Goal: Task Accomplishment & Management: Use online tool/utility

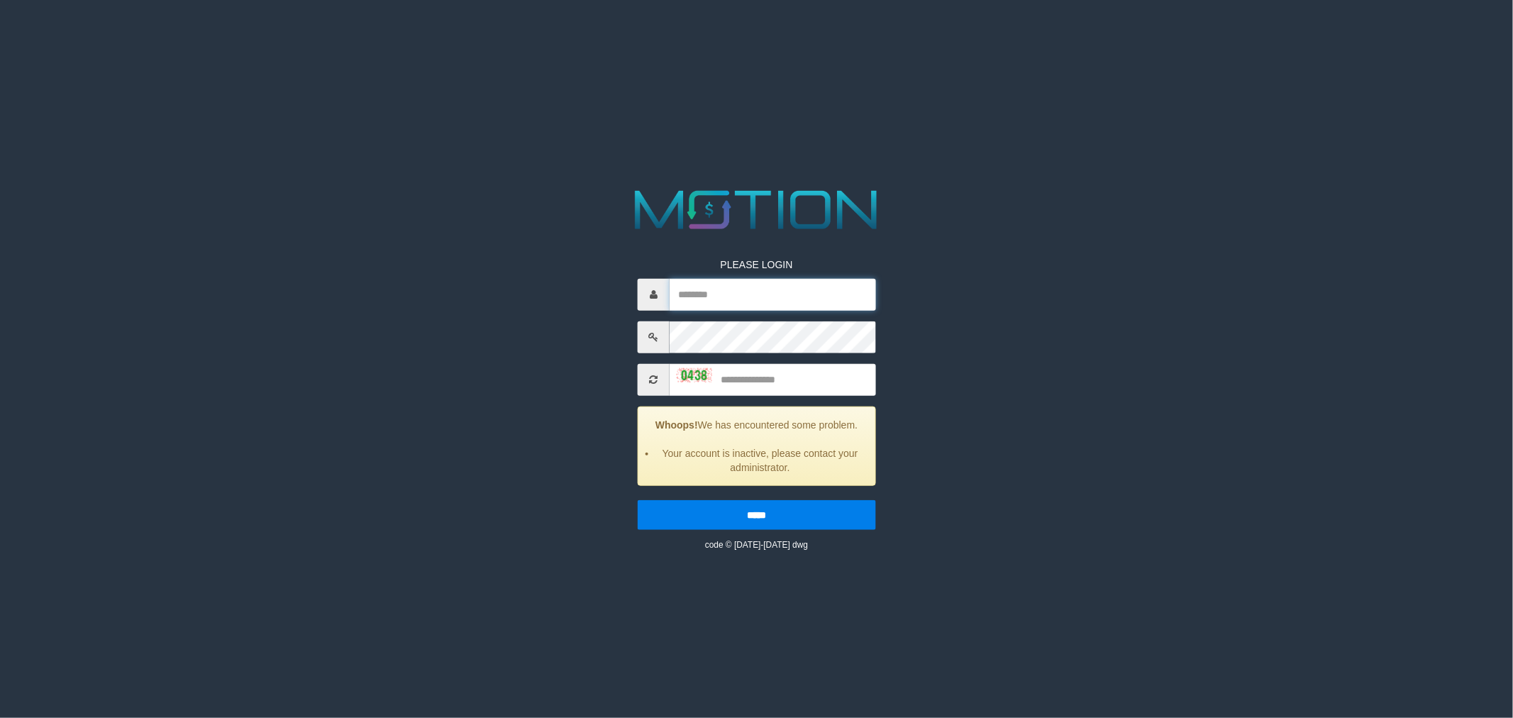
type input "********"
click at [796, 370] on input "text" at bounding box center [773, 379] width 206 height 32
type input "****"
click at [772, 507] on input "*****" at bounding box center [757, 514] width 238 height 30
click at [772, 516] on input "*****" at bounding box center [757, 514] width 238 height 30
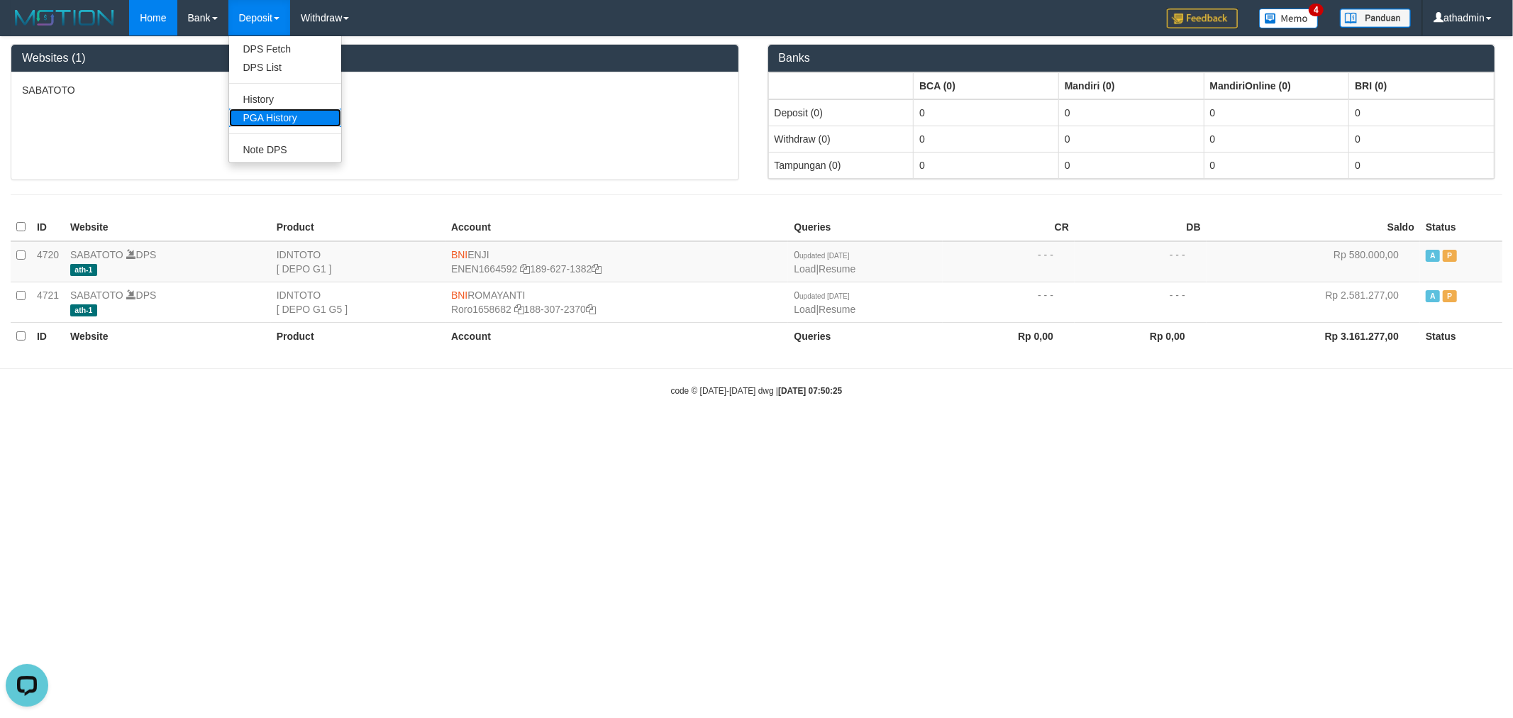
click at [279, 116] on link "PGA History" at bounding box center [285, 118] width 112 height 18
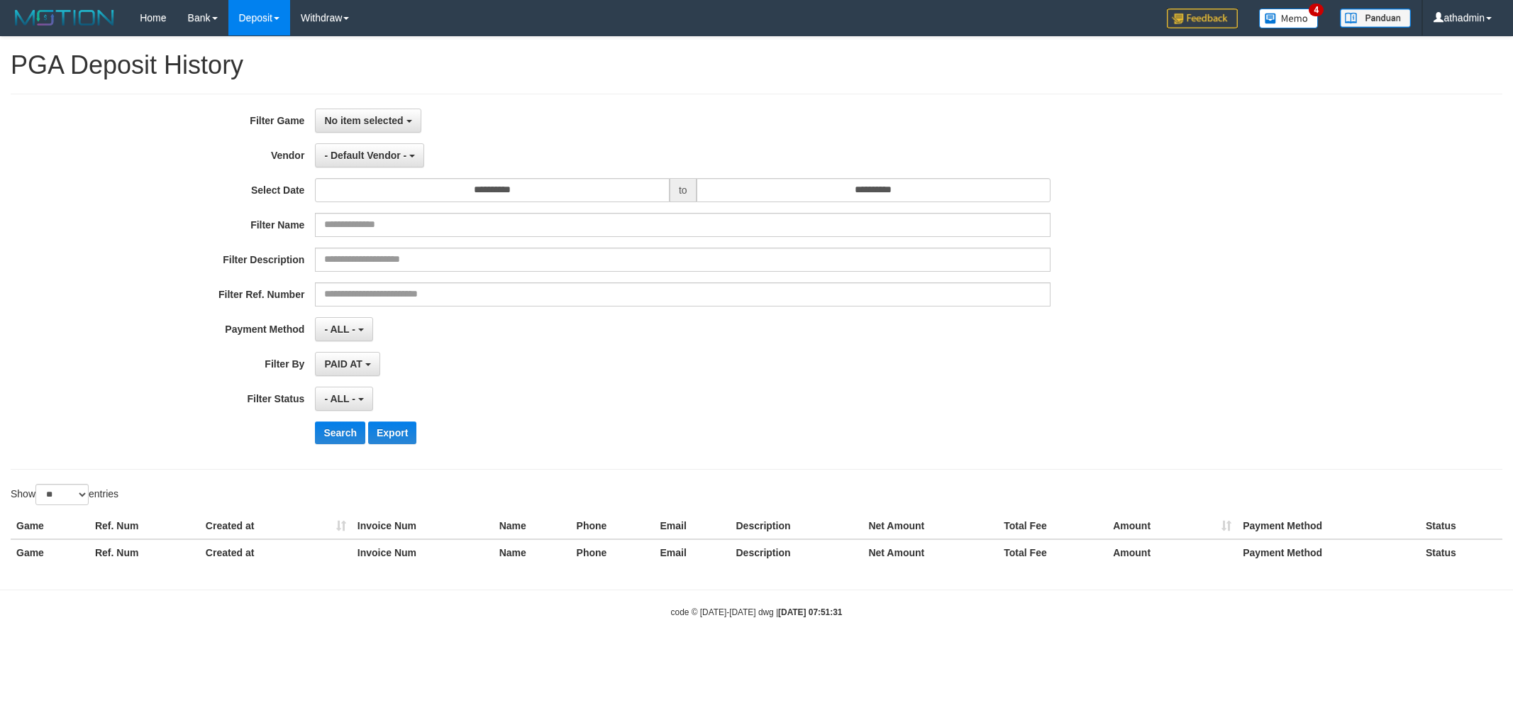
select select
select select "**"
click at [396, 124] on span "No item selected" at bounding box center [363, 120] width 79 height 11
drag, startPoint x: 417, startPoint y: 189, endPoint x: 485, endPoint y: 190, distance: 68.1
click at [418, 190] on label "[ITOTO] SABATOTO" at bounding box center [406, 193] width 180 height 21
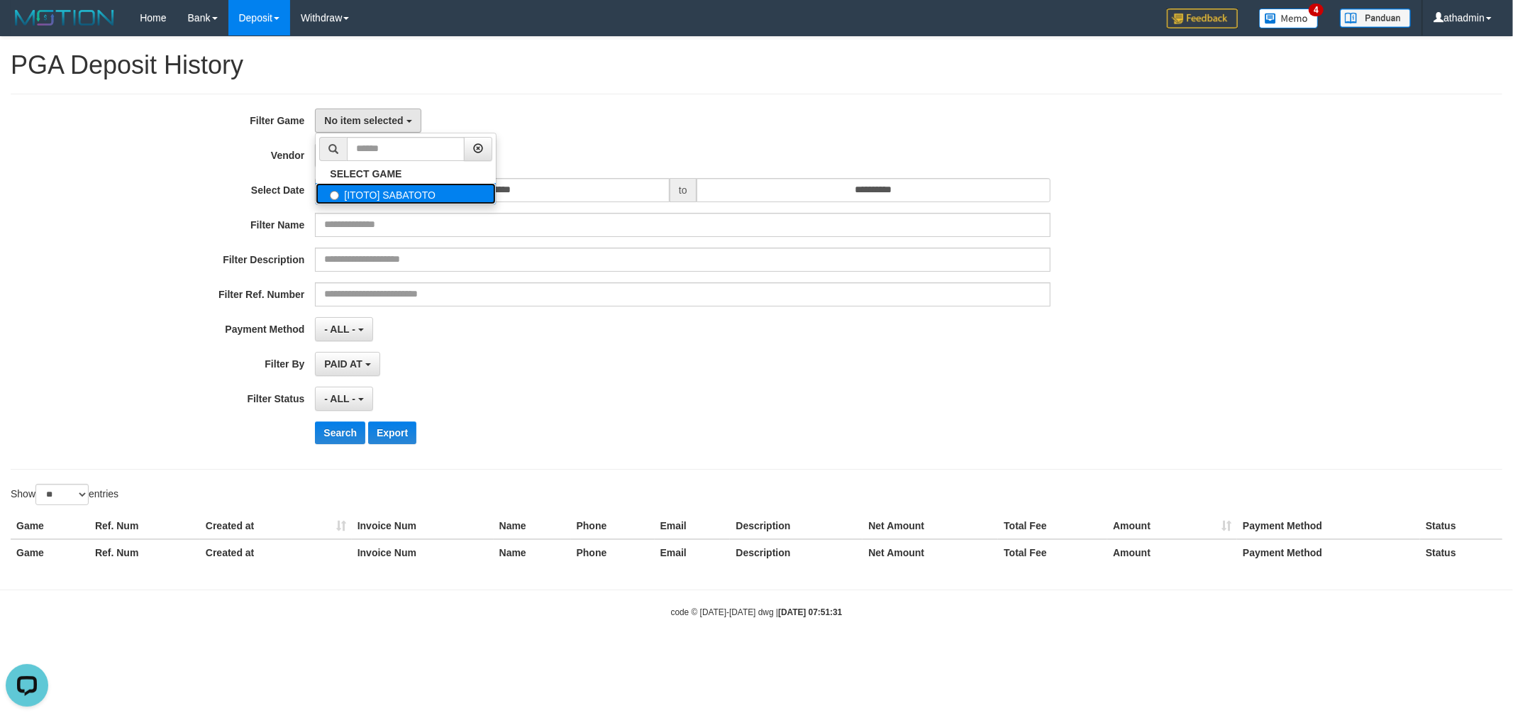
click at [462, 195] on label "[ITOTO] SABATOTO" at bounding box center [406, 193] width 180 height 21
select select "***"
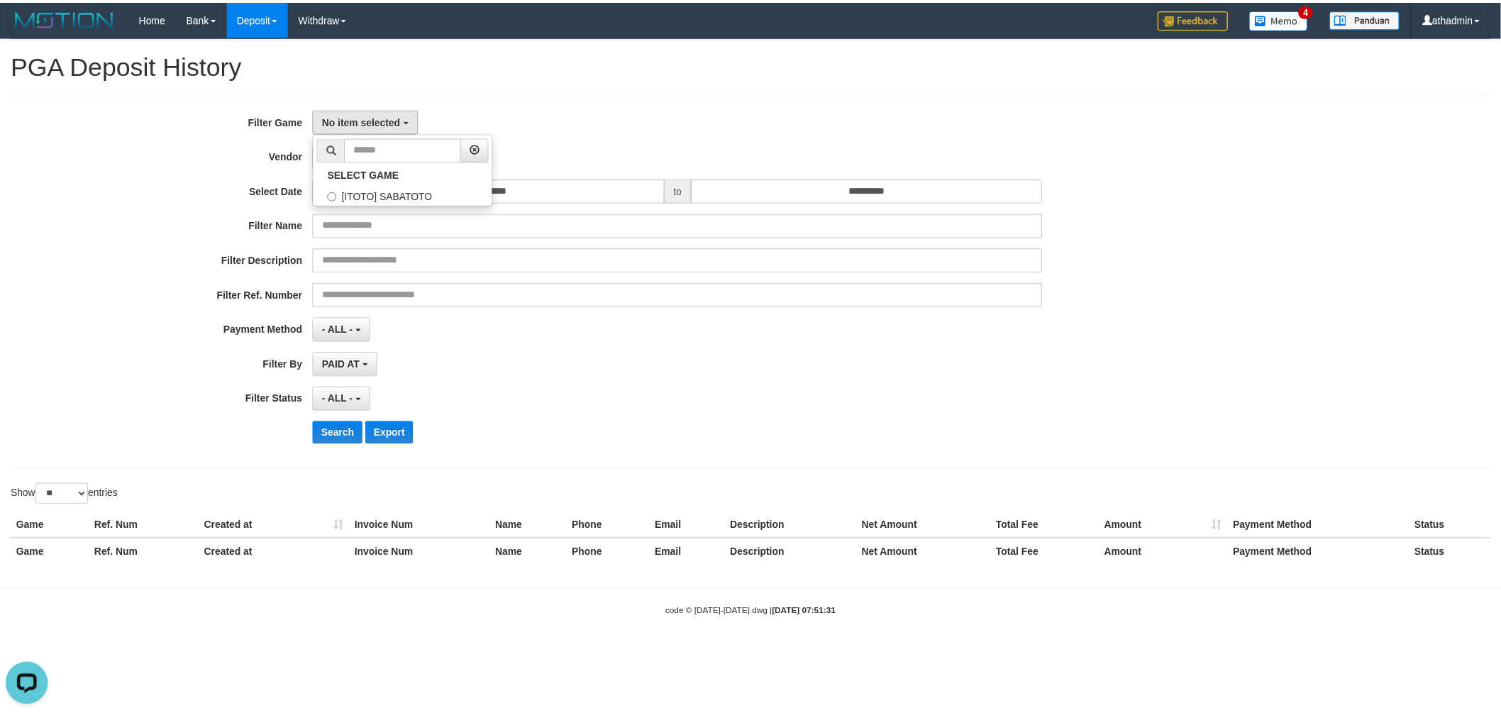
scroll to position [12, 0]
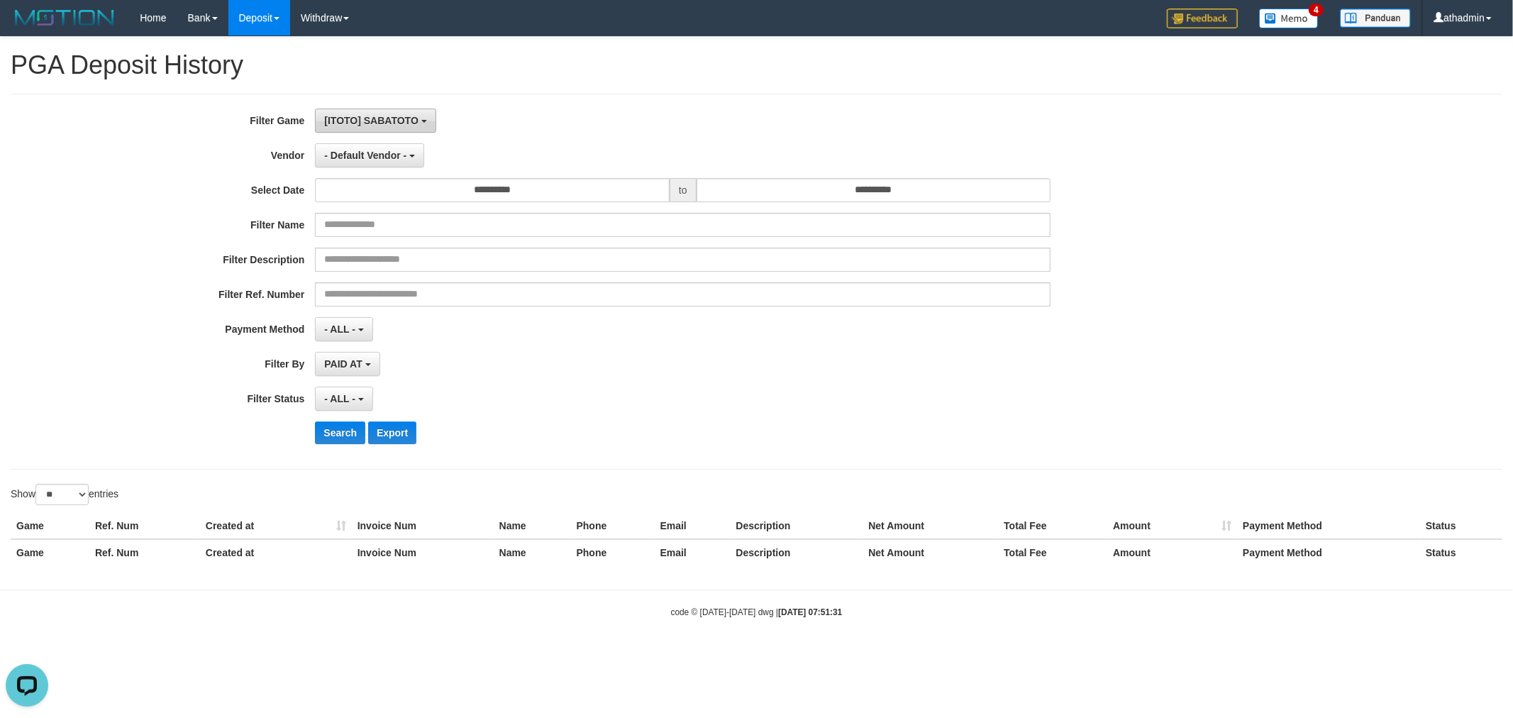
click at [351, 116] on span "[ITOTO] SABATOTO" at bounding box center [371, 120] width 94 height 11
click at [338, 192] on label "[ITOTO] SABATOTO" at bounding box center [406, 193] width 180 height 21
click at [548, 195] on input "**********" at bounding box center [492, 190] width 355 height 24
click at [333, 220] on th "«" at bounding box center [328, 218] width 21 height 21
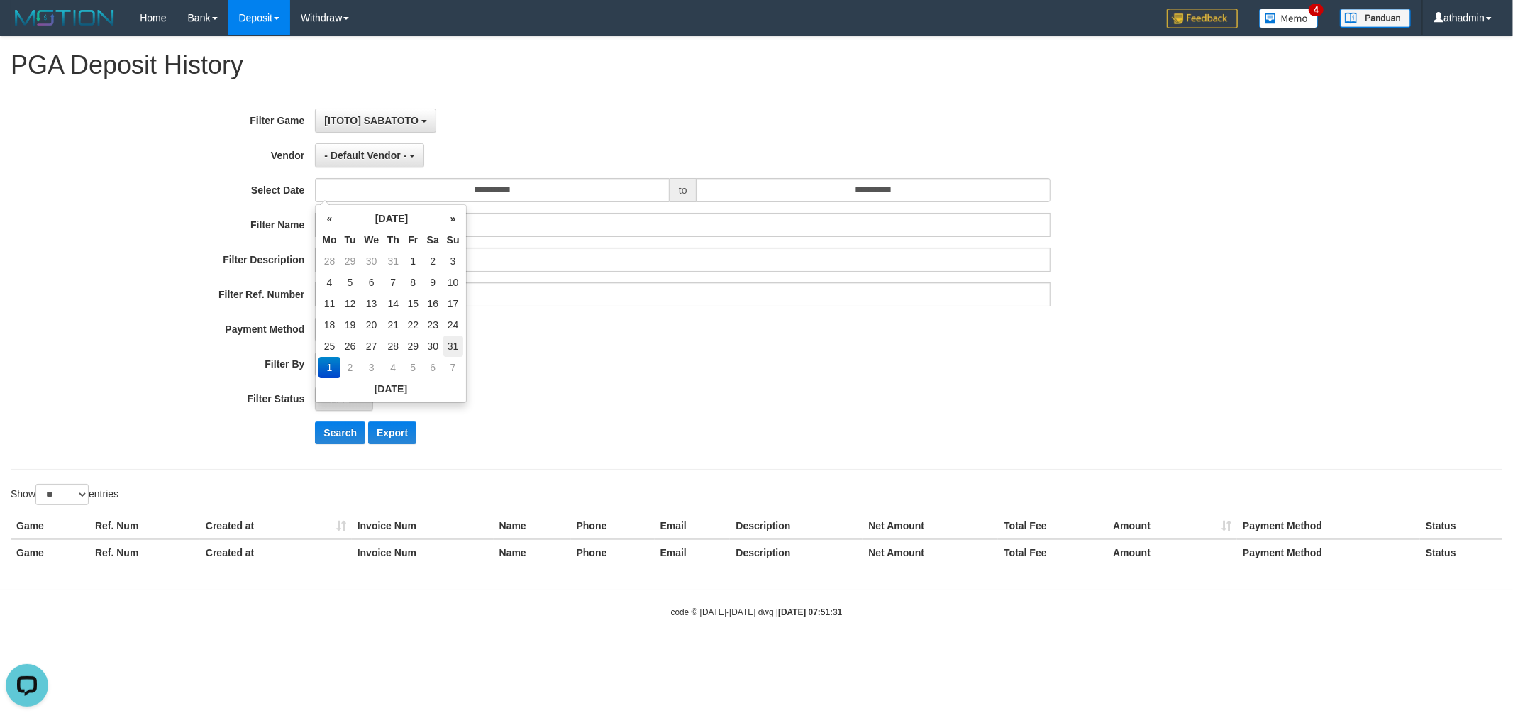
click at [452, 345] on td "31" at bounding box center [453, 345] width 20 height 21
type input "**********"
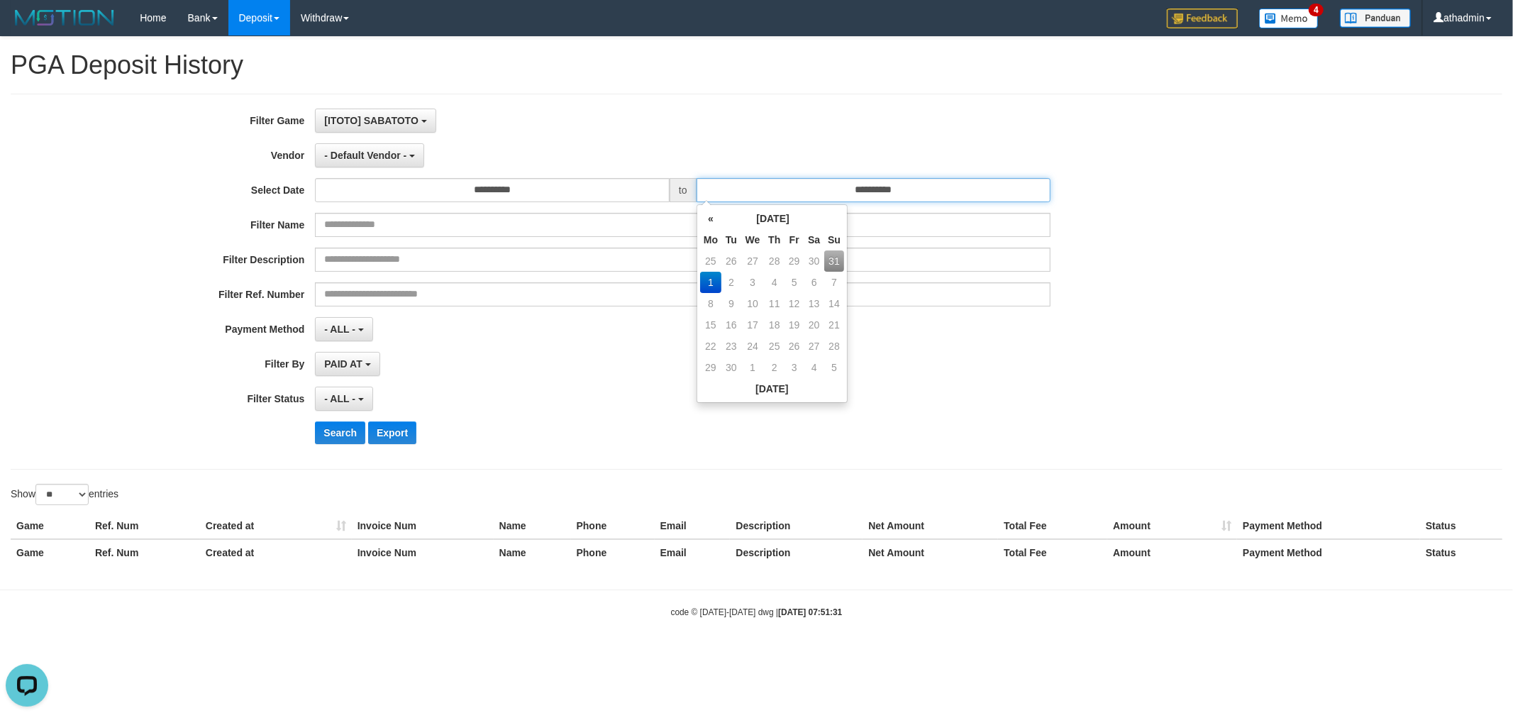
click at [952, 187] on input "**********" at bounding box center [873, 190] width 355 height 24
click at [830, 263] on td "31" at bounding box center [834, 260] width 20 height 21
type input "**********"
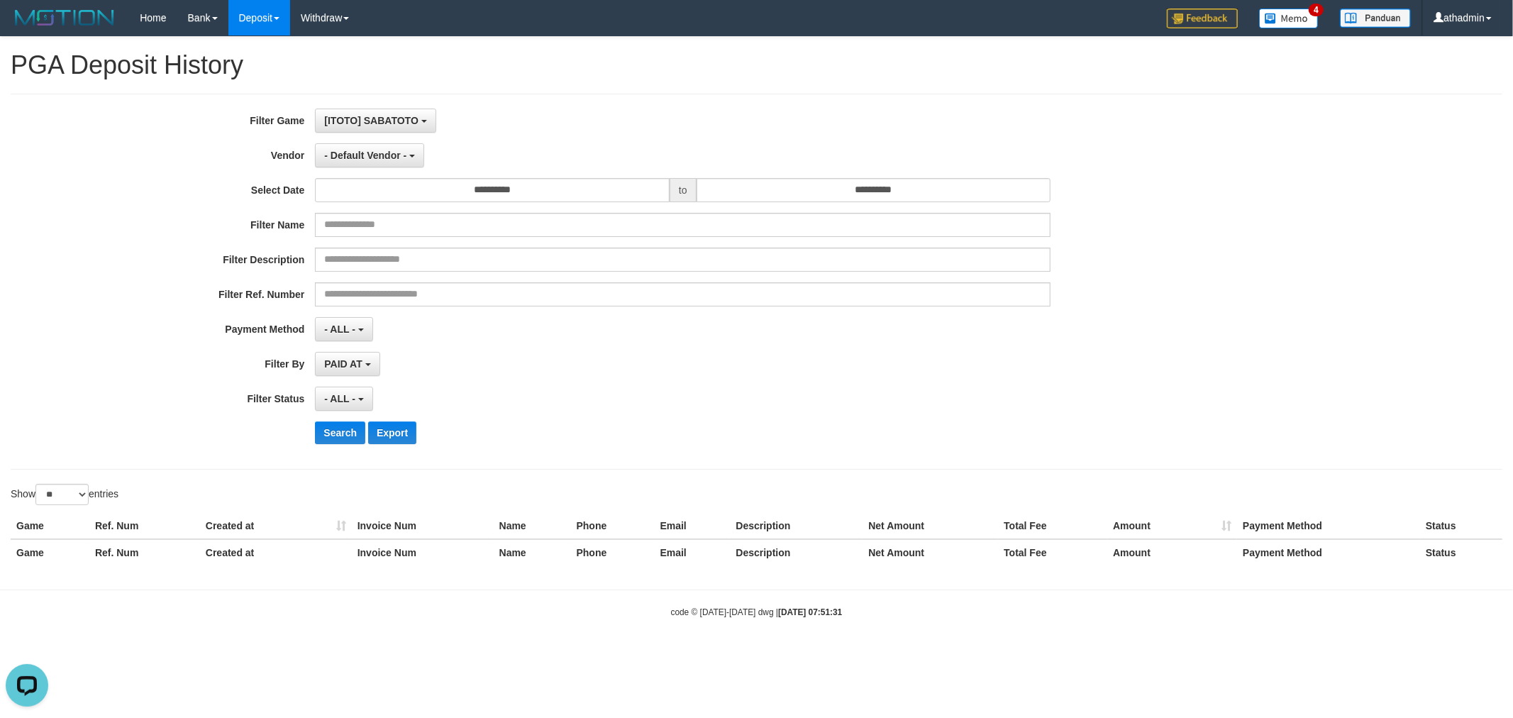
click at [742, 132] on div "[ITOTO] SABATOTO SELECT GAME [ITOTO] SABATOTO" at bounding box center [682, 121] width 735 height 24
click at [348, 406] on button "- ALL -" at bounding box center [343, 399] width 57 height 24
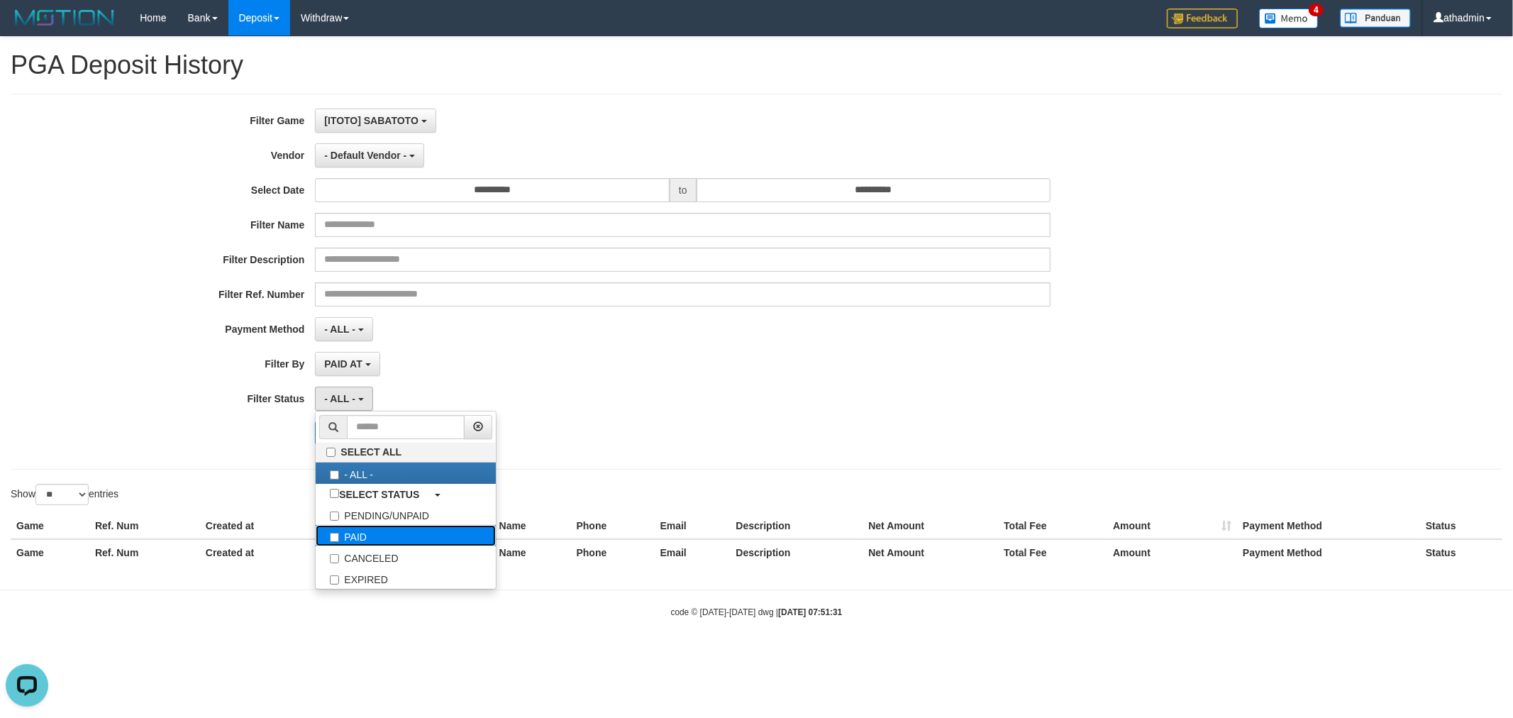
click at [371, 529] on label "PAID" at bounding box center [406, 535] width 180 height 21
select select "*"
click at [562, 110] on div "[ITOTO] SABATOTO SELECT GAME [ITOTO] SABATOTO" at bounding box center [682, 121] width 735 height 24
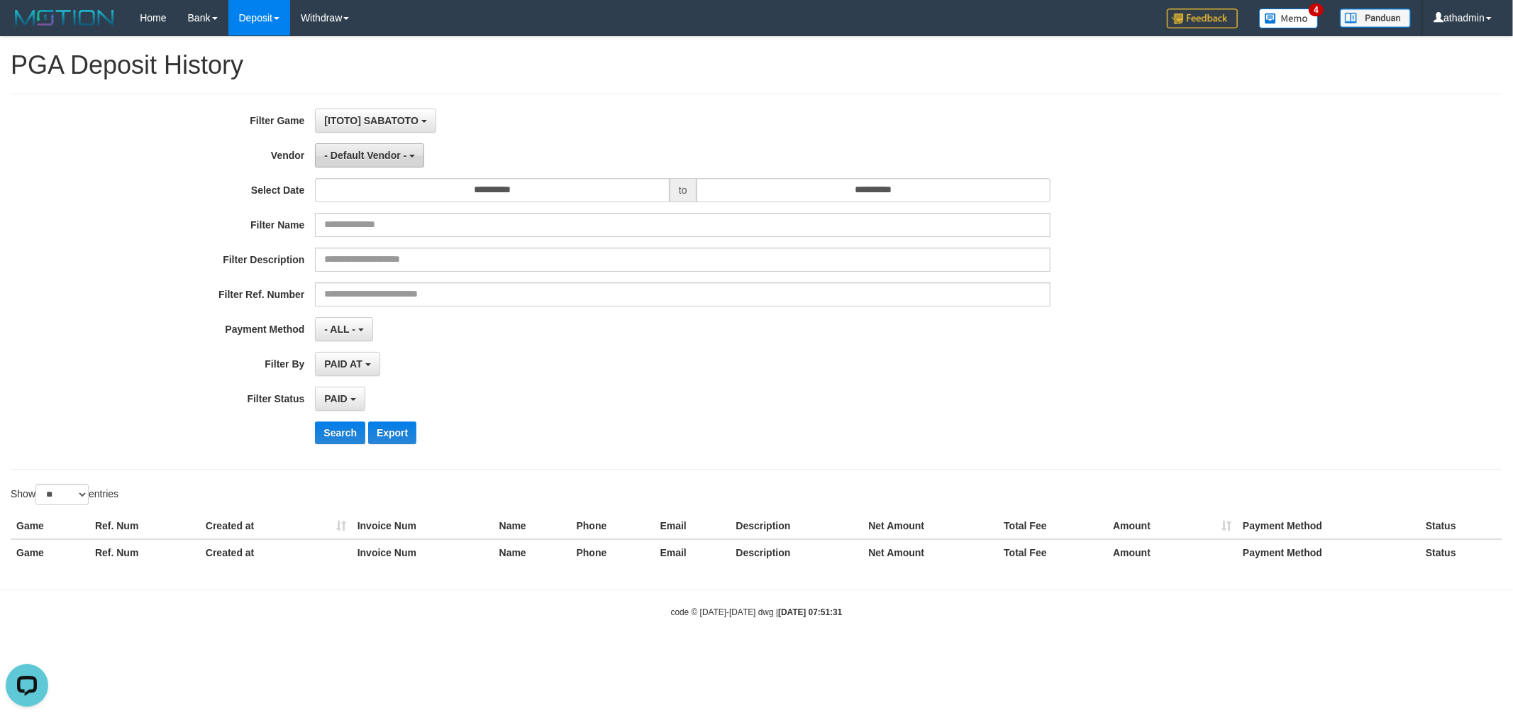
click at [386, 150] on span "- Default Vendor -" at bounding box center [365, 155] width 82 height 11
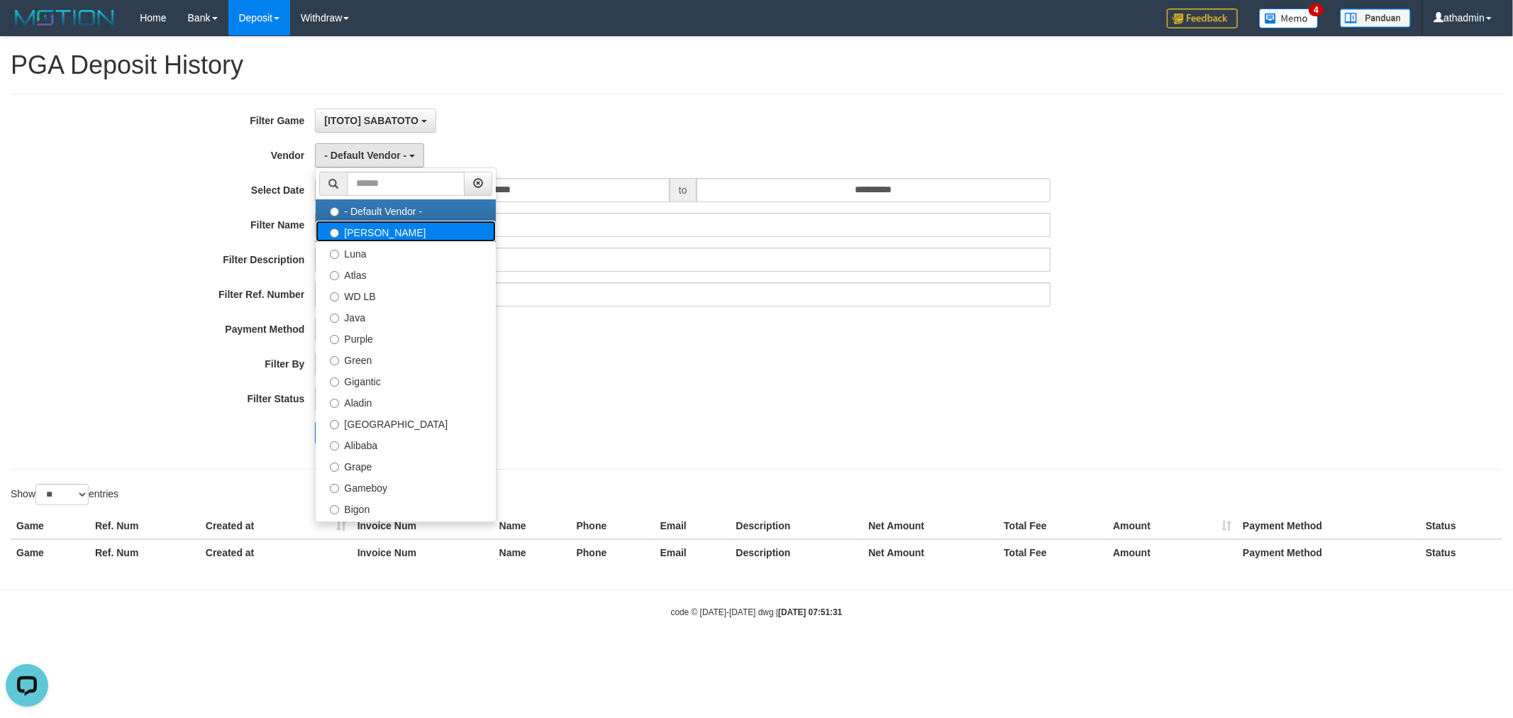
click at [377, 232] on label "[PERSON_NAME]" at bounding box center [406, 231] width 180 height 21
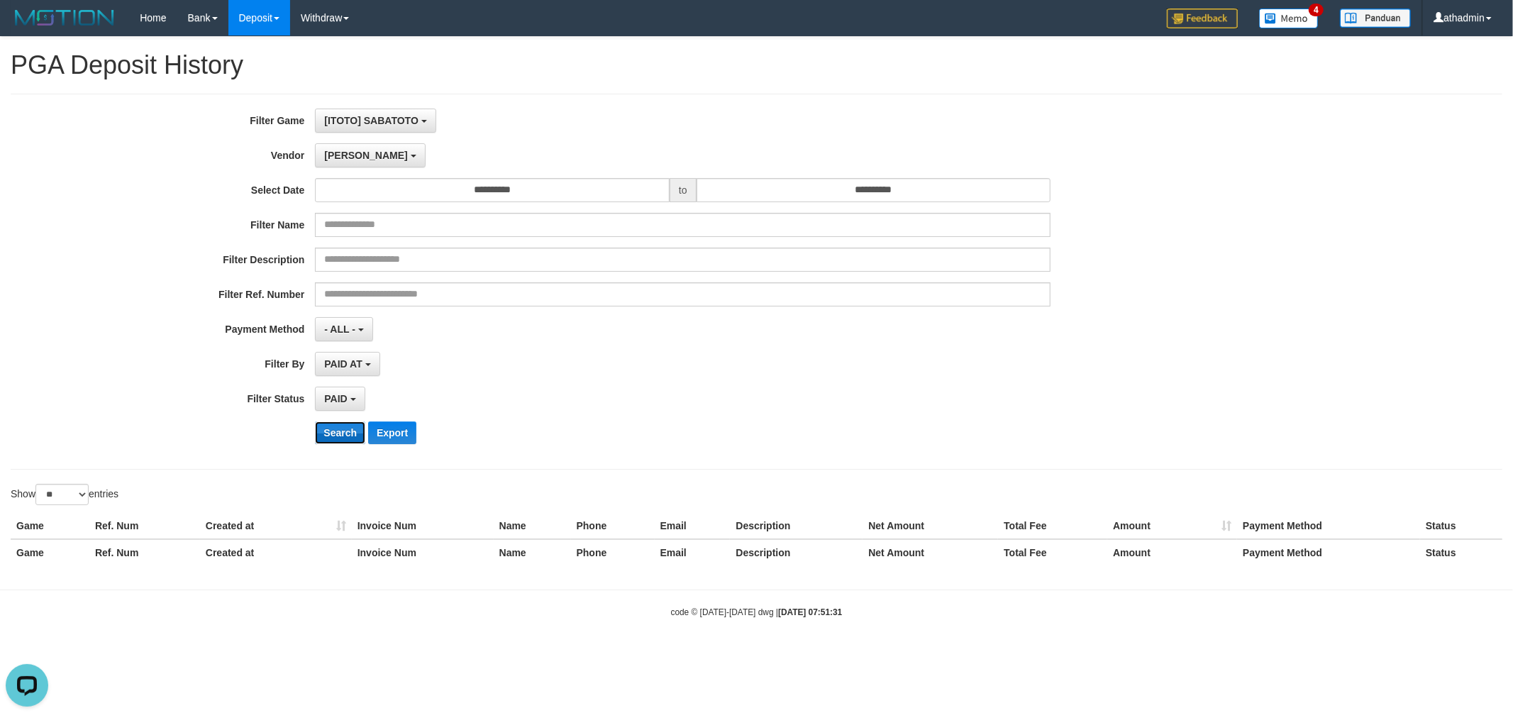
click at [338, 431] on button "Search" at bounding box center [340, 432] width 50 height 23
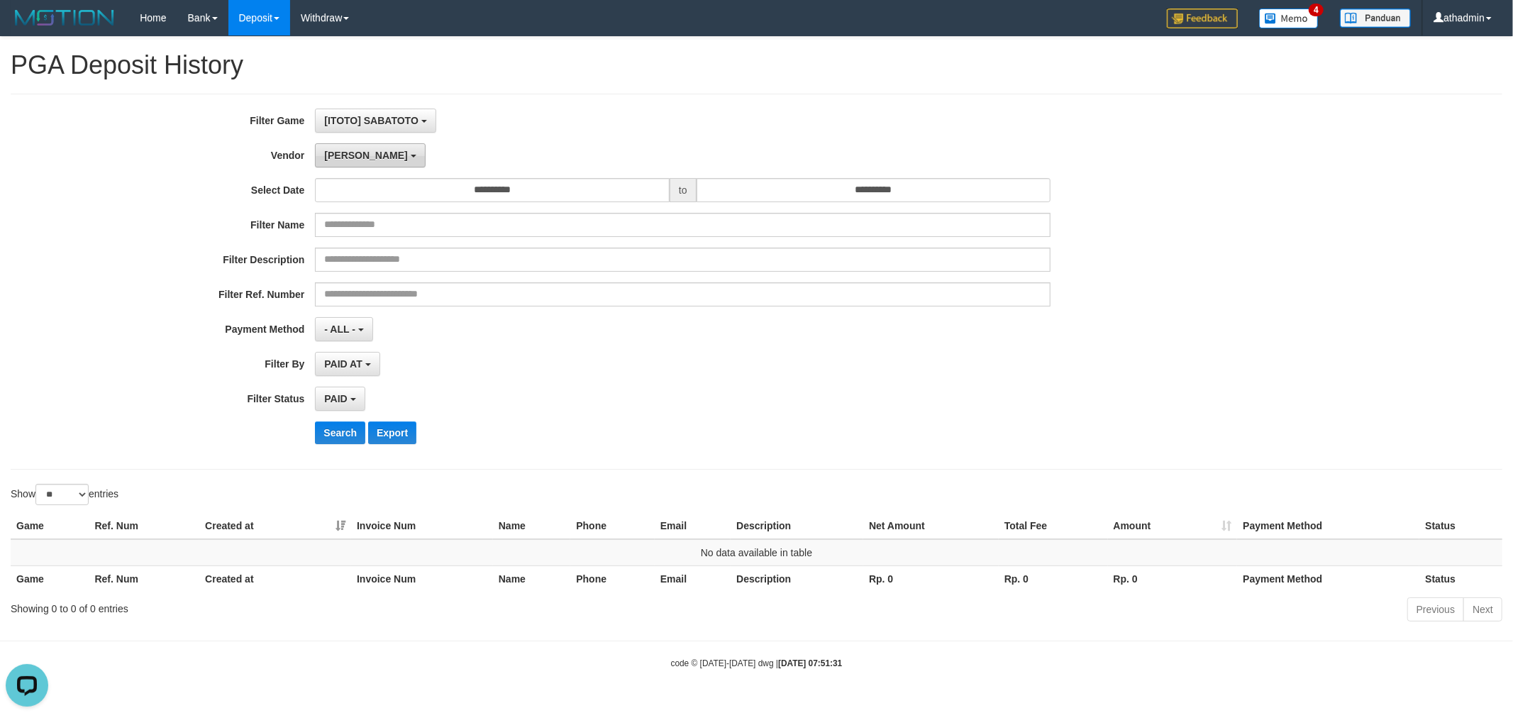
click at [356, 160] on button "[PERSON_NAME]" at bounding box center [370, 155] width 110 height 24
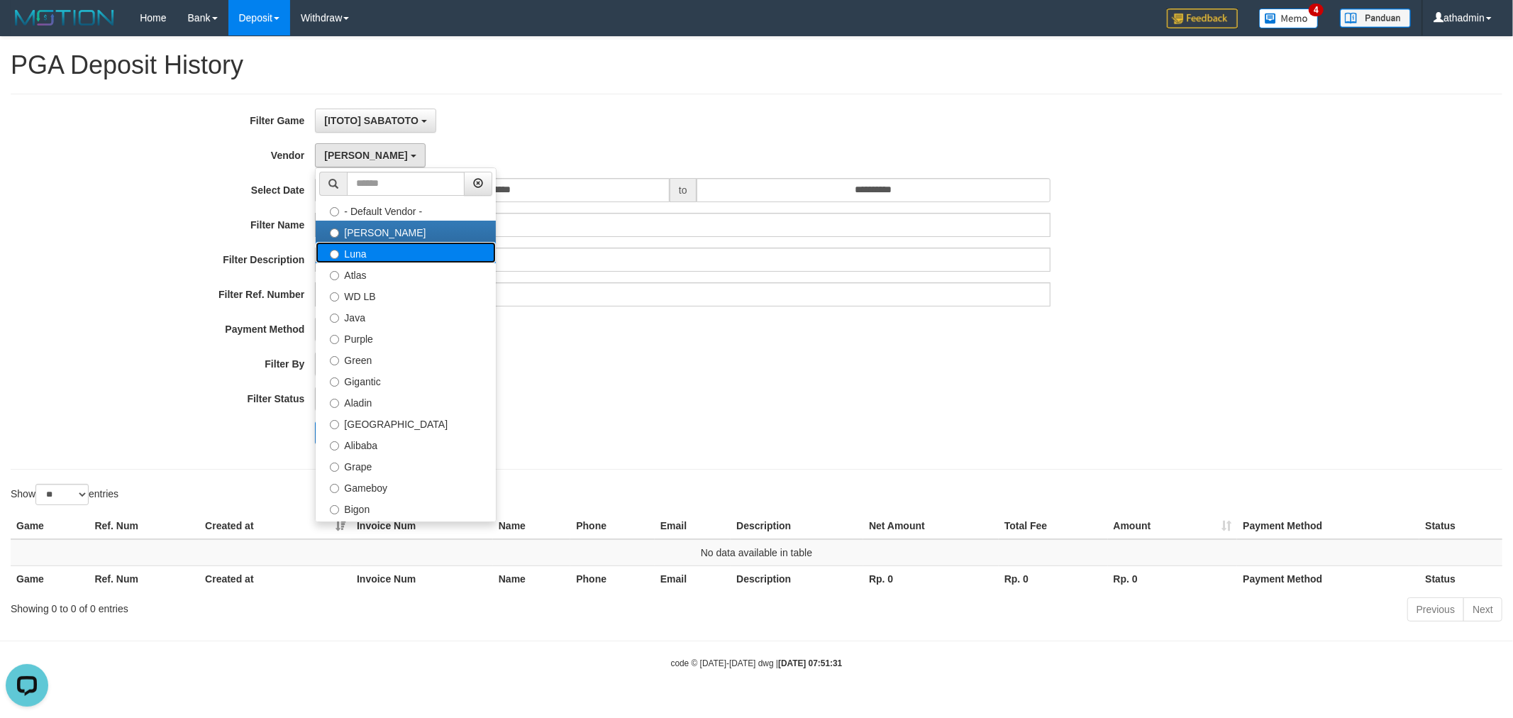
click at [382, 259] on label "Luna" at bounding box center [406, 252] width 180 height 21
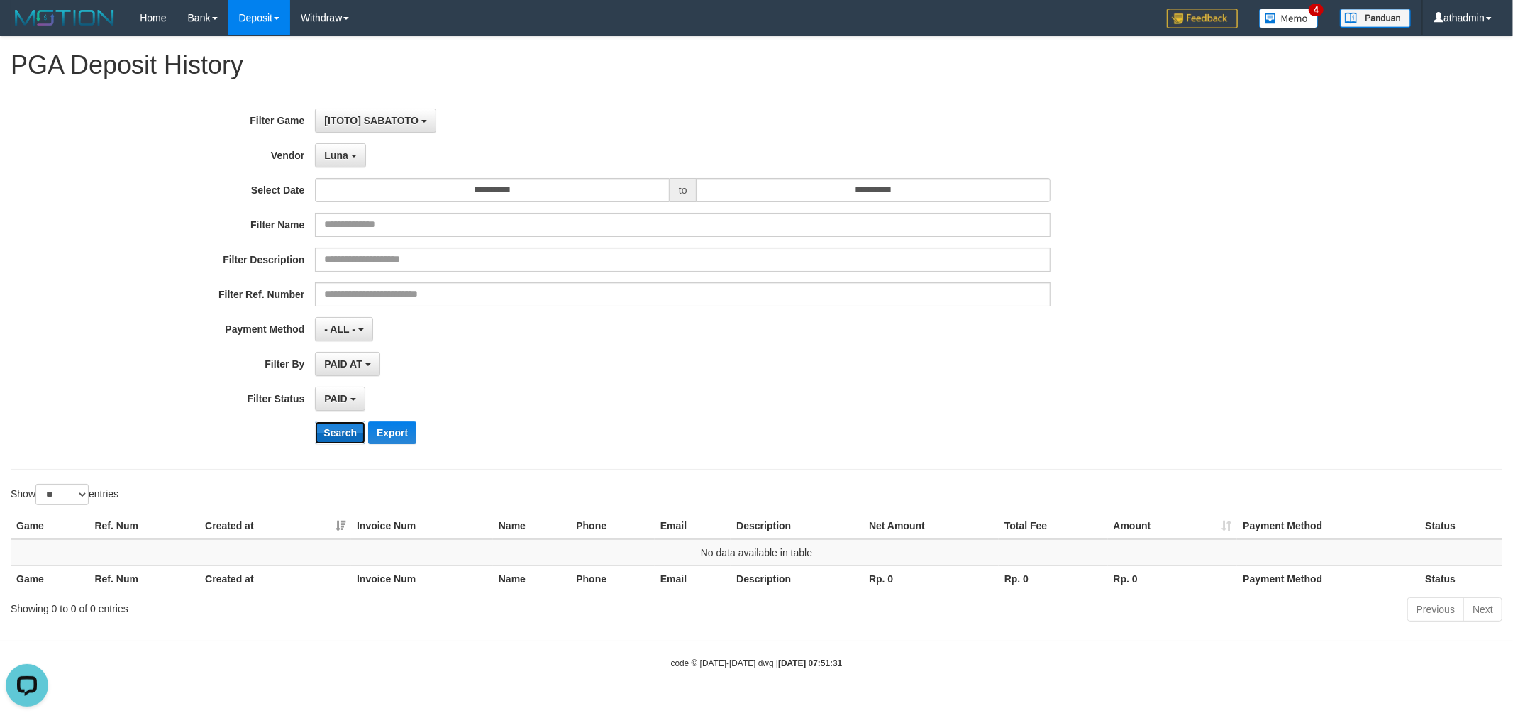
click at [335, 430] on button "Search" at bounding box center [340, 432] width 50 height 23
click at [335, 150] on span "Luna" at bounding box center [335, 155] width 23 height 11
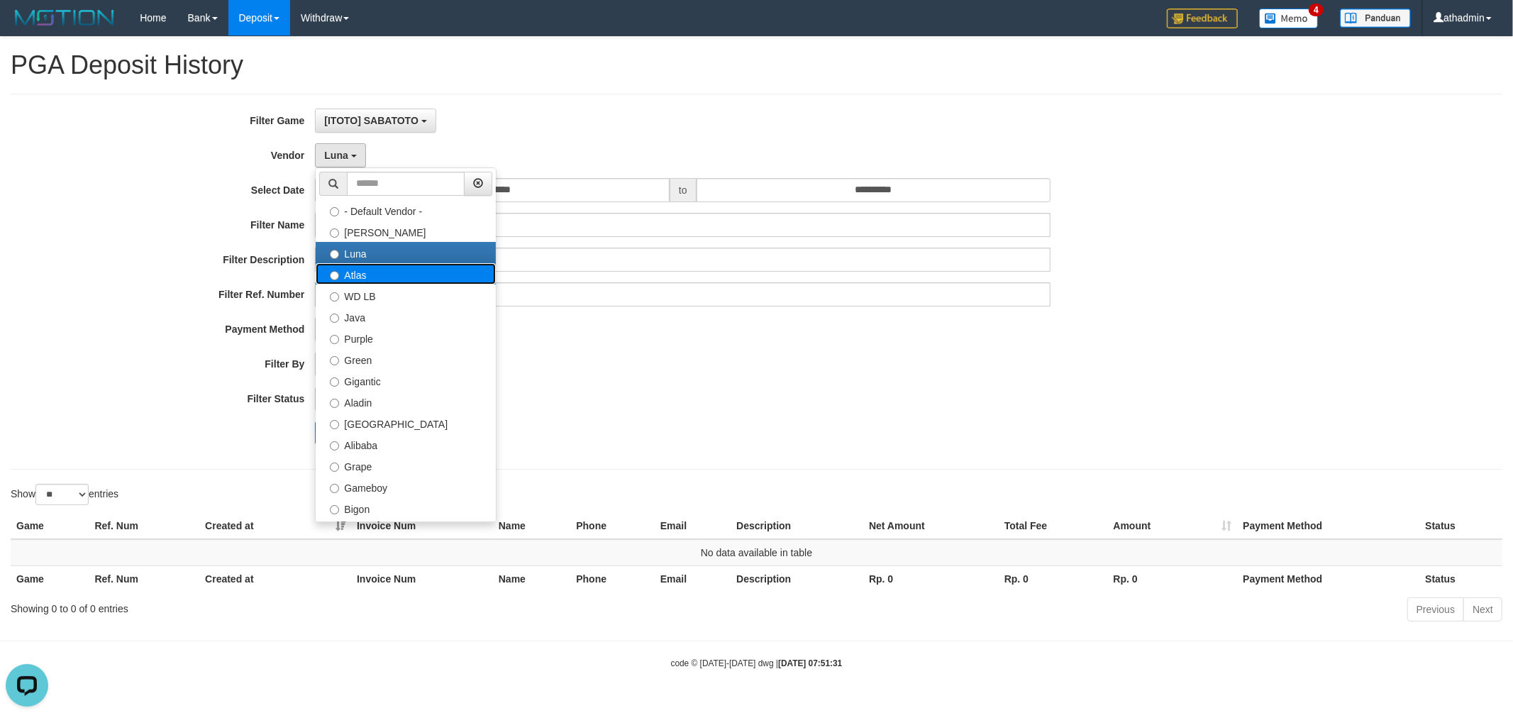
click at [357, 281] on label "Atlas" at bounding box center [406, 273] width 180 height 21
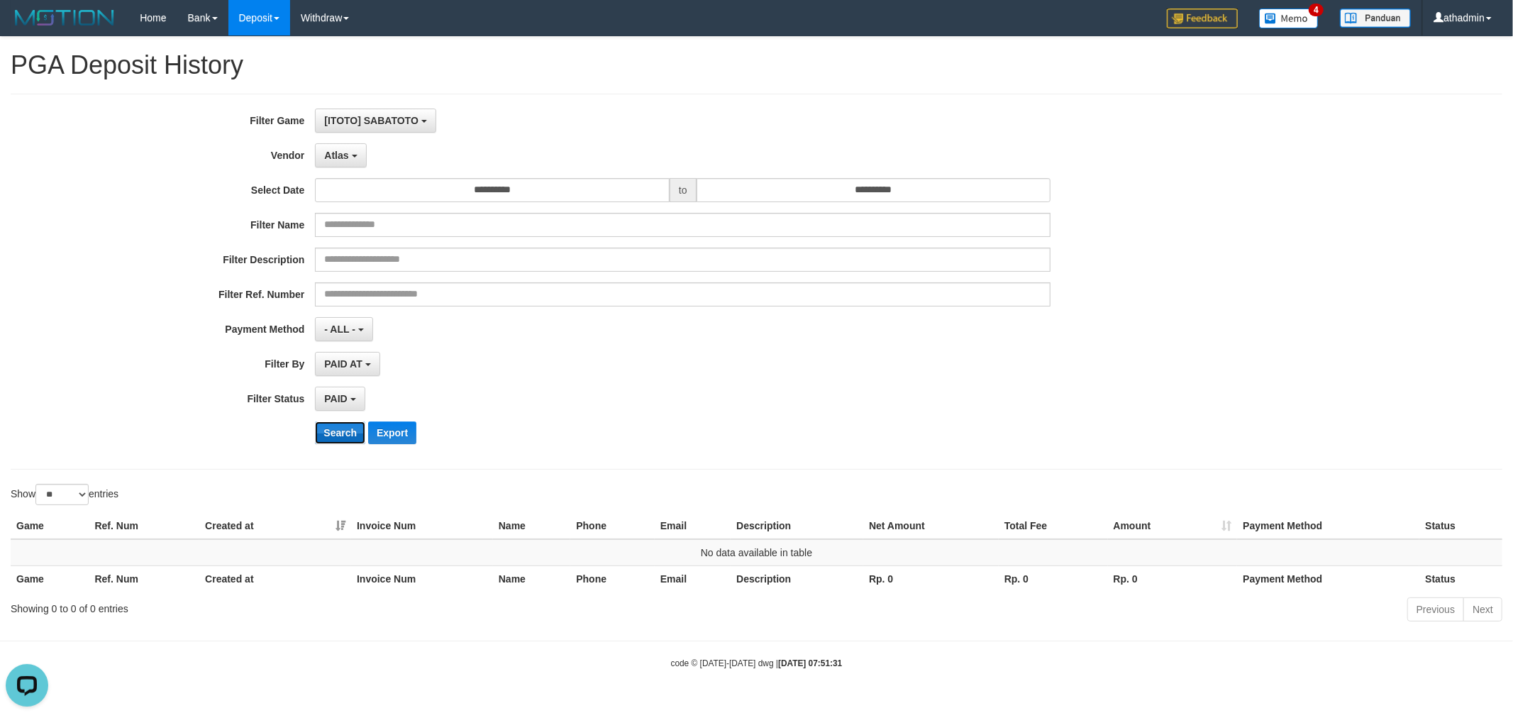
click at [343, 424] on button "Search" at bounding box center [340, 432] width 50 height 23
click at [342, 160] on span "Atlas" at bounding box center [336, 155] width 24 height 11
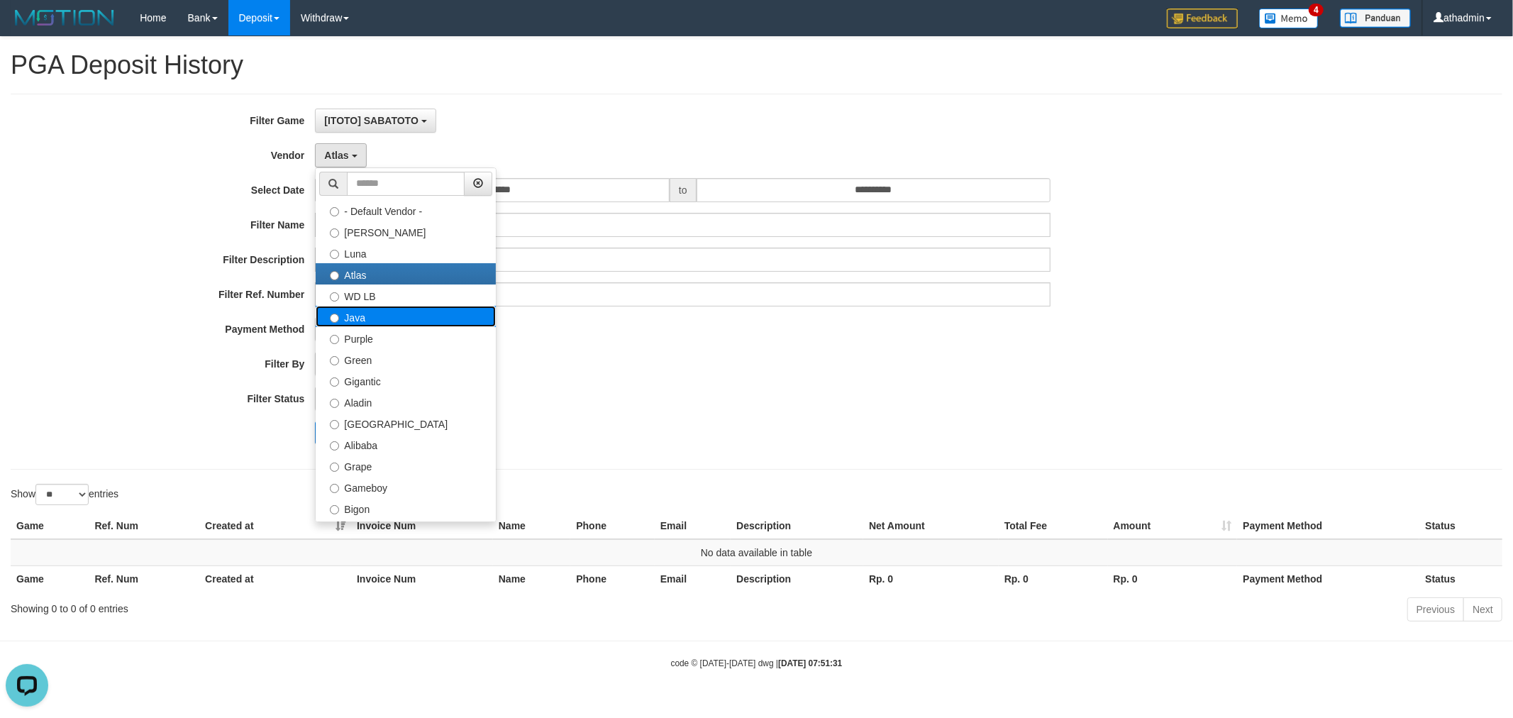
click at [372, 316] on label "Java" at bounding box center [406, 316] width 180 height 21
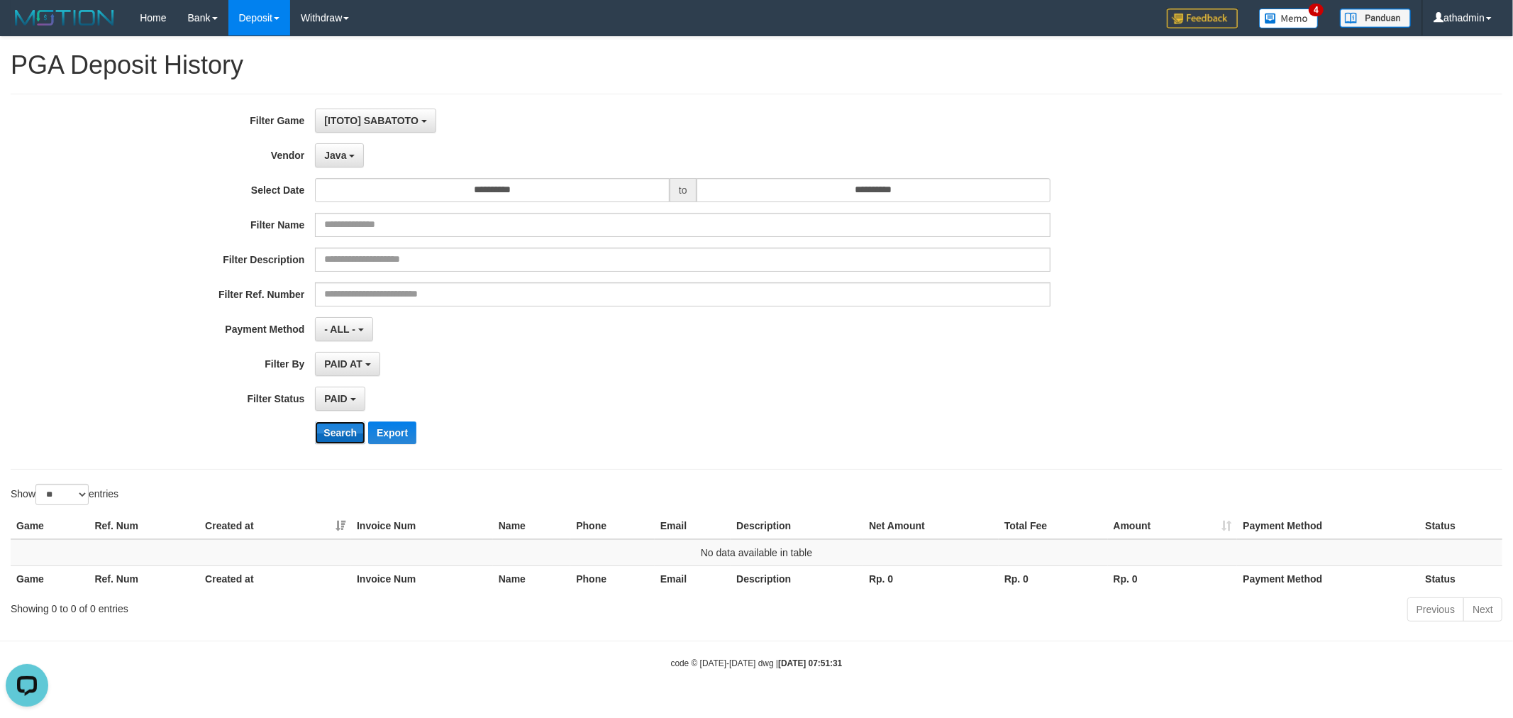
click at [343, 430] on button "Search" at bounding box center [340, 432] width 50 height 23
click at [343, 164] on button "Java" at bounding box center [339, 155] width 49 height 24
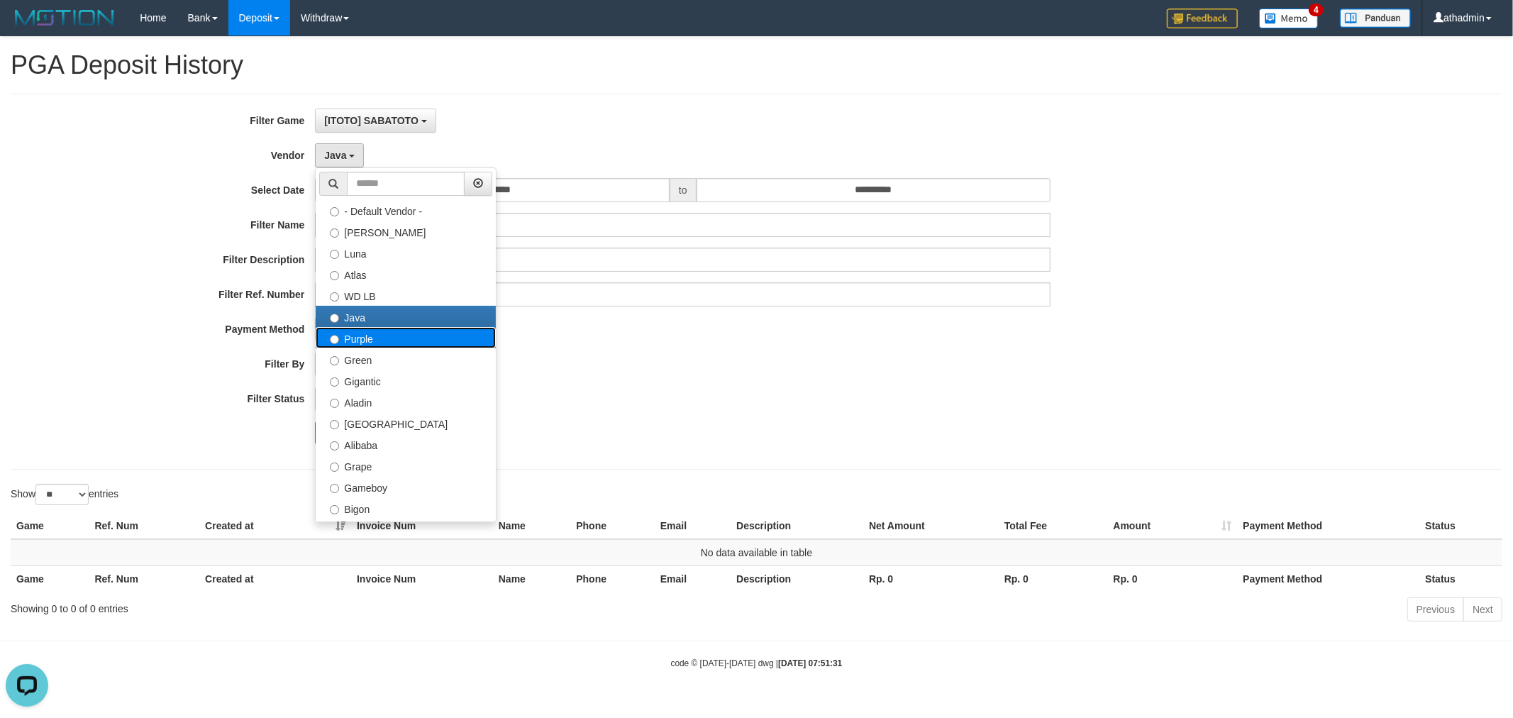
click at [388, 338] on label "Purple" at bounding box center [406, 337] width 180 height 21
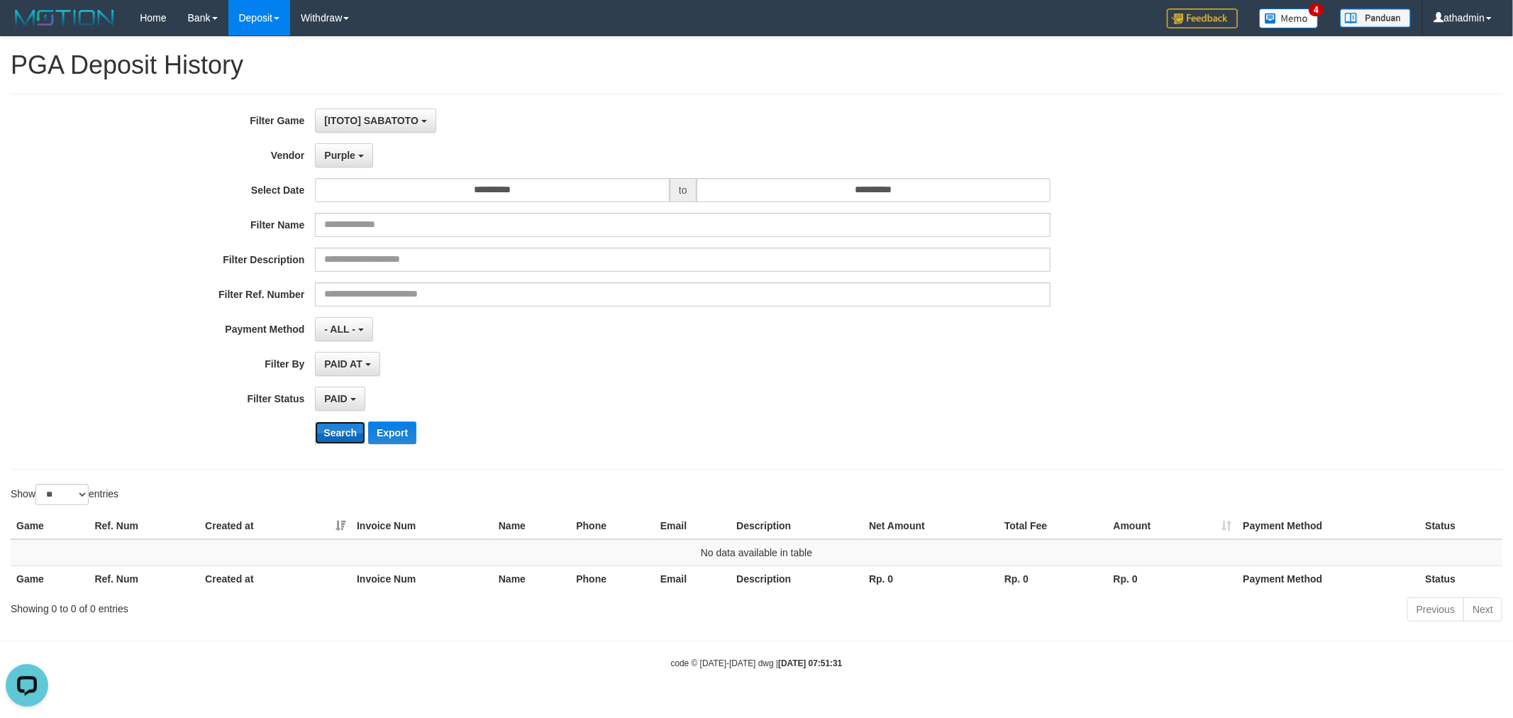
click at [333, 428] on button "Search" at bounding box center [340, 432] width 50 height 23
click at [336, 156] on span "Purple" at bounding box center [339, 155] width 31 height 11
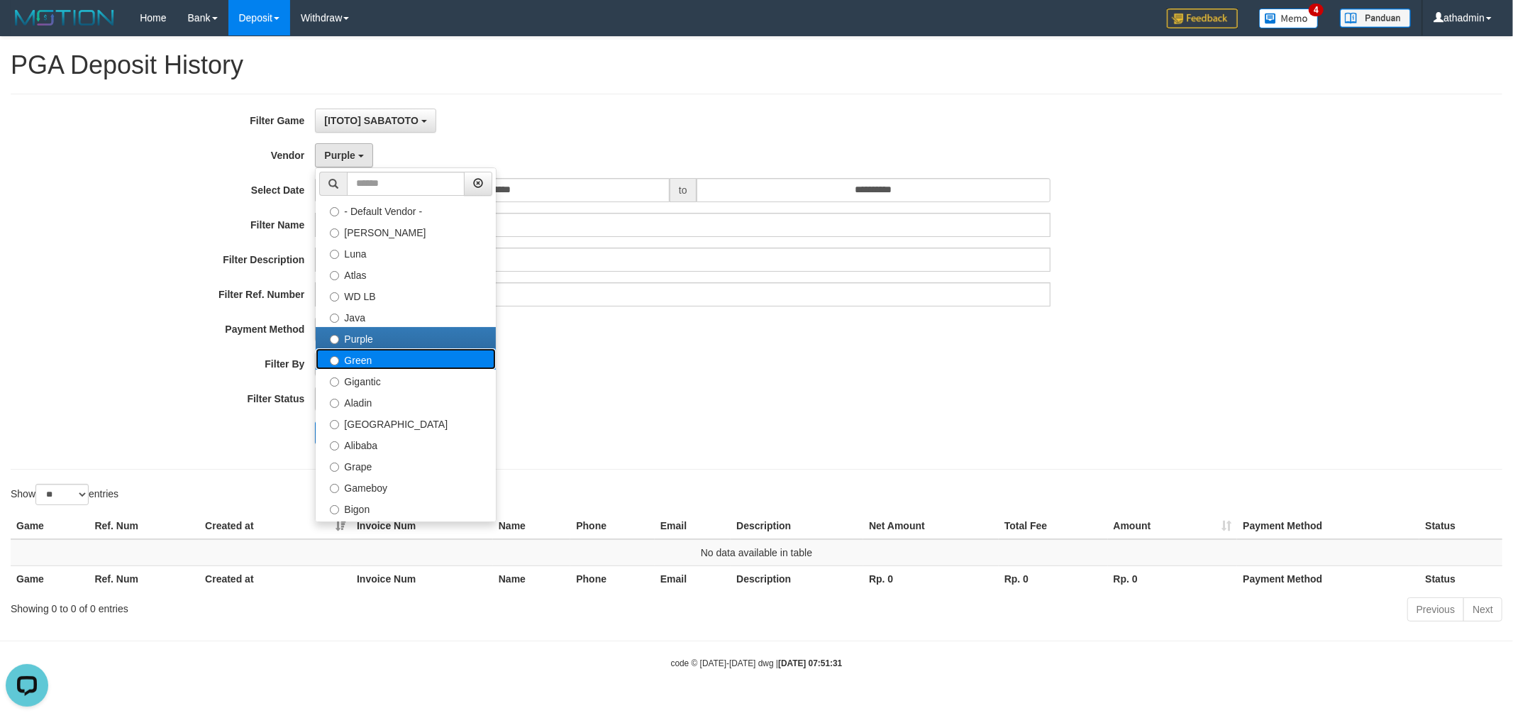
click at [384, 359] on label "Green" at bounding box center [406, 358] width 180 height 21
select select "**********"
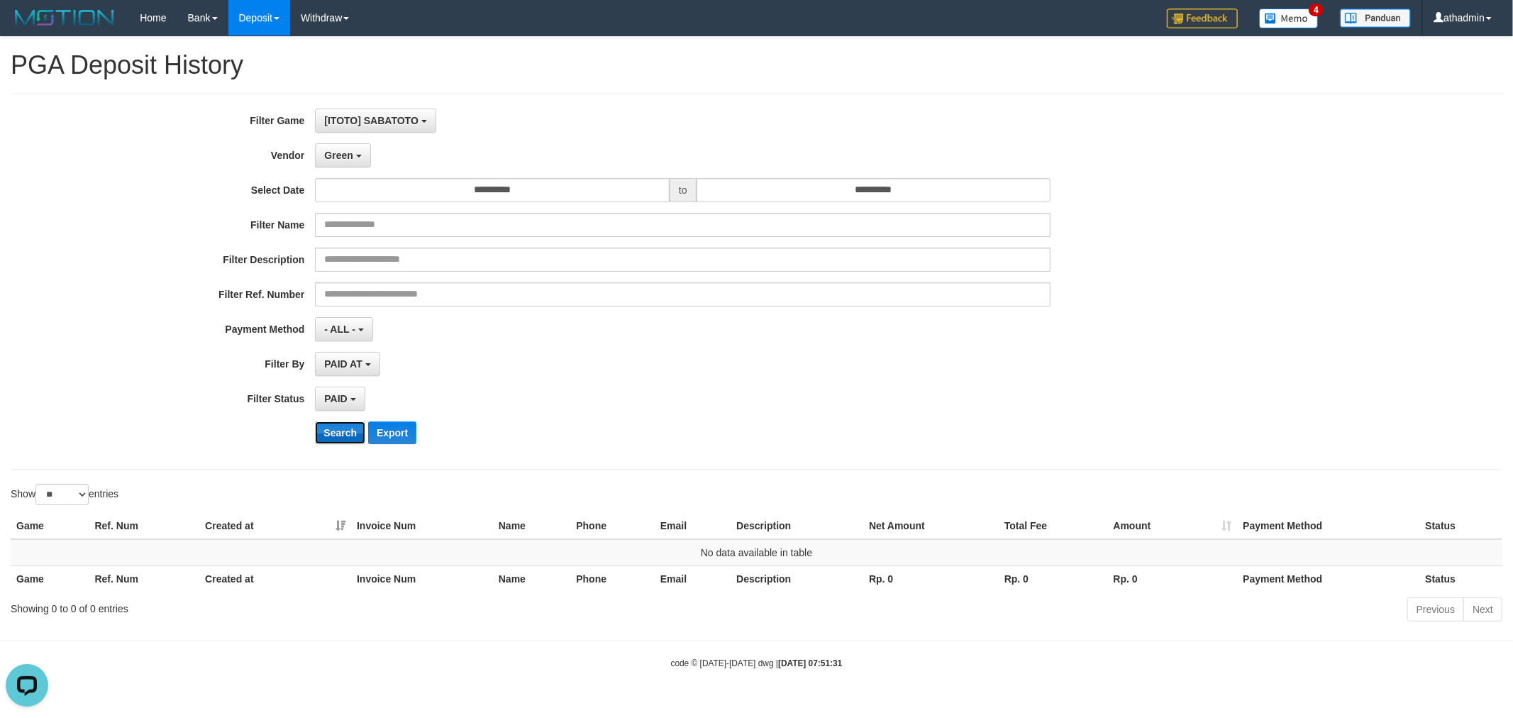
drag, startPoint x: 343, startPoint y: 433, endPoint x: 364, endPoint y: 430, distance: 20.8
click at [344, 433] on button "Search" at bounding box center [340, 432] width 50 height 23
click at [348, 154] on span "Green" at bounding box center [338, 155] width 28 height 11
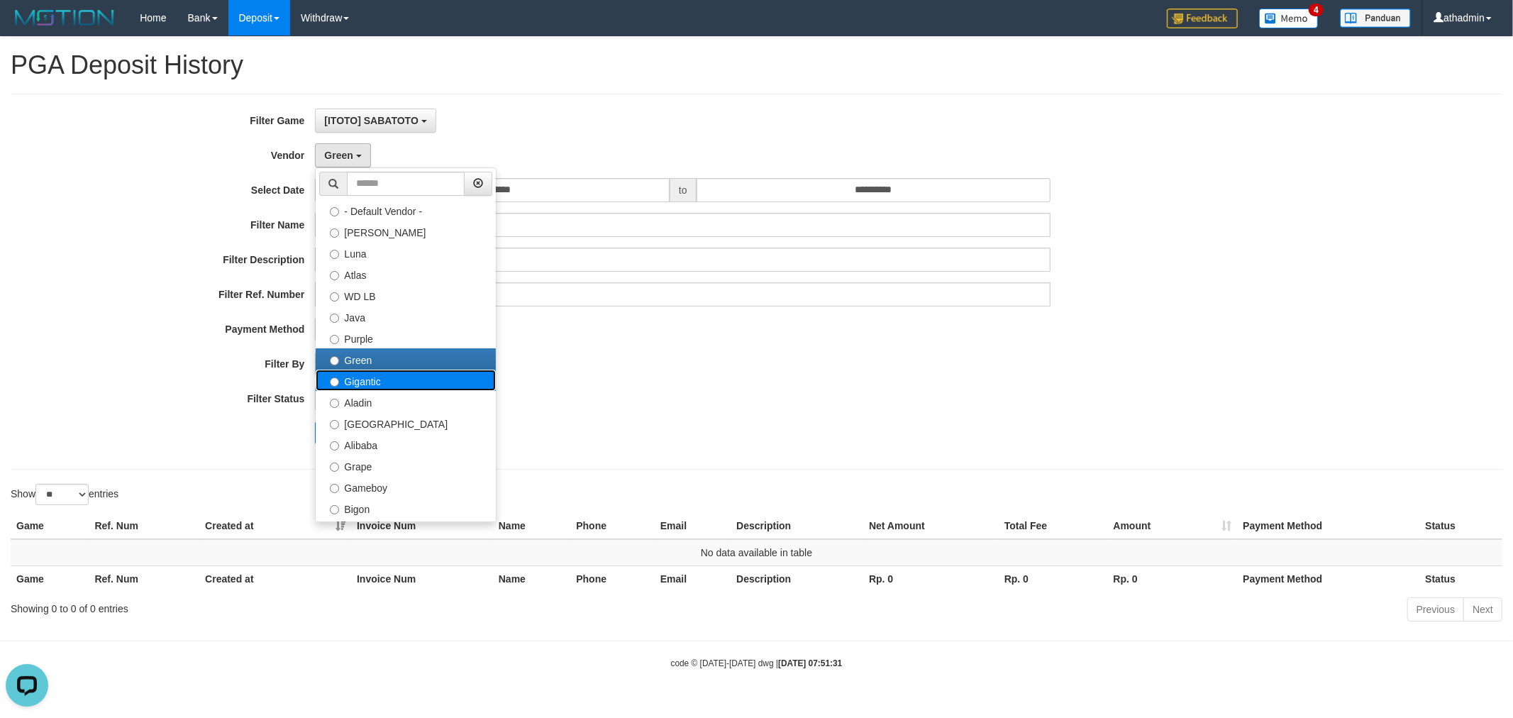
click at [391, 380] on label "Gigantic" at bounding box center [406, 380] width 180 height 21
select select "**********"
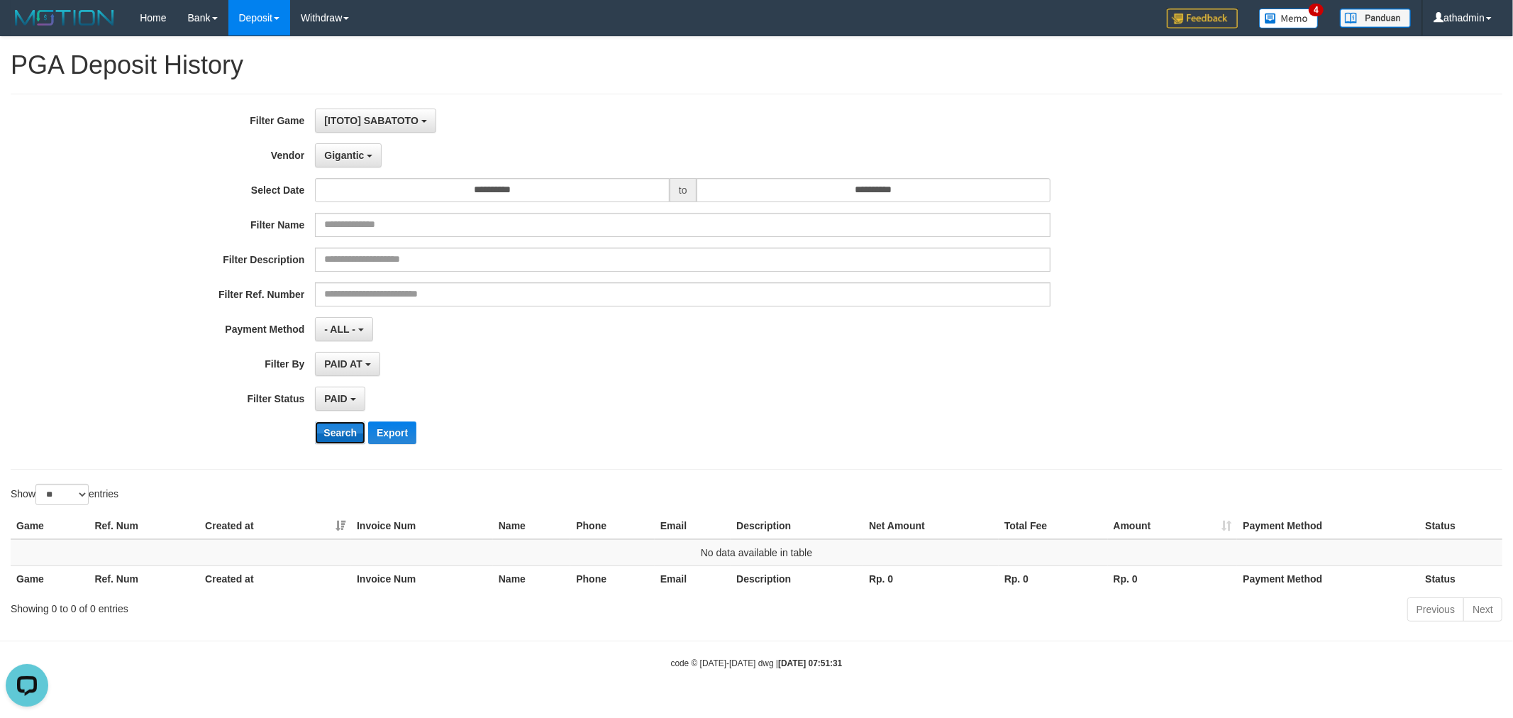
click at [344, 435] on button "Search" at bounding box center [340, 432] width 50 height 23
click at [358, 160] on button "Gigantic" at bounding box center [348, 155] width 67 height 24
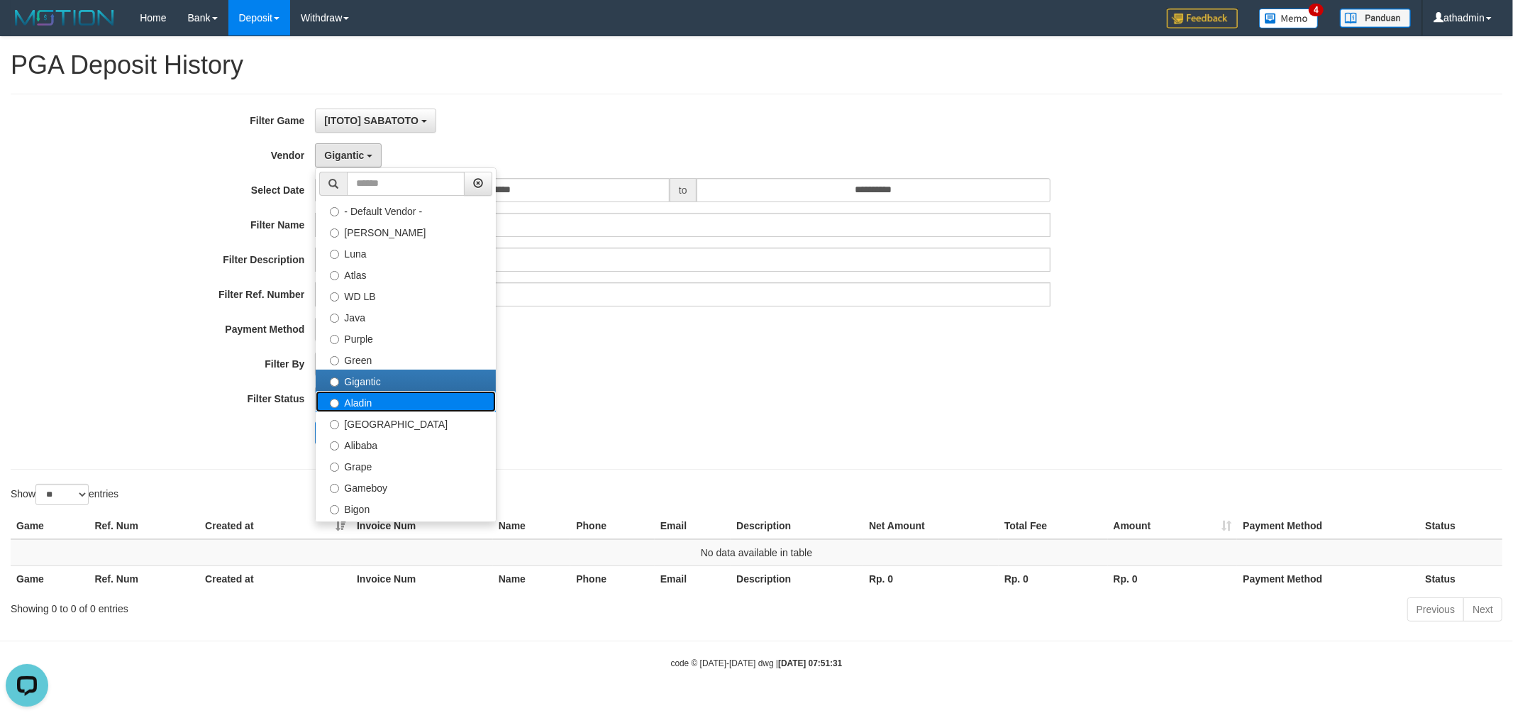
click at [374, 406] on label "Aladin" at bounding box center [406, 401] width 180 height 21
select select "**********"
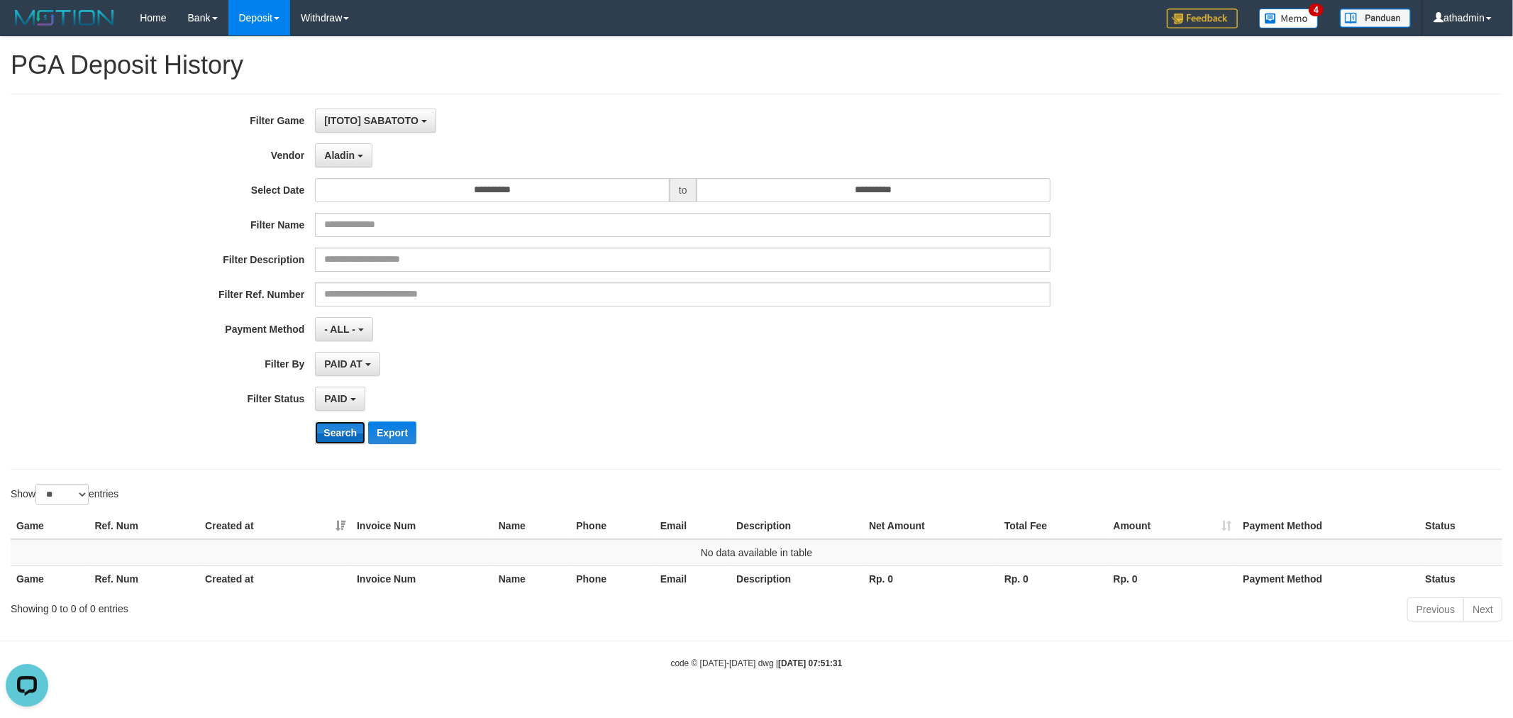
click at [340, 430] on button "Search" at bounding box center [340, 432] width 50 height 23
click at [364, 154] on button "Aladin" at bounding box center [343, 155] width 57 height 24
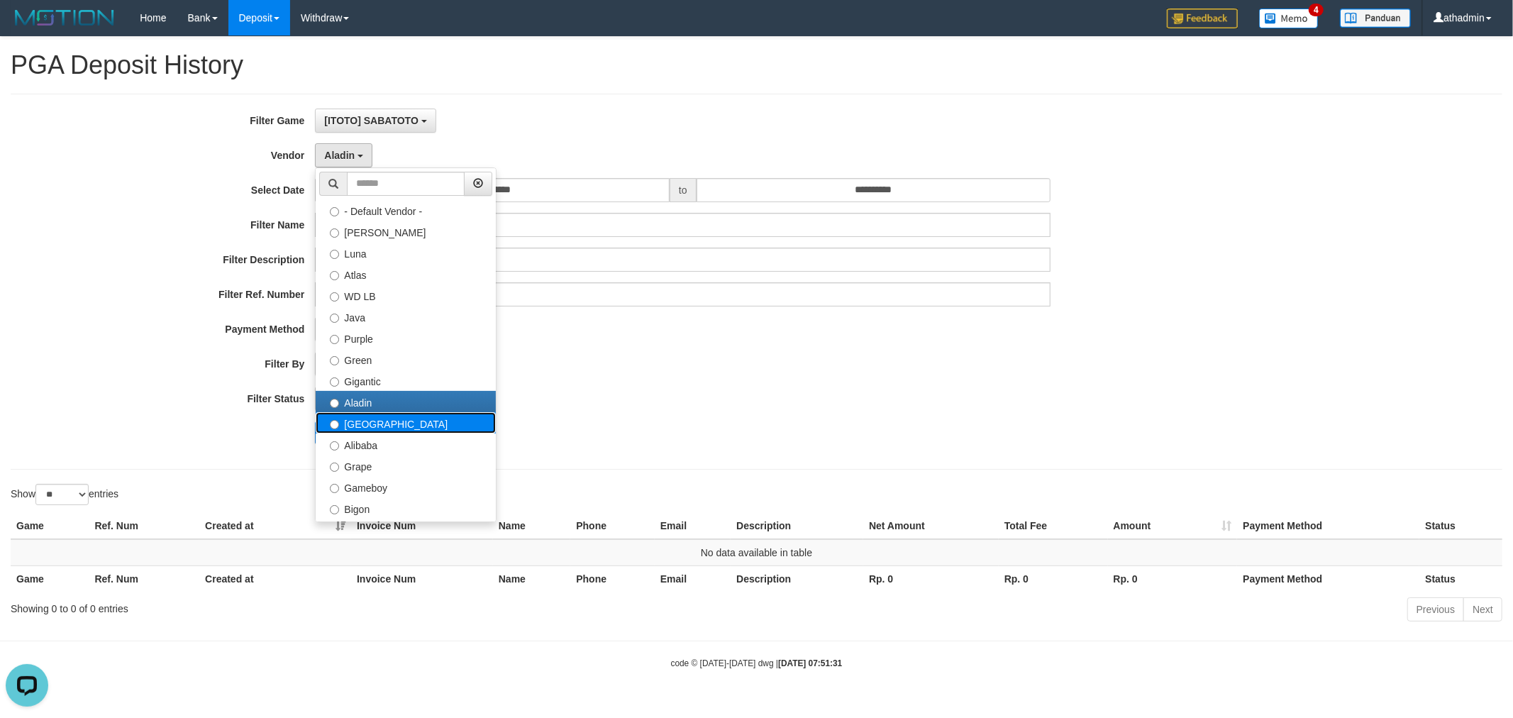
click at [390, 423] on label "[GEOGRAPHIC_DATA]" at bounding box center [406, 422] width 180 height 21
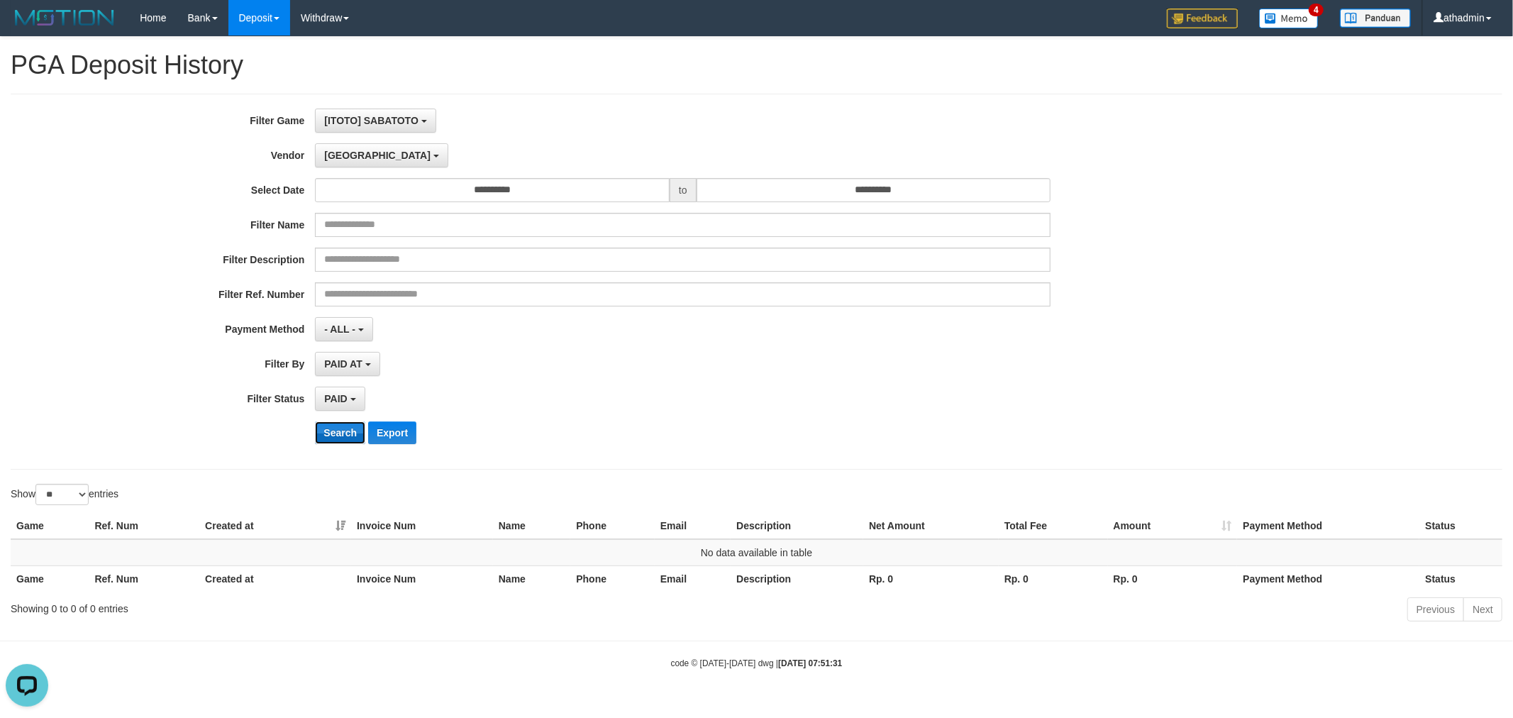
click at [352, 434] on button "Search" at bounding box center [340, 432] width 50 height 23
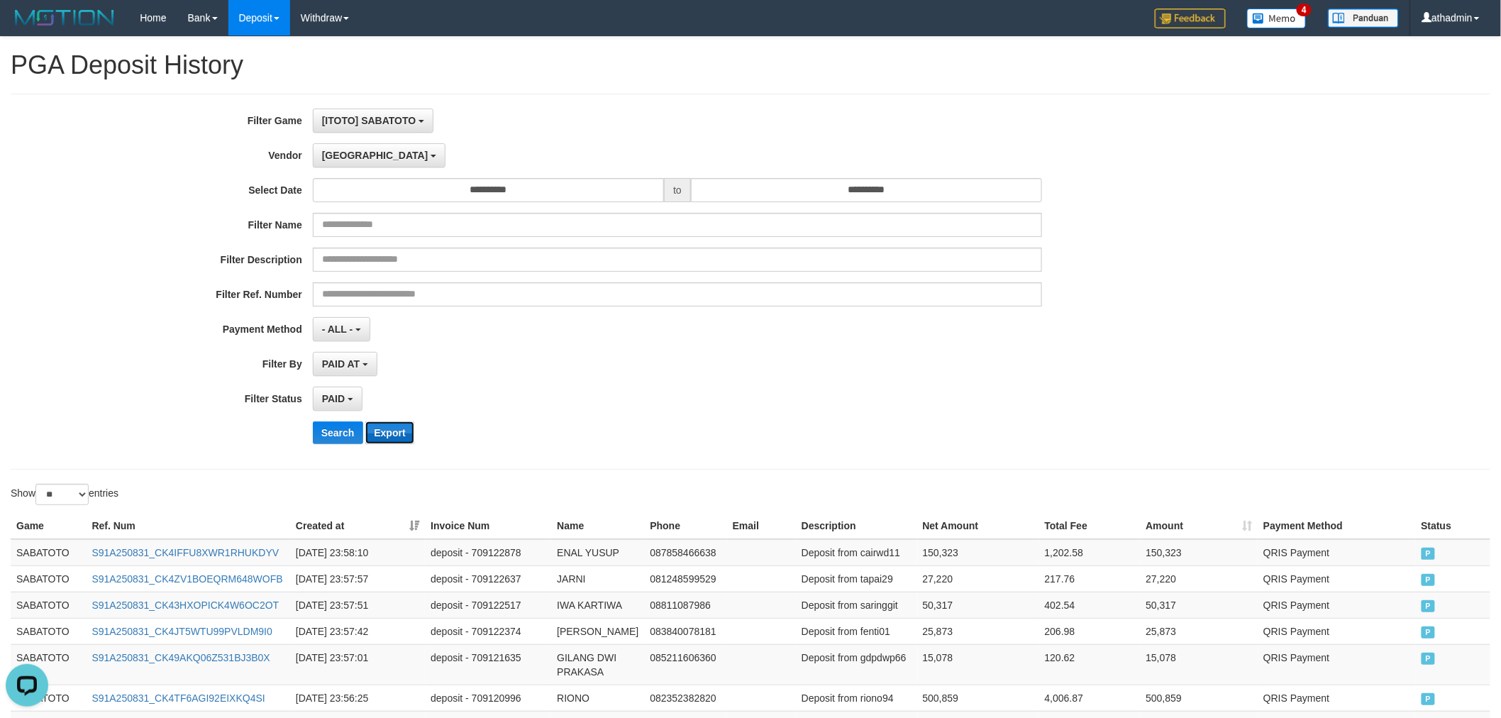
click at [381, 436] on button "Export" at bounding box center [389, 432] width 48 height 23
click at [346, 150] on span "[GEOGRAPHIC_DATA]" at bounding box center [375, 155] width 106 height 11
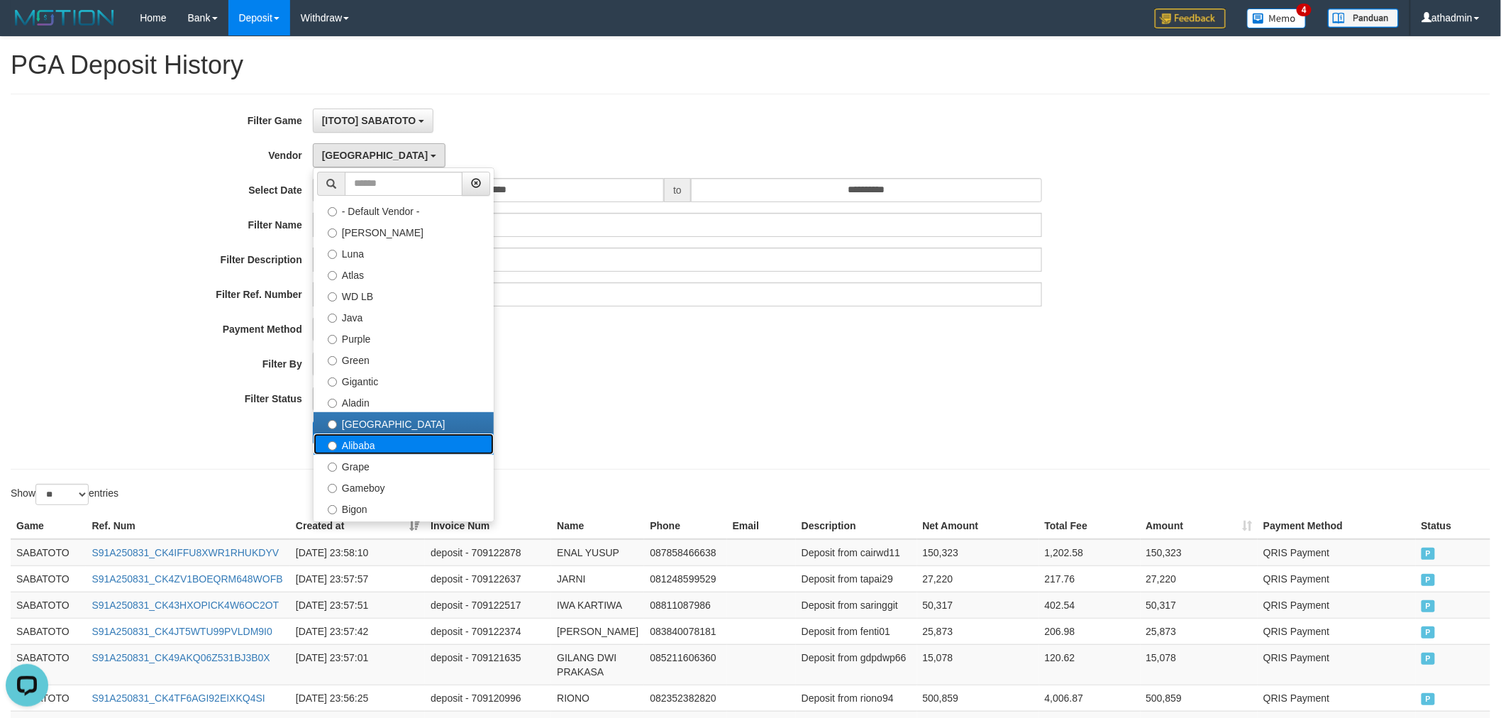
click at [388, 444] on label "Alibaba" at bounding box center [403, 443] width 180 height 21
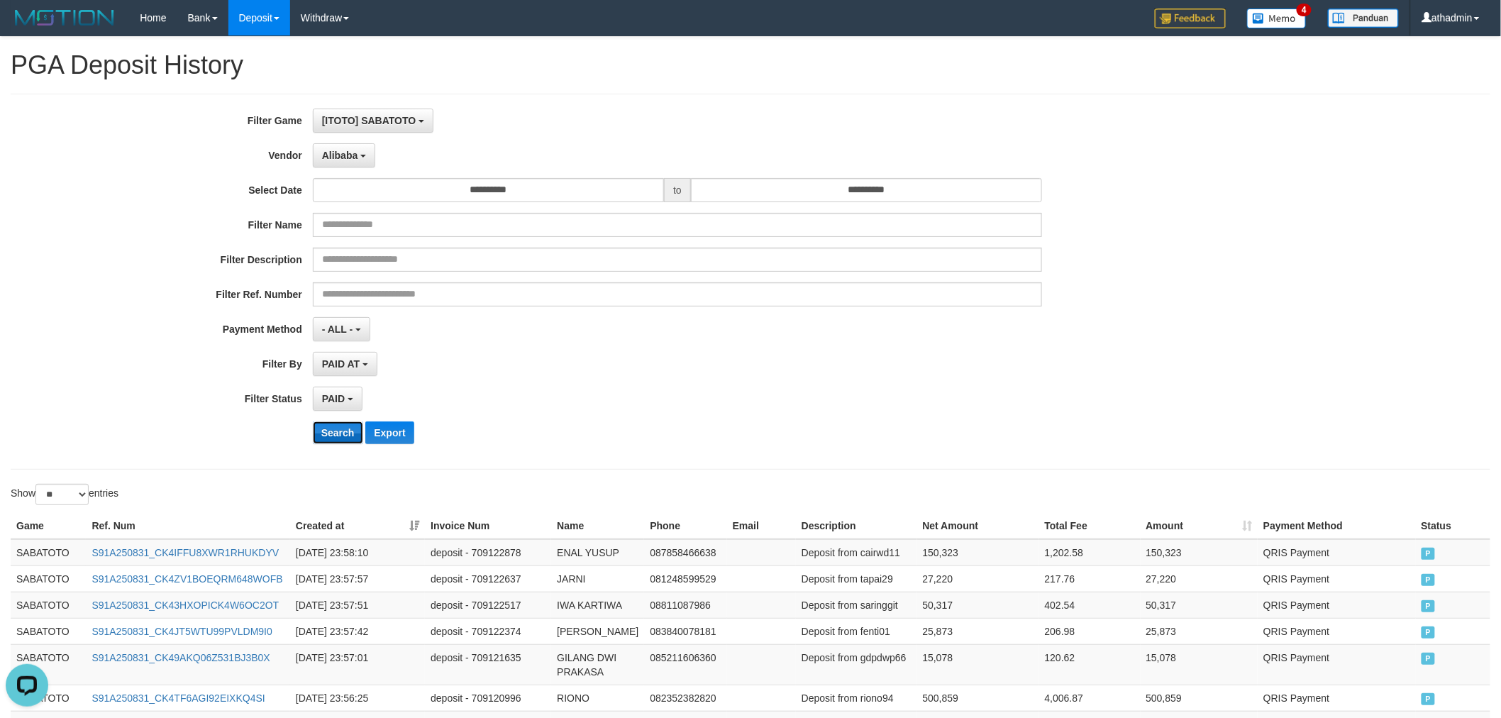
click at [343, 435] on button "Search" at bounding box center [338, 432] width 50 height 23
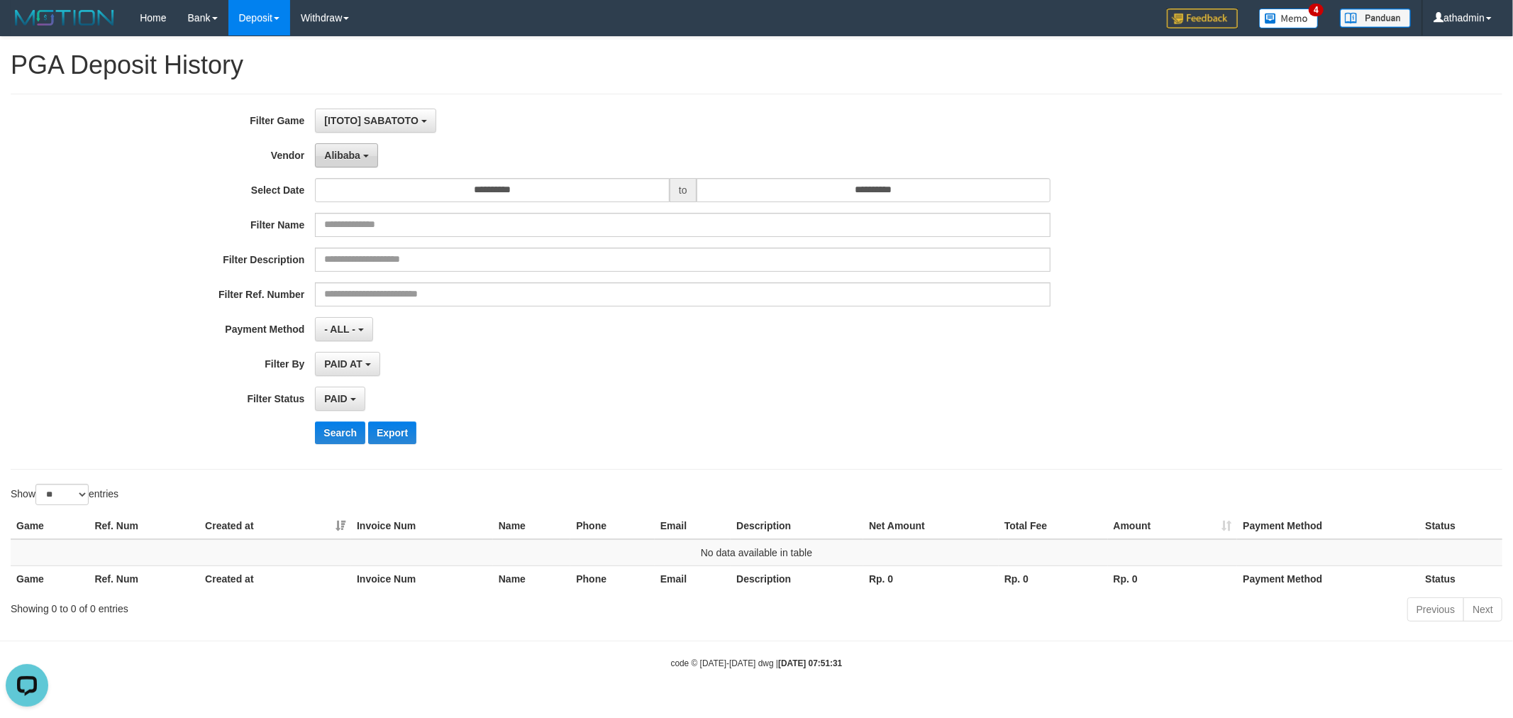
click at [353, 163] on button "Alibaba" at bounding box center [346, 155] width 62 height 24
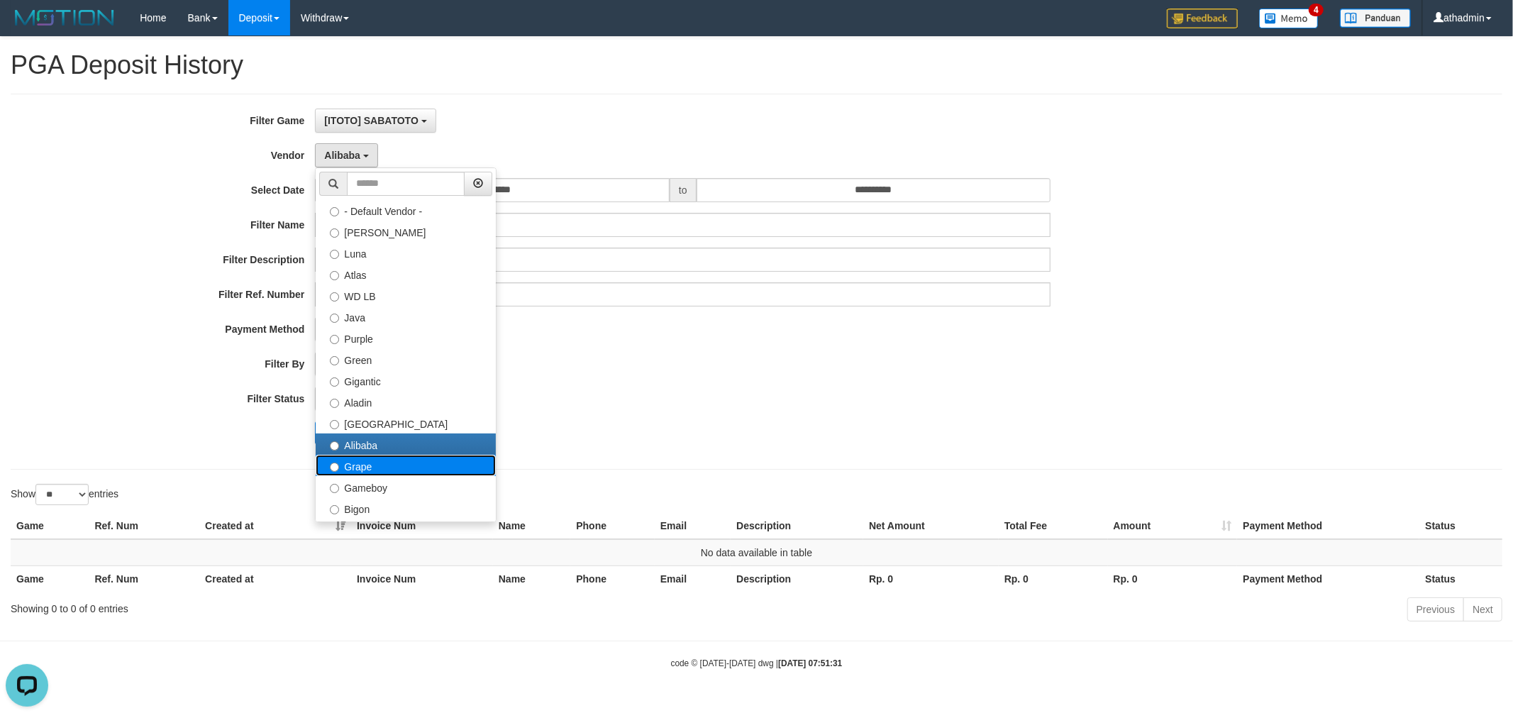
click at [370, 466] on label "Grape" at bounding box center [406, 465] width 180 height 21
select select "**********"
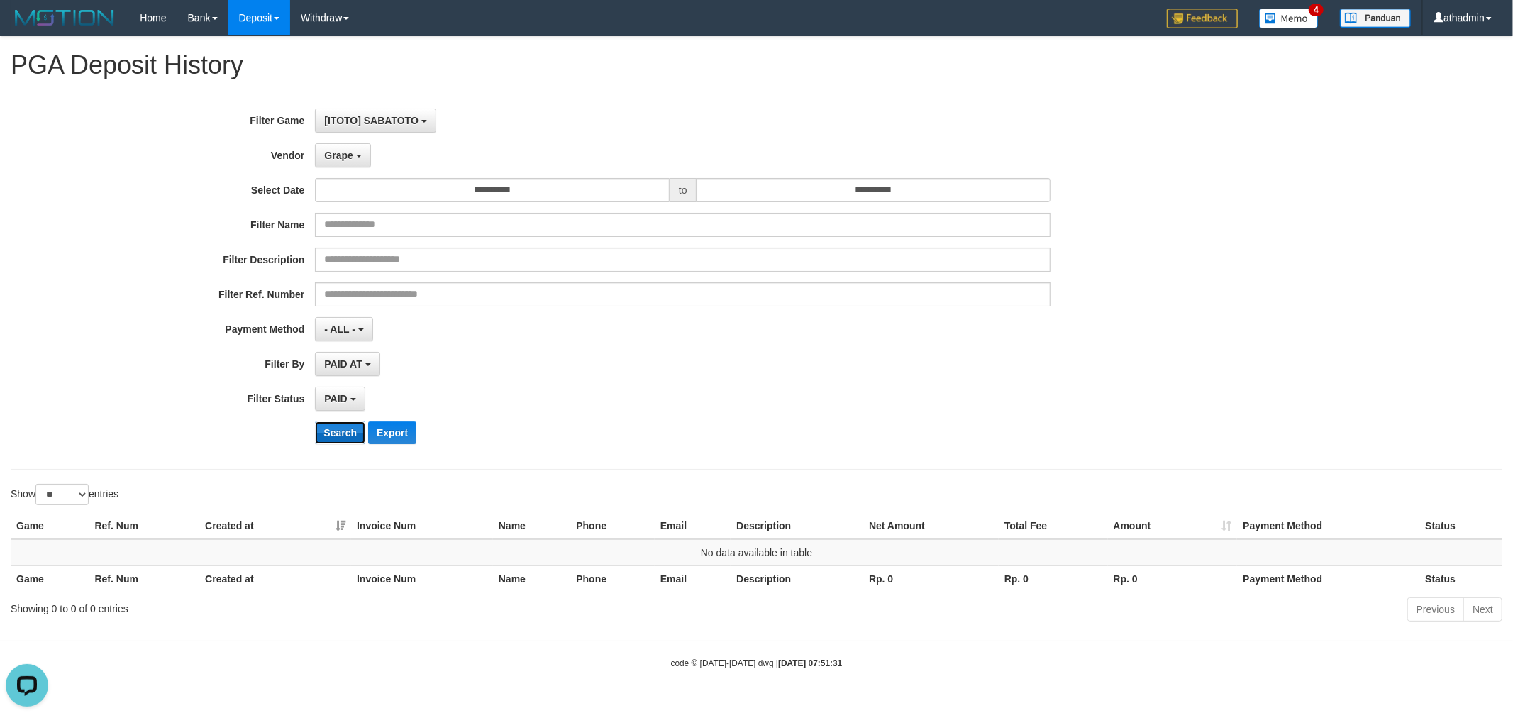
click at [335, 426] on button "Search" at bounding box center [340, 432] width 50 height 23
click at [341, 157] on span "Grape" at bounding box center [338, 155] width 28 height 11
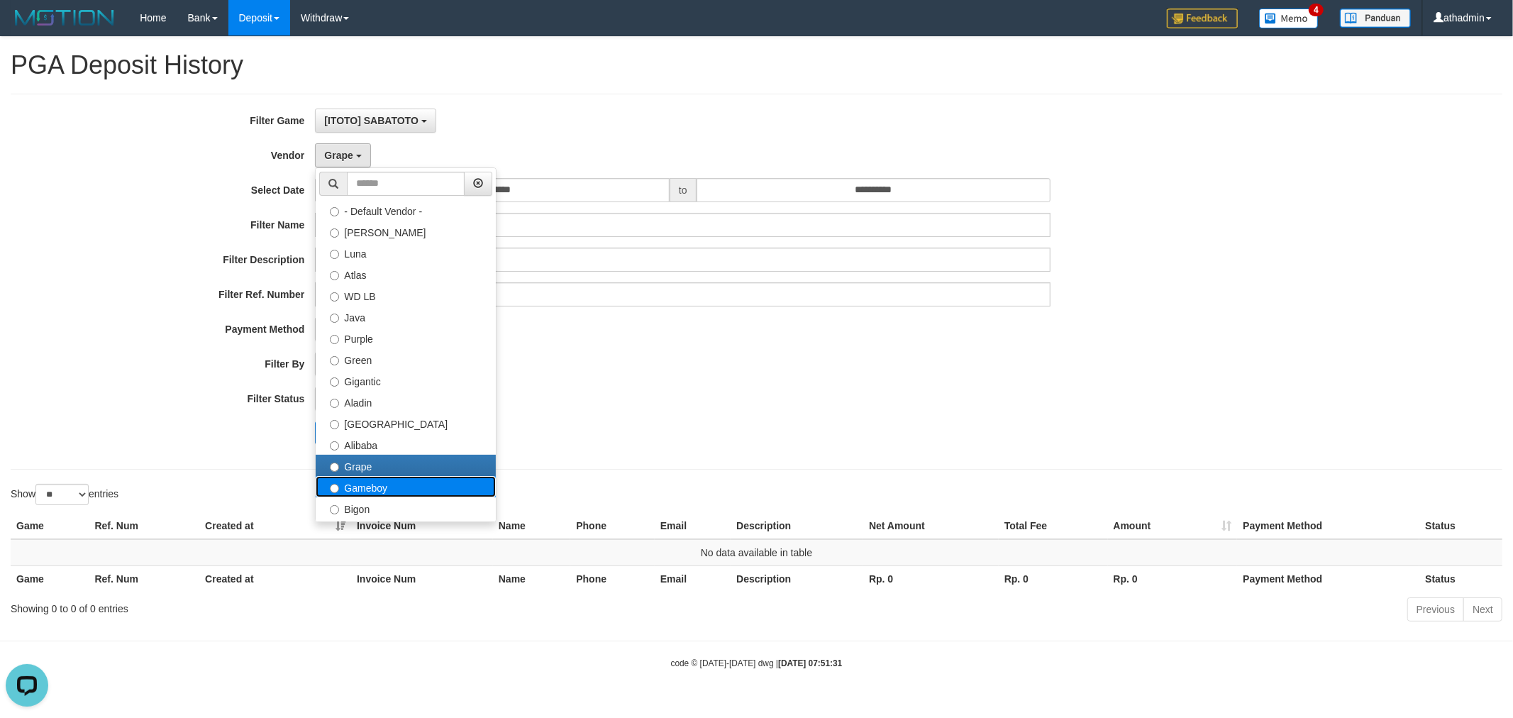
click at [363, 486] on label "Gameboy" at bounding box center [406, 486] width 180 height 21
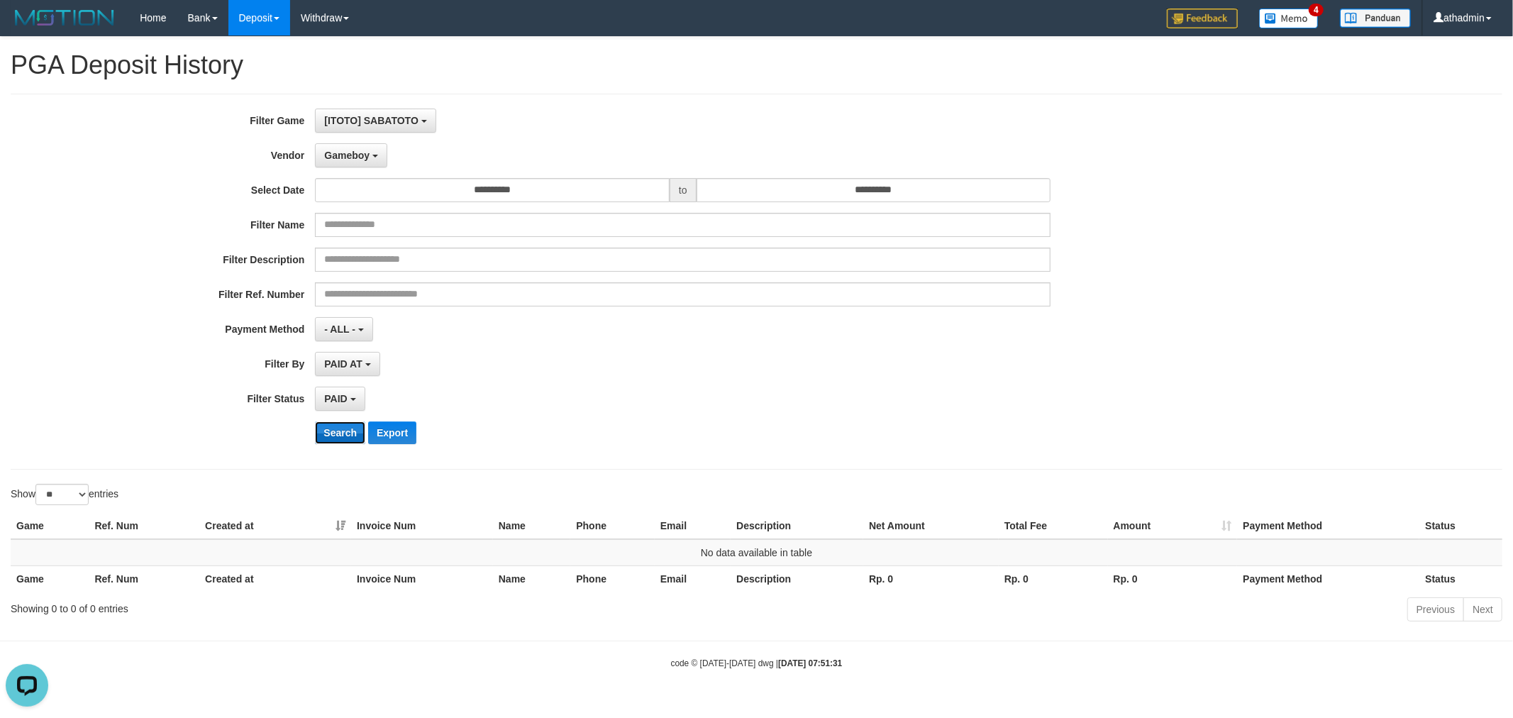
click at [340, 441] on button "Search" at bounding box center [340, 432] width 50 height 23
click at [355, 160] on span "Gameboy" at bounding box center [346, 155] width 45 height 11
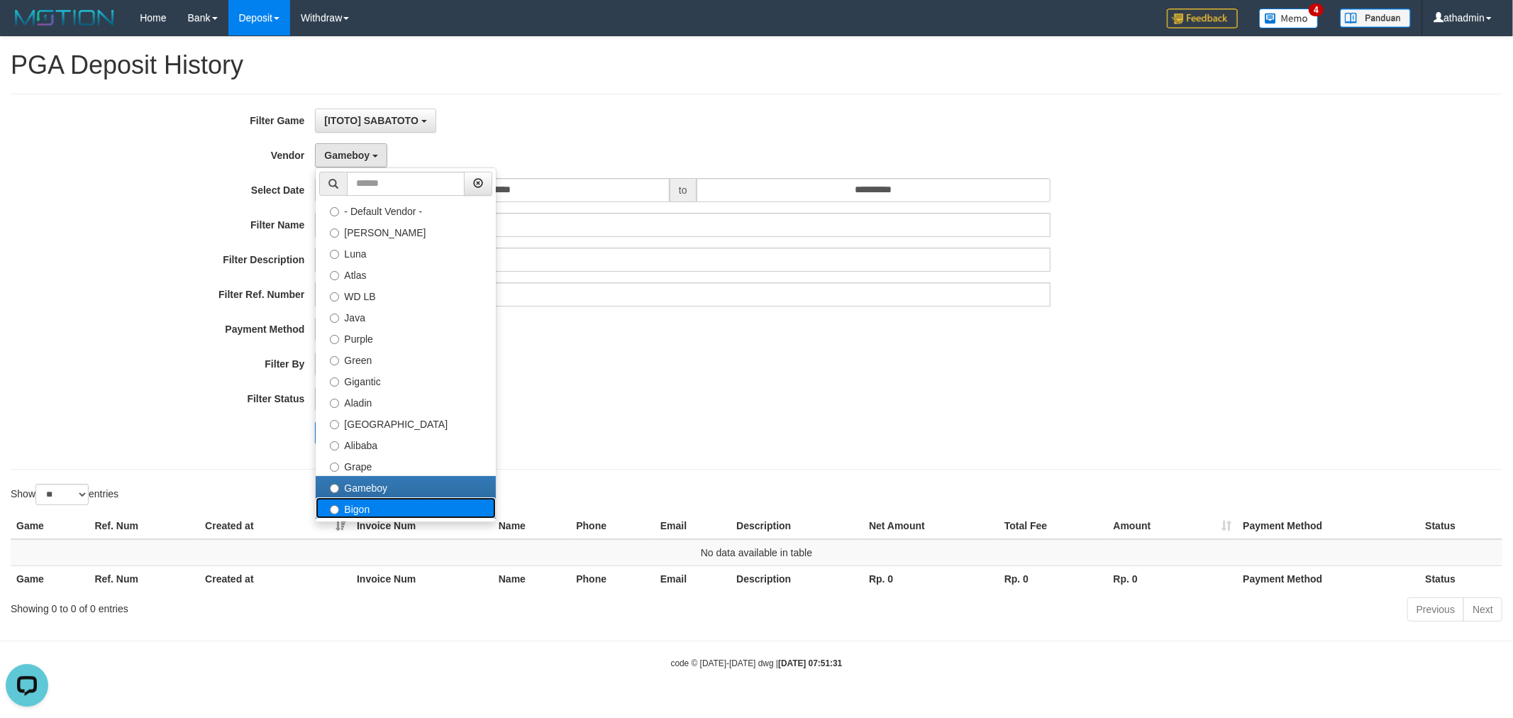
click at [356, 508] on label "Bigon" at bounding box center [406, 507] width 180 height 21
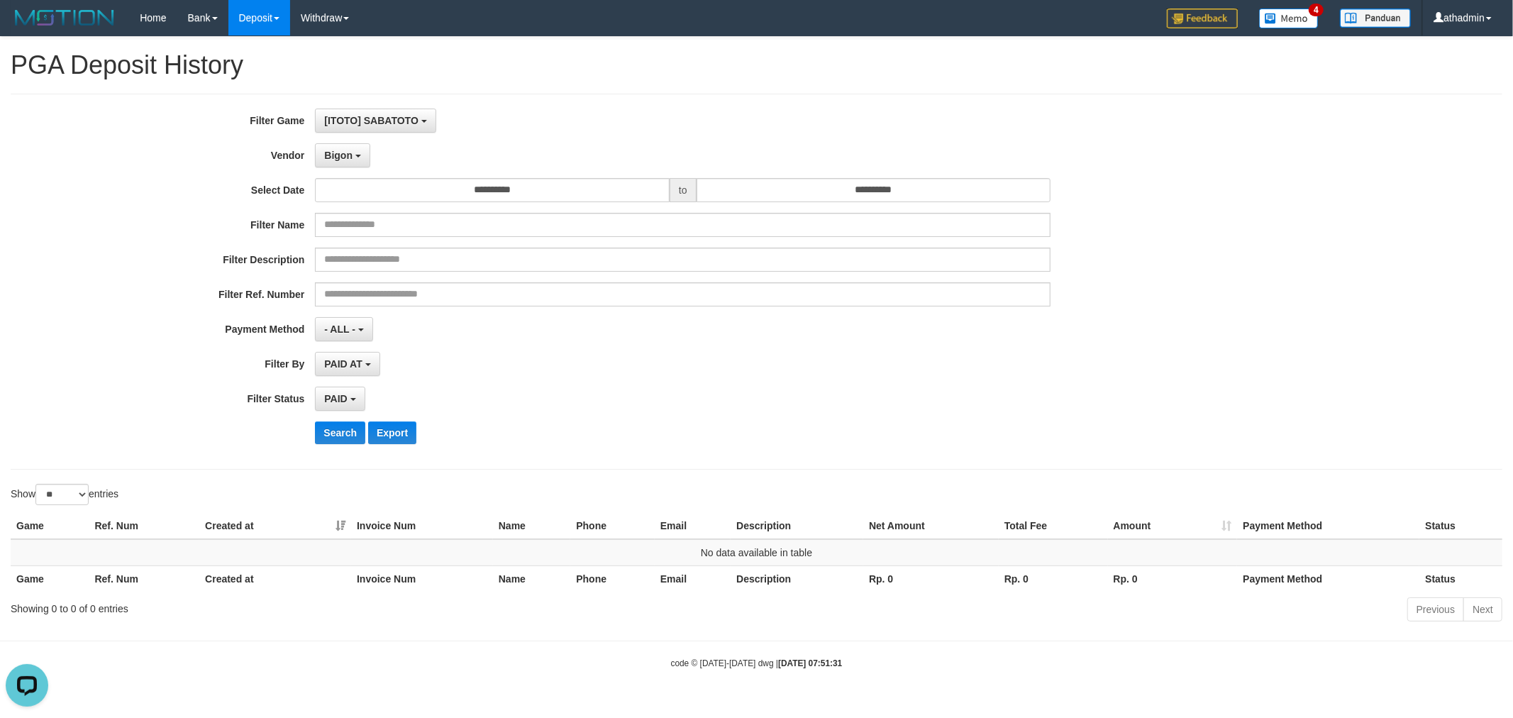
click at [335, 421] on div "**********" at bounding box center [630, 282] width 1261 height 346
click at [336, 428] on button "Search" at bounding box center [340, 432] width 50 height 23
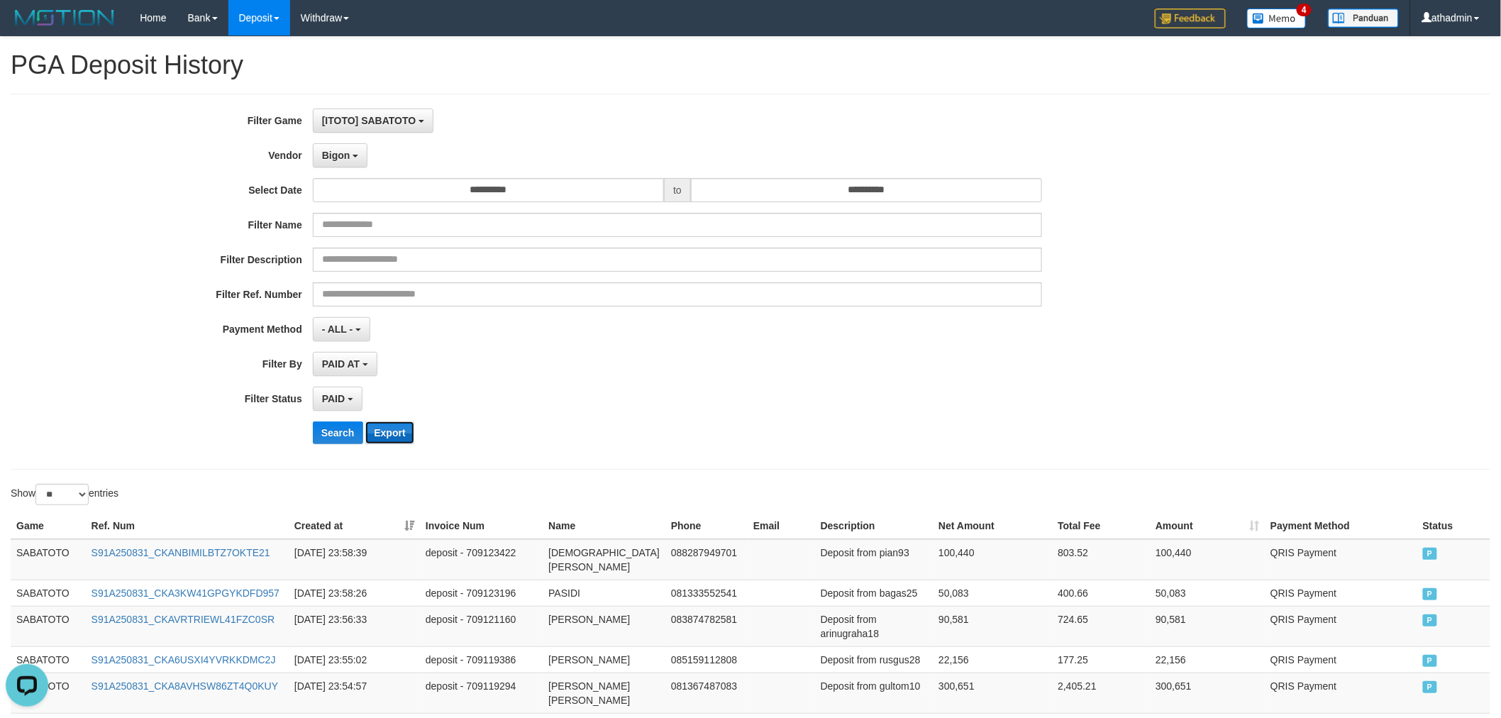
click at [387, 431] on button "Export" at bounding box center [389, 432] width 48 height 23
click at [348, 157] on span "Bigon" at bounding box center [336, 155] width 28 height 11
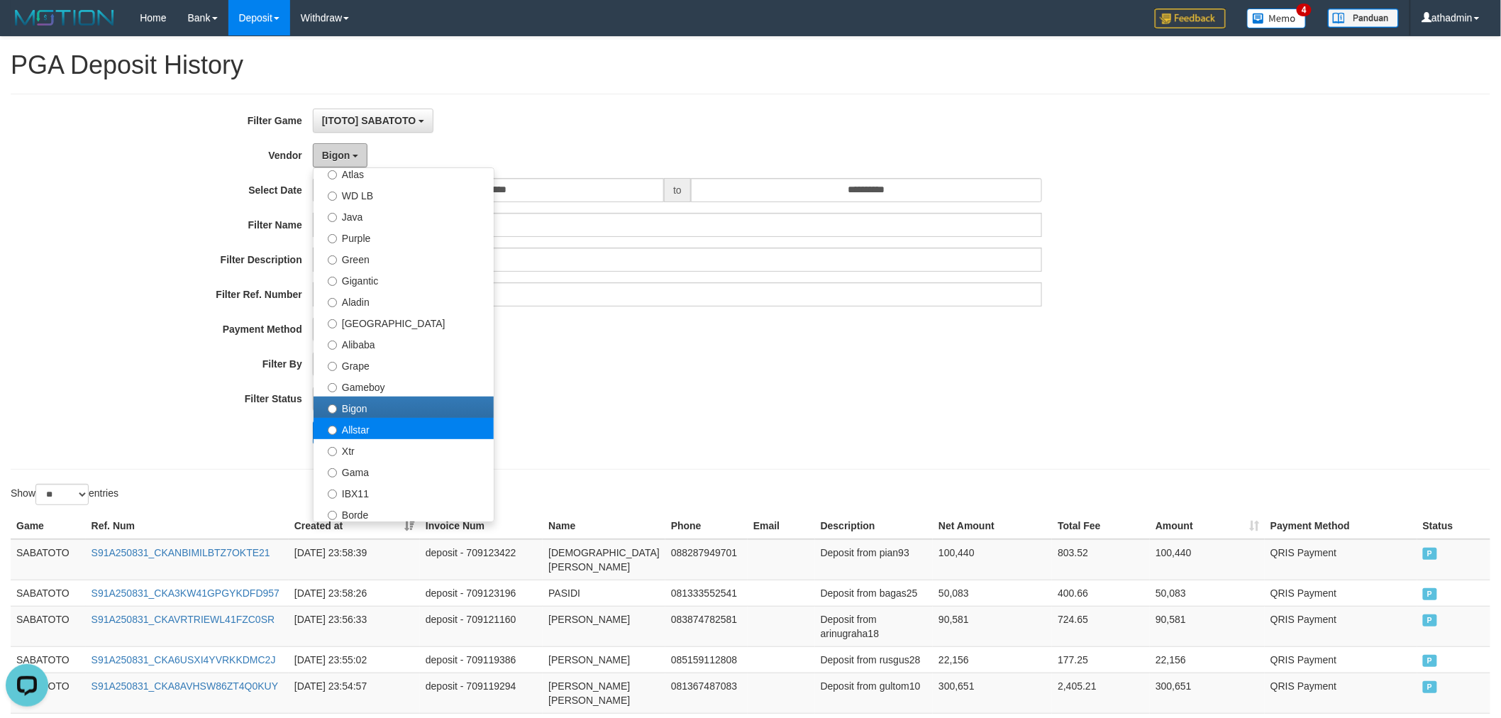
scroll to position [104, 0]
click at [407, 426] on label "Allstar" at bounding box center [403, 424] width 180 height 21
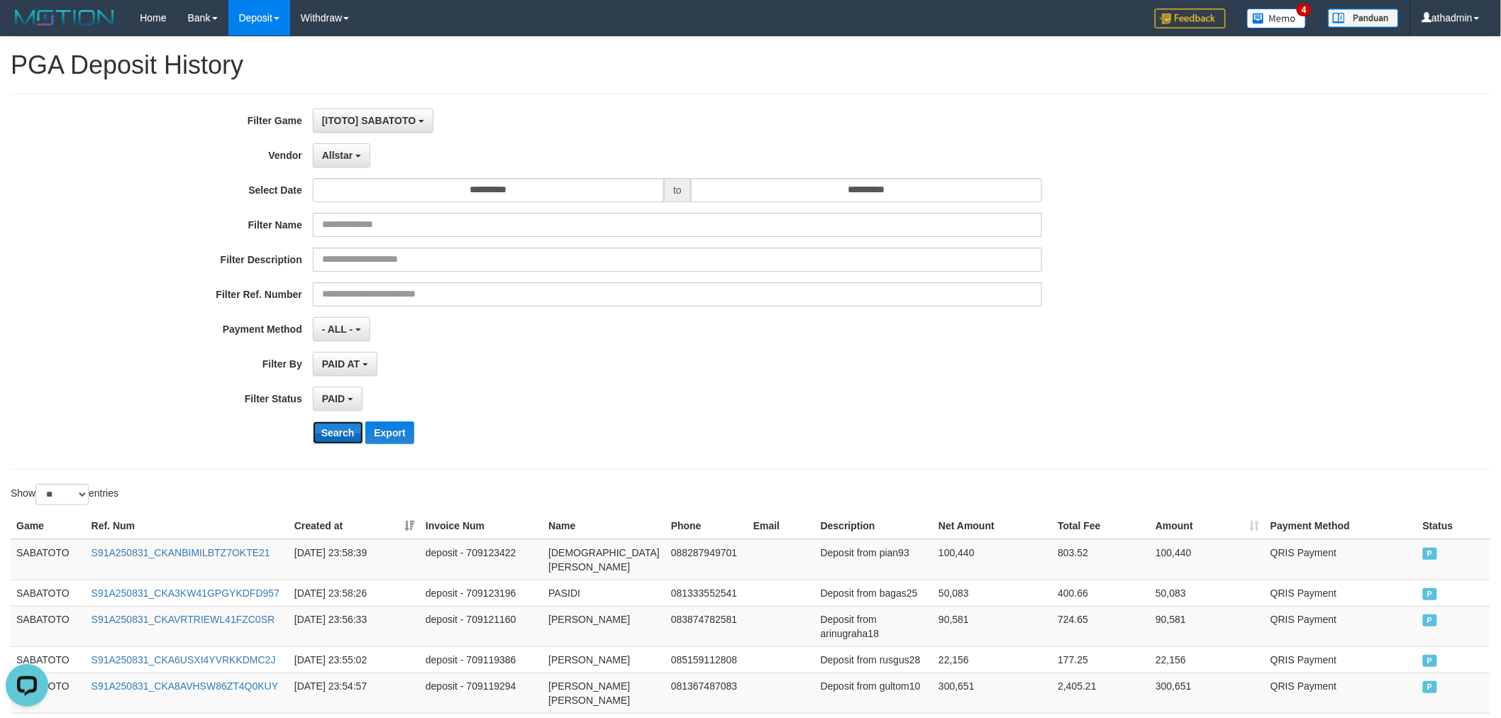
click at [341, 438] on button "Search" at bounding box center [338, 432] width 50 height 23
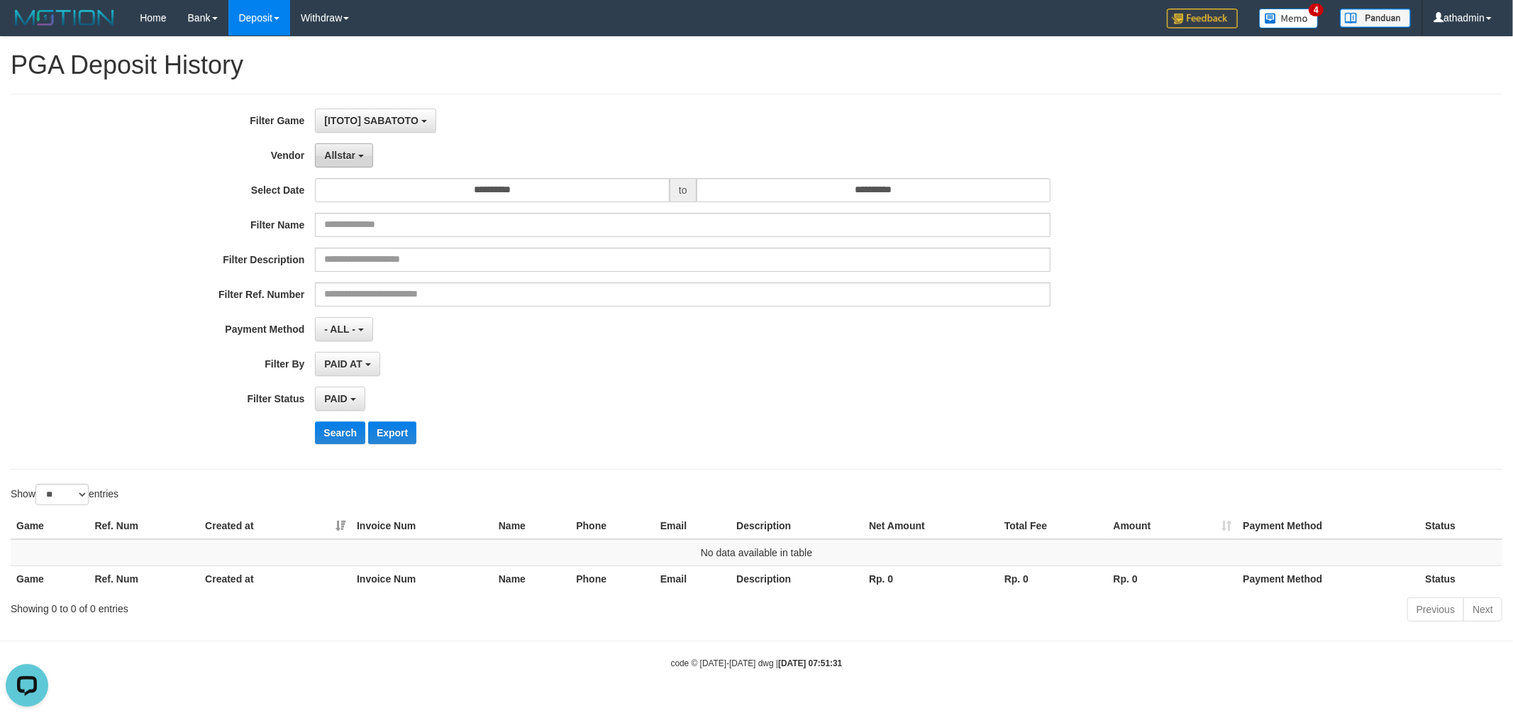
click at [346, 161] on button "Allstar" at bounding box center [343, 155] width 57 height 24
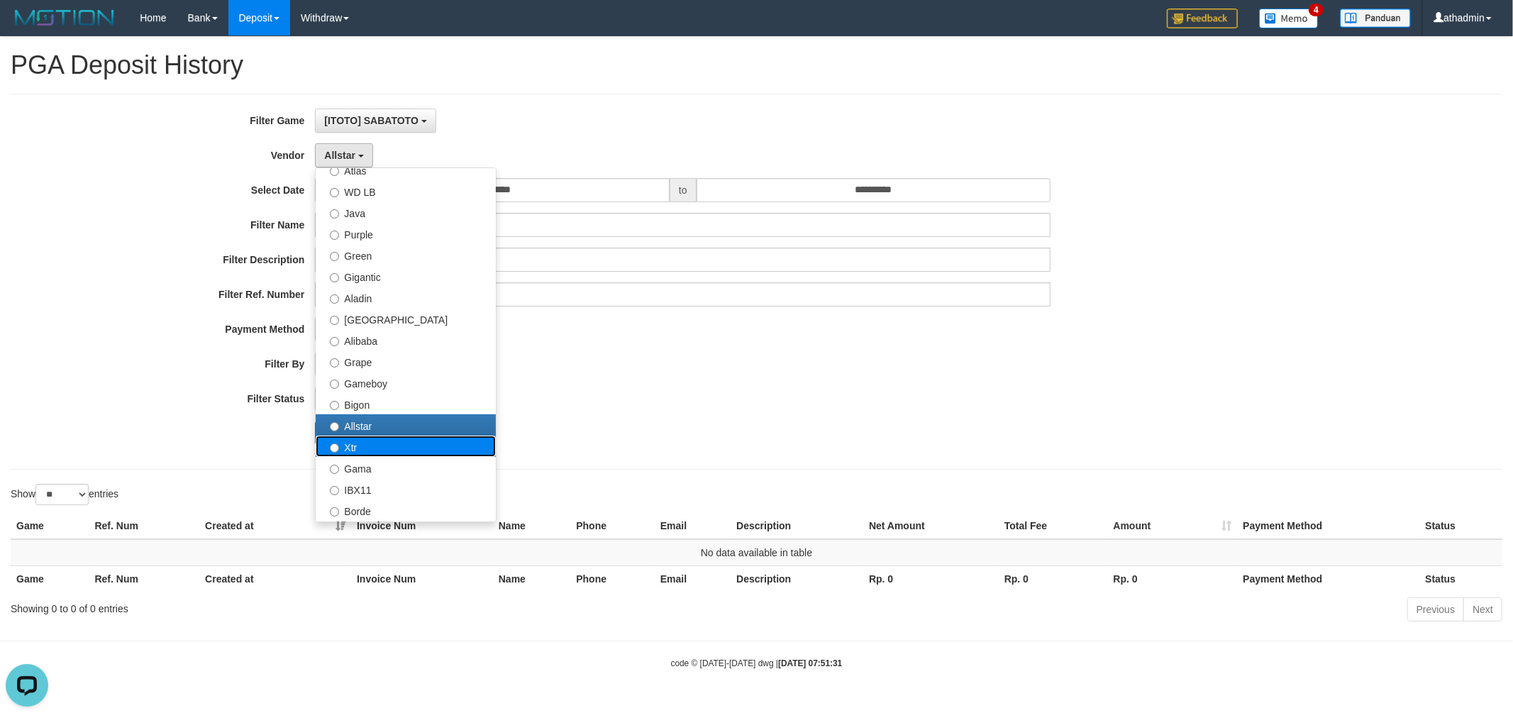
click at [385, 443] on label "Xtr" at bounding box center [406, 445] width 180 height 21
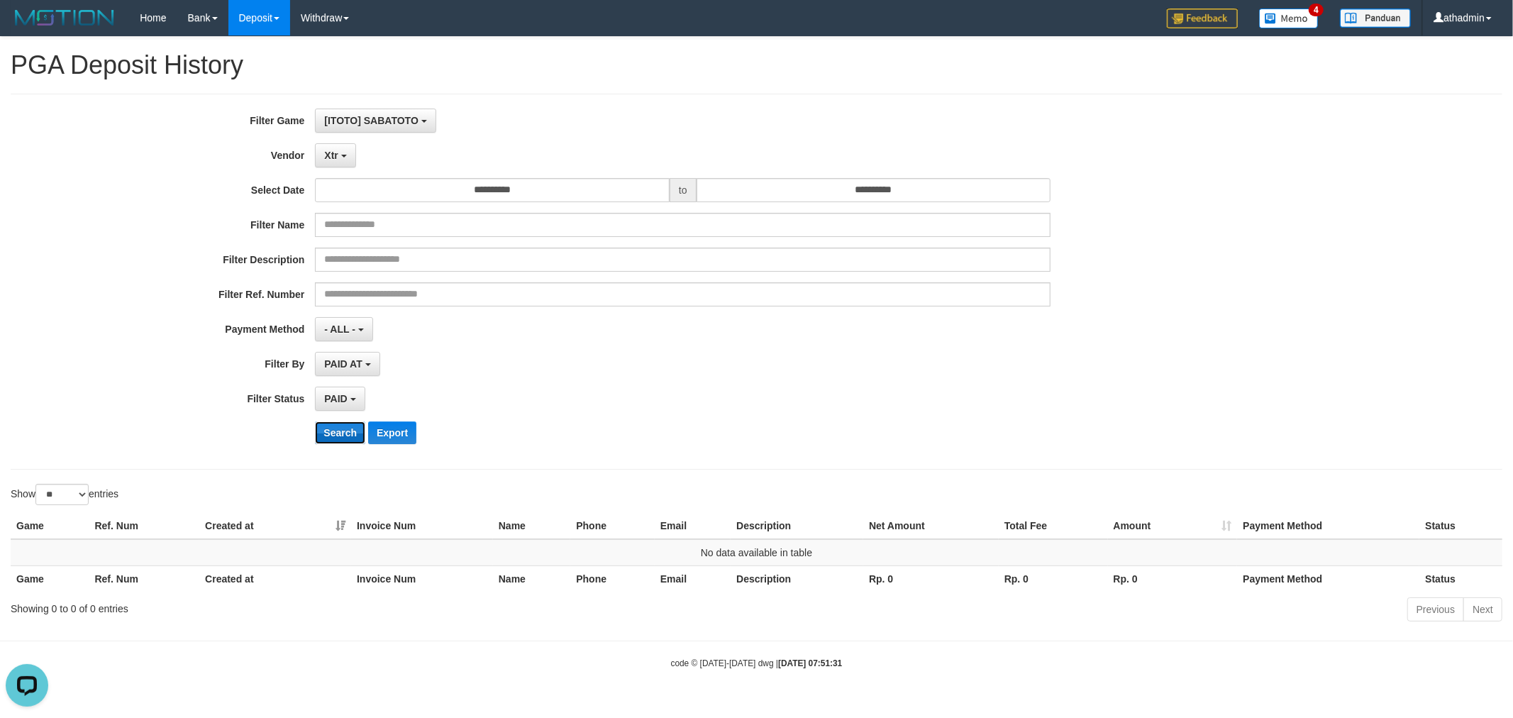
click at [331, 430] on button "Search" at bounding box center [340, 432] width 50 height 23
click at [335, 159] on span "Xtr" at bounding box center [330, 155] width 13 height 11
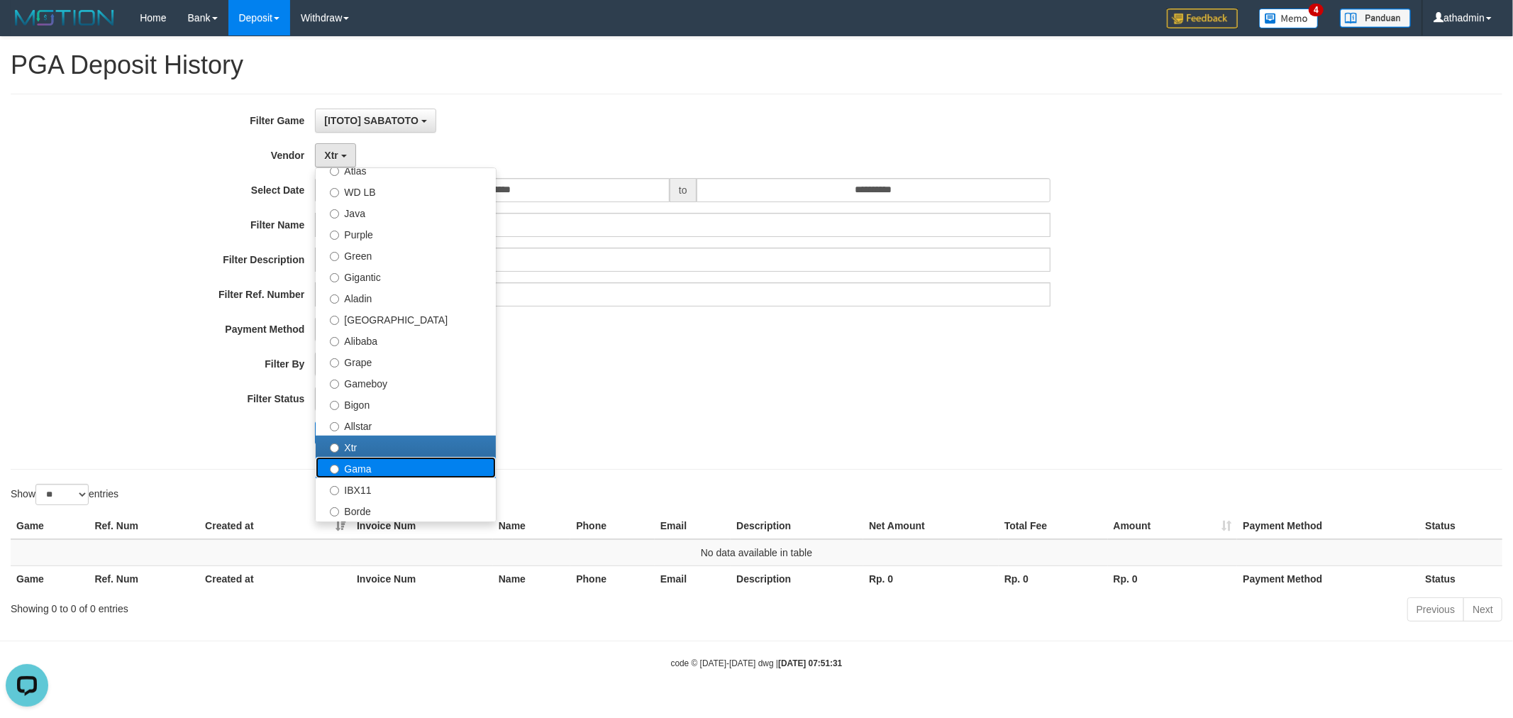
click at [391, 468] on label "Gama" at bounding box center [406, 467] width 180 height 21
select select "**********"
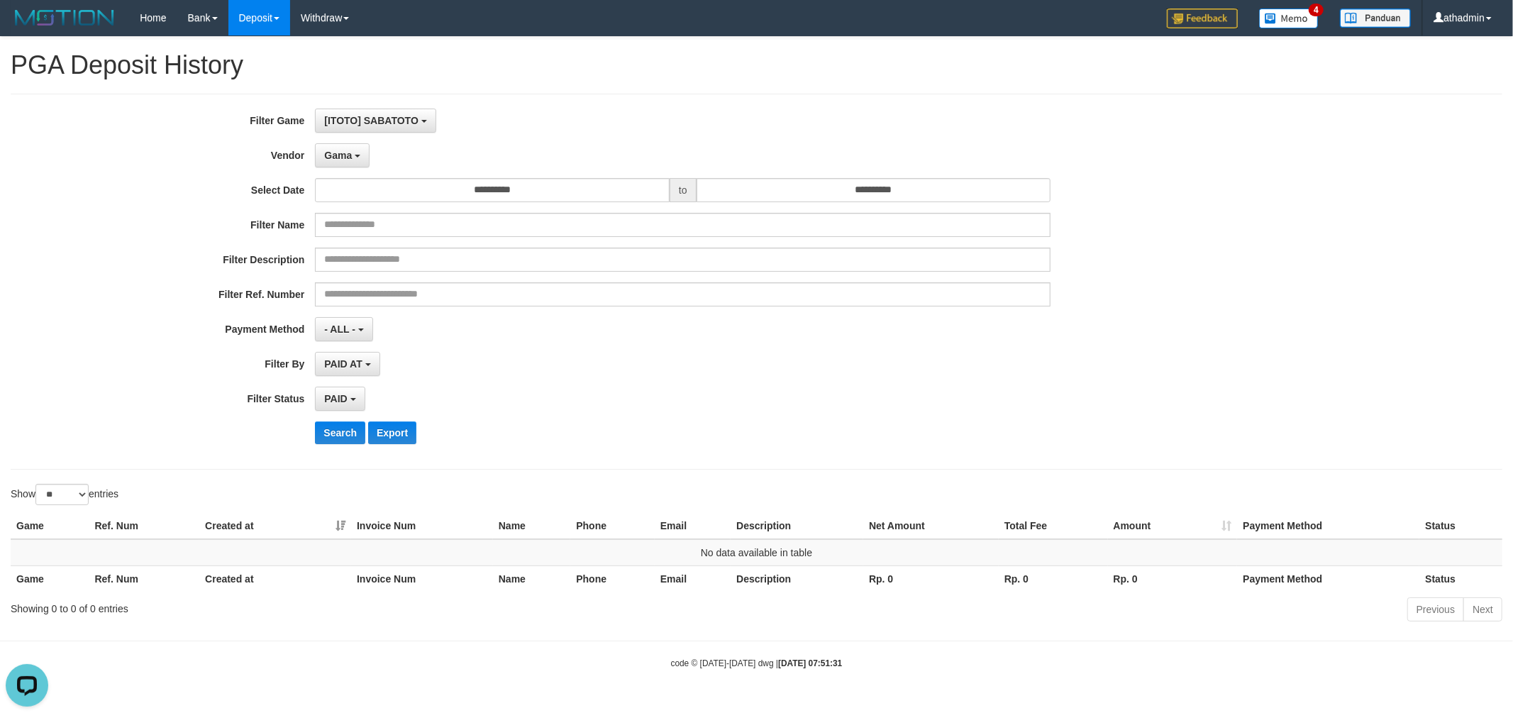
click at [348, 419] on div "**********" at bounding box center [630, 282] width 1261 height 346
click at [349, 428] on button "Search" at bounding box center [340, 432] width 50 height 23
click at [346, 155] on span "Gama" at bounding box center [338, 155] width 28 height 11
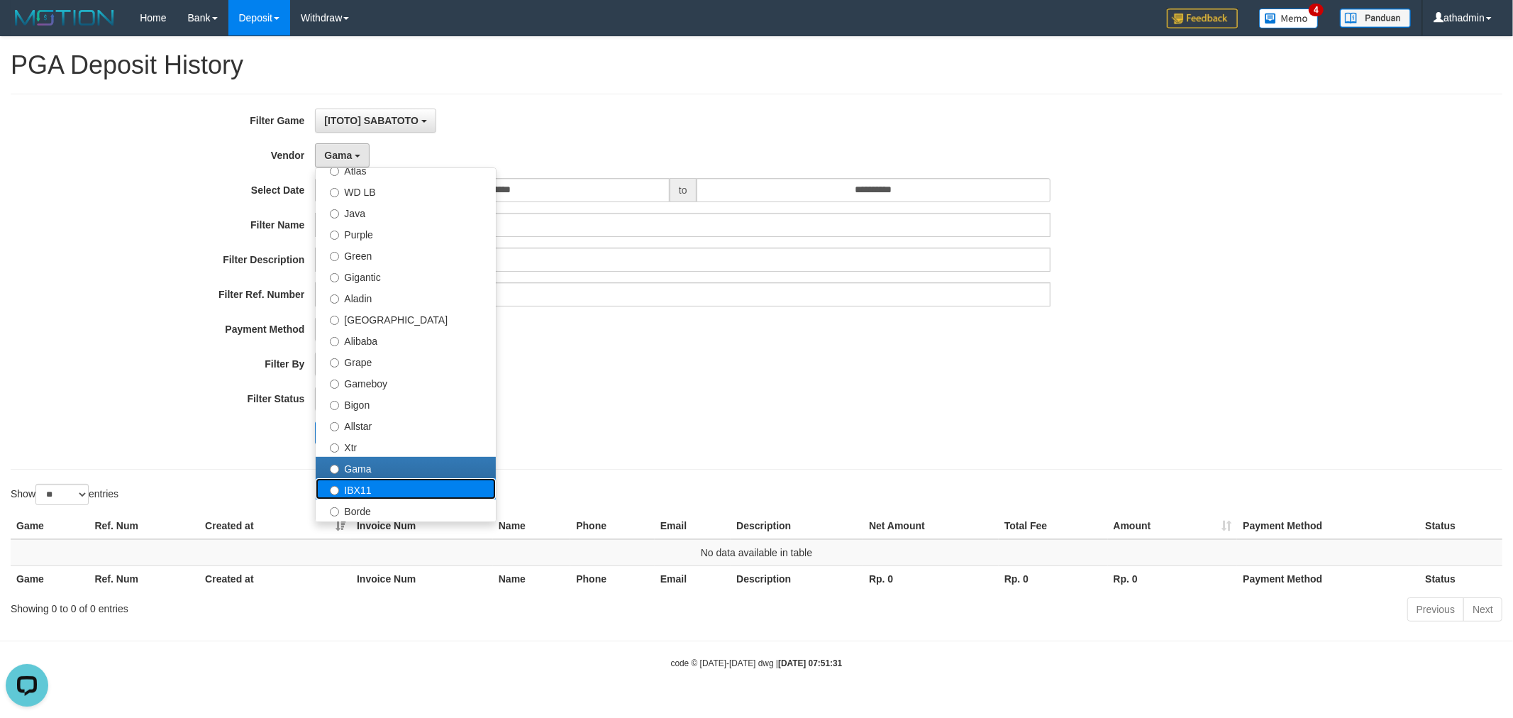
click at [357, 481] on label "IBX11" at bounding box center [406, 488] width 180 height 21
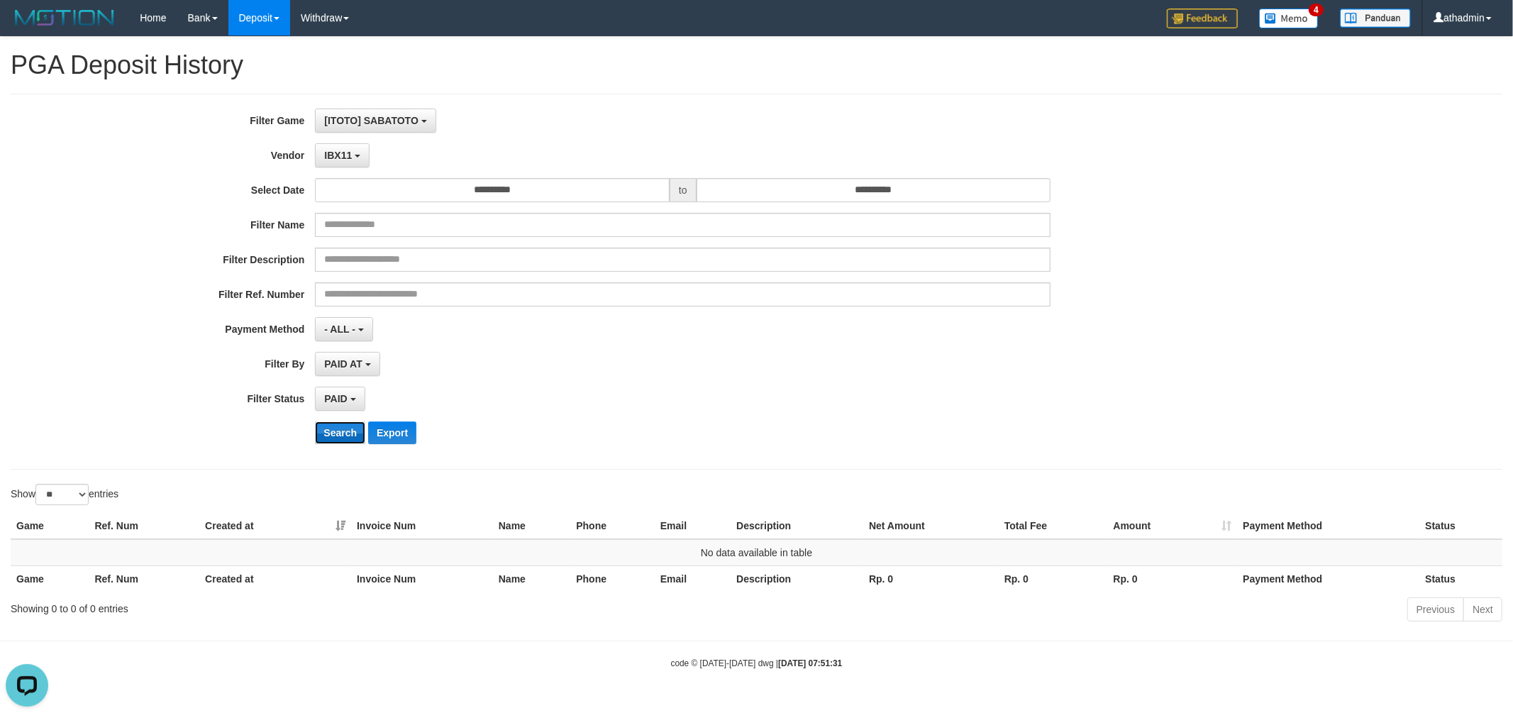
click at [334, 430] on button "Search" at bounding box center [340, 432] width 50 height 23
click at [343, 176] on div "**********" at bounding box center [630, 282] width 1261 height 346
click at [345, 160] on span "IBX11" at bounding box center [338, 155] width 28 height 11
click at [337, 433] on button "Search" at bounding box center [340, 432] width 50 height 23
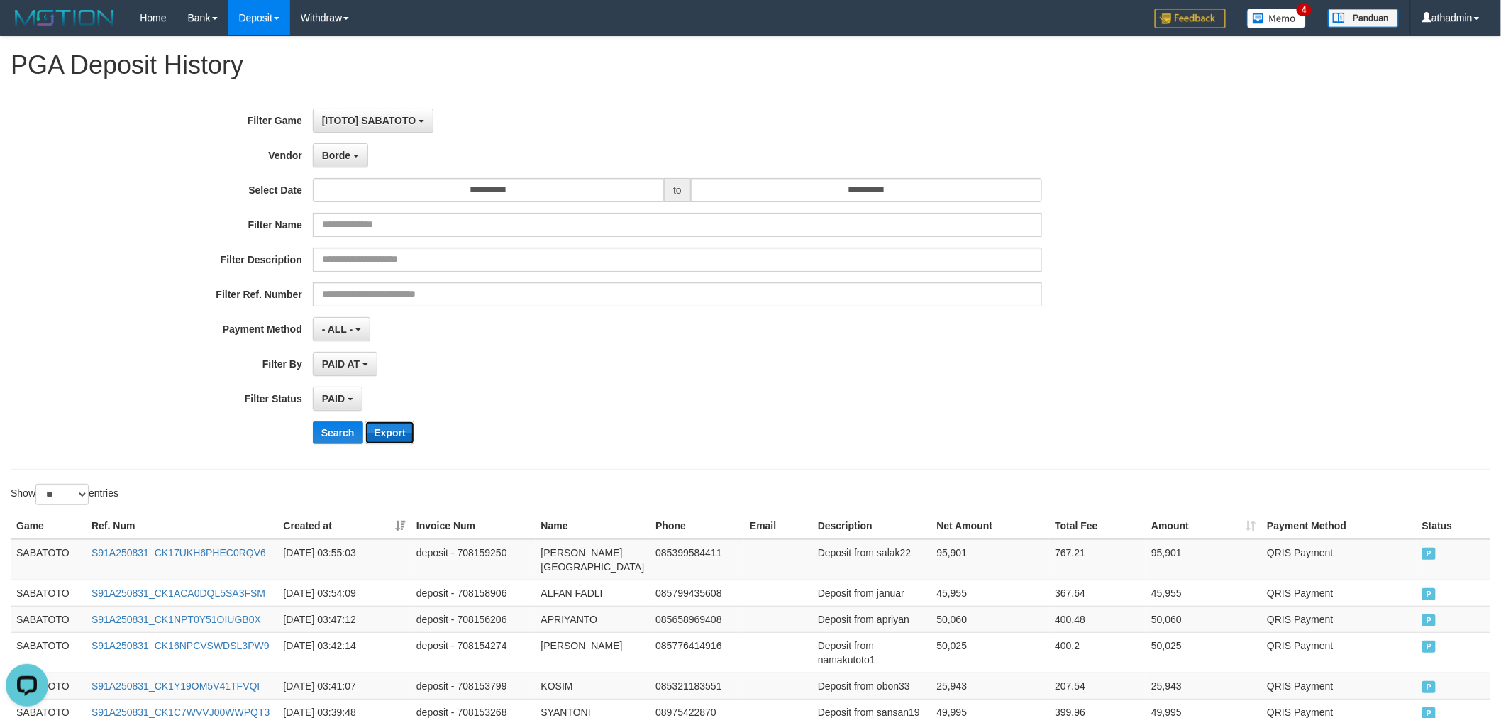
click at [400, 429] on button "Export" at bounding box center [389, 432] width 48 height 23
click at [344, 155] on span "Borde" at bounding box center [336, 155] width 28 height 11
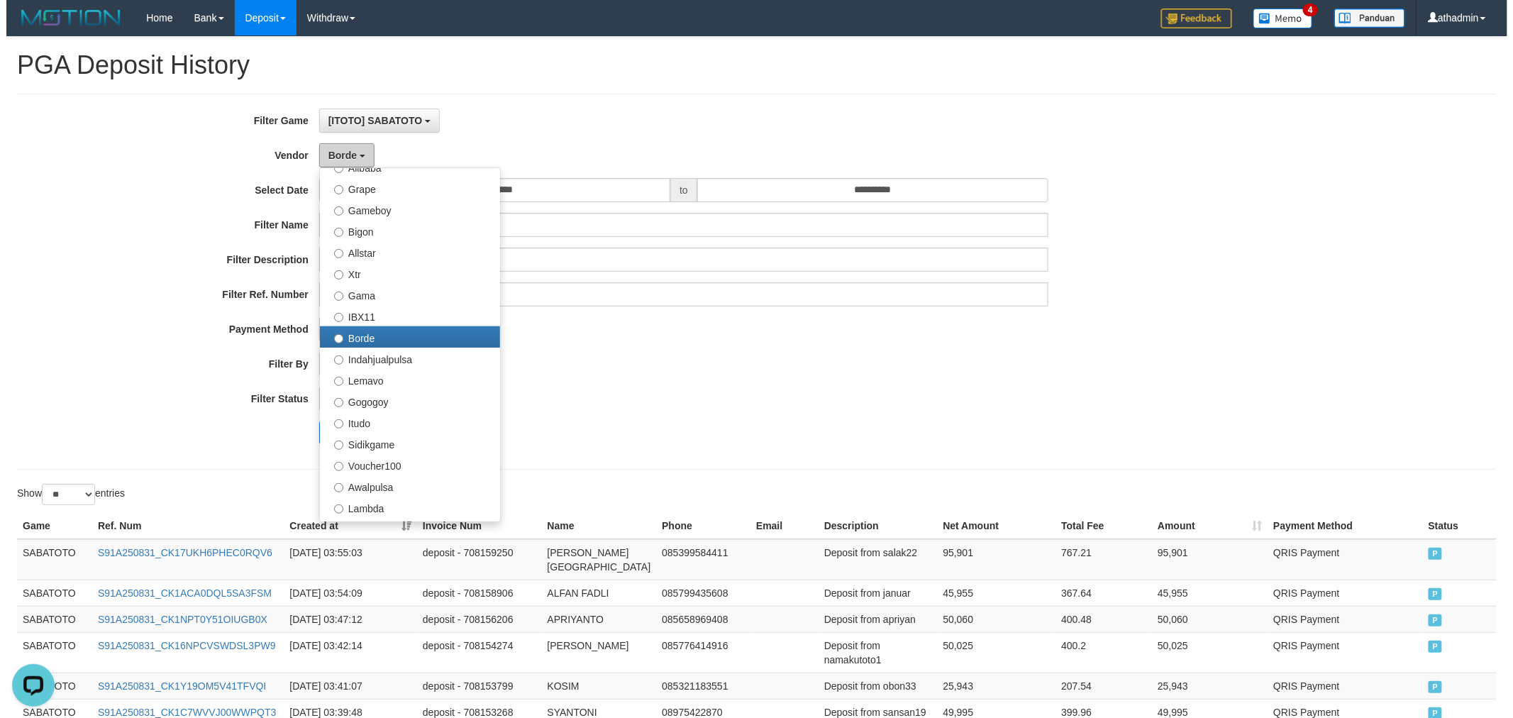
scroll to position [303, 0]
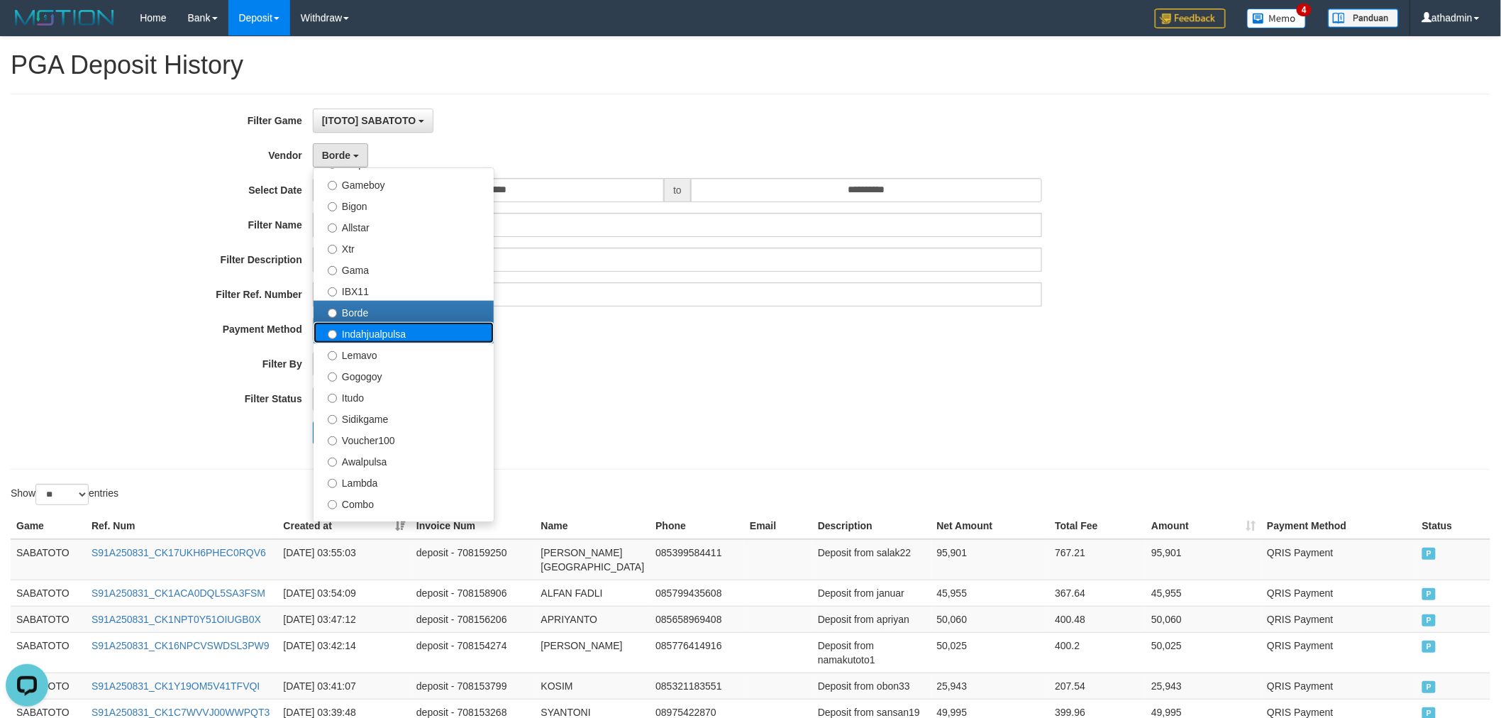
click at [404, 332] on label "Indahjualpulsa" at bounding box center [403, 332] width 180 height 21
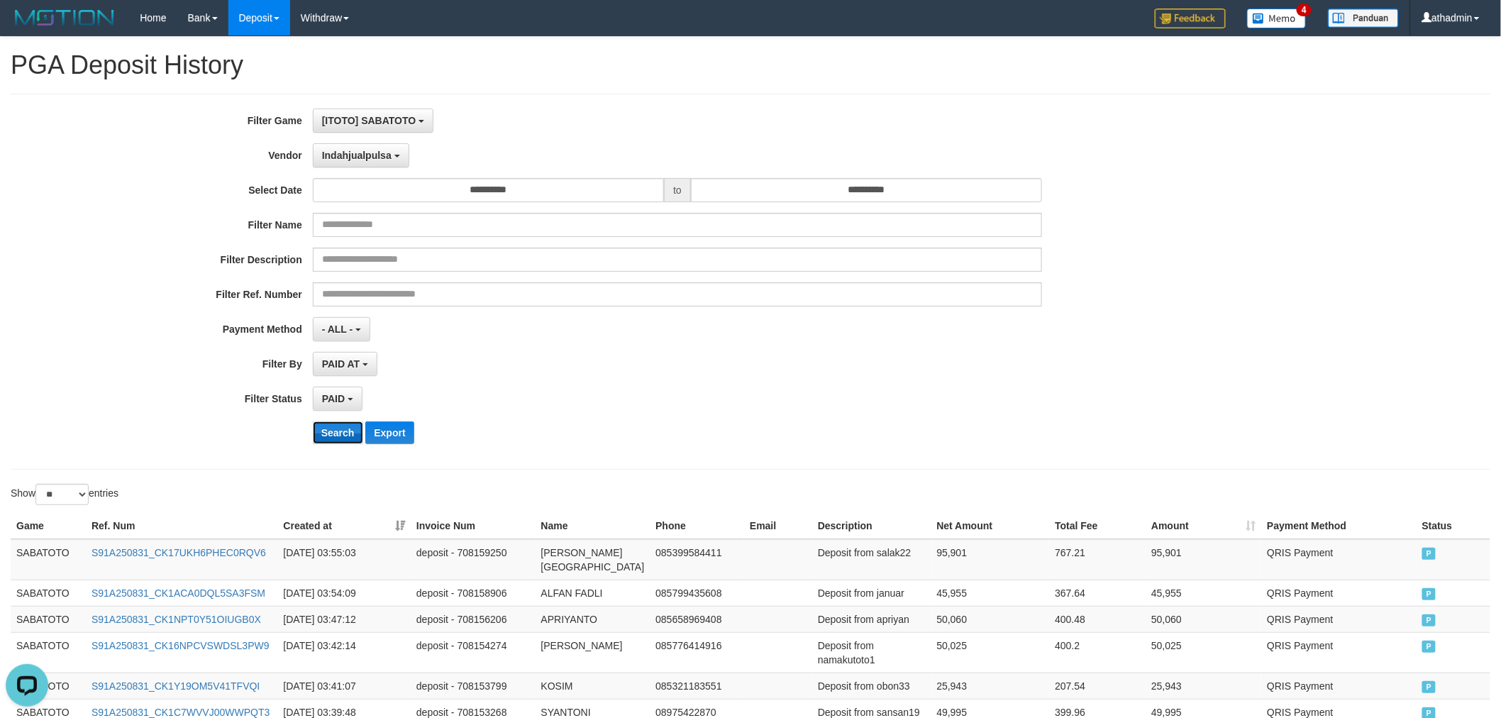
click at [337, 428] on button "Search" at bounding box center [338, 432] width 50 height 23
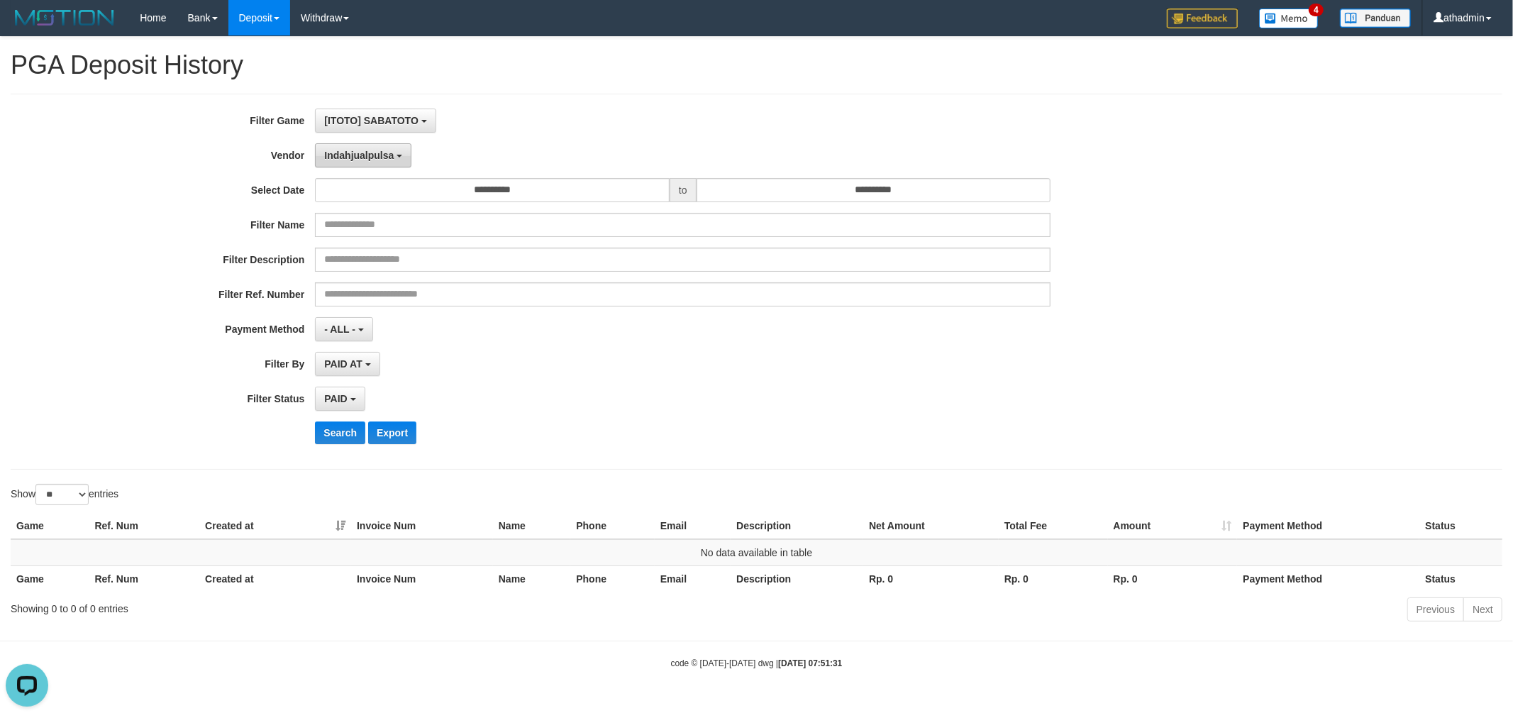
click at [391, 160] on button "Indahjualpulsa" at bounding box center [363, 155] width 96 height 24
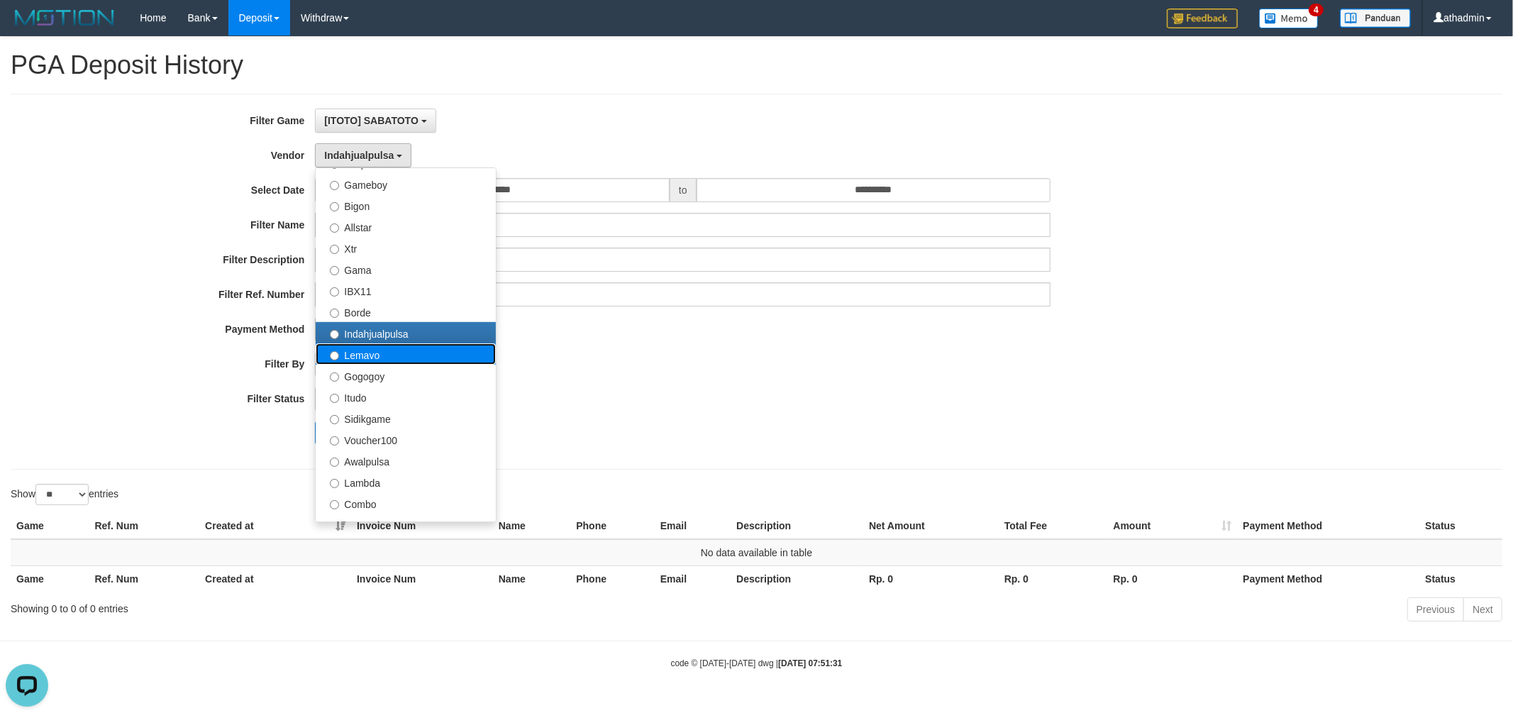
click at [387, 348] on label "Lemavo" at bounding box center [406, 353] width 180 height 21
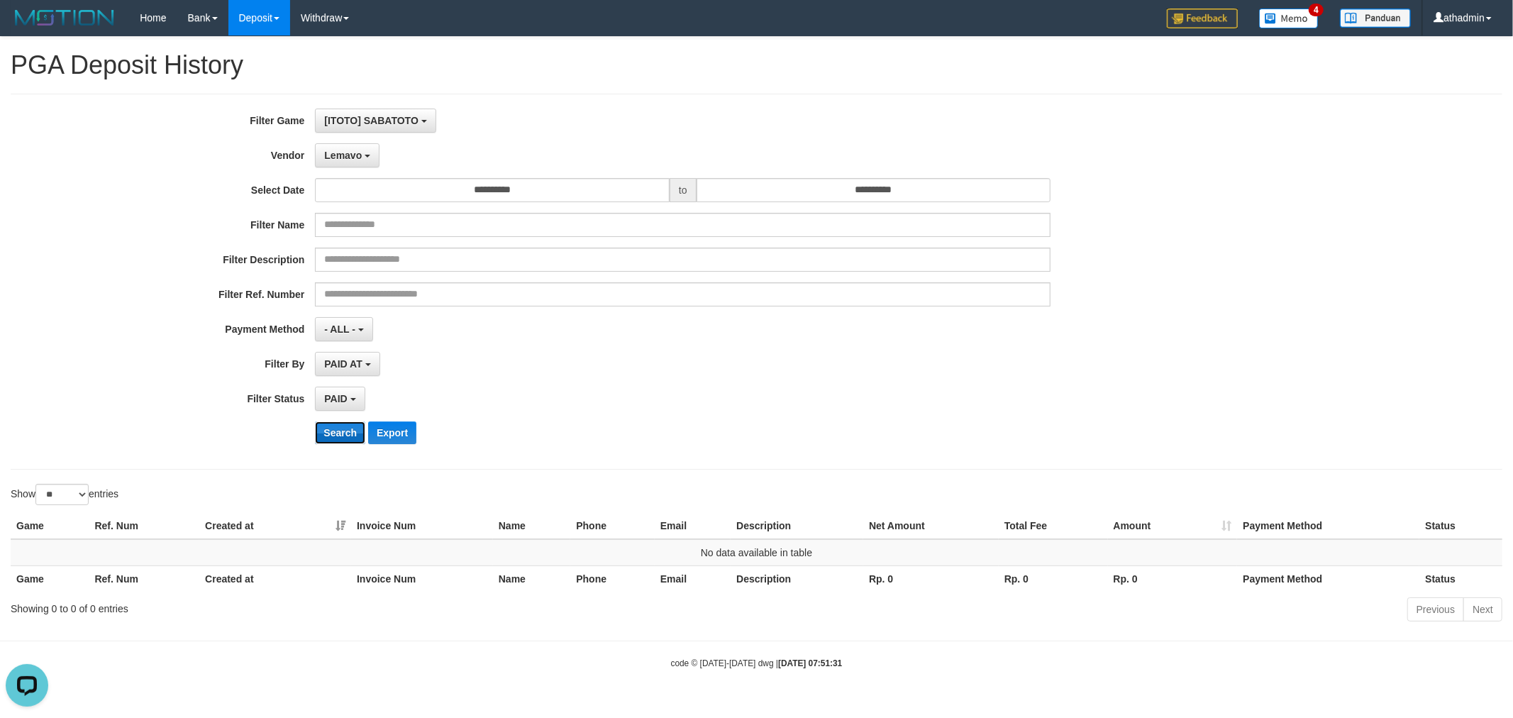
click at [337, 426] on button "Search" at bounding box center [340, 432] width 50 height 23
click at [373, 163] on button "Lemavo" at bounding box center [347, 155] width 65 height 24
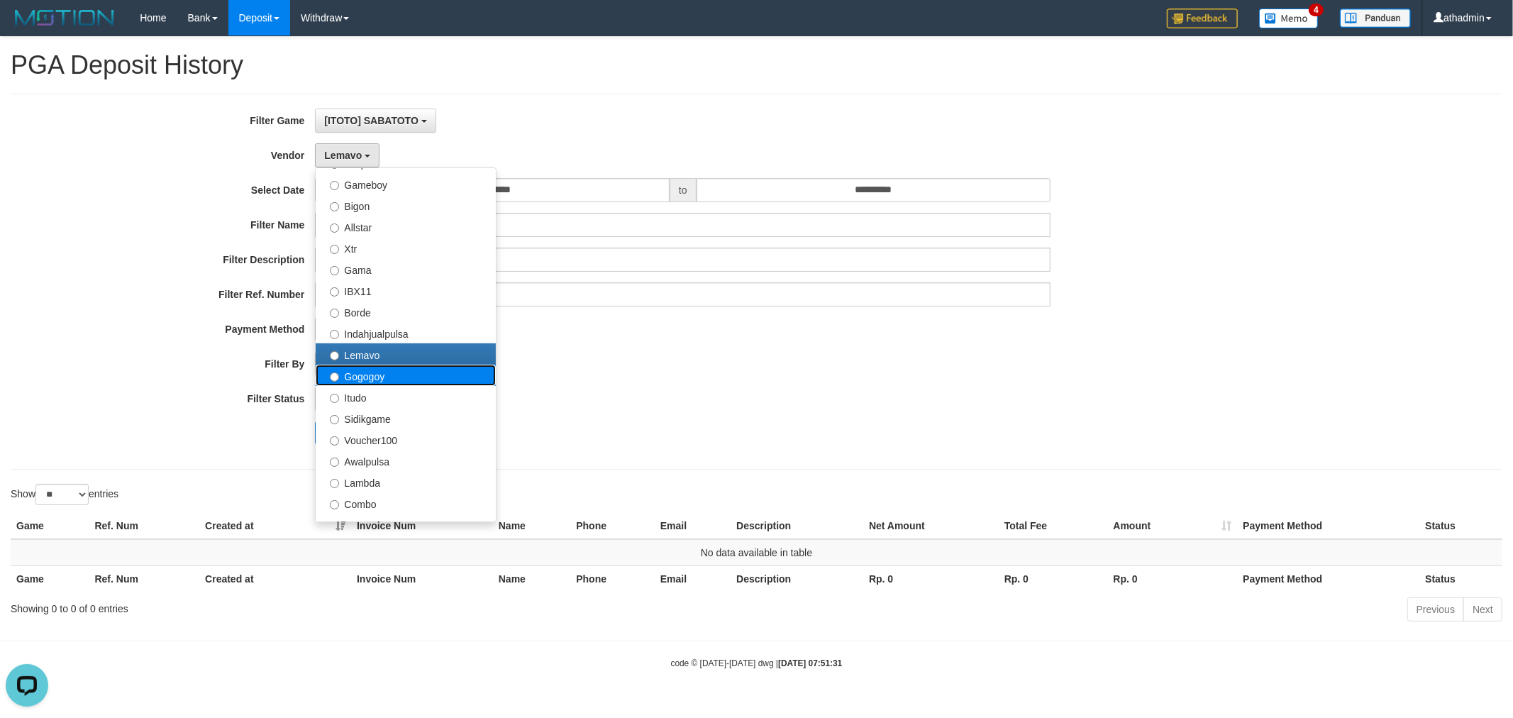
click at [402, 382] on label "Gogogoy" at bounding box center [406, 375] width 180 height 21
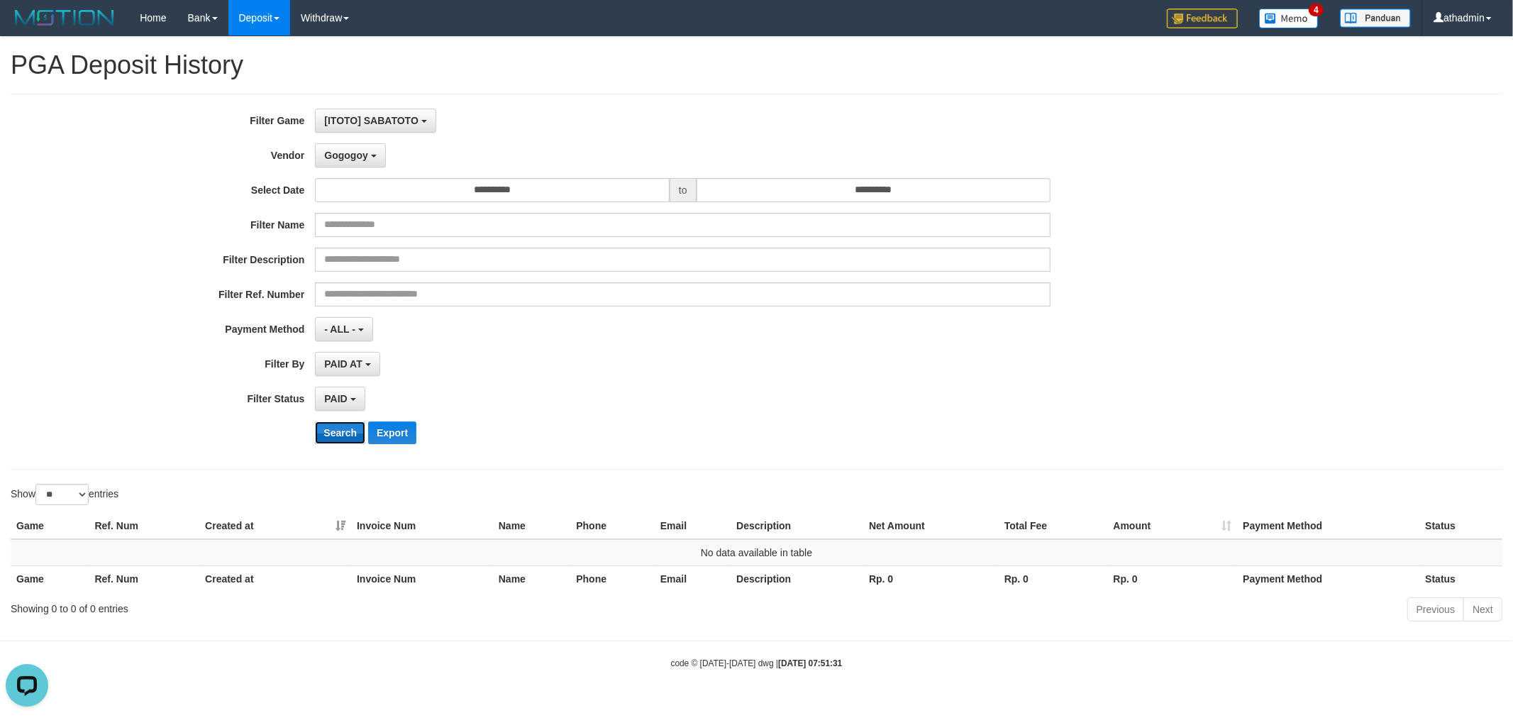
click at [343, 443] on button "Search" at bounding box center [340, 432] width 50 height 23
click at [370, 152] on button "Gogogoy" at bounding box center [350, 155] width 70 height 24
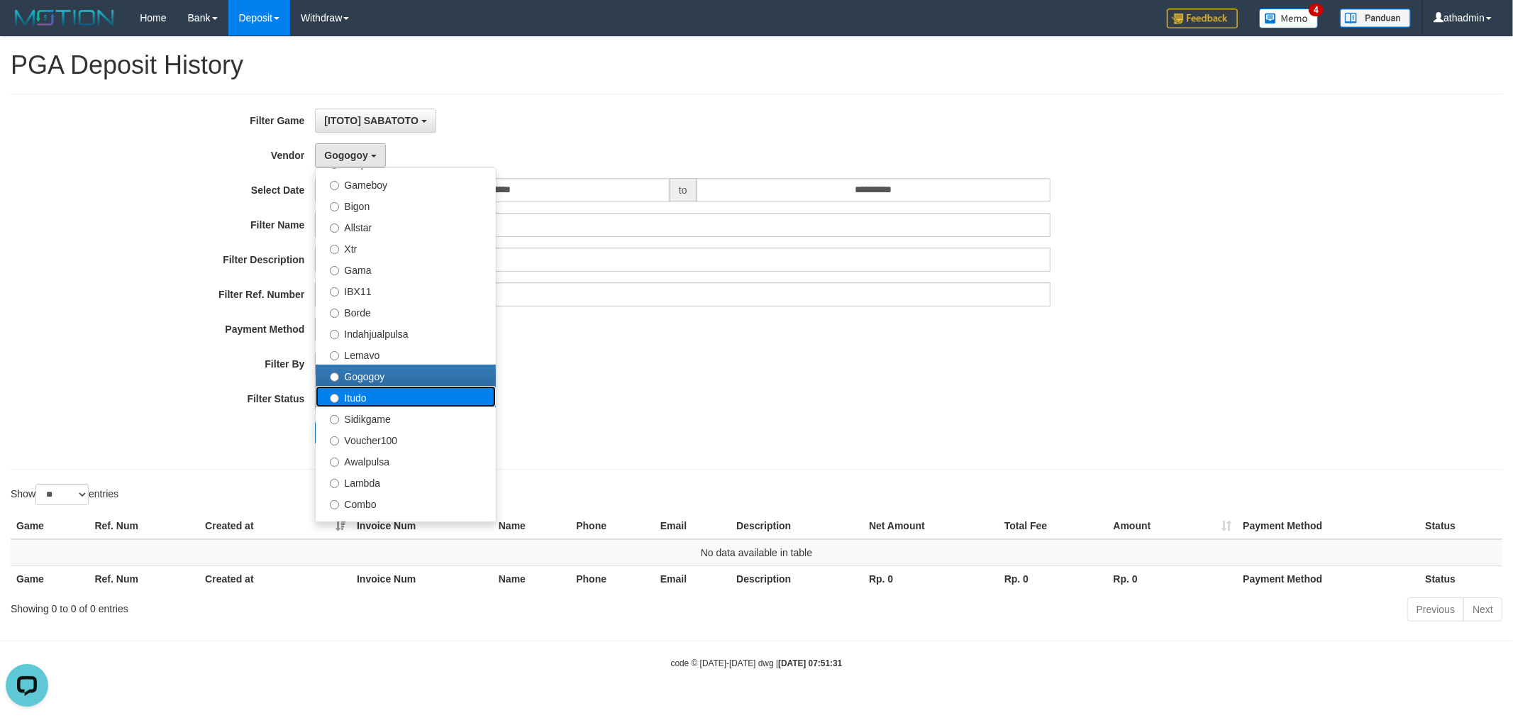
click at [367, 392] on label "Itudo" at bounding box center [406, 396] width 180 height 21
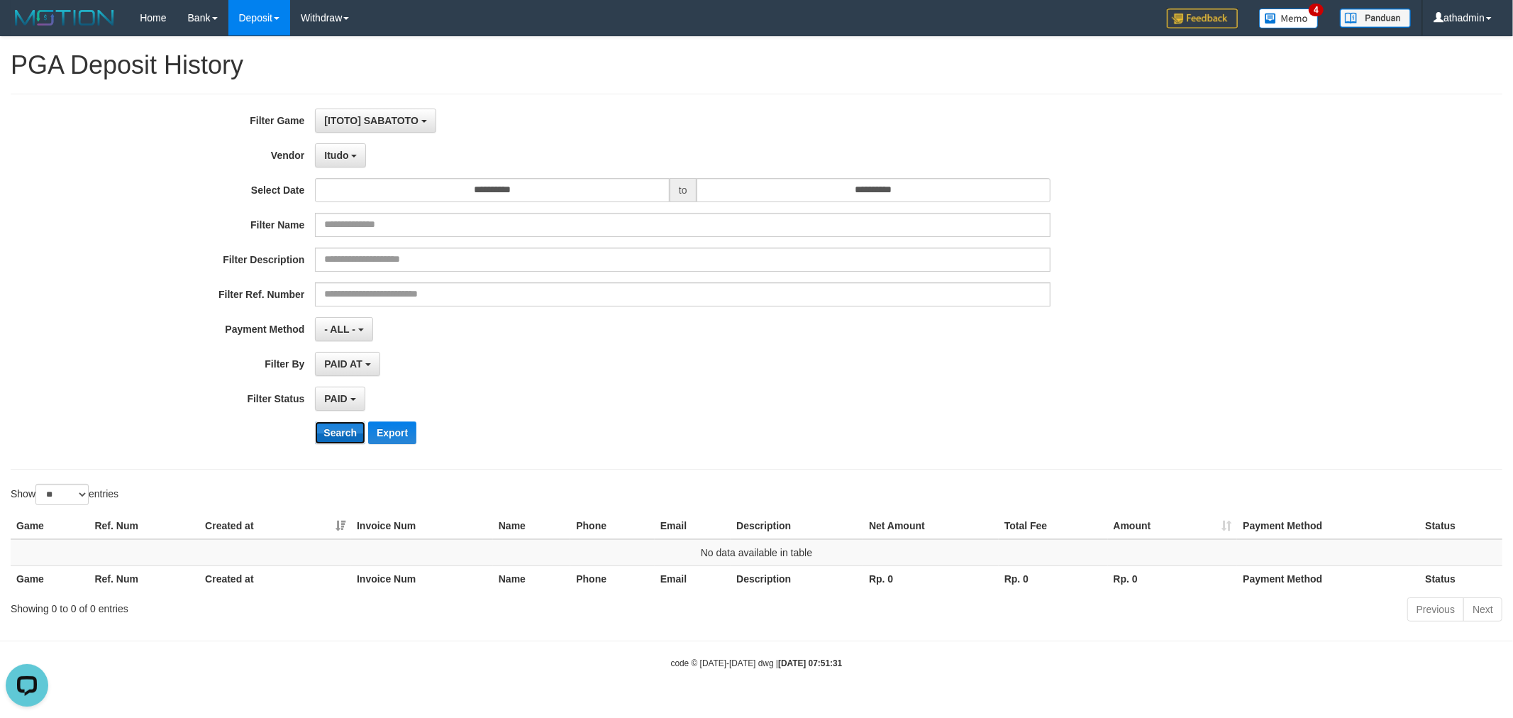
click at [335, 427] on button "Search" at bounding box center [340, 432] width 50 height 23
click at [348, 167] on div "**********" at bounding box center [630, 282] width 1261 height 346
click at [342, 157] on span "Itudo" at bounding box center [336, 155] width 24 height 11
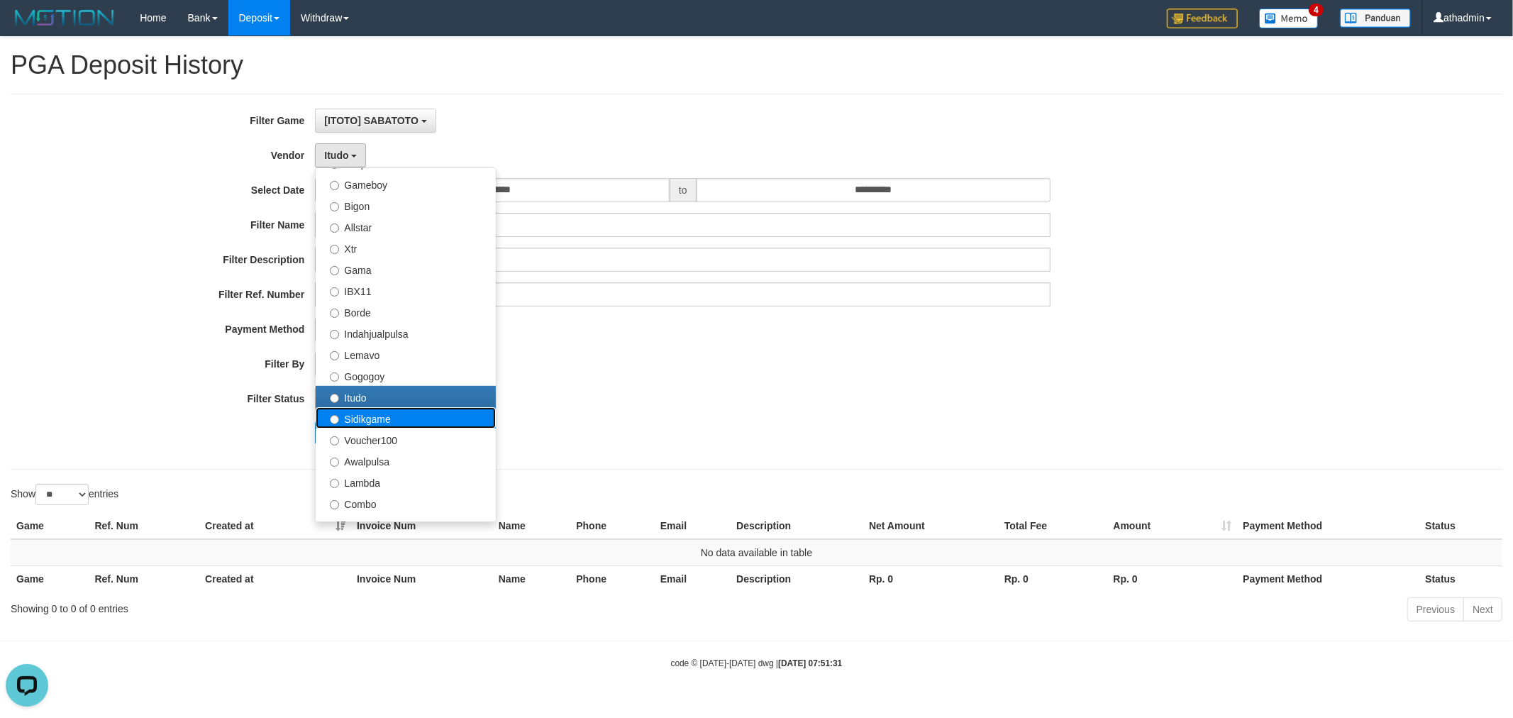
click at [381, 416] on label "Sidikgame" at bounding box center [406, 417] width 180 height 21
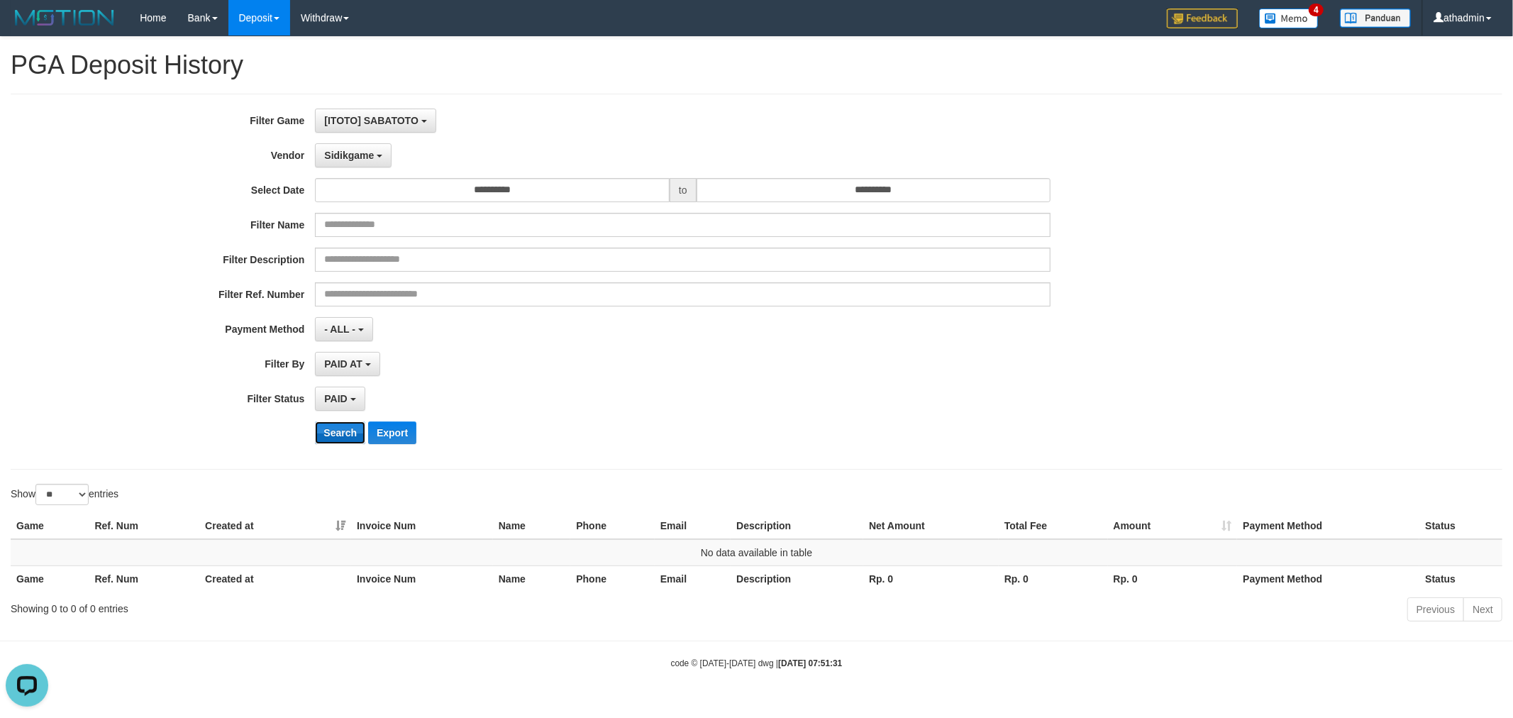
click at [350, 433] on button "Search" at bounding box center [340, 432] width 50 height 23
click at [366, 153] on span "Sidikgame" at bounding box center [349, 155] width 50 height 11
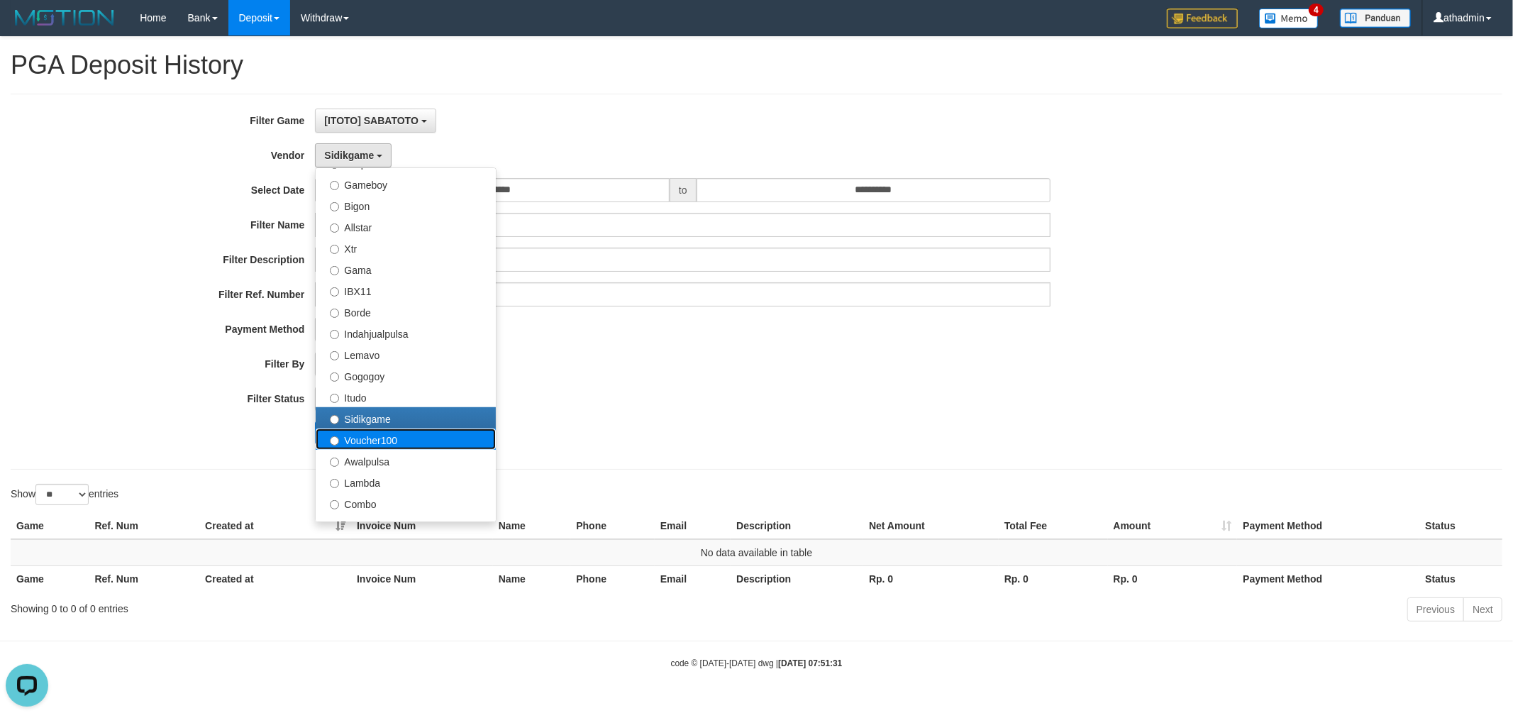
click at [378, 435] on label "Voucher100" at bounding box center [406, 438] width 180 height 21
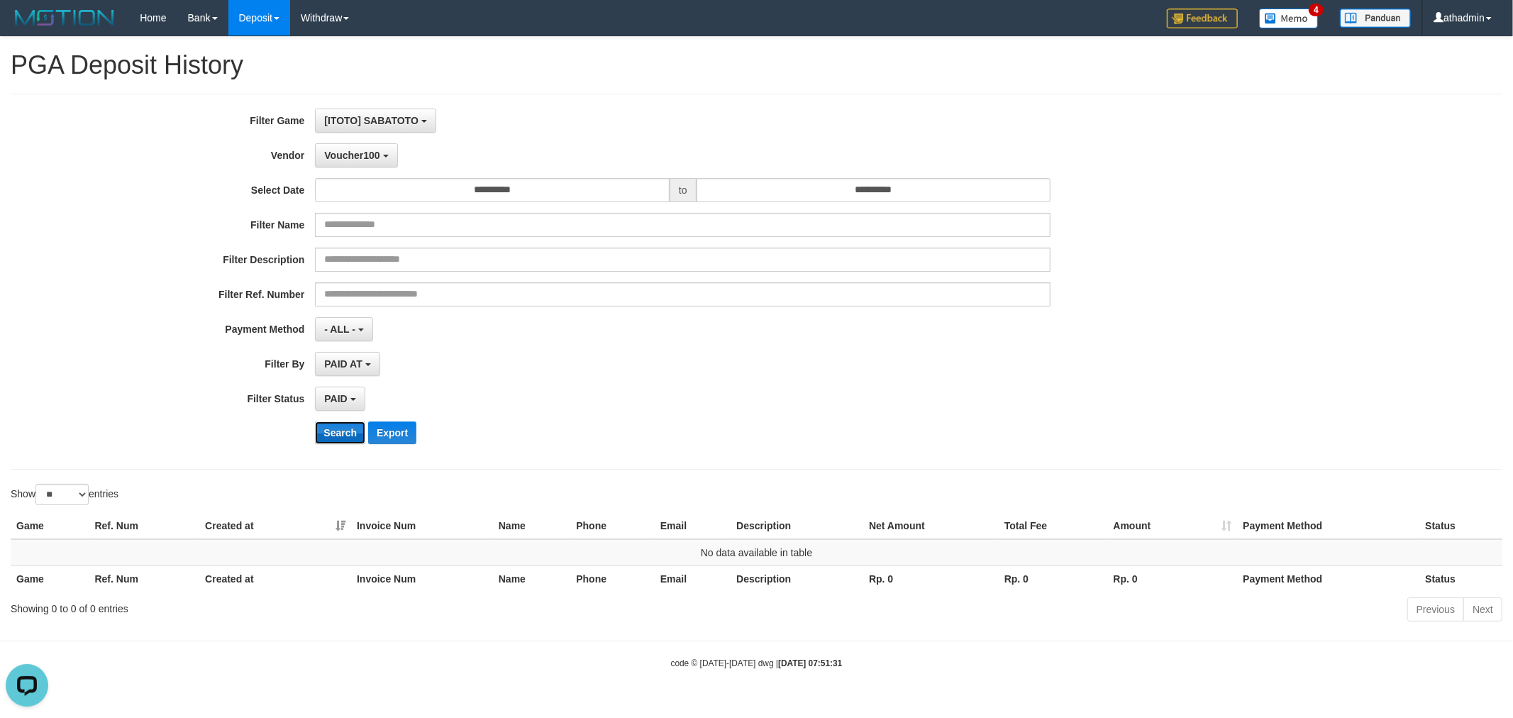
click at [356, 440] on button "Search" at bounding box center [340, 432] width 50 height 23
click at [353, 154] on span "Voucher100" at bounding box center [351, 155] width 55 height 11
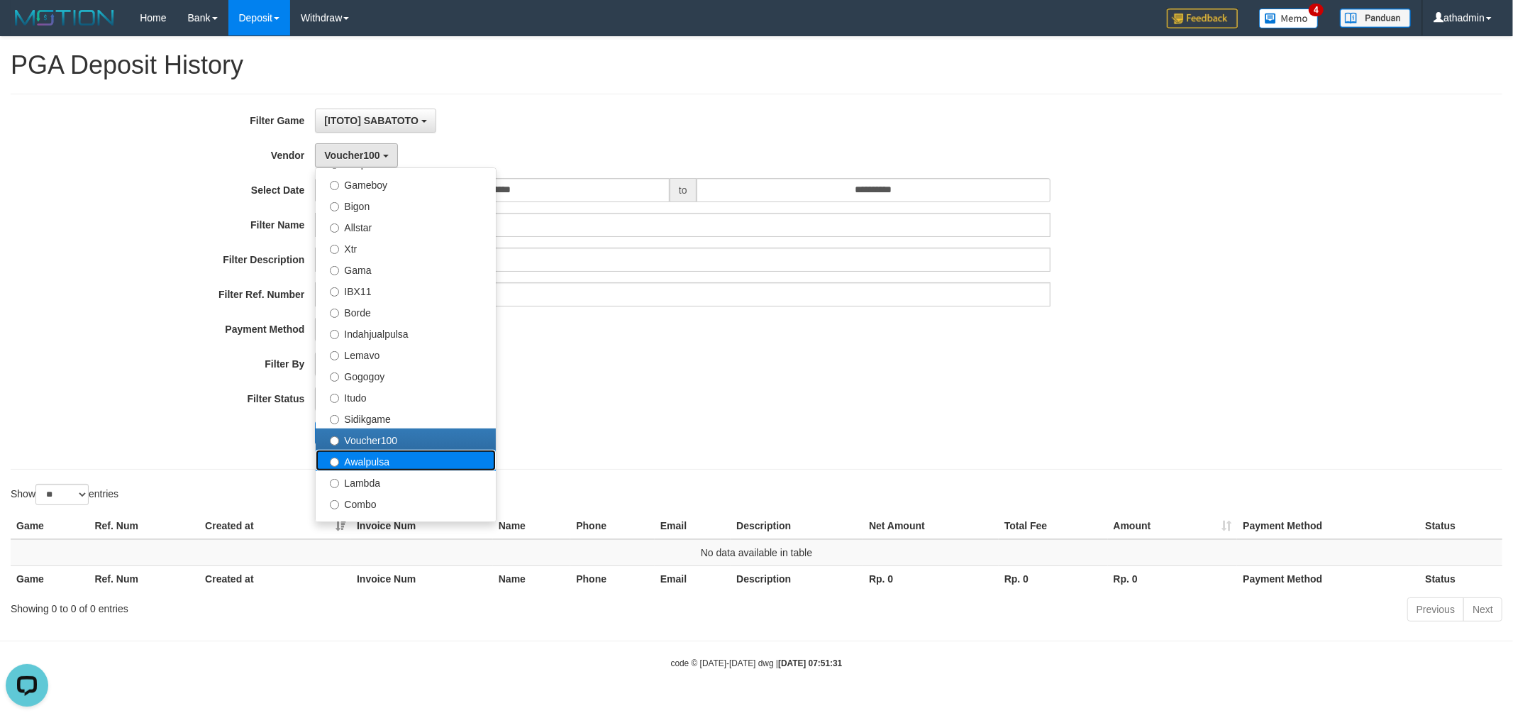
click at [373, 452] on label "Awalpulsa" at bounding box center [406, 460] width 180 height 21
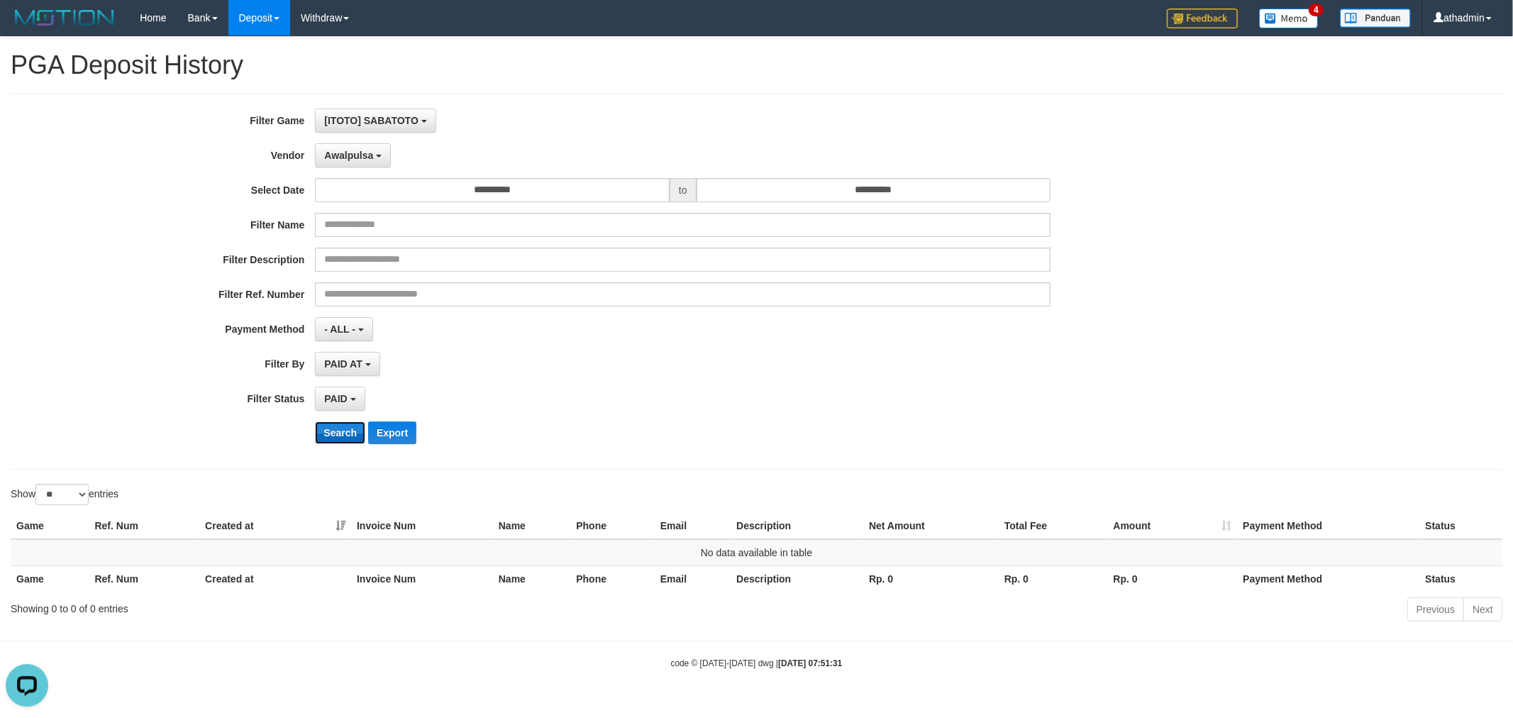
click at [362, 430] on button "Search" at bounding box center [340, 432] width 50 height 23
click at [352, 150] on span "Awalpulsa" at bounding box center [348, 155] width 49 height 11
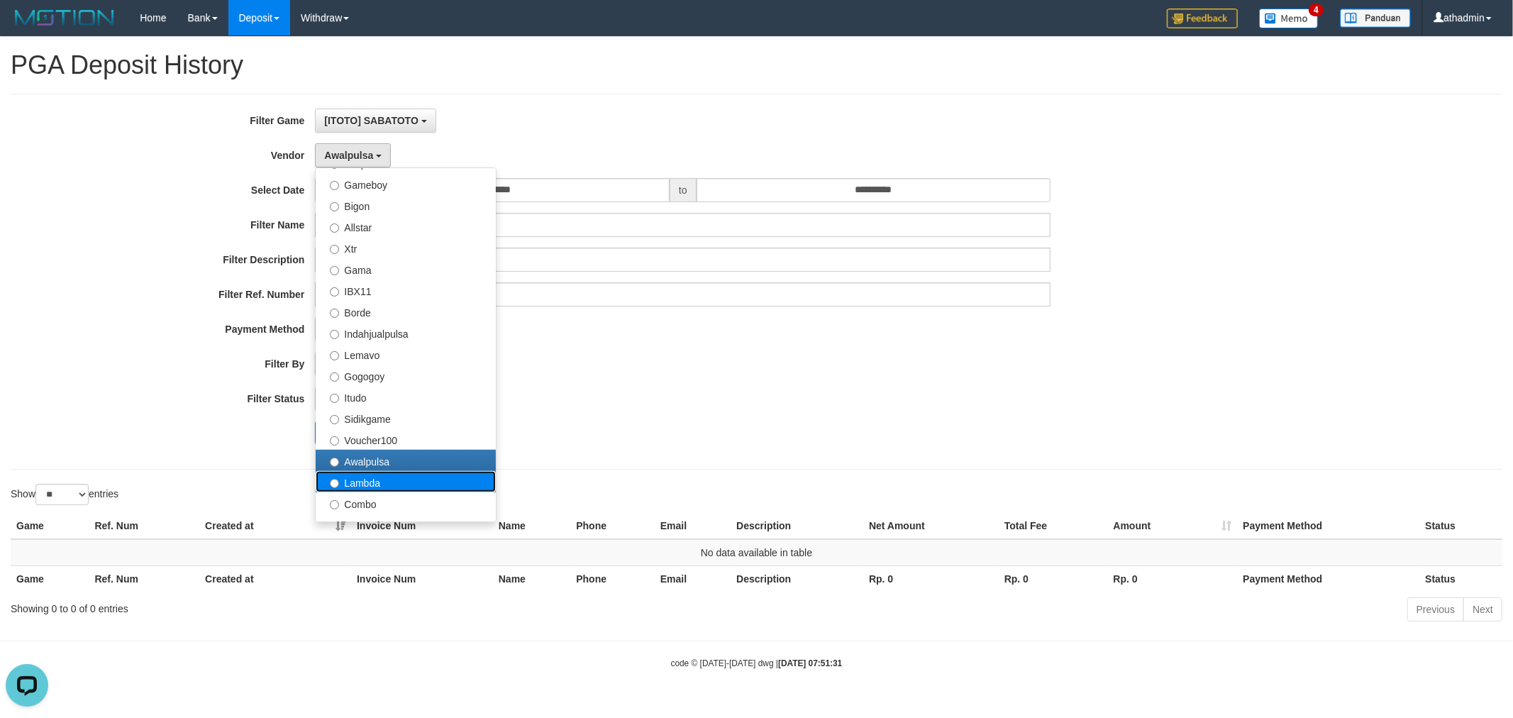
click at [360, 481] on label "Lambda" at bounding box center [406, 481] width 180 height 21
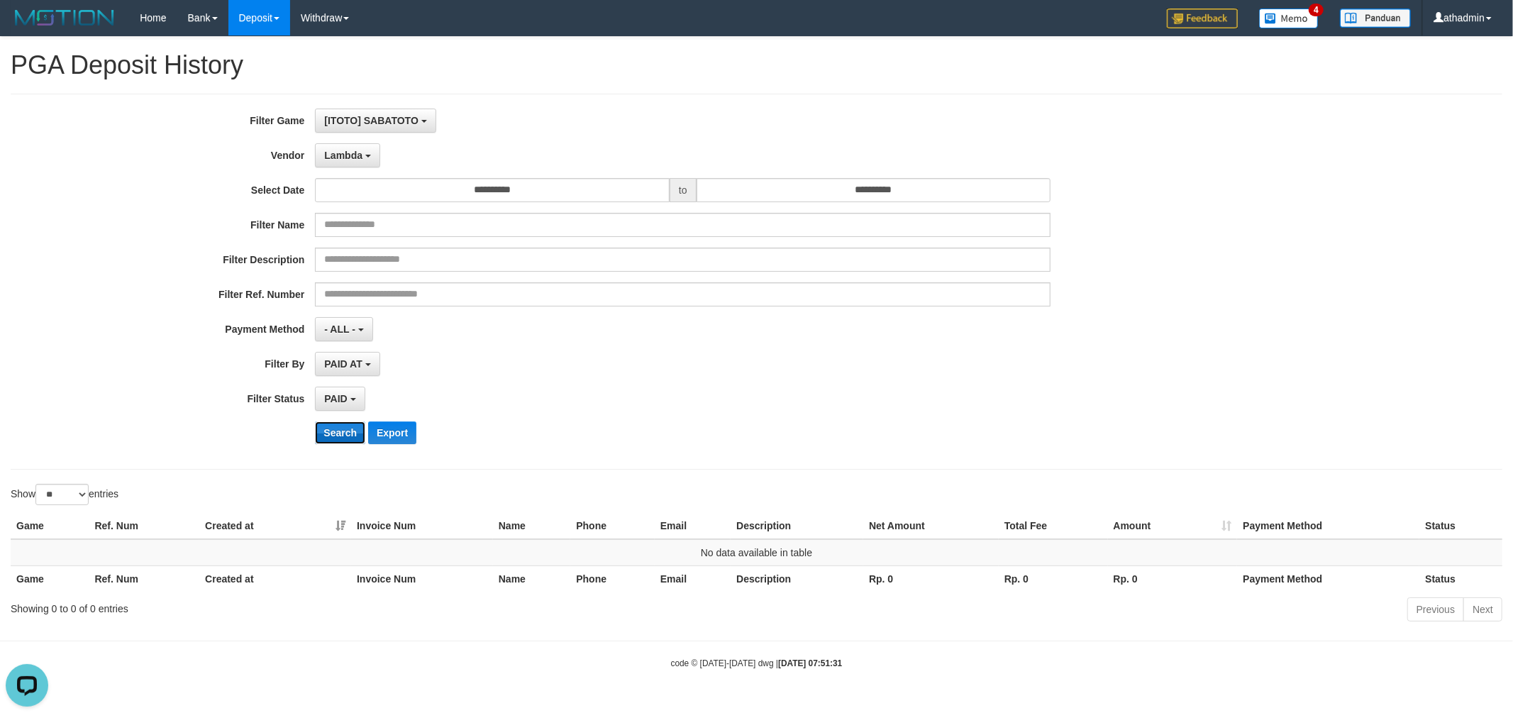
click at [326, 423] on button "Search" at bounding box center [340, 432] width 50 height 23
click at [344, 160] on span "Lambda" at bounding box center [343, 155] width 38 height 11
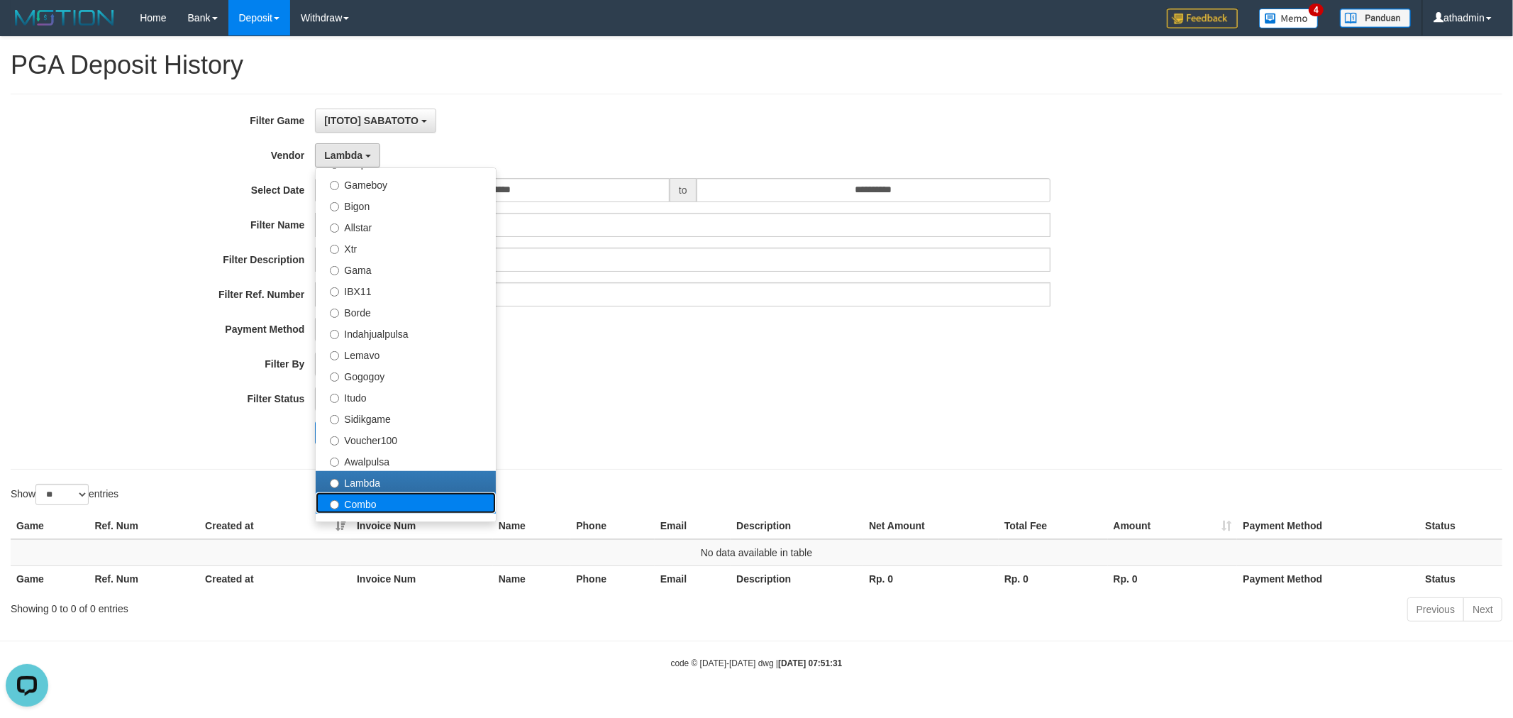
click at [392, 504] on label "Combo" at bounding box center [406, 502] width 180 height 21
select select "**********"
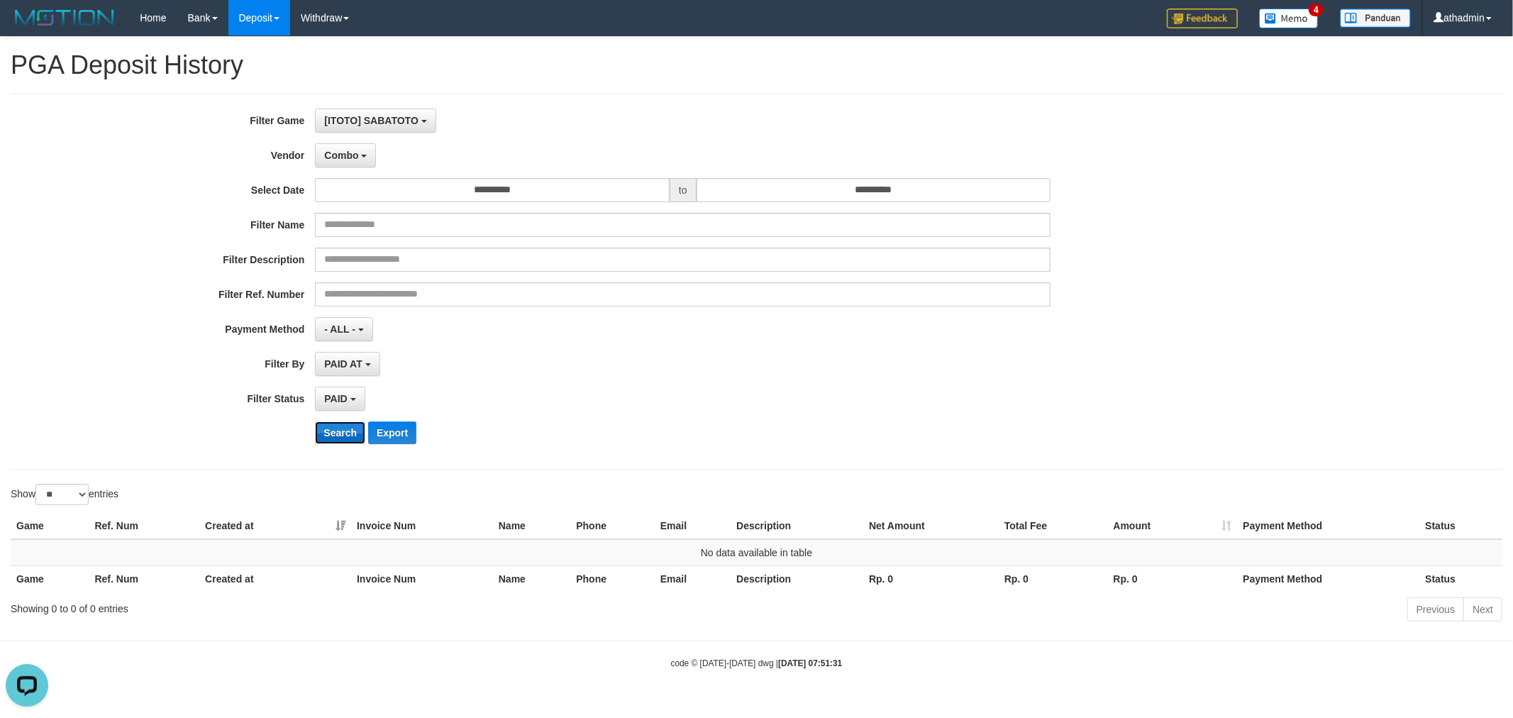
click at [329, 433] on button "Search" at bounding box center [340, 432] width 50 height 23
click at [355, 155] on span "Combo" at bounding box center [341, 155] width 34 height 11
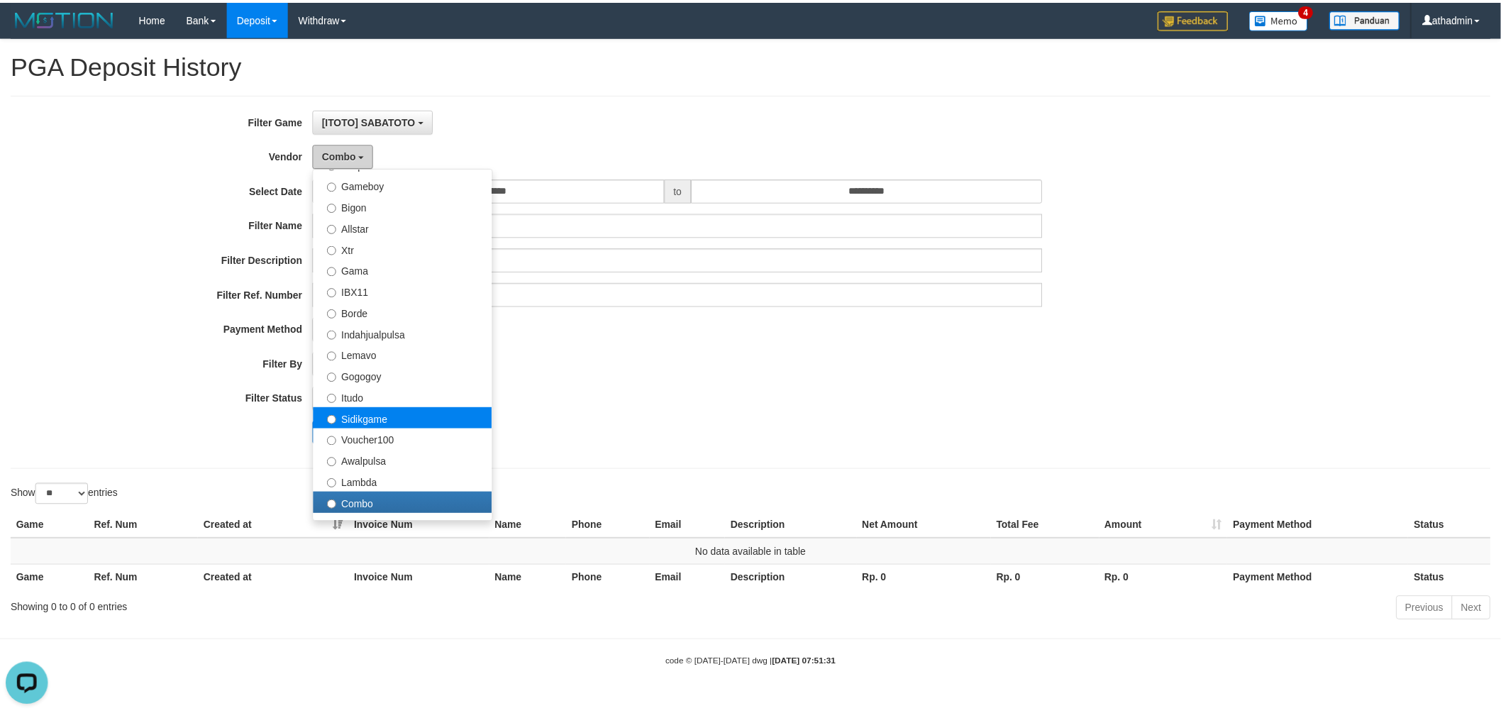
scroll to position [464, 0]
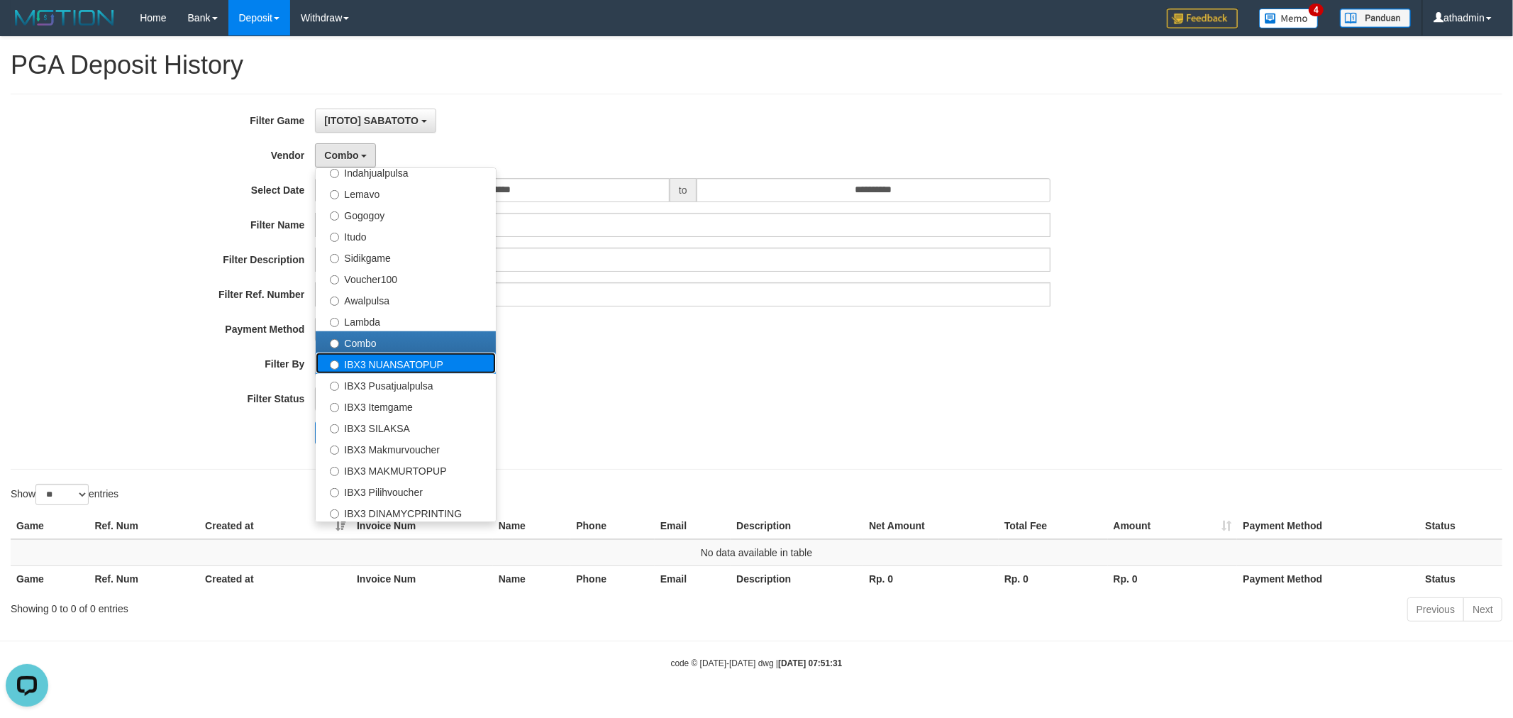
click at [379, 359] on label "IBX3 NUANSATOPUP" at bounding box center [406, 362] width 180 height 21
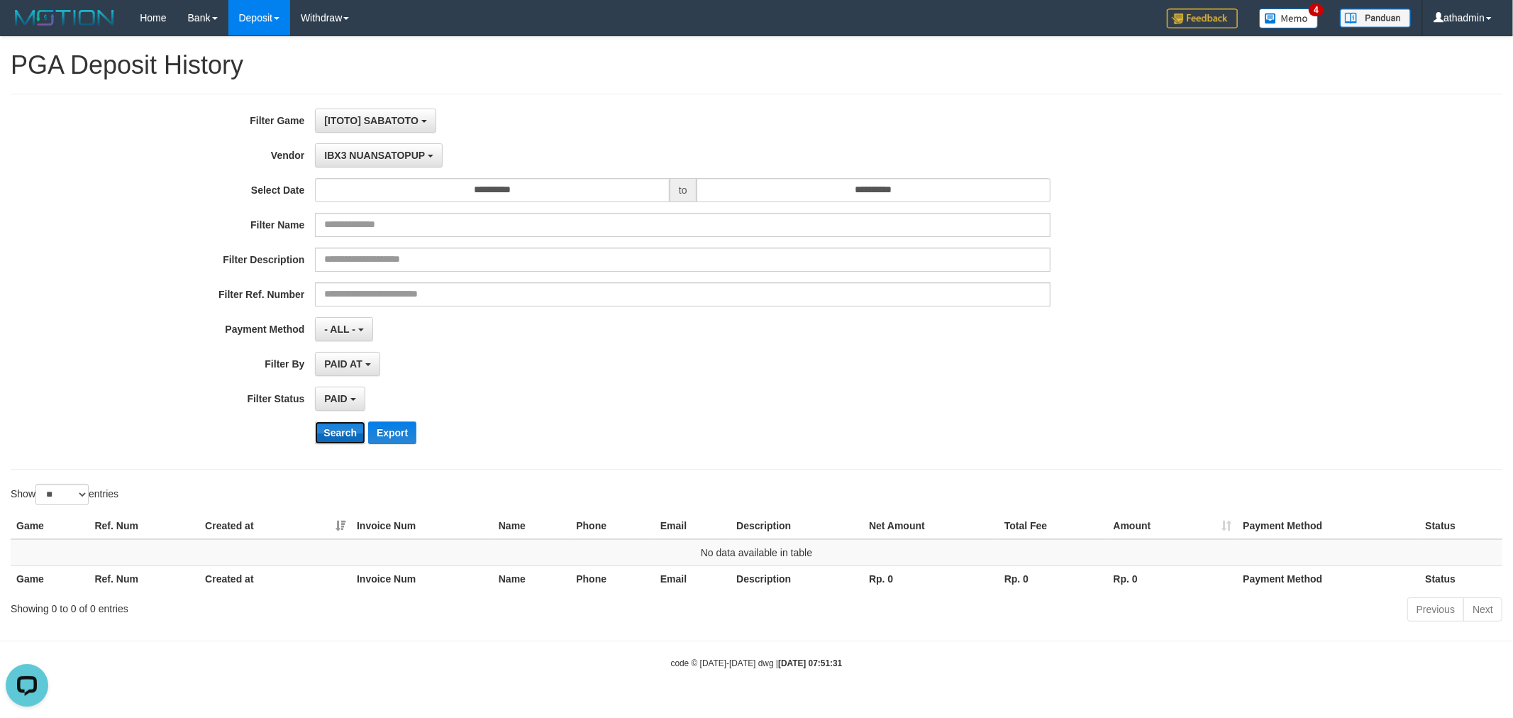
click at [349, 438] on button "Search" at bounding box center [340, 432] width 50 height 23
click at [364, 152] on span "IBX3 NUANSATOPUP" at bounding box center [374, 155] width 101 height 11
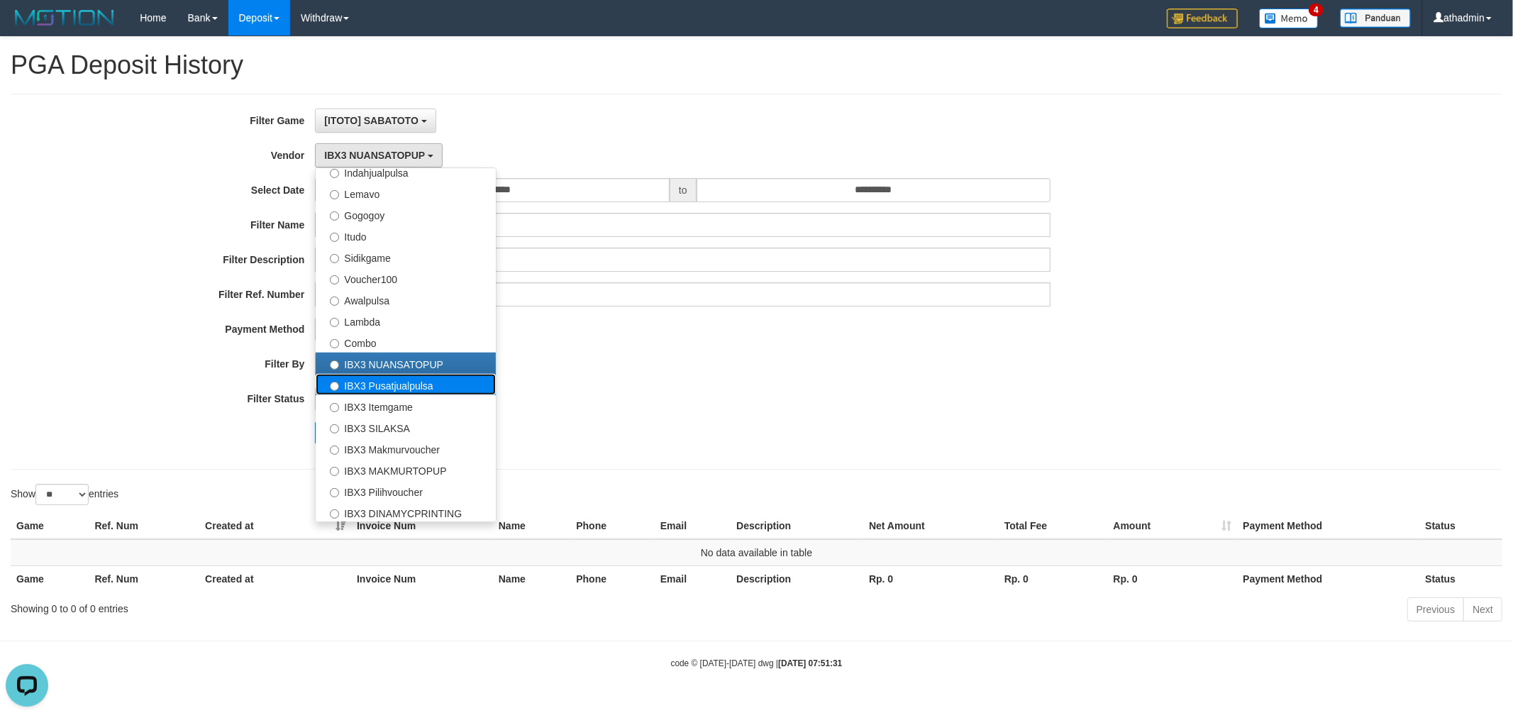
click at [391, 387] on label "IBX3 Pusatjualpulsa" at bounding box center [406, 384] width 180 height 21
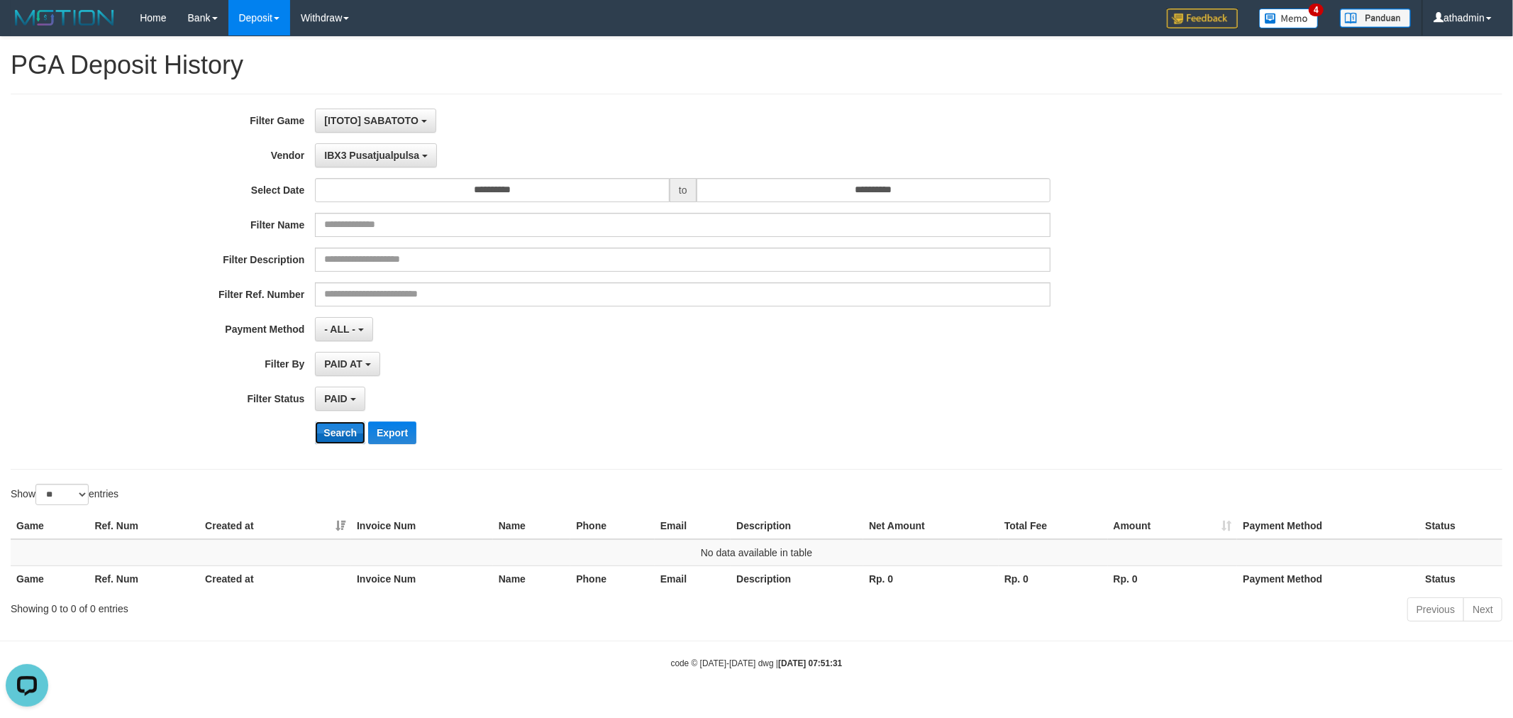
click at [350, 435] on button "Search" at bounding box center [340, 432] width 50 height 23
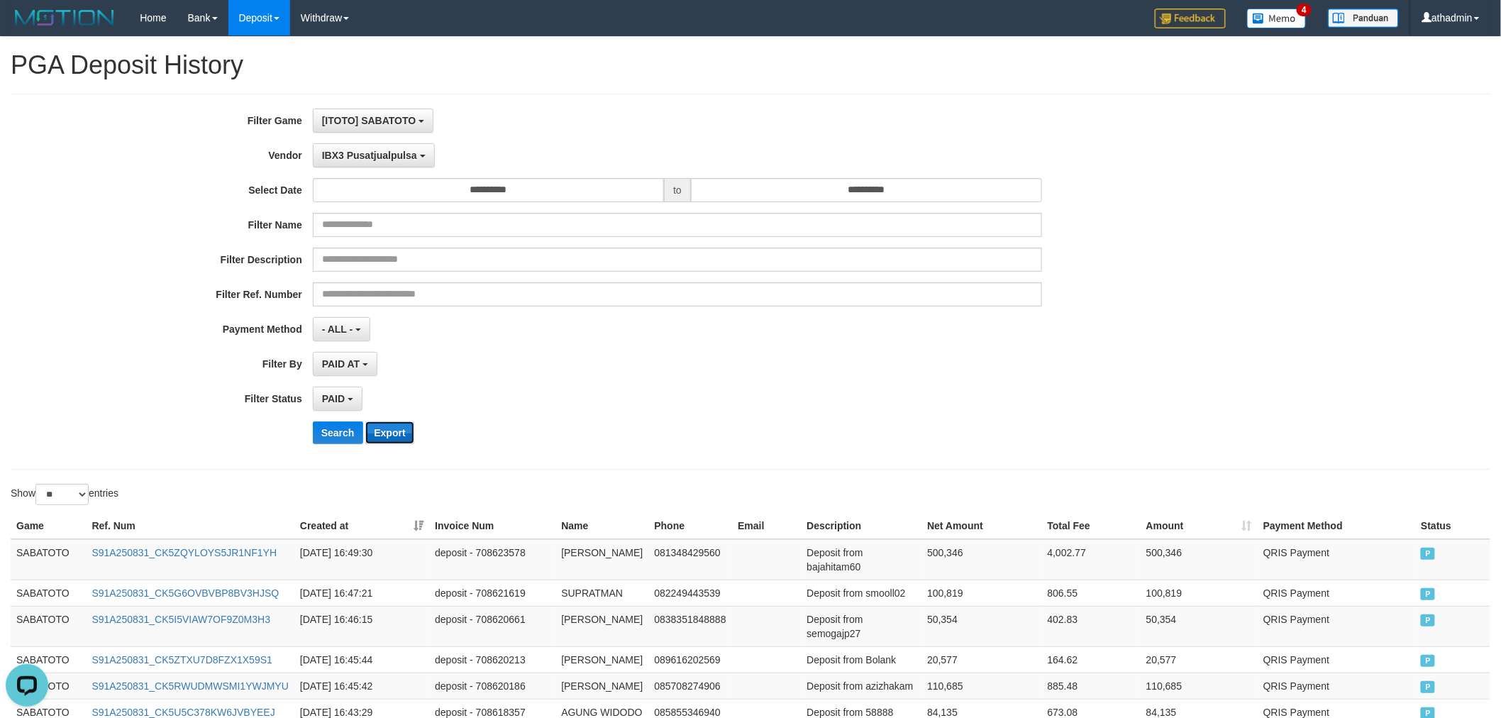
click at [394, 430] on button "Export" at bounding box center [389, 432] width 48 height 23
drag, startPoint x: 402, startPoint y: 154, endPoint x: 418, endPoint y: 174, distance: 25.7
click at [403, 154] on span "IBX3 Pusatjualpulsa" at bounding box center [369, 155] width 95 height 11
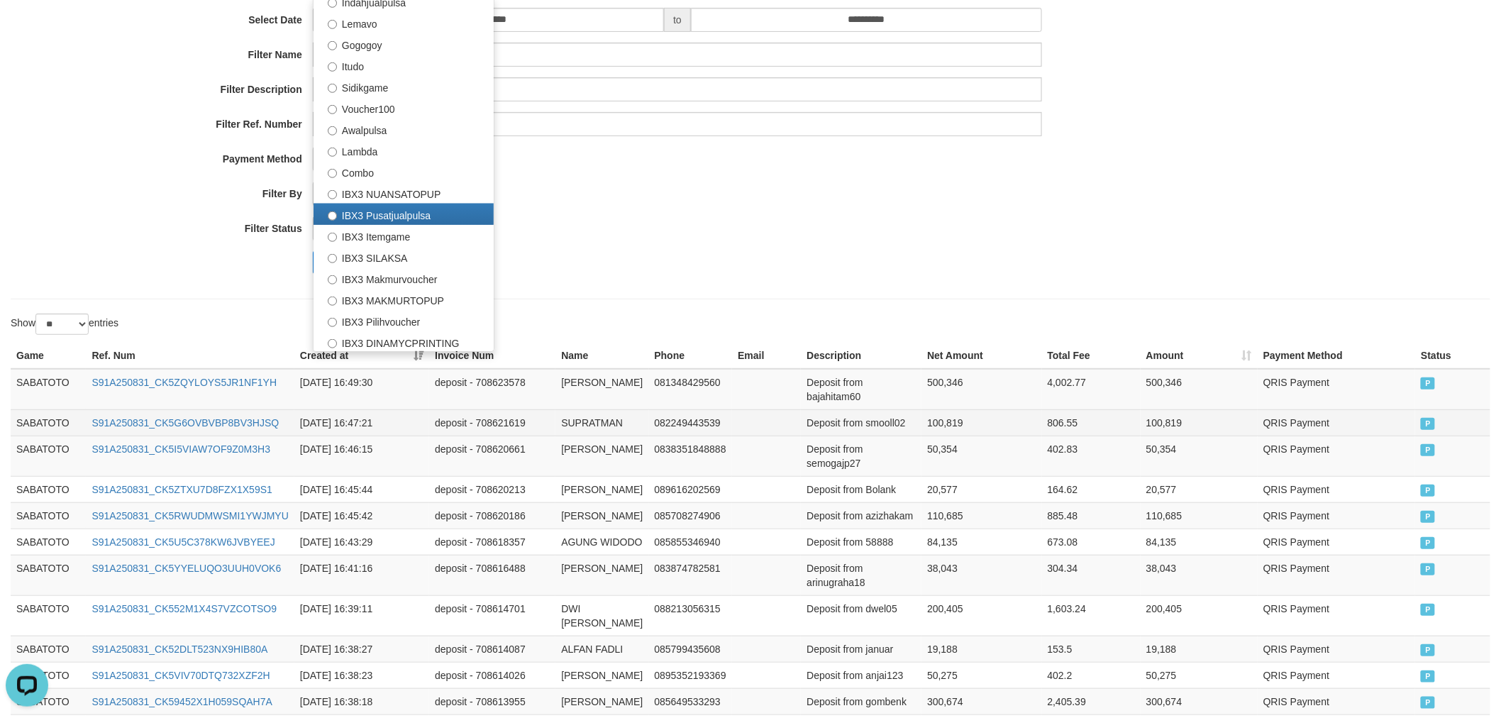
scroll to position [367, 0]
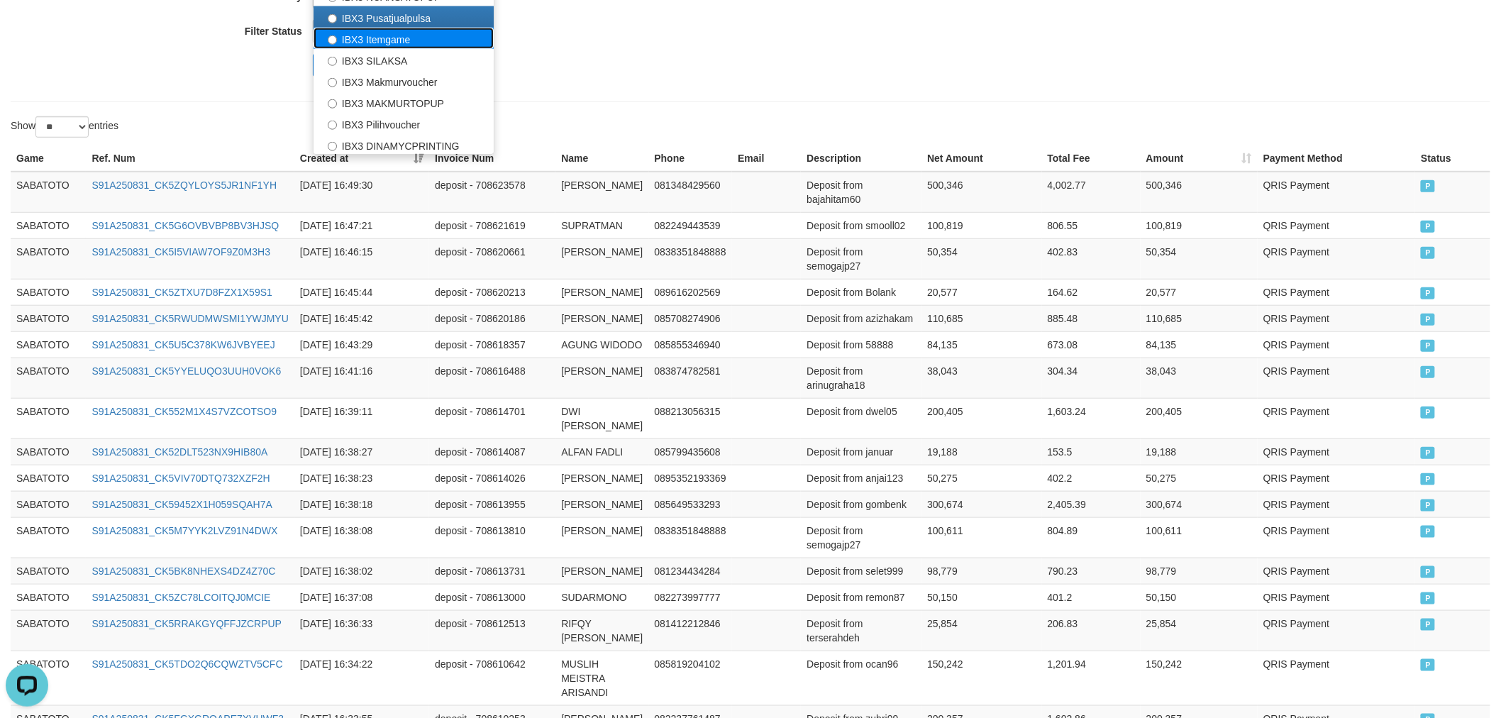
click at [462, 33] on label "IBX3 Itemgame" at bounding box center [403, 38] width 180 height 21
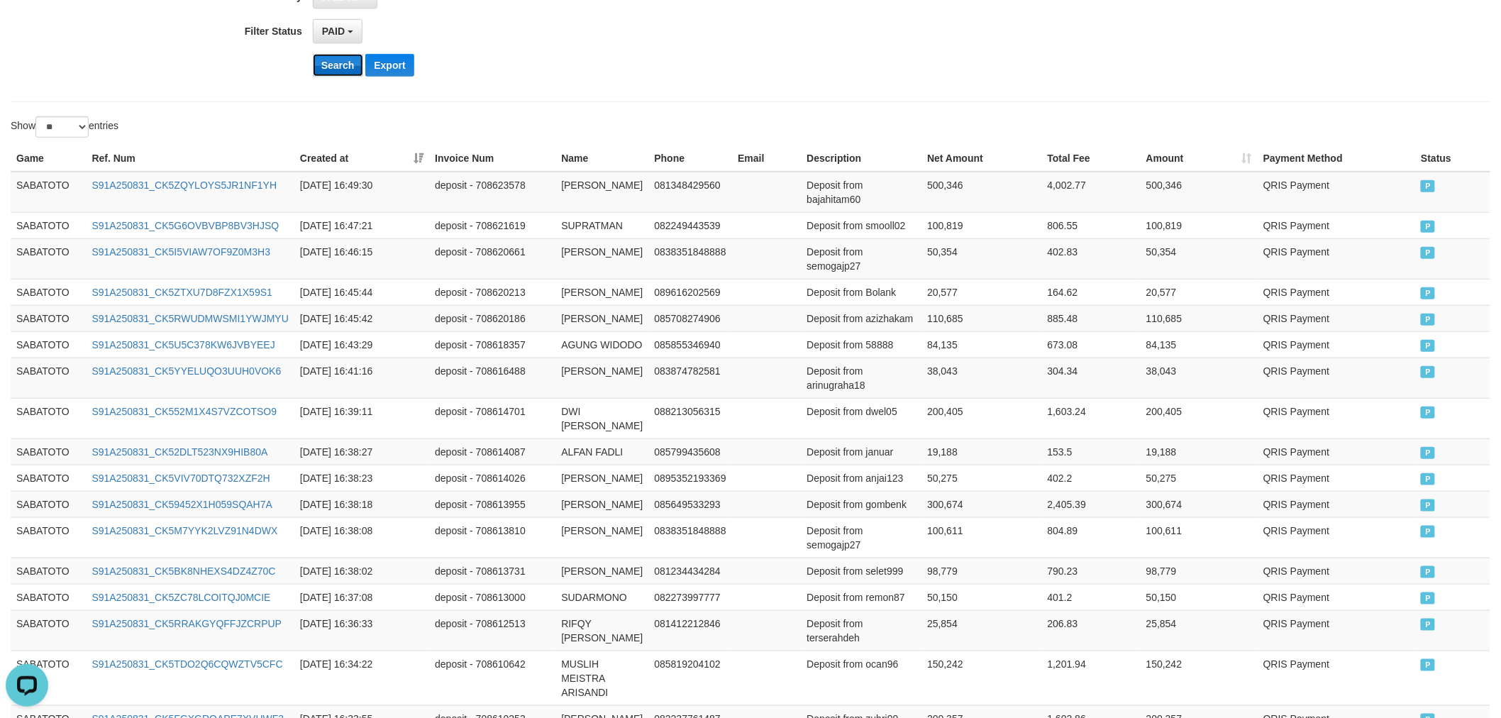
click at [350, 65] on button "Search" at bounding box center [338, 65] width 50 height 23
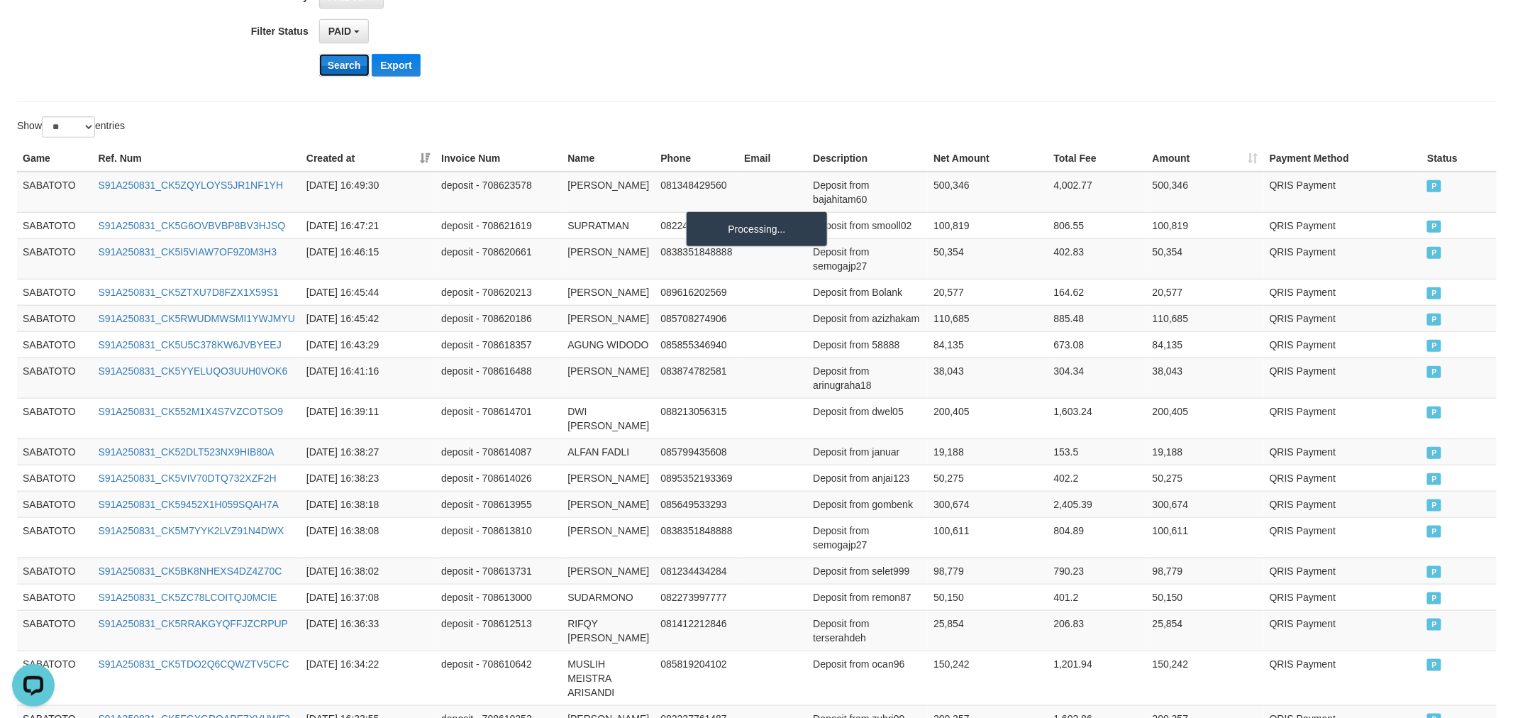
scroll to position [0, 0]
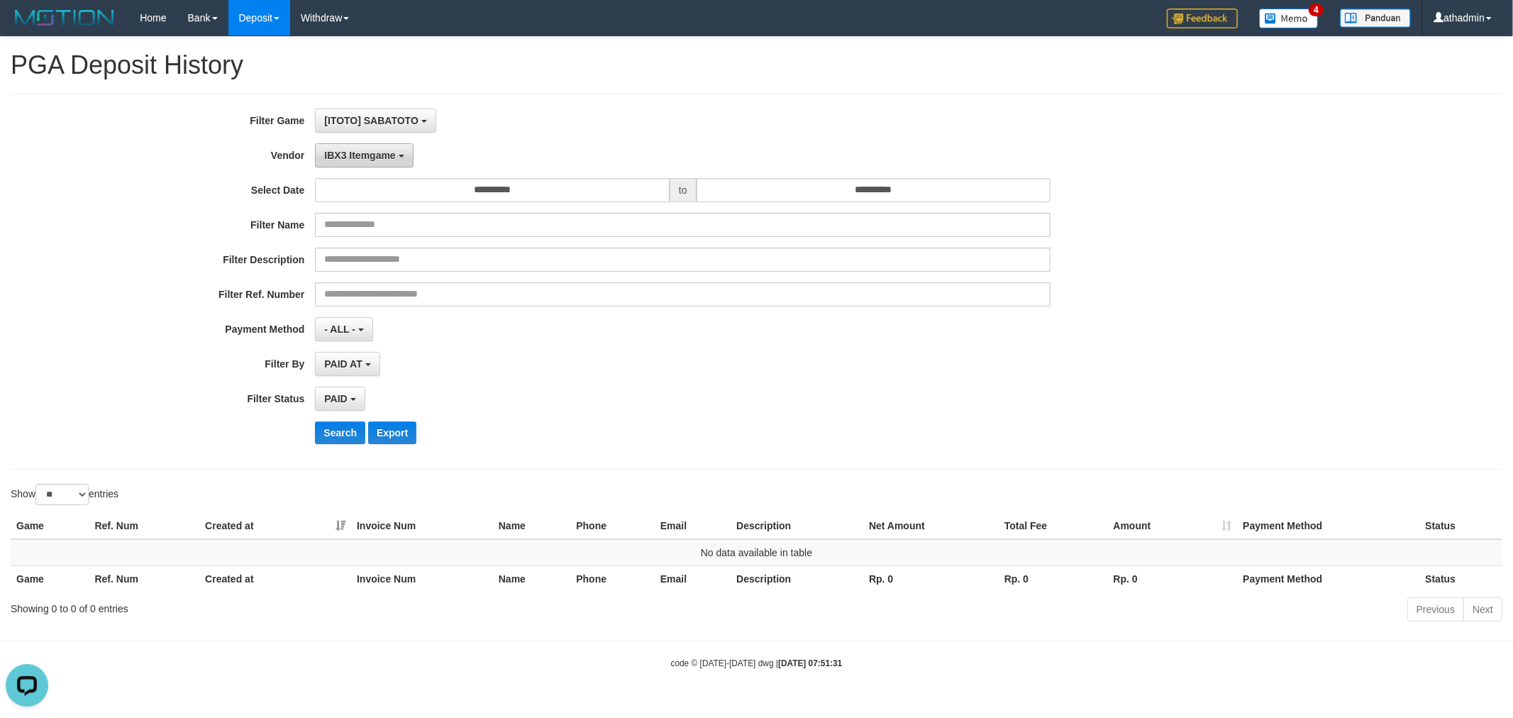
click at [377, 148] on button "IBX3 Itemgame" at bounding box center [364, 155] width 98 height 24
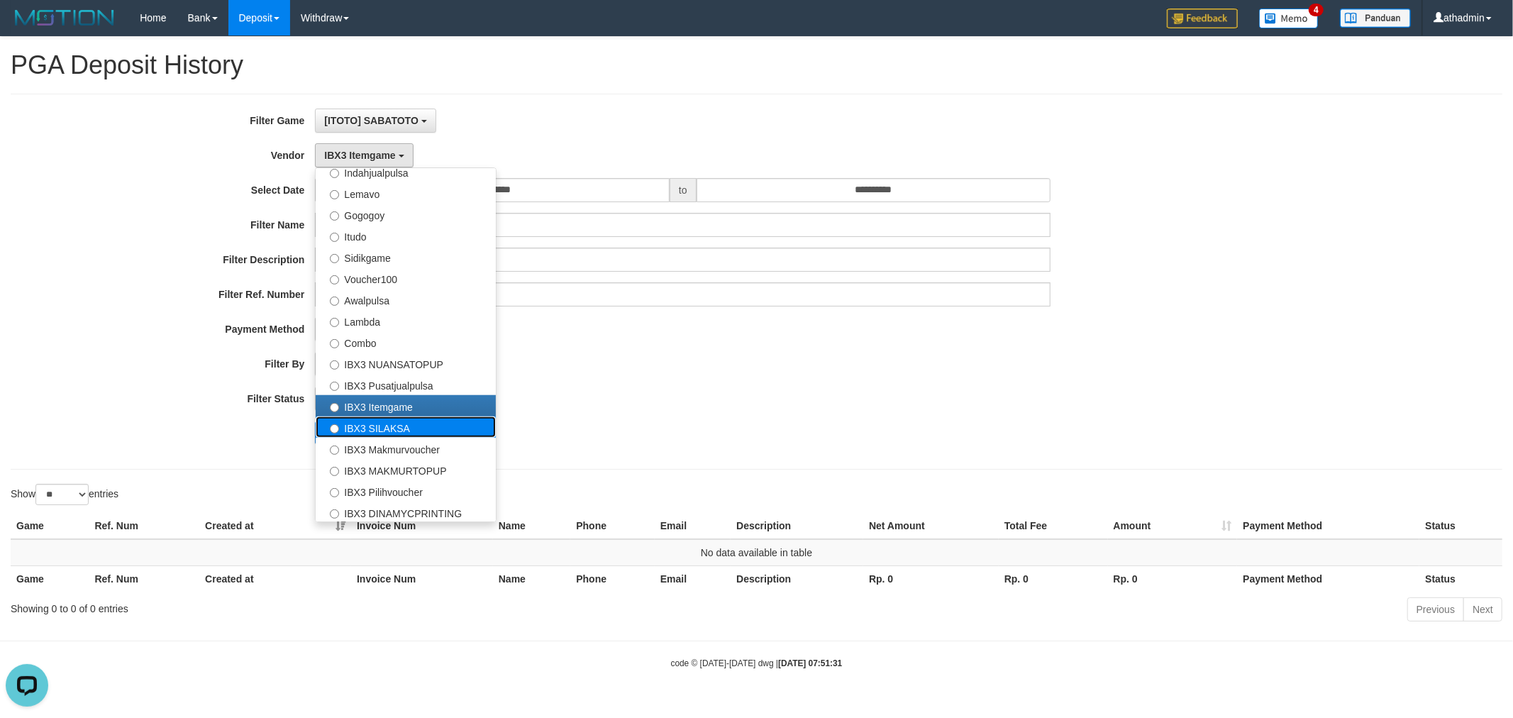
click at [404, 420] on label "IBX3 SILAKSA" at bounding box center [406, 426] width 180 height 21
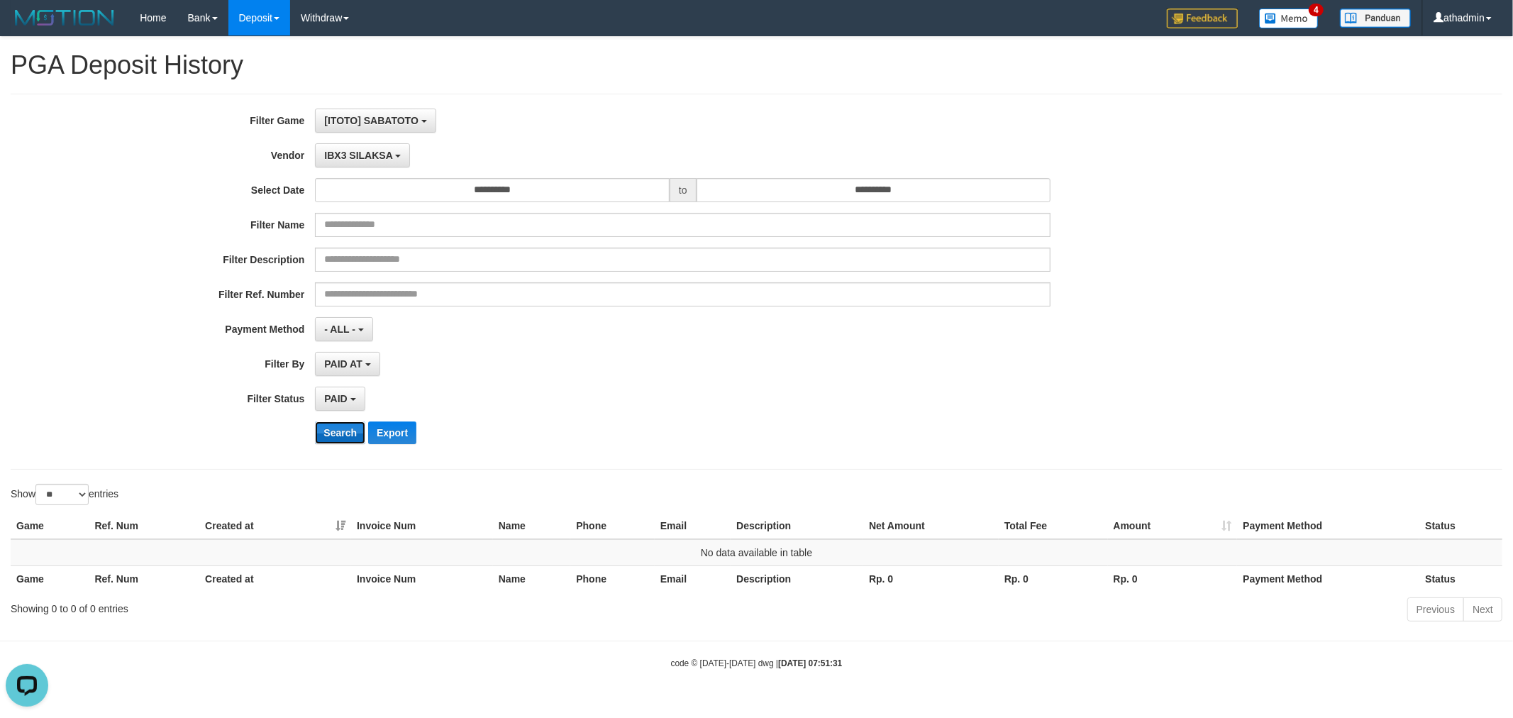
click at [339, 428] on button "Search" at bounding box center [340, 432] width 50 height 23
click at [374, 157] on span "IBX3 SILAKSA" at bounding box center [358, 155] width 68 height 11
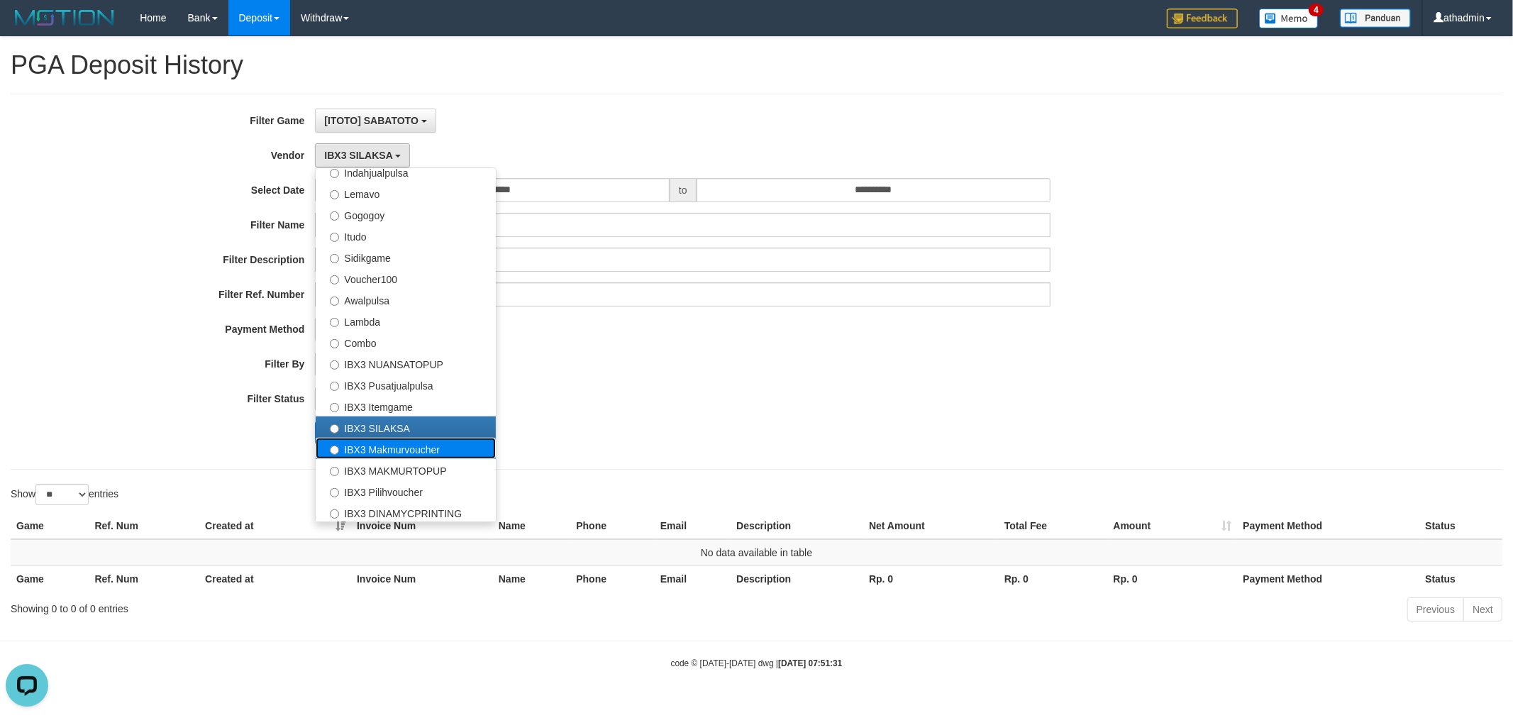
click at [413, 442] on label "IBX3 Makmurvoucher" at bounding box center [406, 448] width 180 height 21
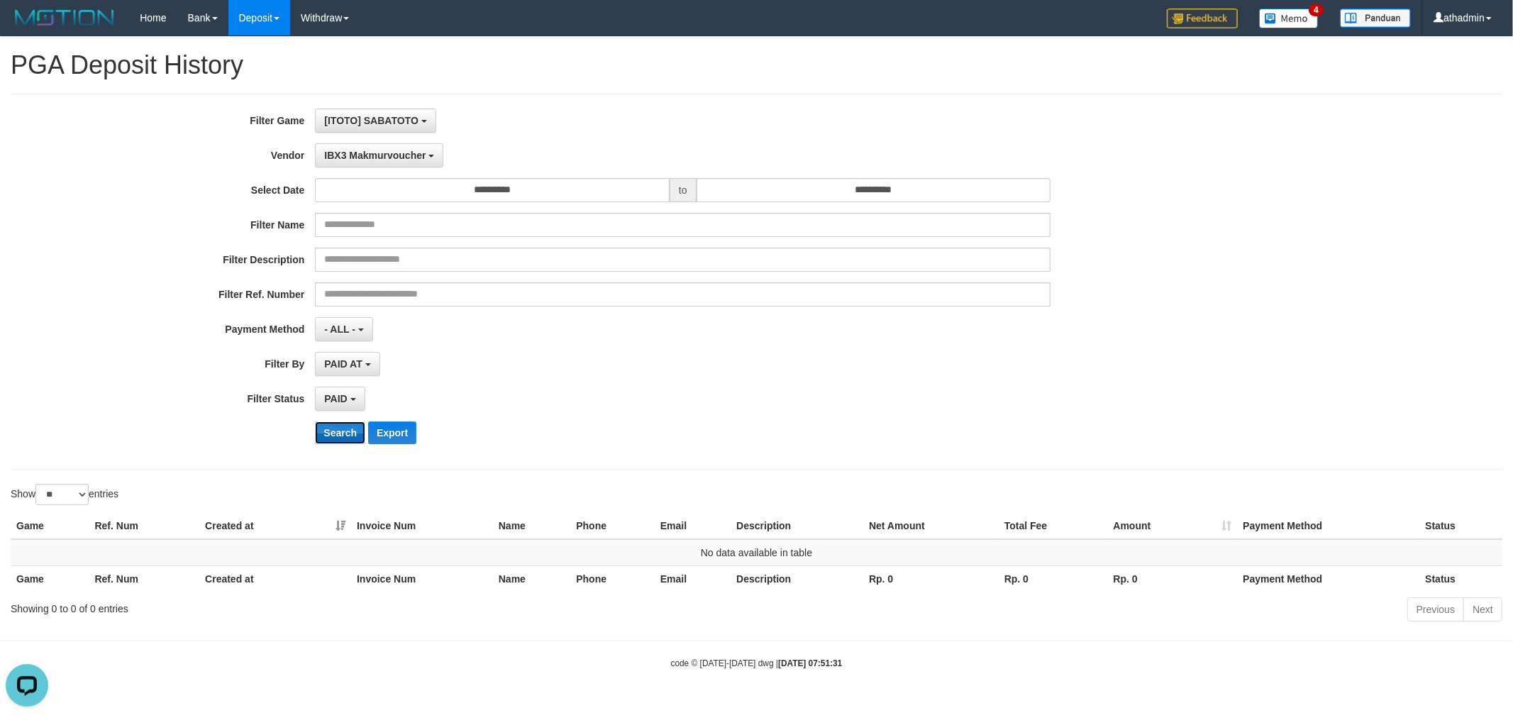
click at [331, 434] on button "Search" at bounding box center [340, 432] width 50 height 23
click at [409, 153] on span "IBX3 Makmurvoucher" at bounding box center [374, 155] width 101 height 11
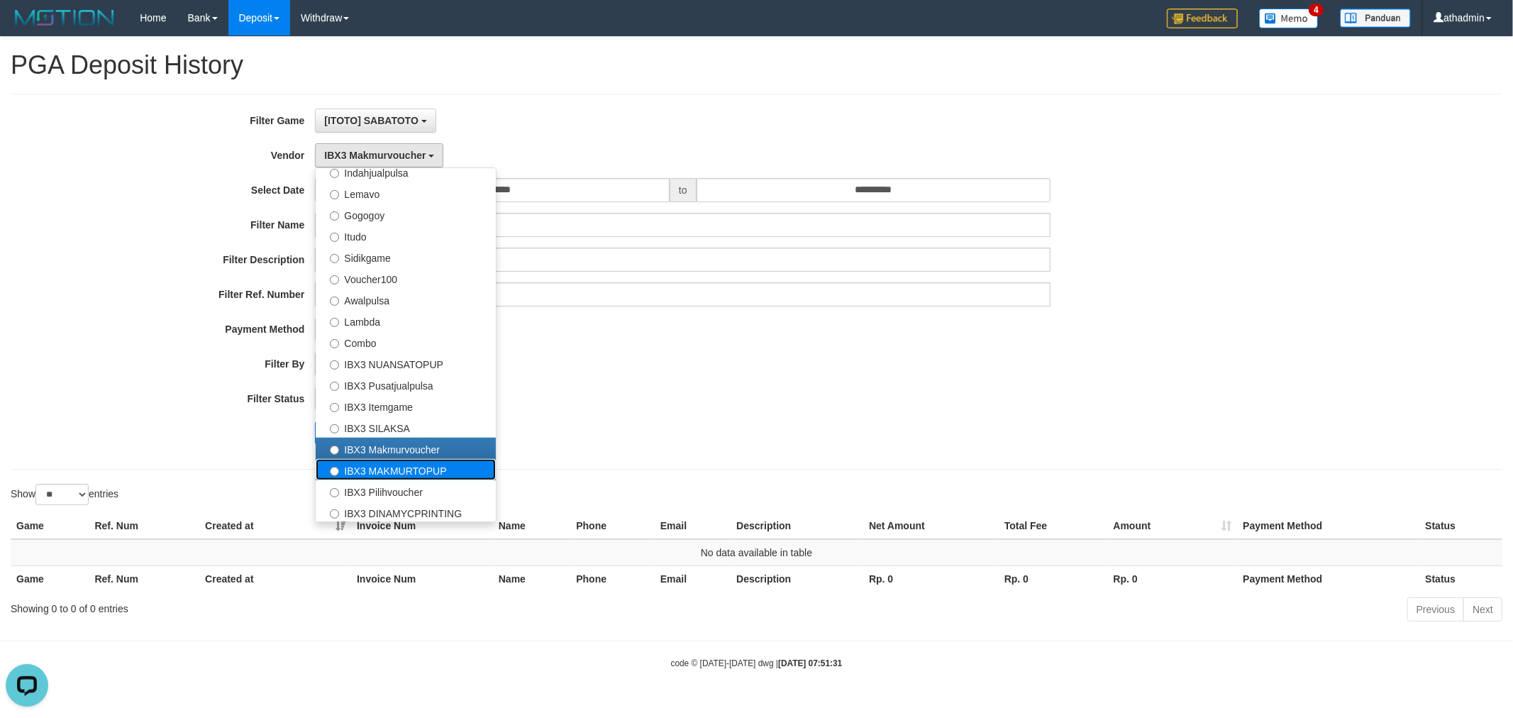
click at [417, 467] on label "IBX3 MAKMURTOPUP" at bounding box center [406, 469] width 180 height 21
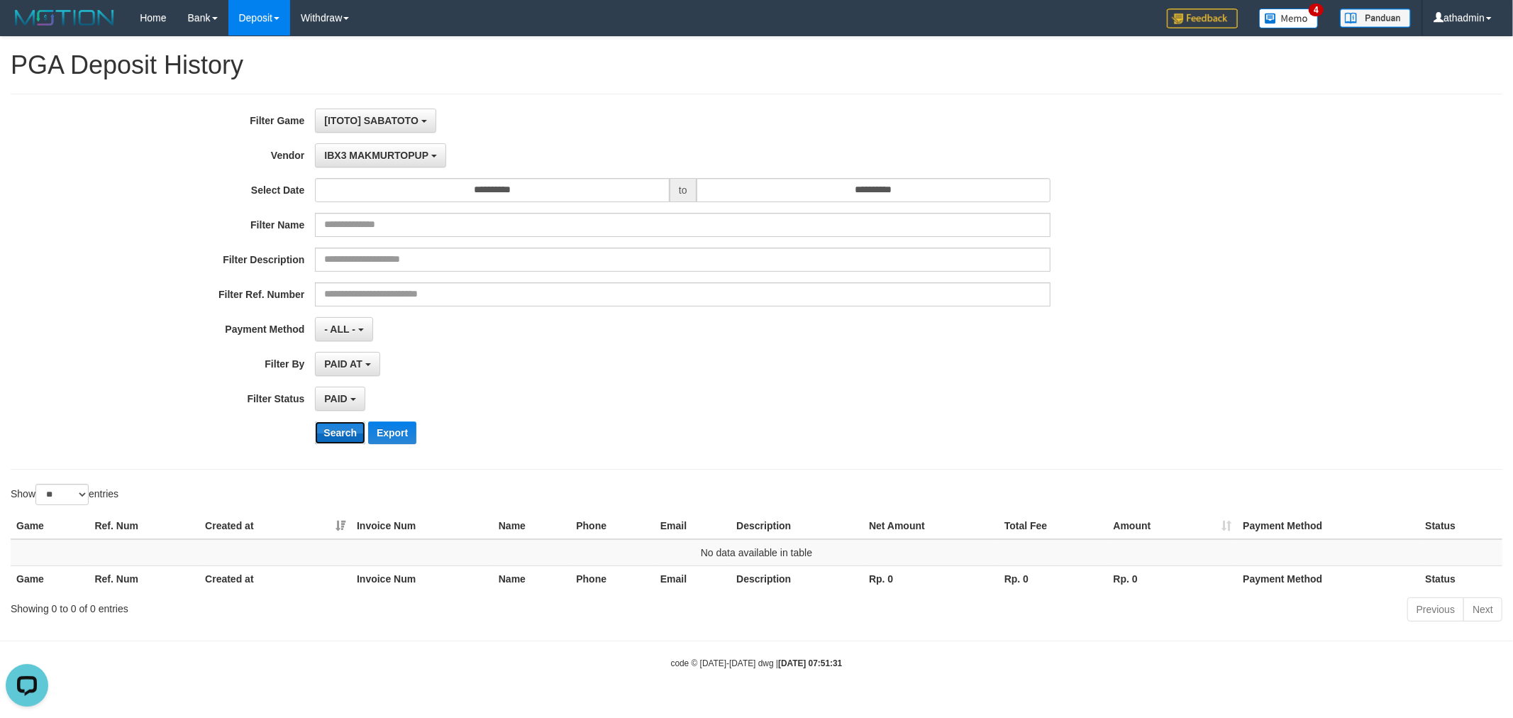
click at [348, 434] on button "Search" at bounding box center [340, 432] width 50 height 23
click at [397, 164] on button "IBX3 MAKMURTOPUP" at bounding box center [380, 155] width 130 height 24
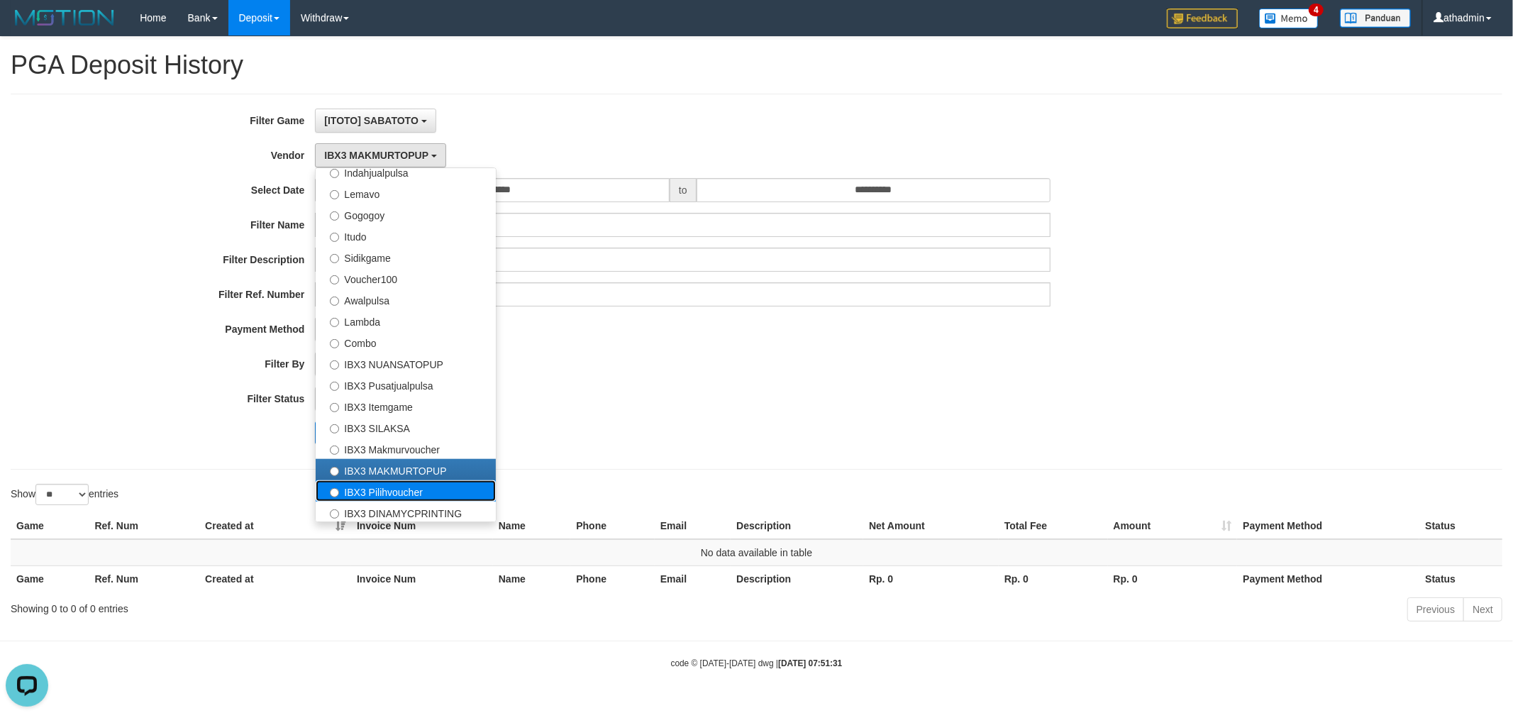
click at [399, 488] on label "IBX3 Pilihvoucher" at bounding box center [406, 490] width 180 height 21
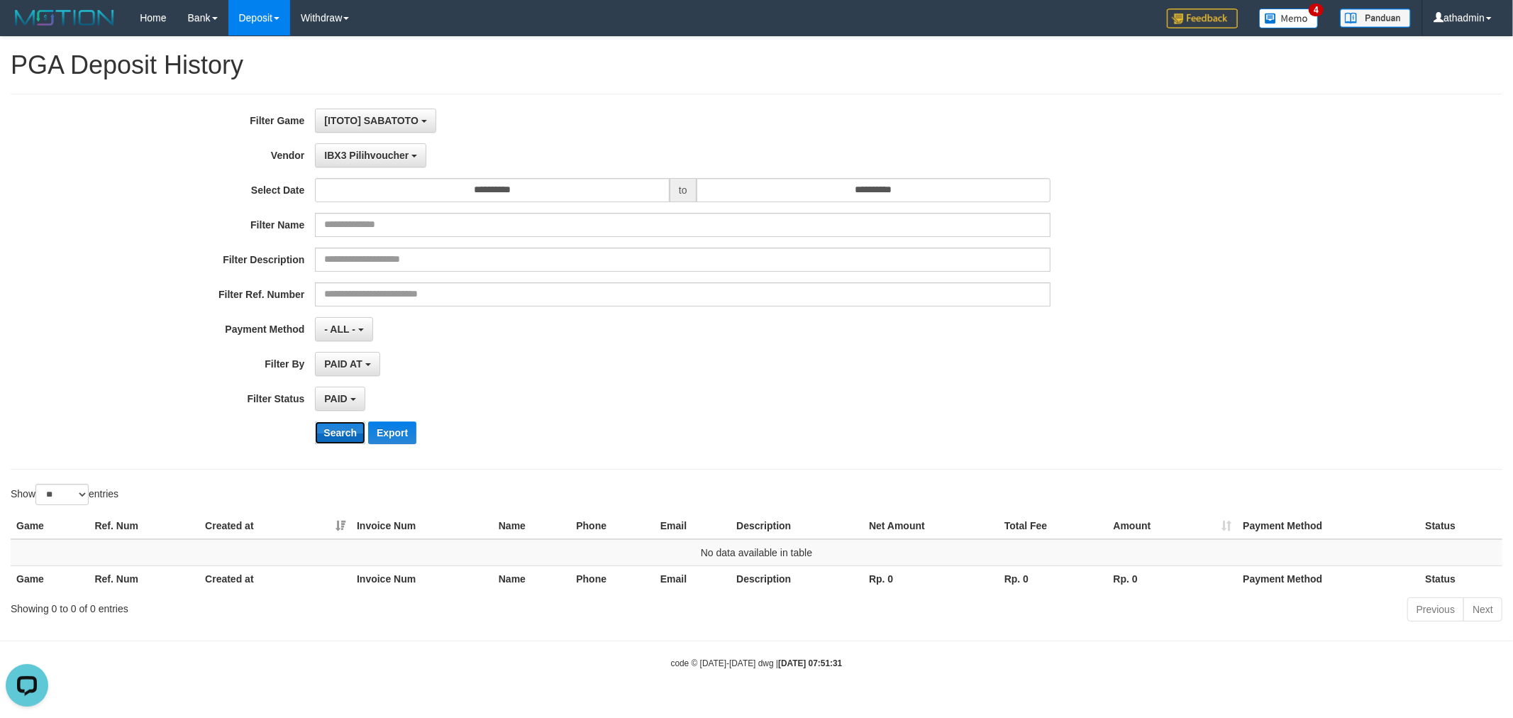
click at [333, 437] on button "Search" at bounding box center [340, 432] width 50 height 23
click at [359, 156] on span "IBX3 Pilihvoucher" at bounding box center [366, 155] width 84 height 11
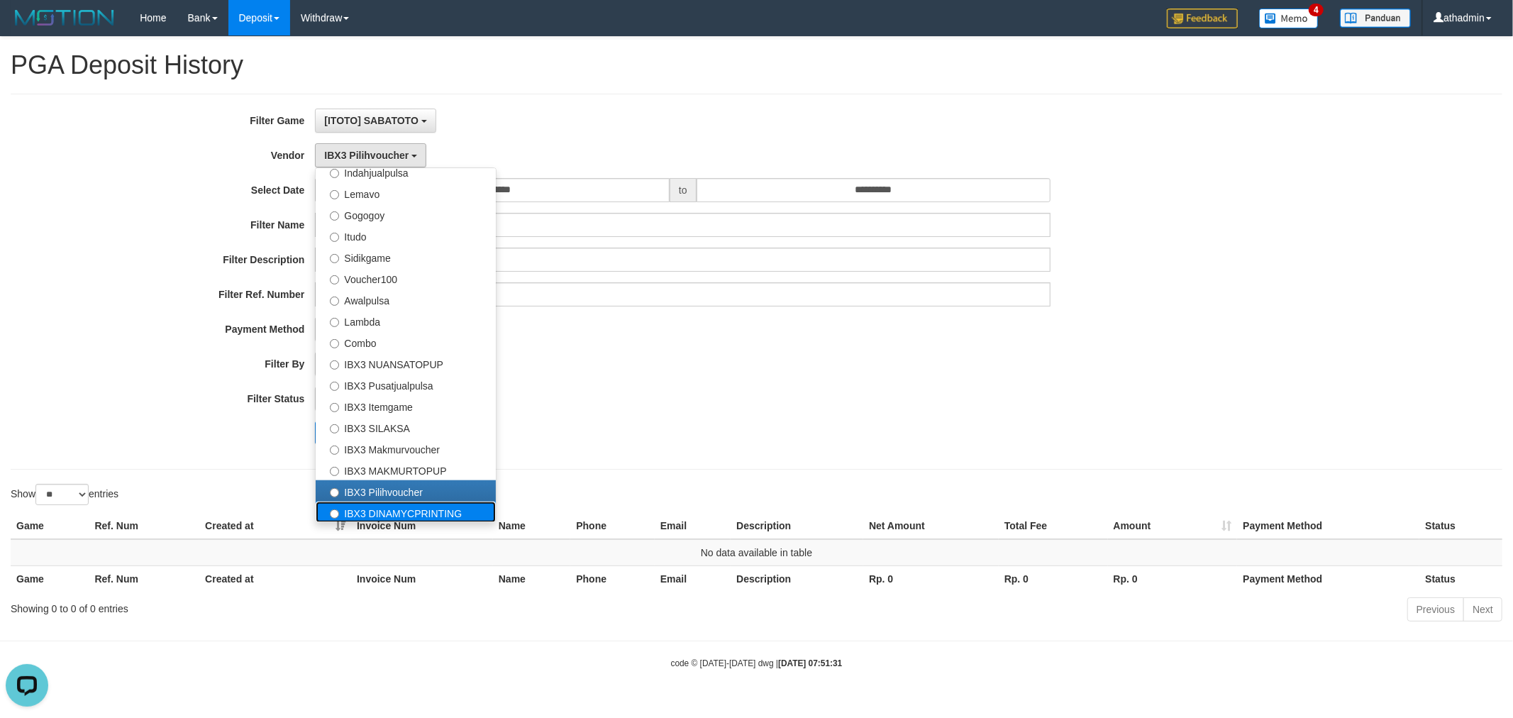
click at [382, 509] on label "IBX3 DINAMYCPRINTING" at bounding box center [406, 511] width 180 height 21
select select "**********"
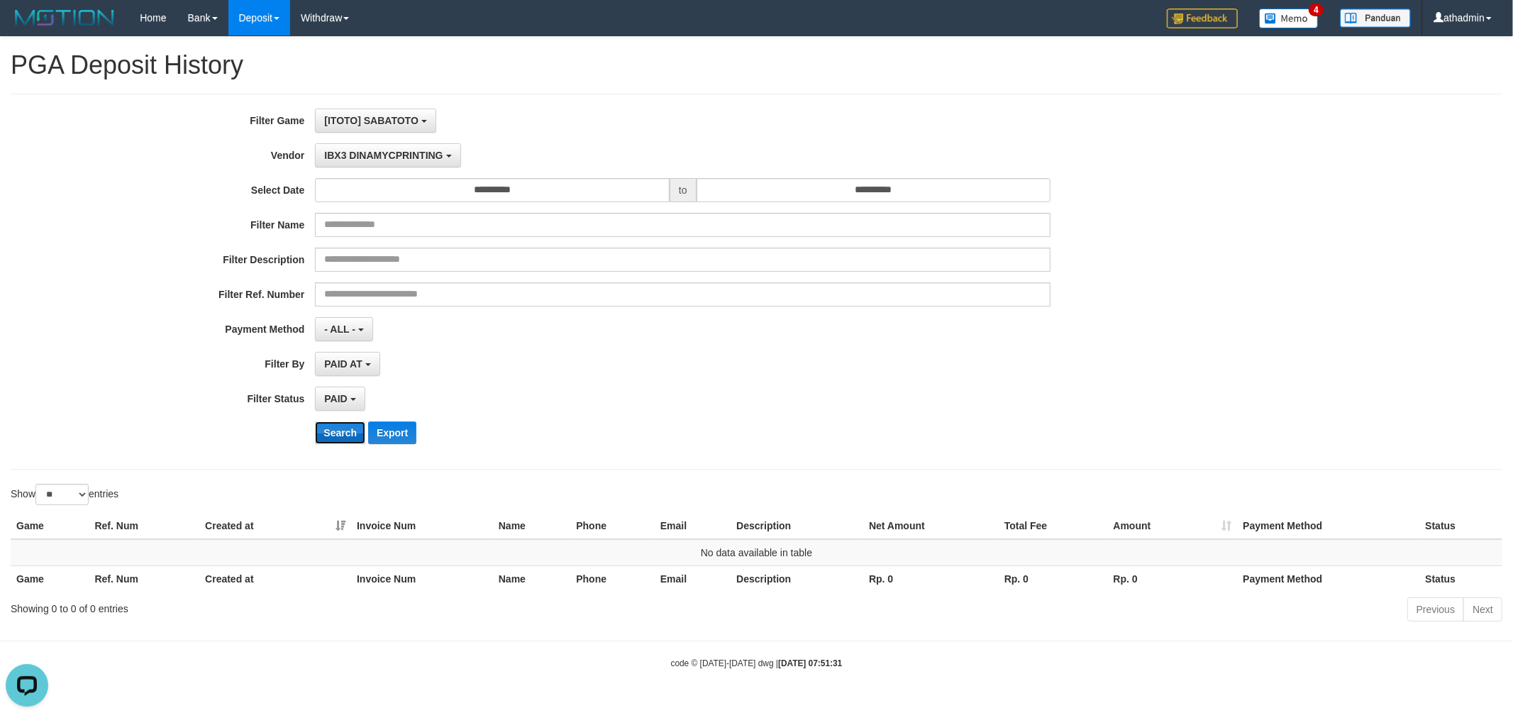
click at [345, 428] on button "Search" at bounding box center [340, 432] width 50 height 23
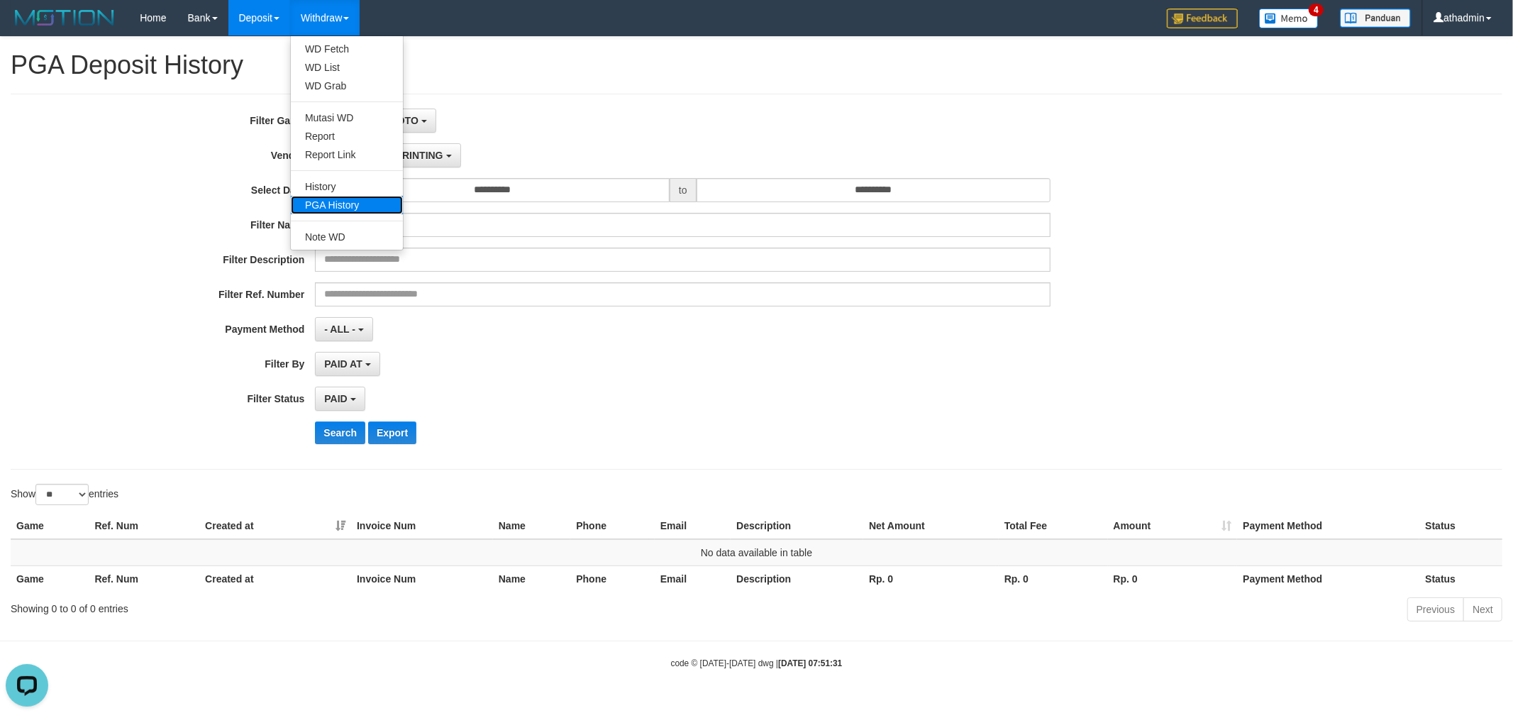
click at [338, 206] on link "PGA History" at bounding box center [347, 205] width 112 height 18
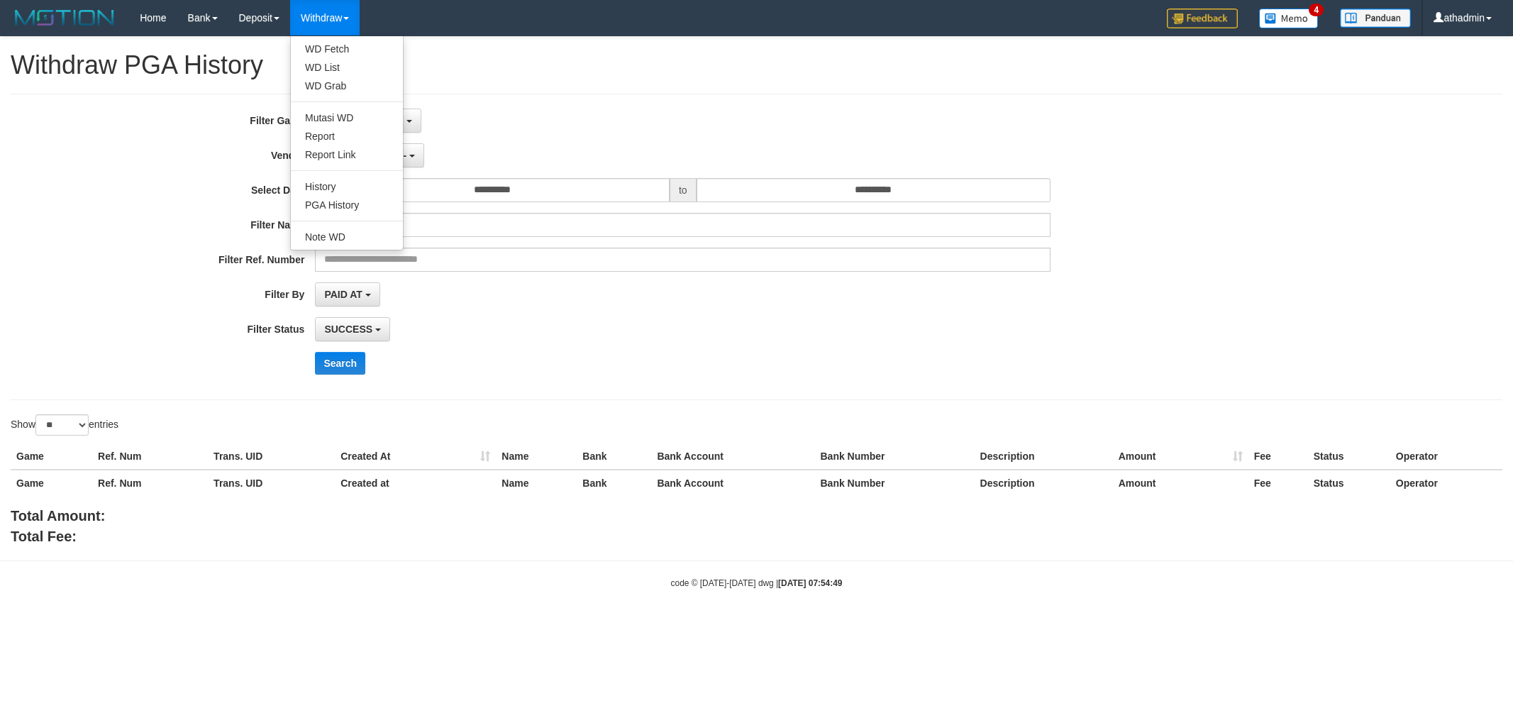
select select
select select "**"
click at [380, 121] on span "No item selected" at bounding box center [363, 120] width 79 height 11
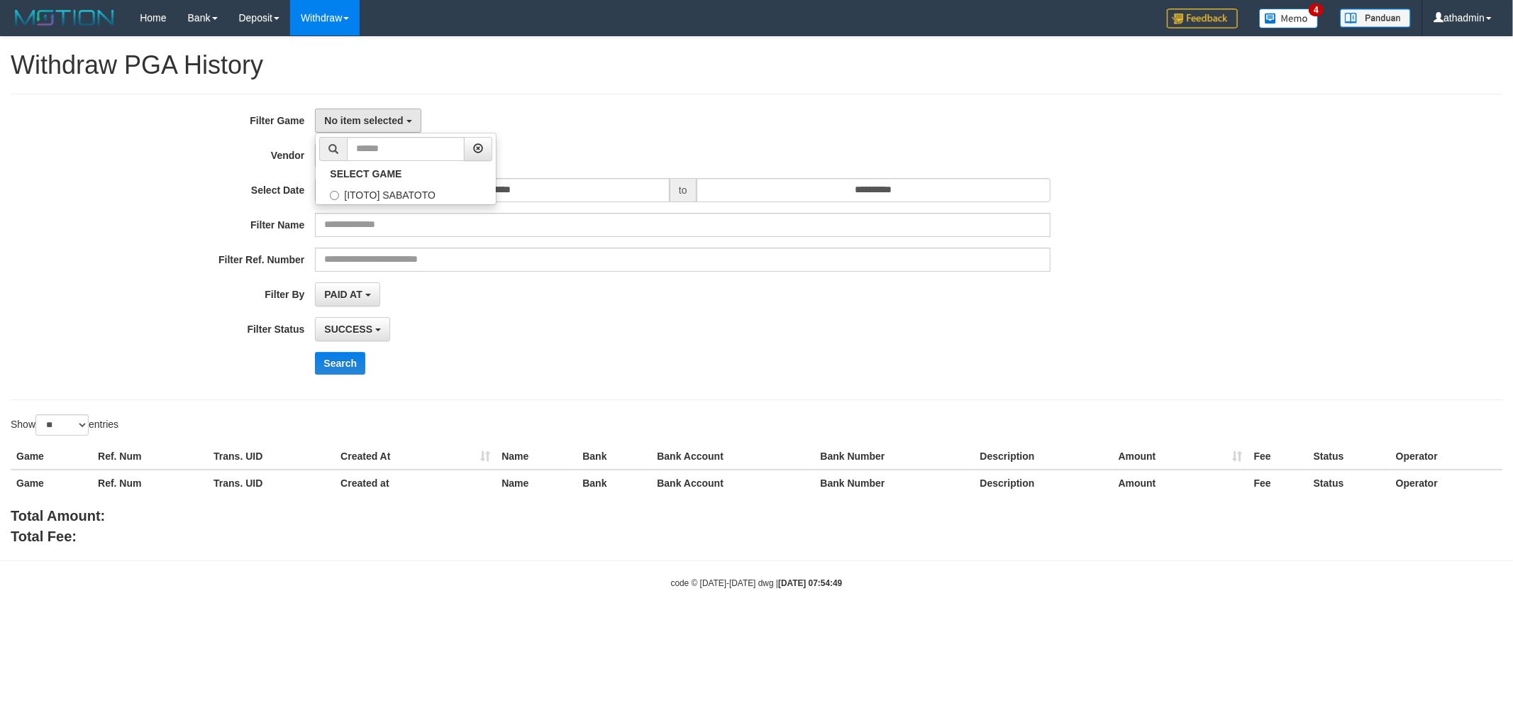
click at [383, 204] on ul "SELECT GAME [ITOTO] SABATOTO" at bounding box center [406, 169] width 182 height 72
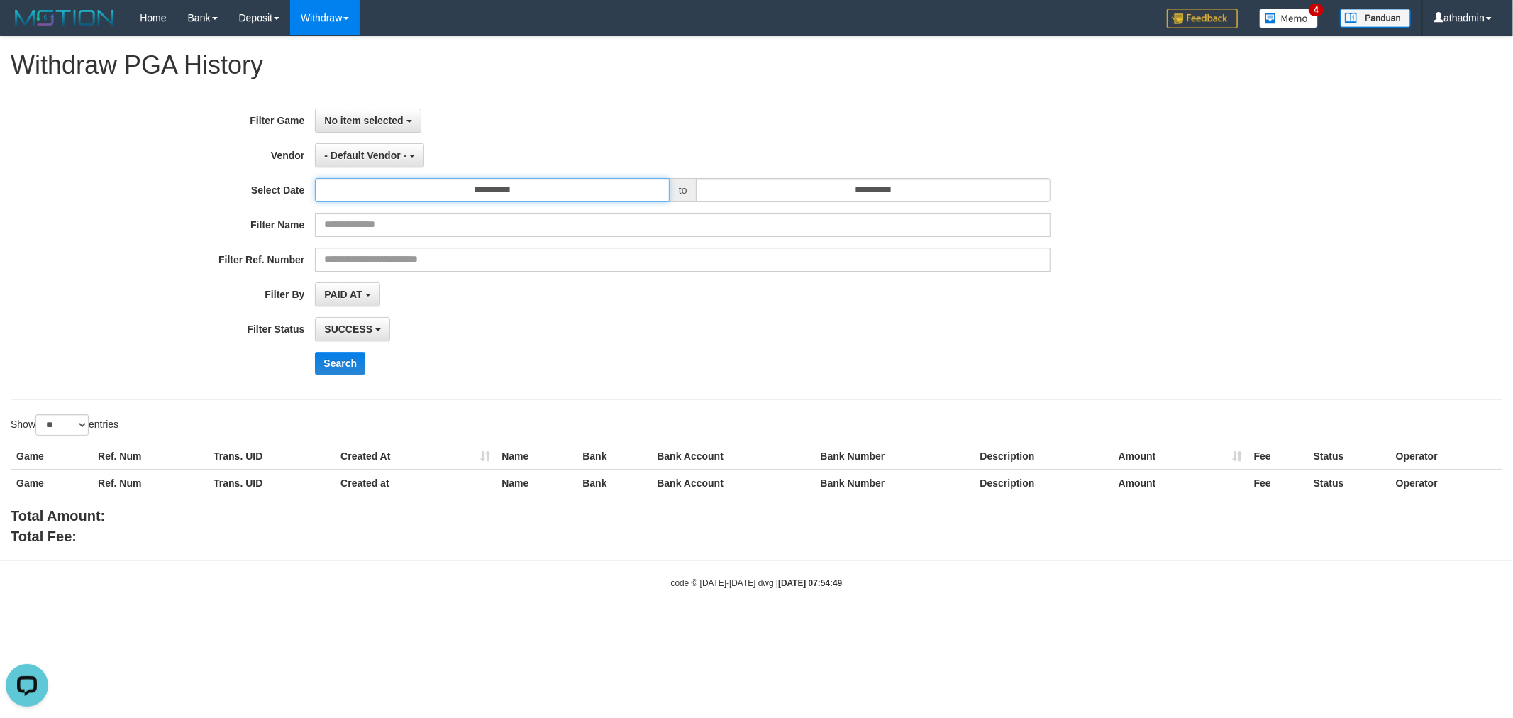
click at [538, 187] on input "**********" at bounding box center [492, 190] width 355 height 24
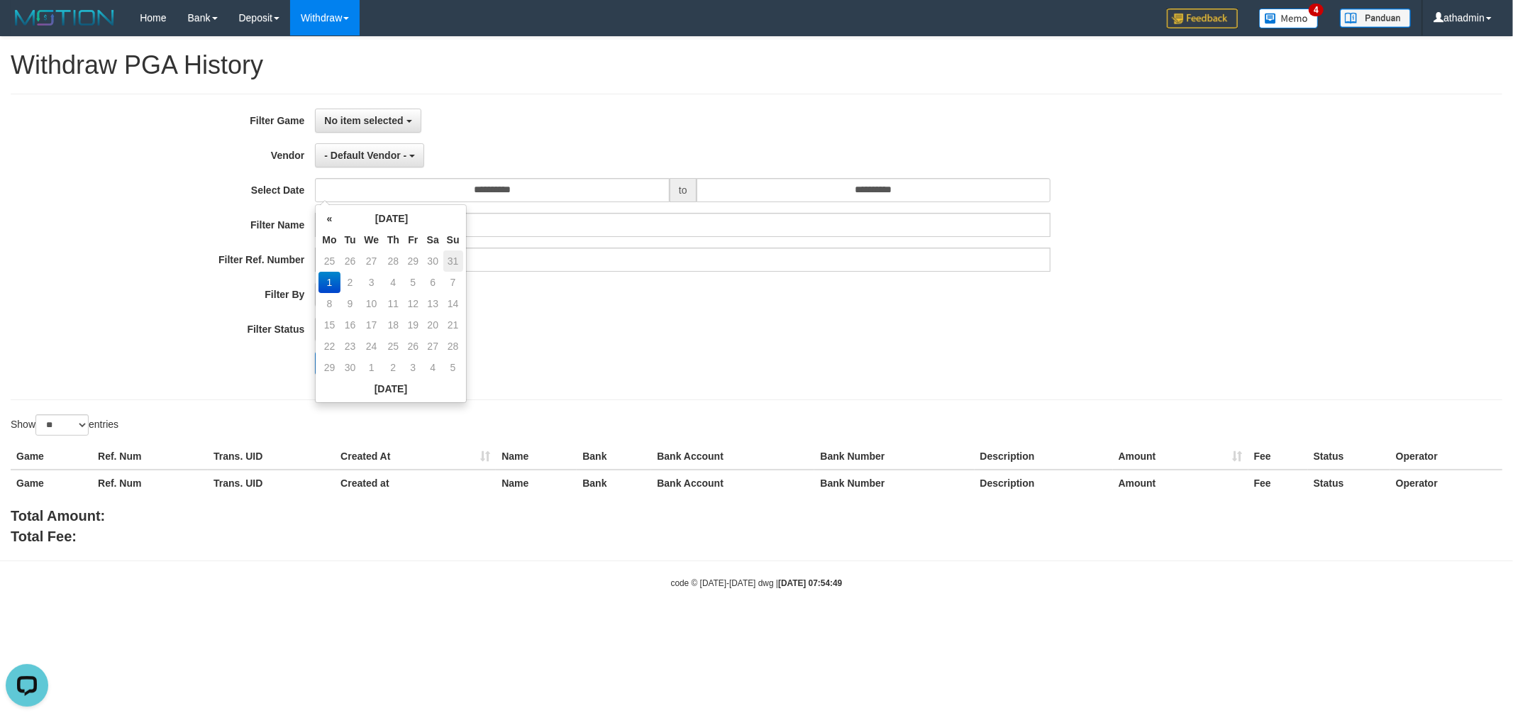
click at [454, 257] on td "31" at bounding box center [453, 260] width 20 height 21
type input "**********"
click at [798, 174] on div "**********" at bounding box center [630, 247] width 1261 height 277
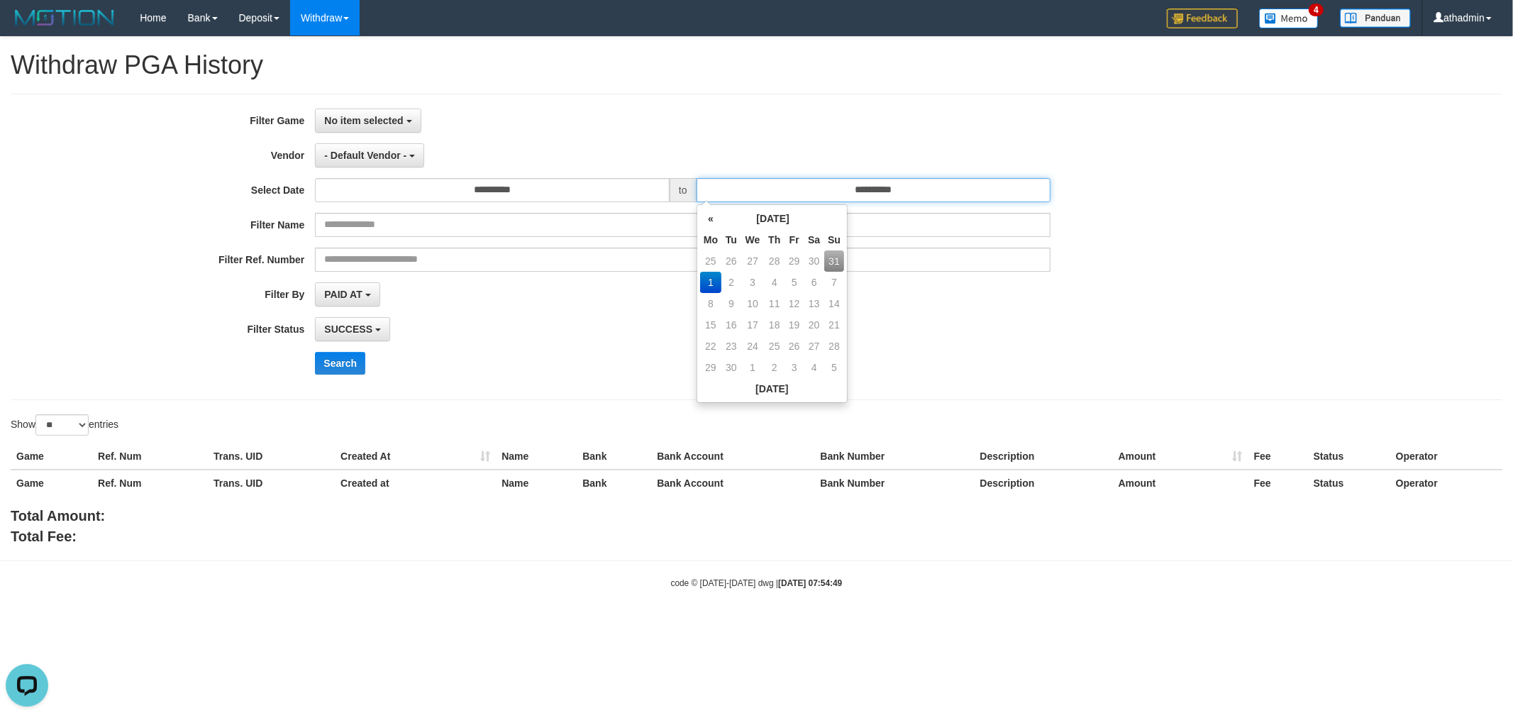
click at [835, 197] on input "**********" at bounding box center [873, 190] width 355 height 24
click at [834, 265] on td "31" at bounding box center [834, 260] width 20 height 21
type input "**********"
drag, startPoint x: 660, startPoint y: 334, endPoint x: 643, endPoint y: 322, distance: 20.9
click at [658, 334] on div "SUCCESS SUCCESS ON PROCESS FAILED" at bounding box center [682, 329] width 735 height 24
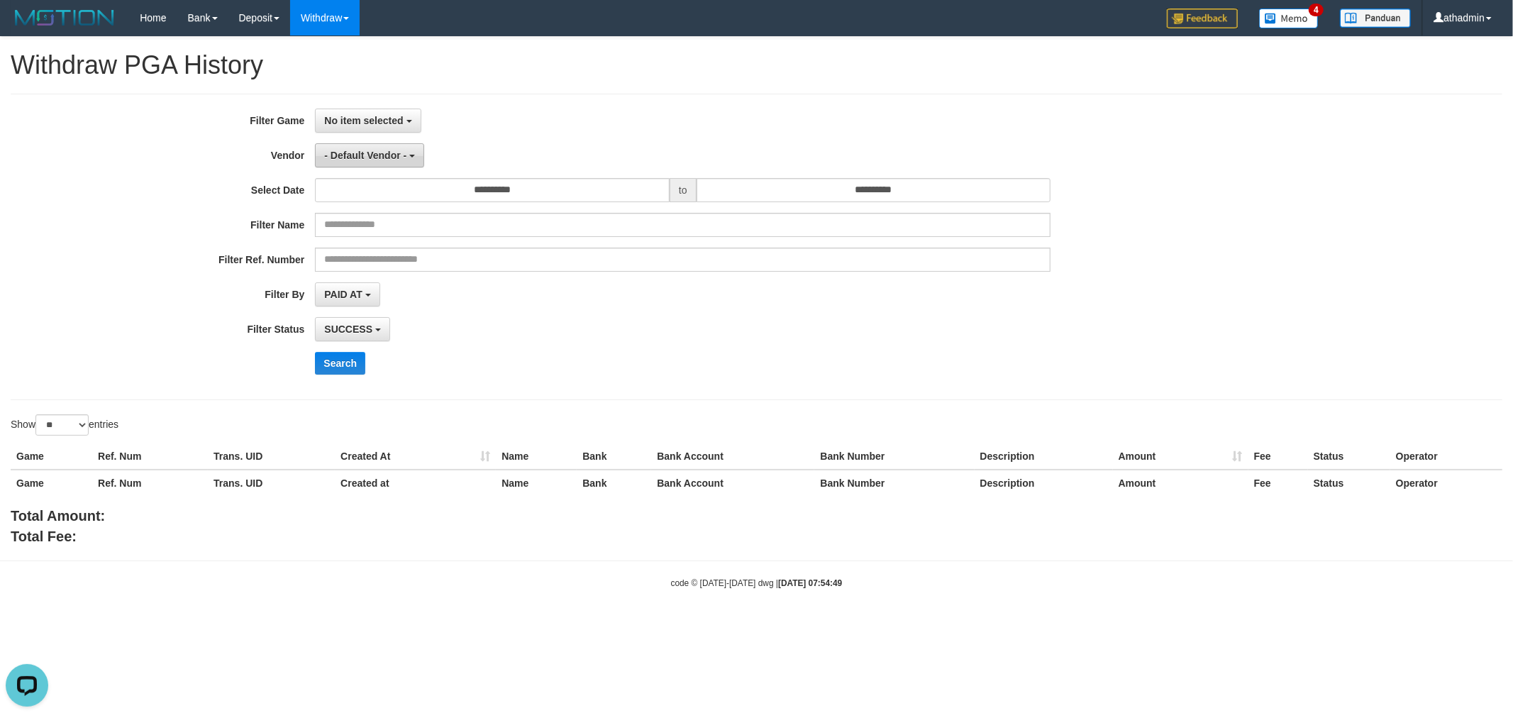
click at [374, 152] on span "- Default Vendor -" at bounding box center [365, 155] width 82 height 11
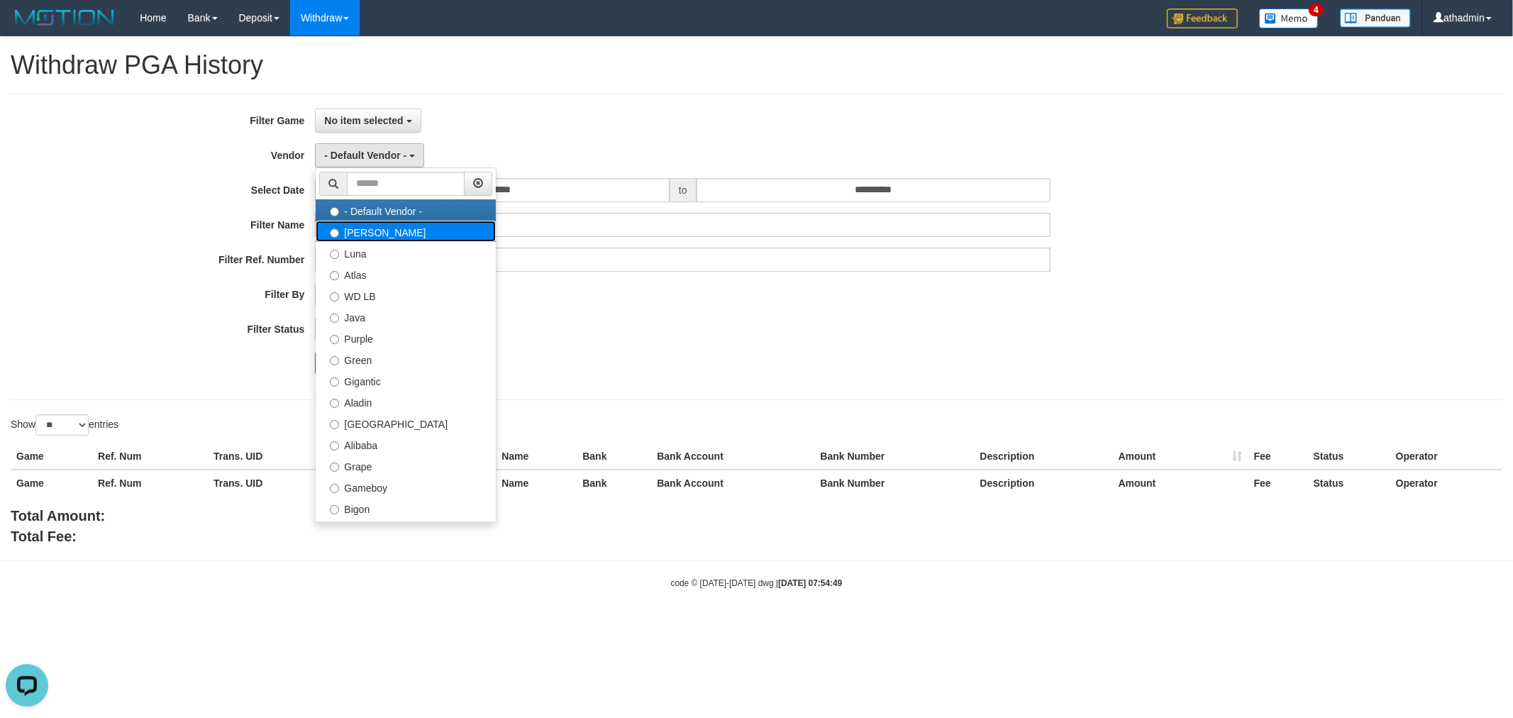
click at [370, 235] on label "[PERSON_NAME]" at bounding box center [406, 231] width 180 height 21
select select "**********"
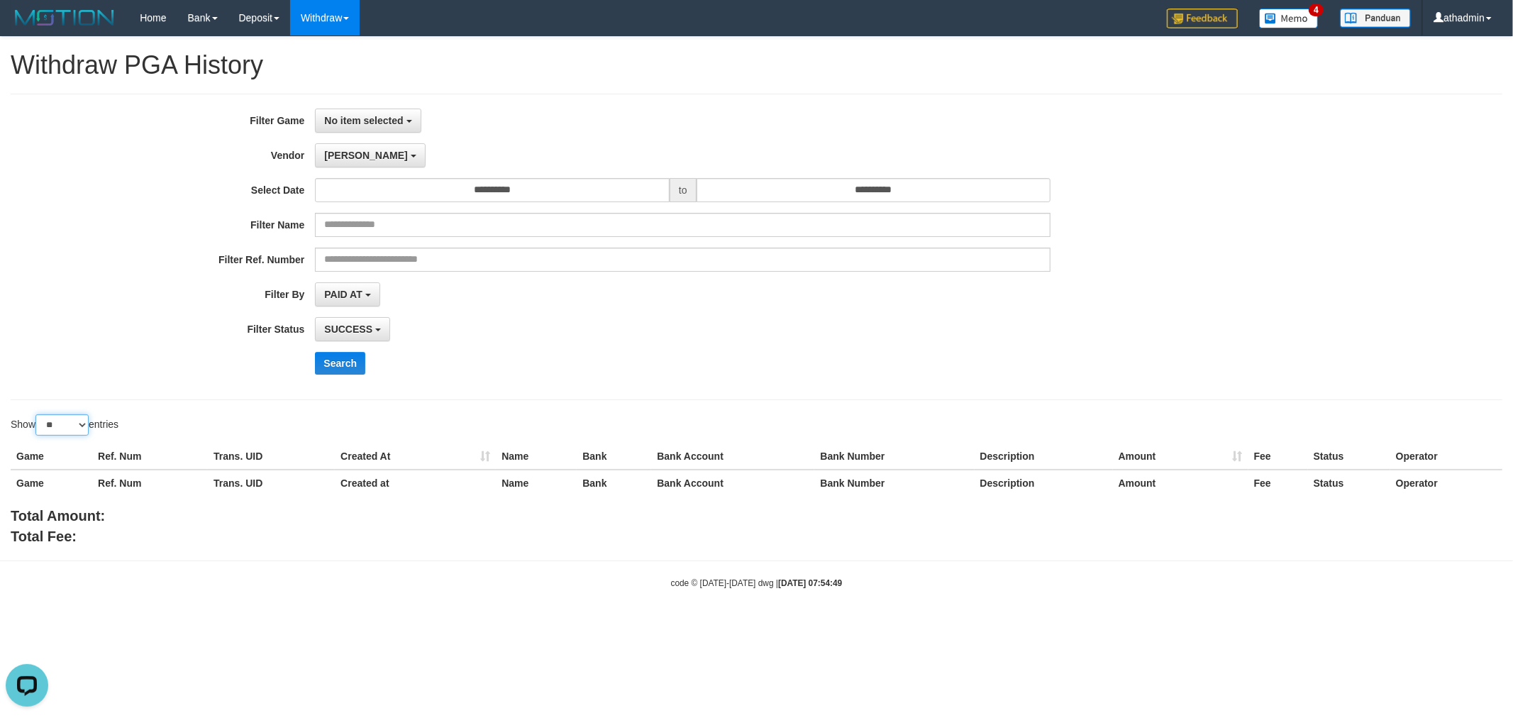
click at [76, 428] on select "** ** ** ***" at bounding box center [61, 424] width 53 height 21
select select "***"
click at [38, 414] on select "** ** ** ***" at bounding box center [61, 424] width 53 height 21
click at [346, 150] on span "[PERSON_NAME]" at bounding box center [365, 155] width 83 height 11
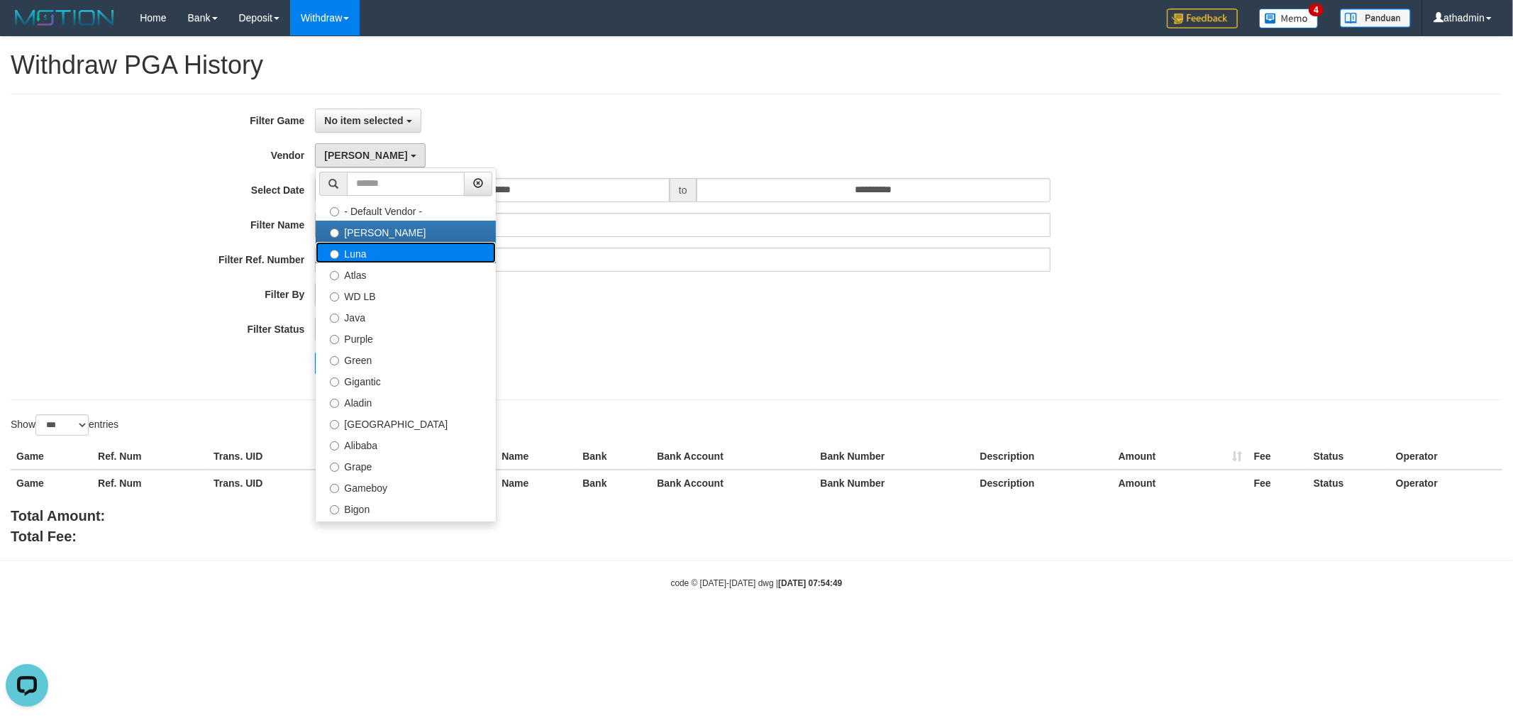
click at [367, 243] on label "Luna" at bounding box center [406, 252] width 180 height 21
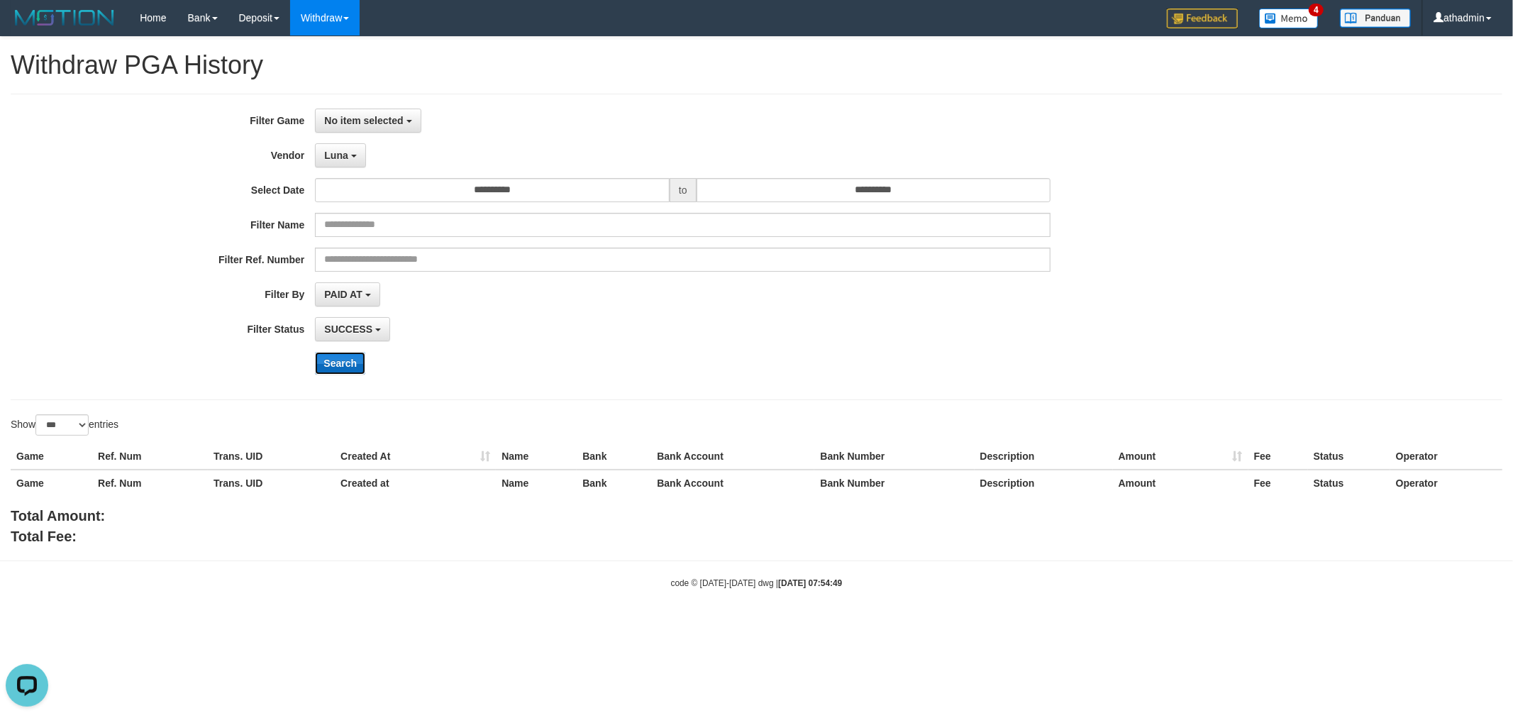
click at [330, 355] on button "Search" at bounding box center [340, 363] width 50 height 23
click at [326, 164] on button "Luna" at bounding box center [340, 155] width 50 height 24
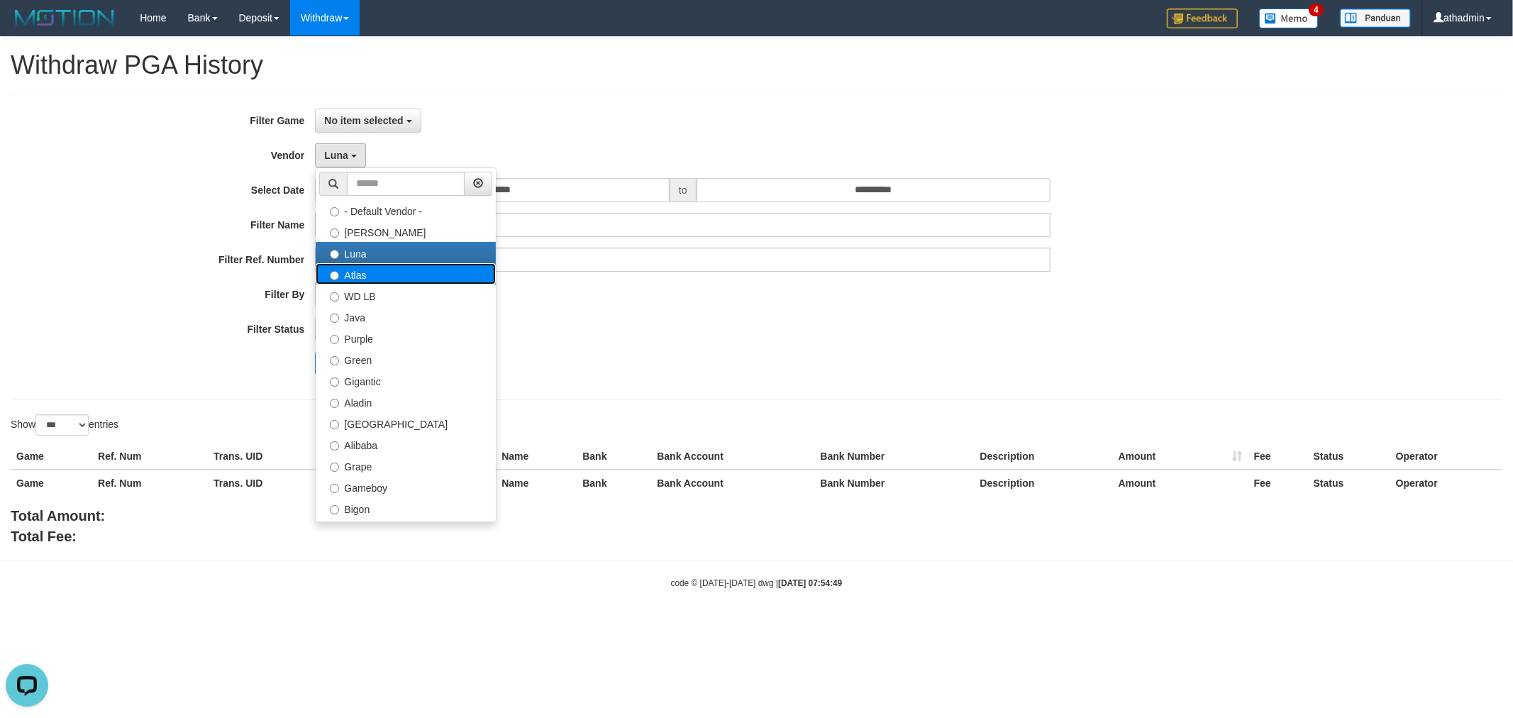
click at [346, 274] on label "Atlas" at bounding box center [406, 273] width 180 height 21
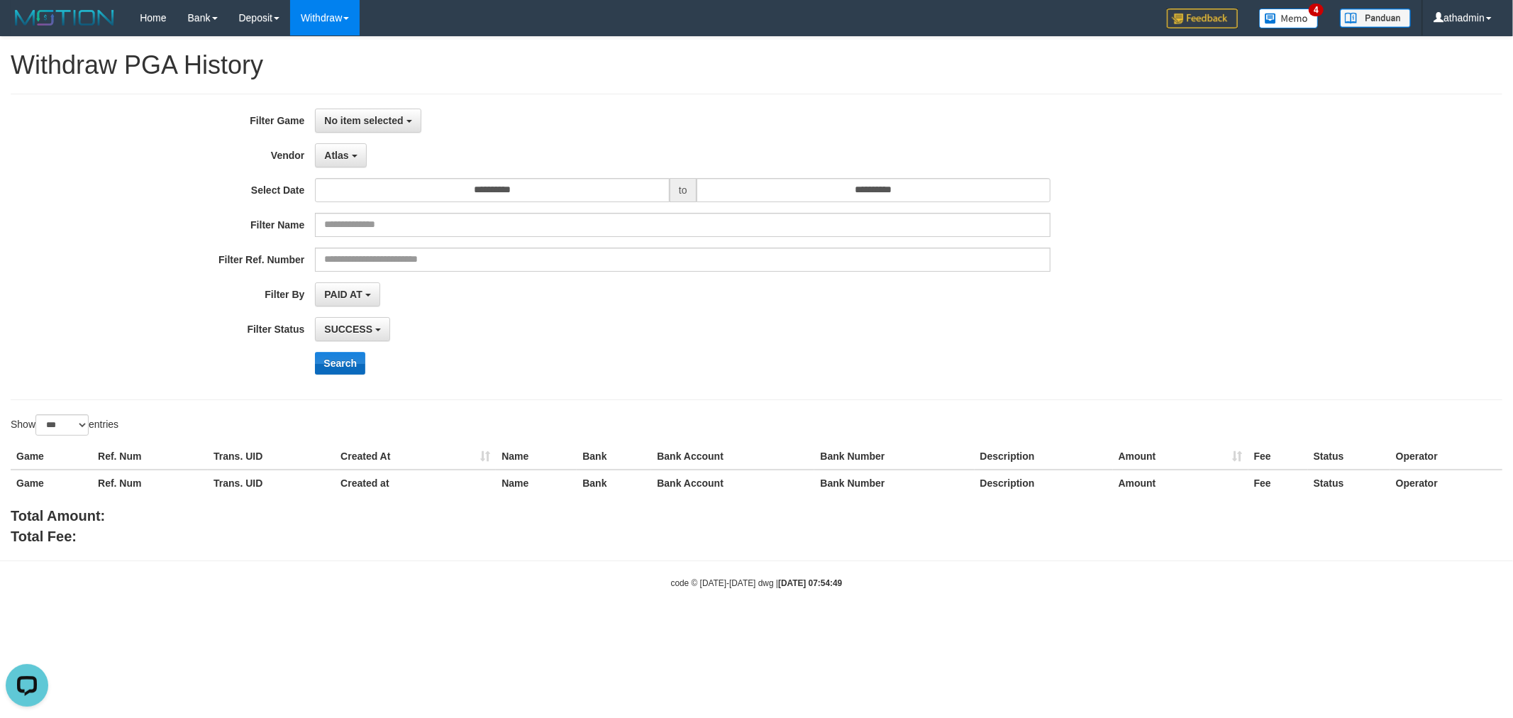
click at [343, 355] on div "**********" at bounding box center [630, 247] width 1261 height 277
click at [344, 367] on button "Search" at bounding box center [340, 363] width 50 height 23
click at [321, 158] on button "Atlas" at bounding box center [340, 155] width 51 height 24
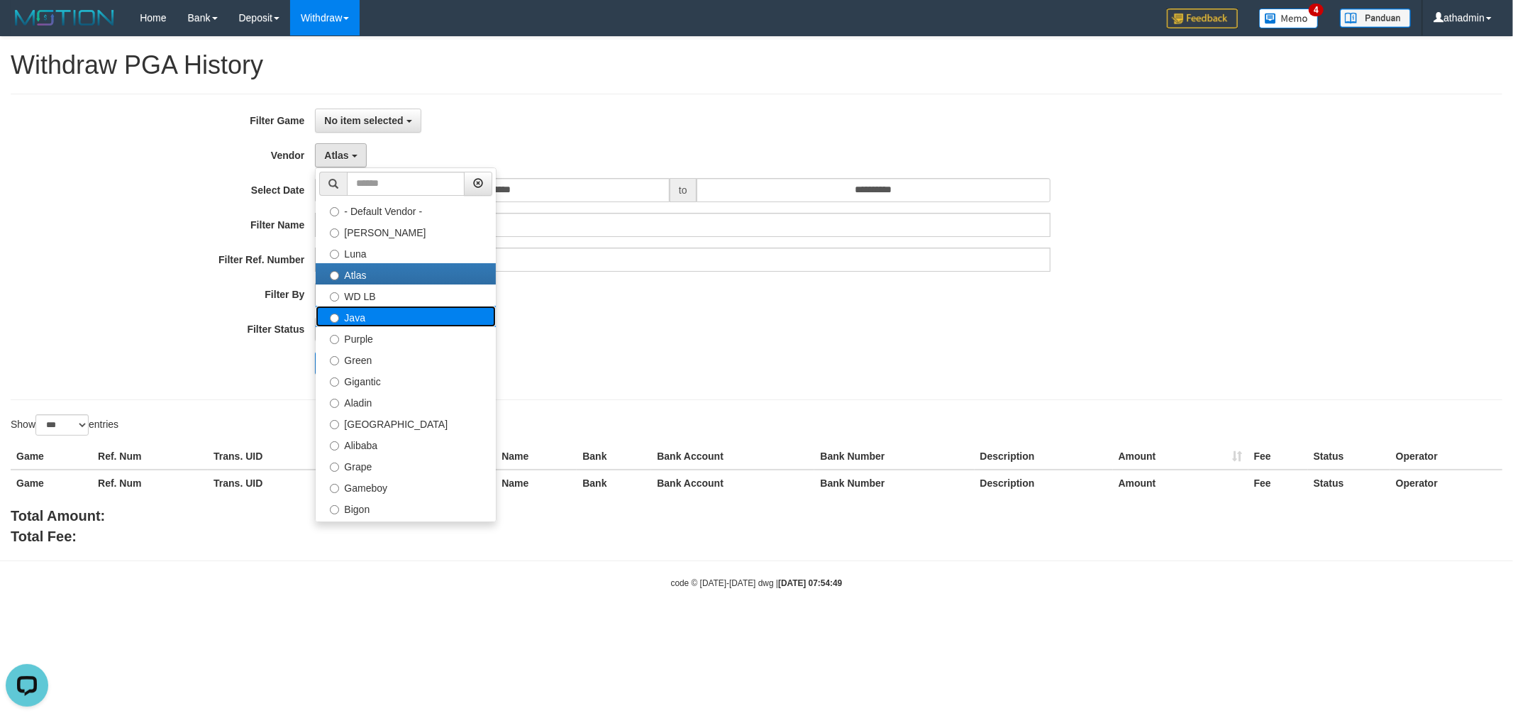
click at [359, 319] on label "Java" at bounding box center [406, 316] width 180 height 21
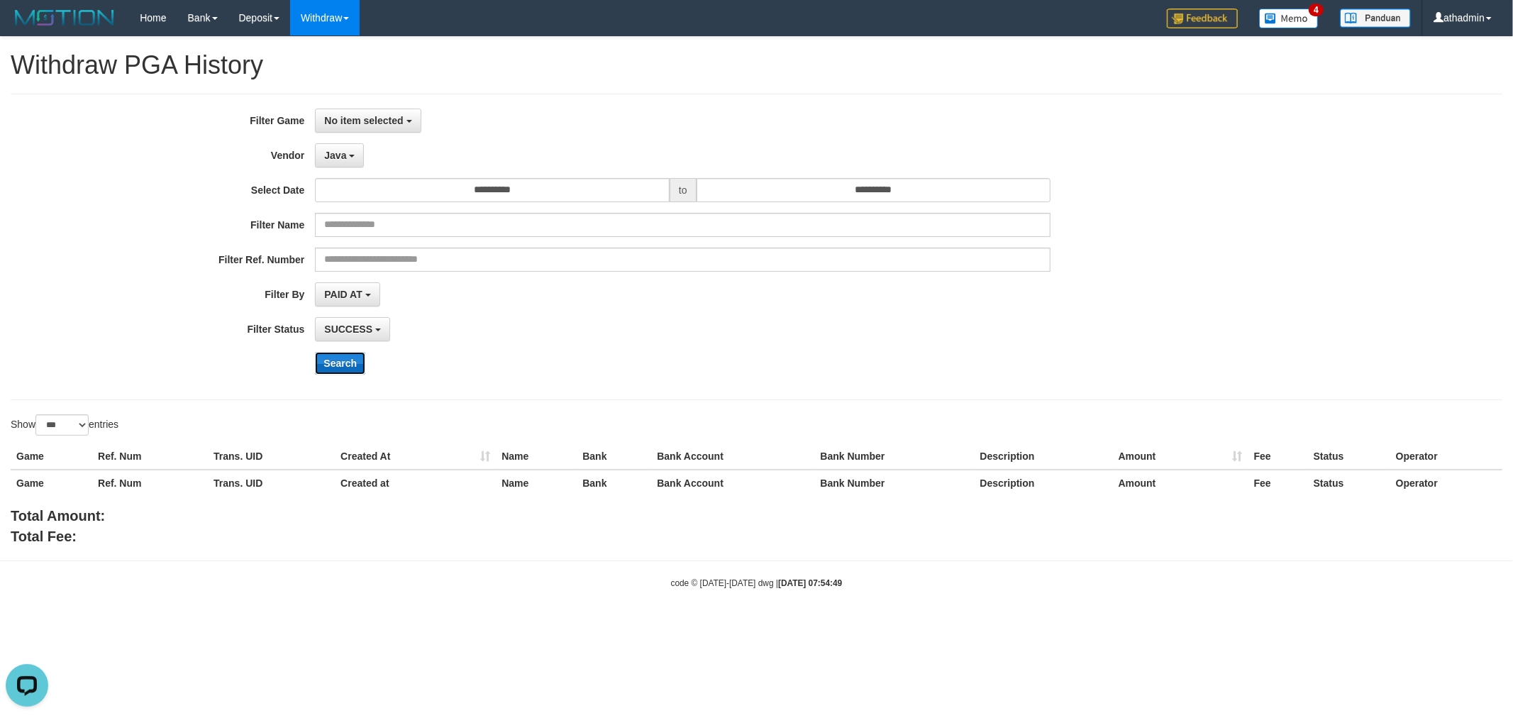
click at [340, 365] on button "Search" at bounding box center [340, 363] width 50 height 23
click at [341, 152] on span "Java" at bounding box center [335, 155] width 22 height 11
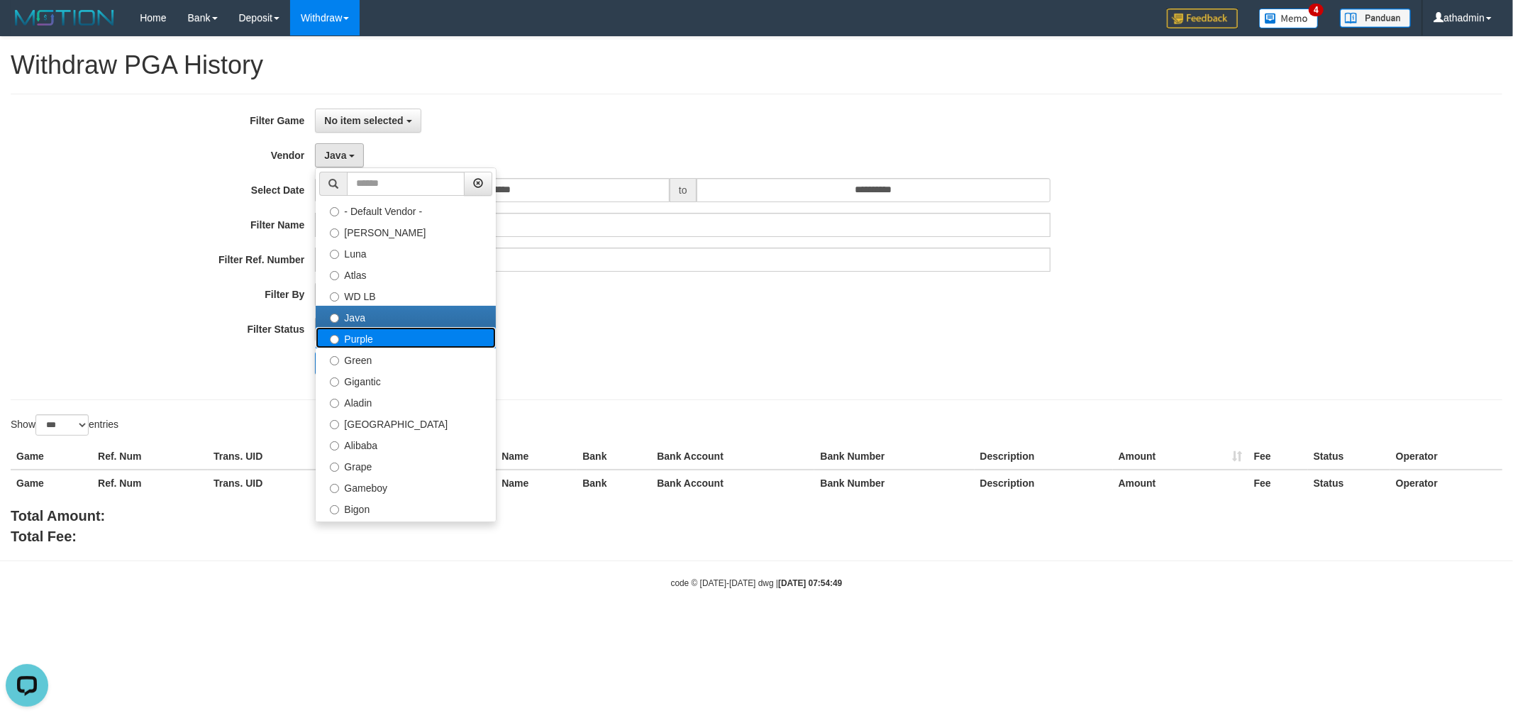
click at [379, 343] on label "Purple" at bounding box center [406, 337] width 180 height 21
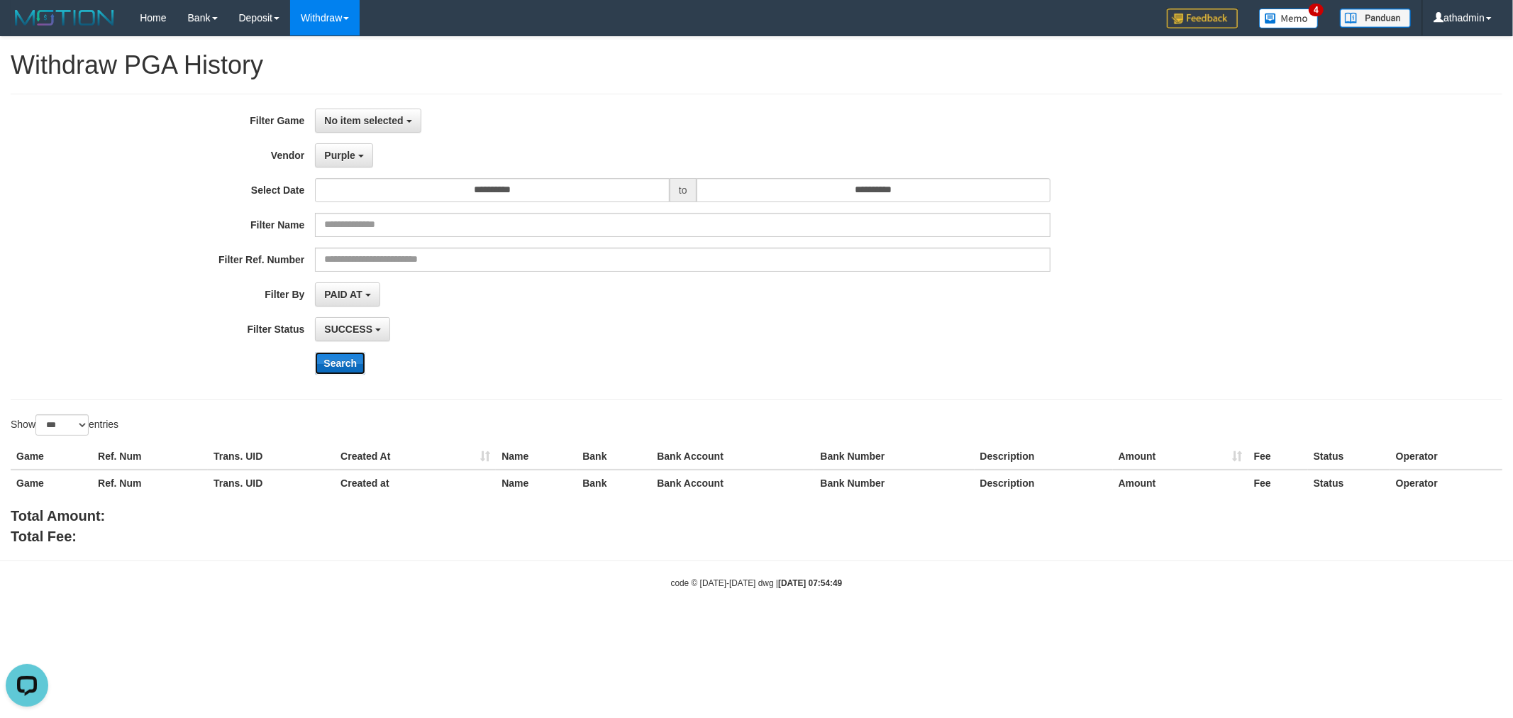
click at [350, 367] on button "Search" at bounding box center [340, 363] width 50 height 23
click at [348, 157] on span "Purple" at bounding box center [339, 155] width 31 height 11
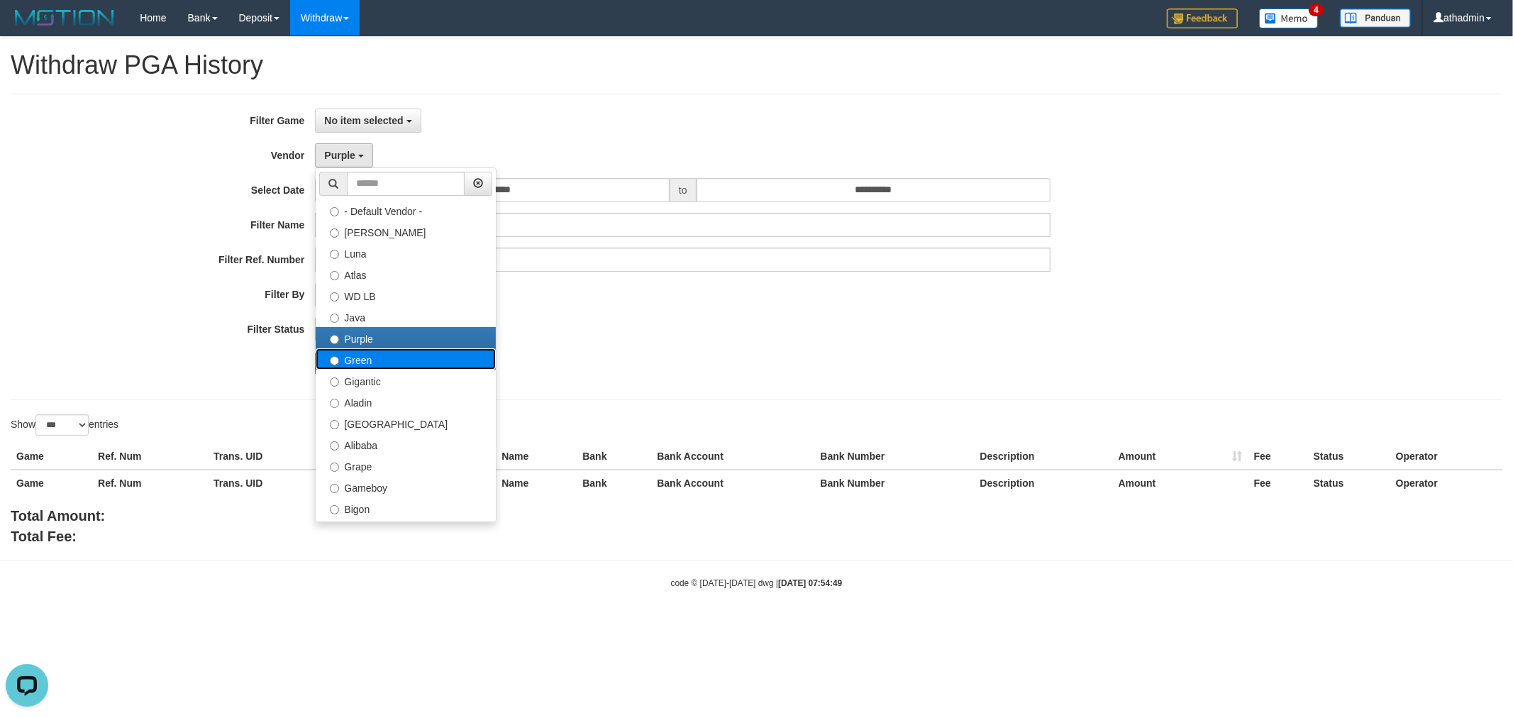
click at [392, 362] on label "Green" at bounding box center [406, 358] width 180 height 21
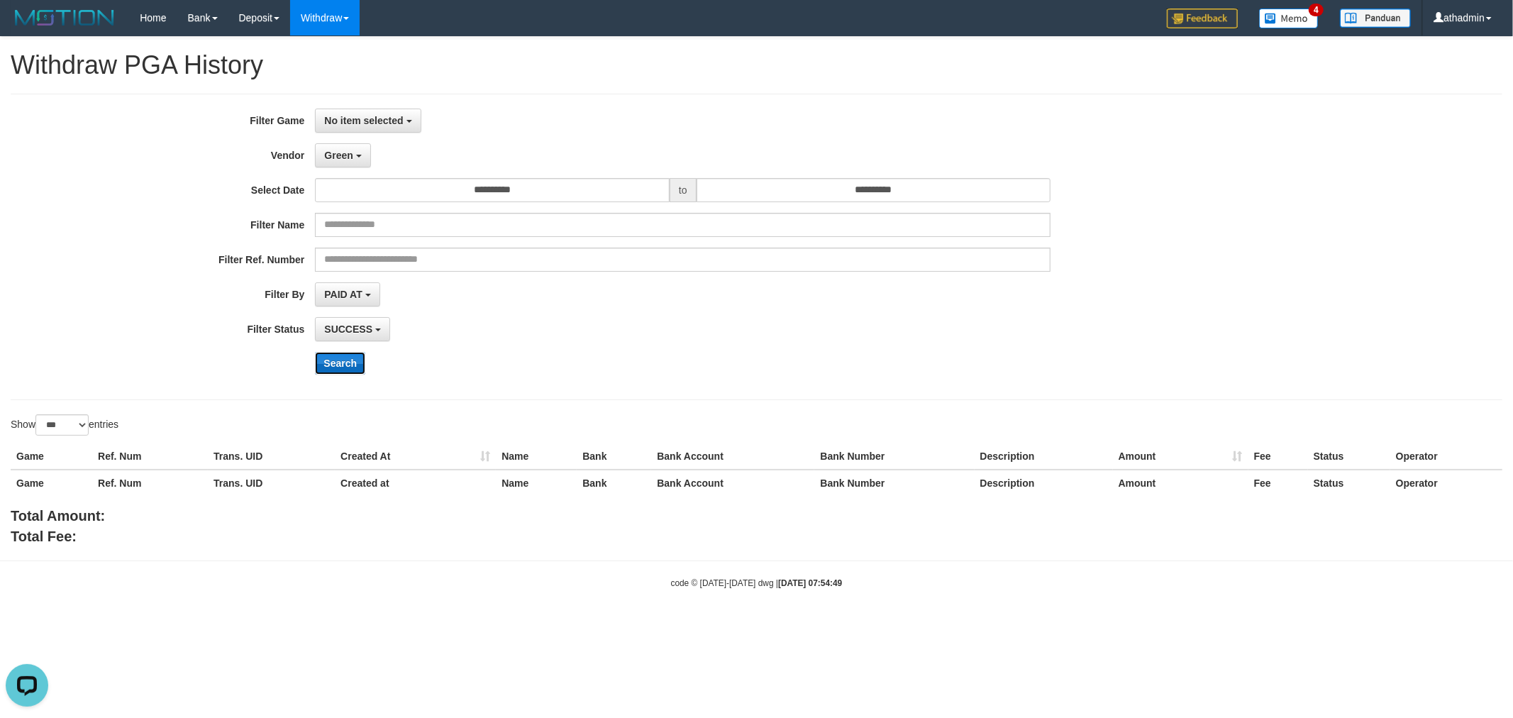
click at [353, 367] on button "Search" at bounding box center [340, 363] width 50 height 23
click at [338, 160] on button "Green" at bounding box center [342, 155] width 55 height 24
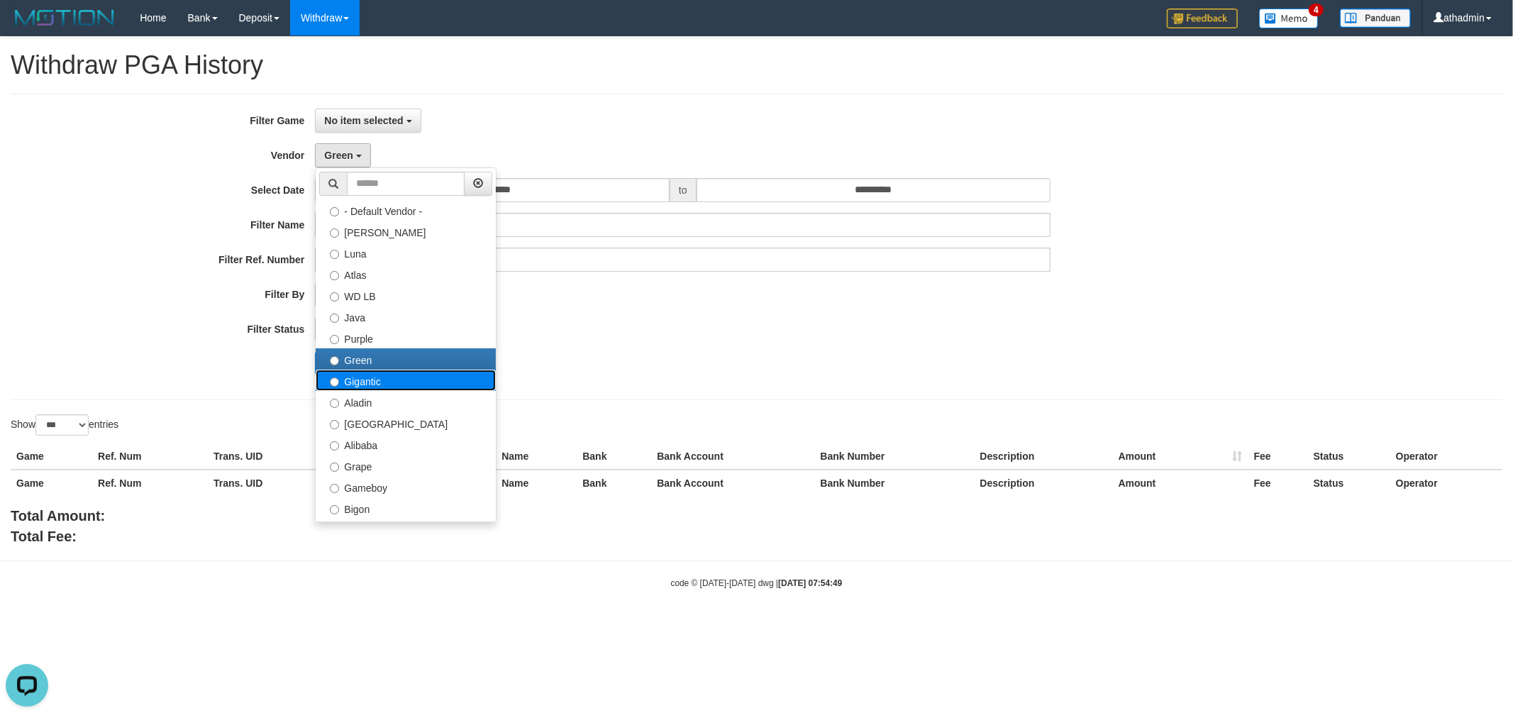
click at [372, 377] on label "Gigantic" at bounding box center [406, 380] width 180 height 21
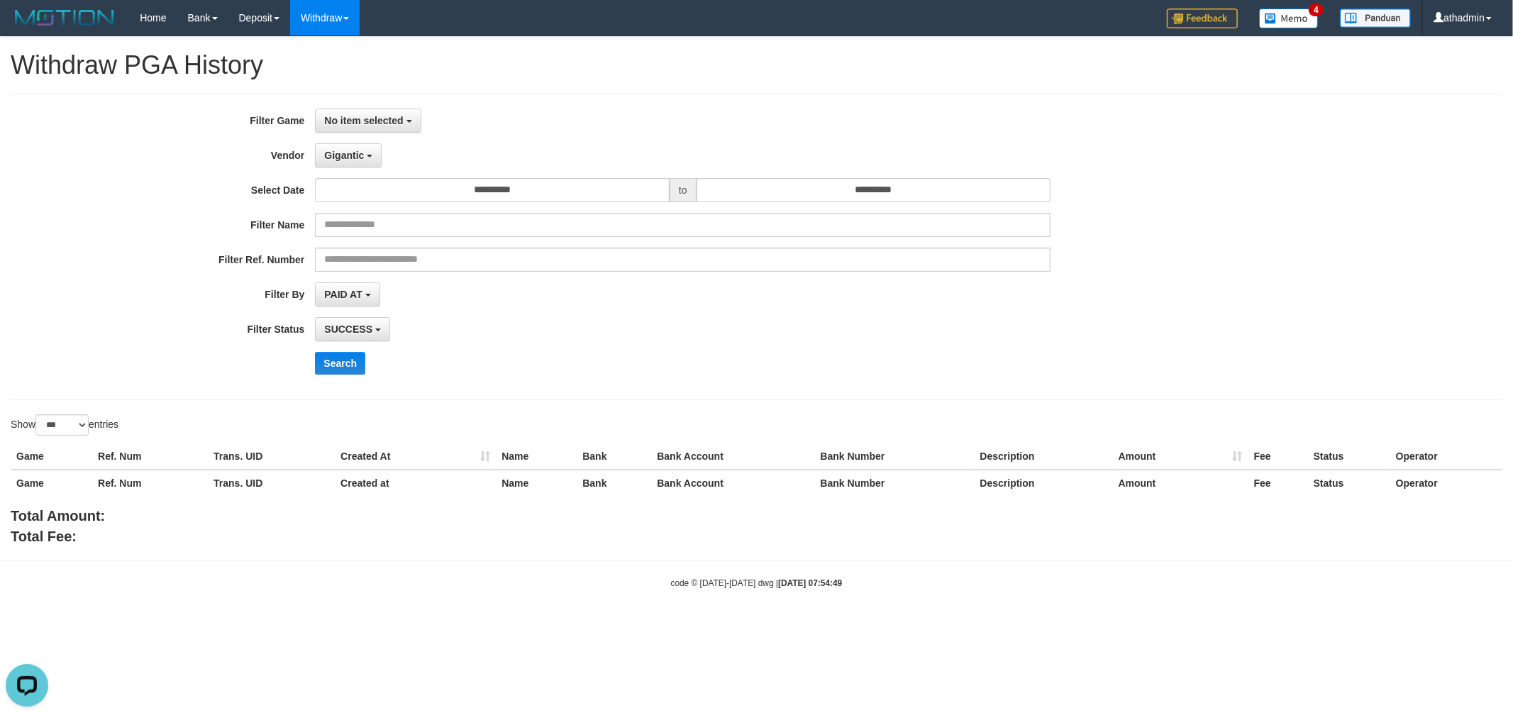
click at [348, 348] on div "**********" at bounding box center [630, 247] width 1261 height 277
click at [350, 357] on button "Search" at bounding box center [340, 363] width 50 height 23
click at [345, 160] on button "Gigantic" at bounding box center [348, 155] width 67 height 24
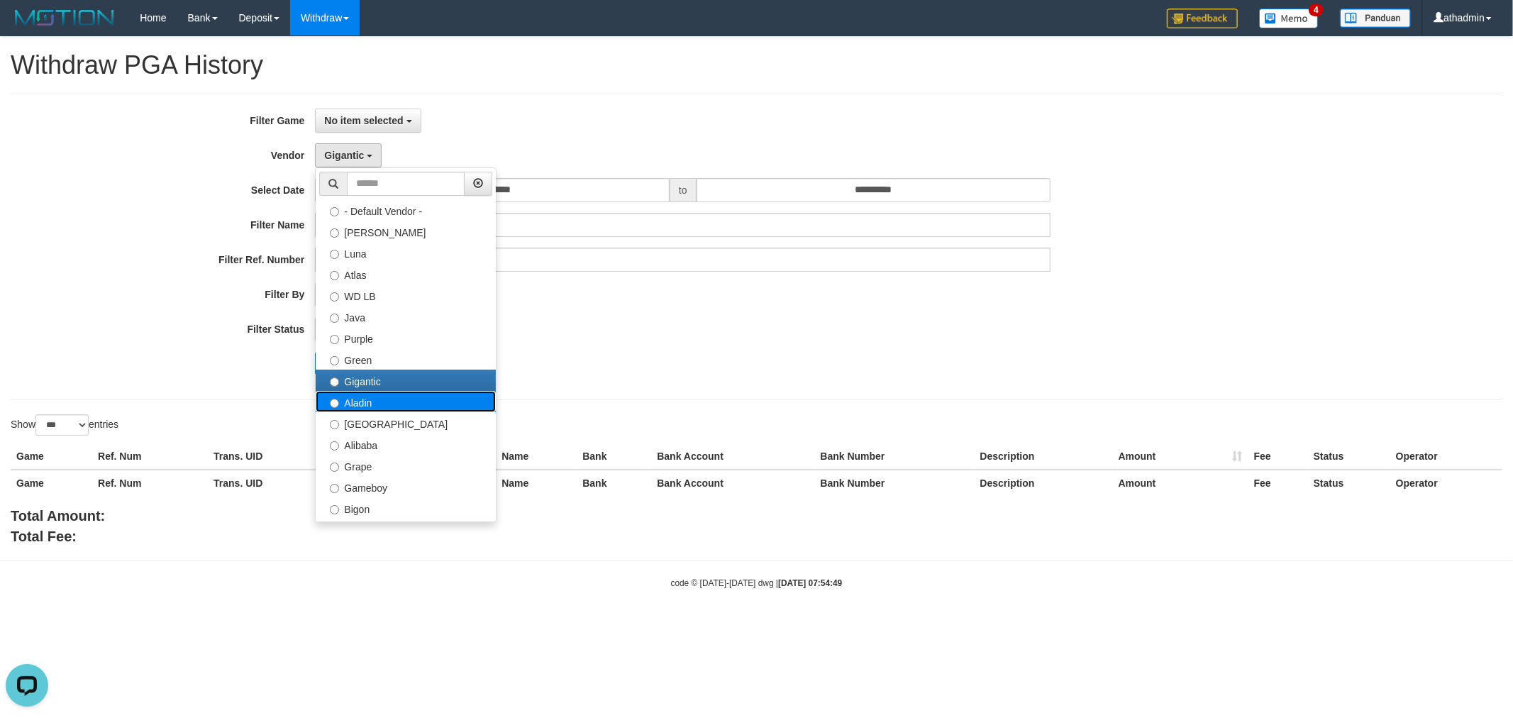
click at [363, 406] on label "Aladin" at bounding box center [406, 401] width 180 height 21
select select "**********"
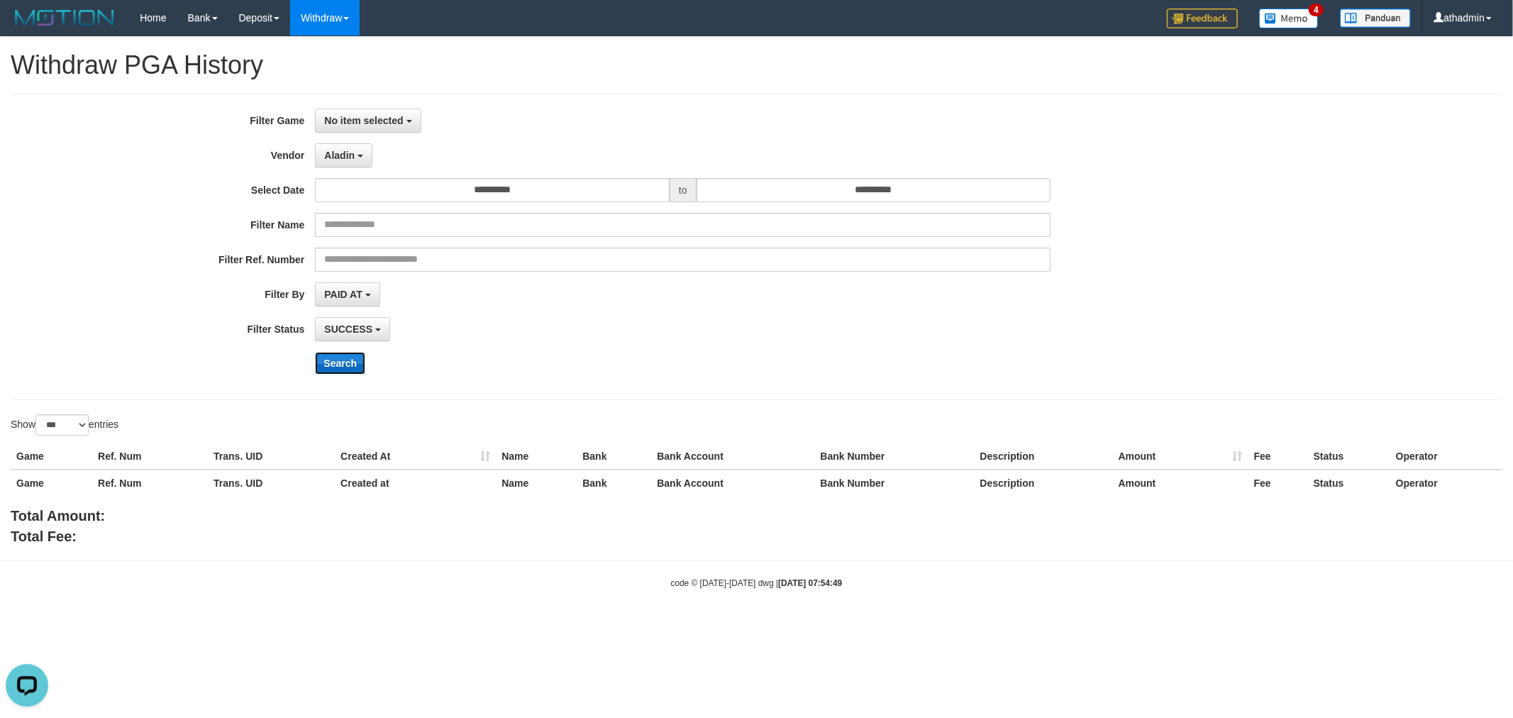
click at [343, 360] on button "Search" at bounding box center [340, 363] width 50 height 23
click at [350, 170] on div "**********" at bounding box center [630, 247] width 1261 height 277
click at [350, 165] on button "Aladin" at bounding box center [343, 155] width 57 height 24
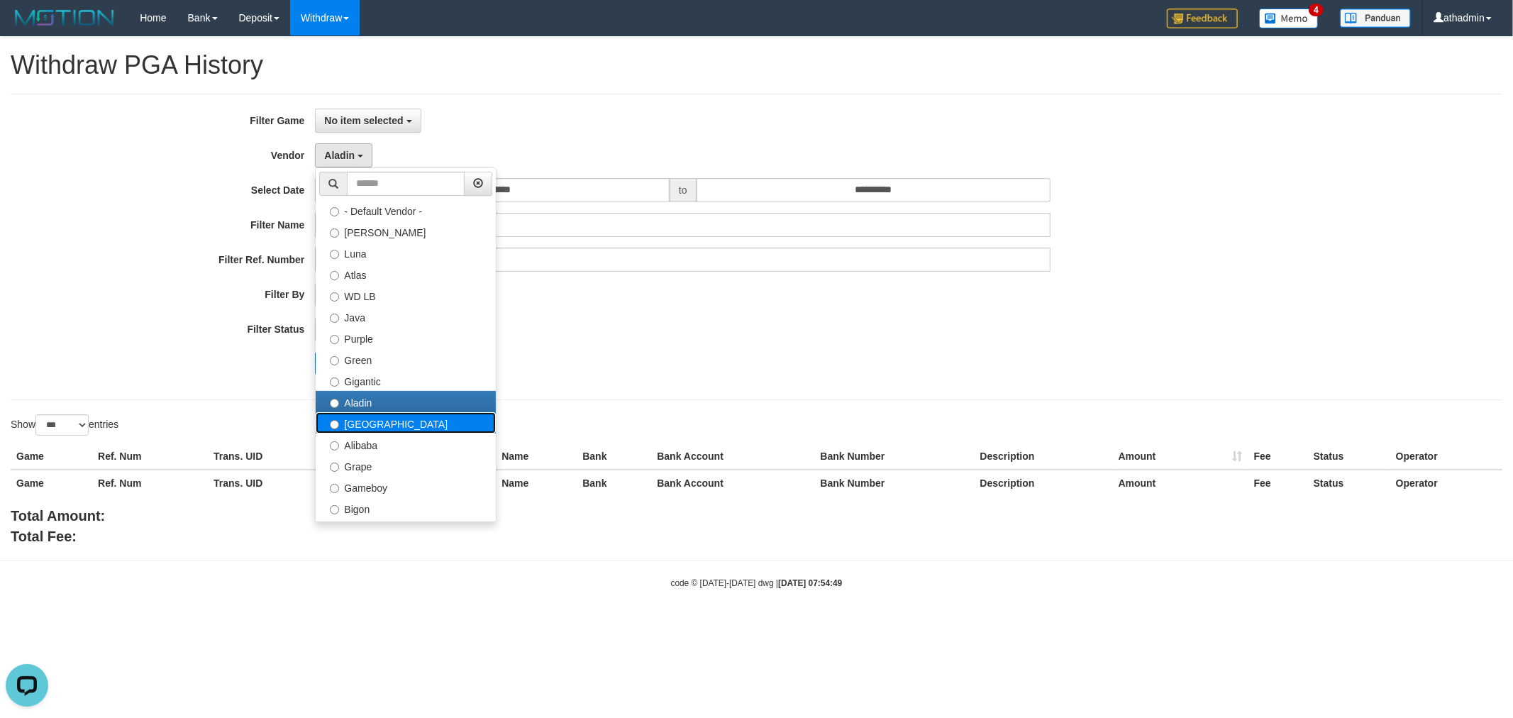
click at [355, 419] on label "[GEOGRAPHIC_DATA]" at bounding box center [406, 422] width 180 height 21
select select "**********"
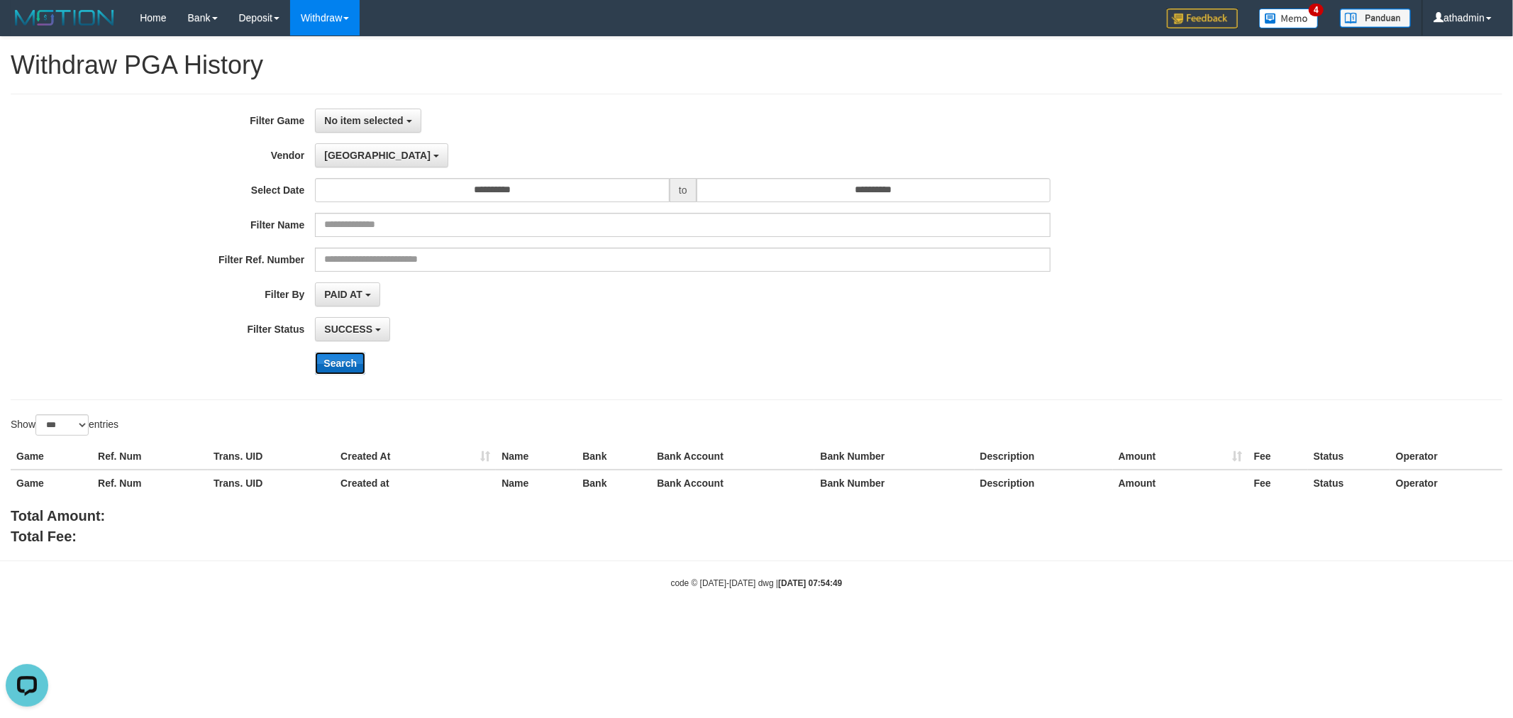
click at [343, 357] on button "Search" at bounding box center [340, 363] width 50 height 23
click at [333, 372] on button "Search" at bounding box center [340, 363] width 50 height 23
click at [365, 121] on span "No item selected" at bounding box center [363, 120] width 79 height 11
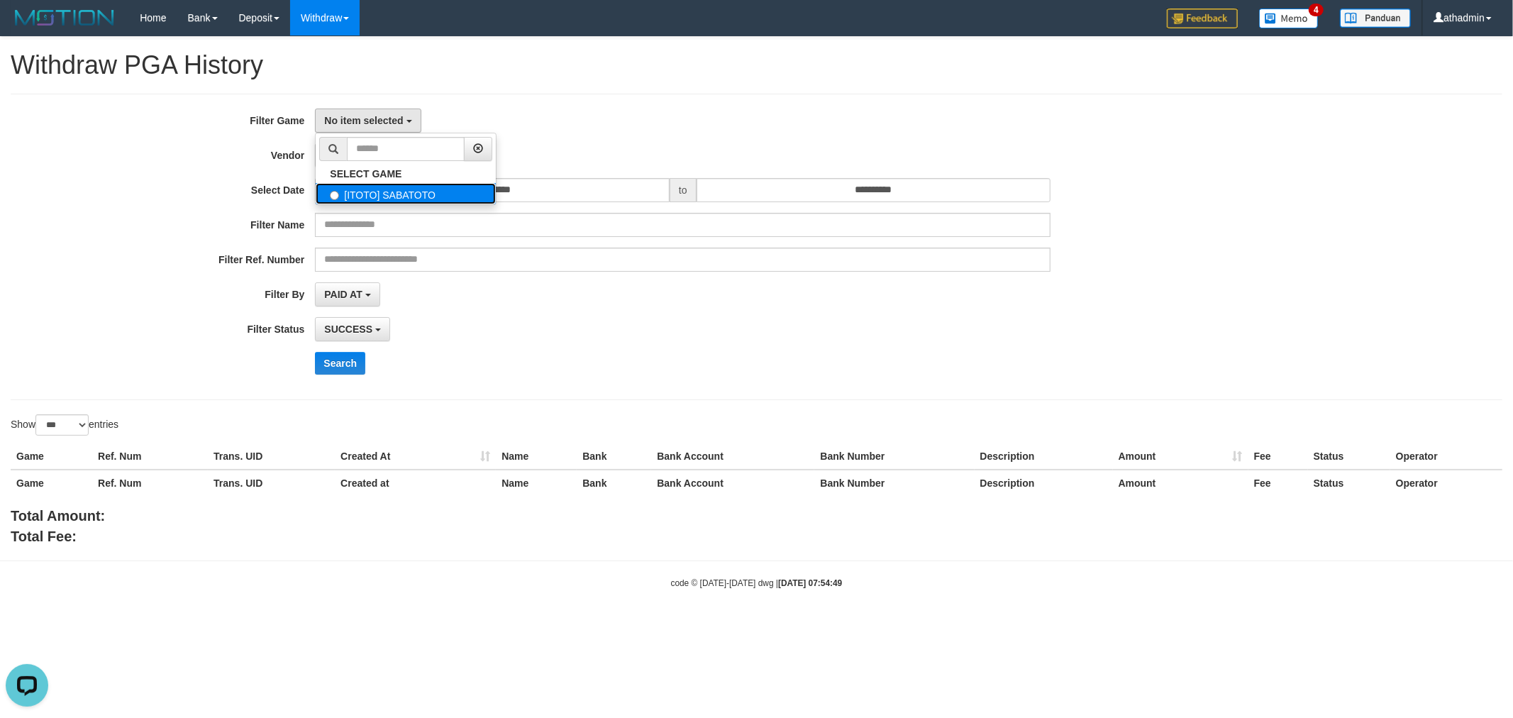
click at [370, 190] on label "[ITOTO] SABATOTO" at bounding box center [406, 193] width 180 height 21
select select "***"
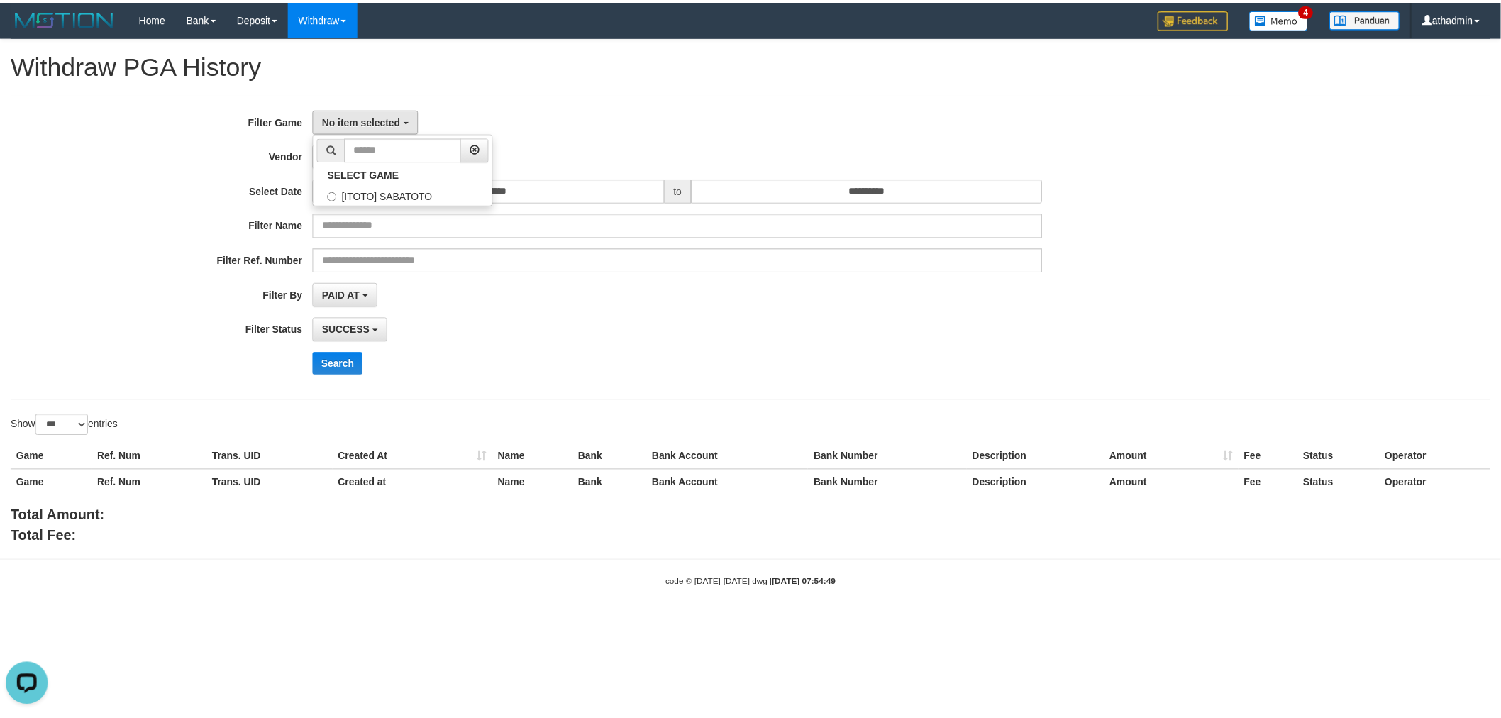
scroll to position [12, 0]
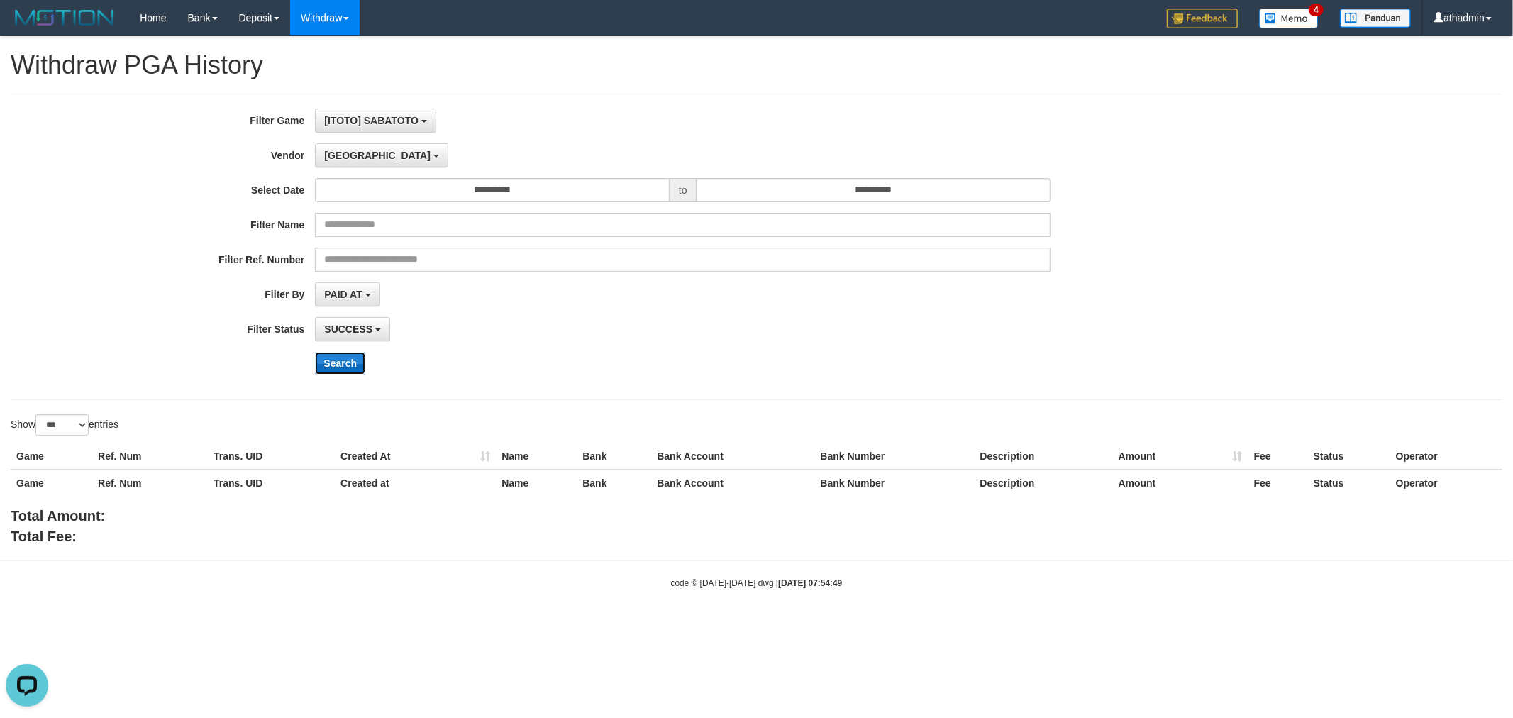
click at [338, 370] on button "Search" at bounding box center [340, 363] width 50 height 23
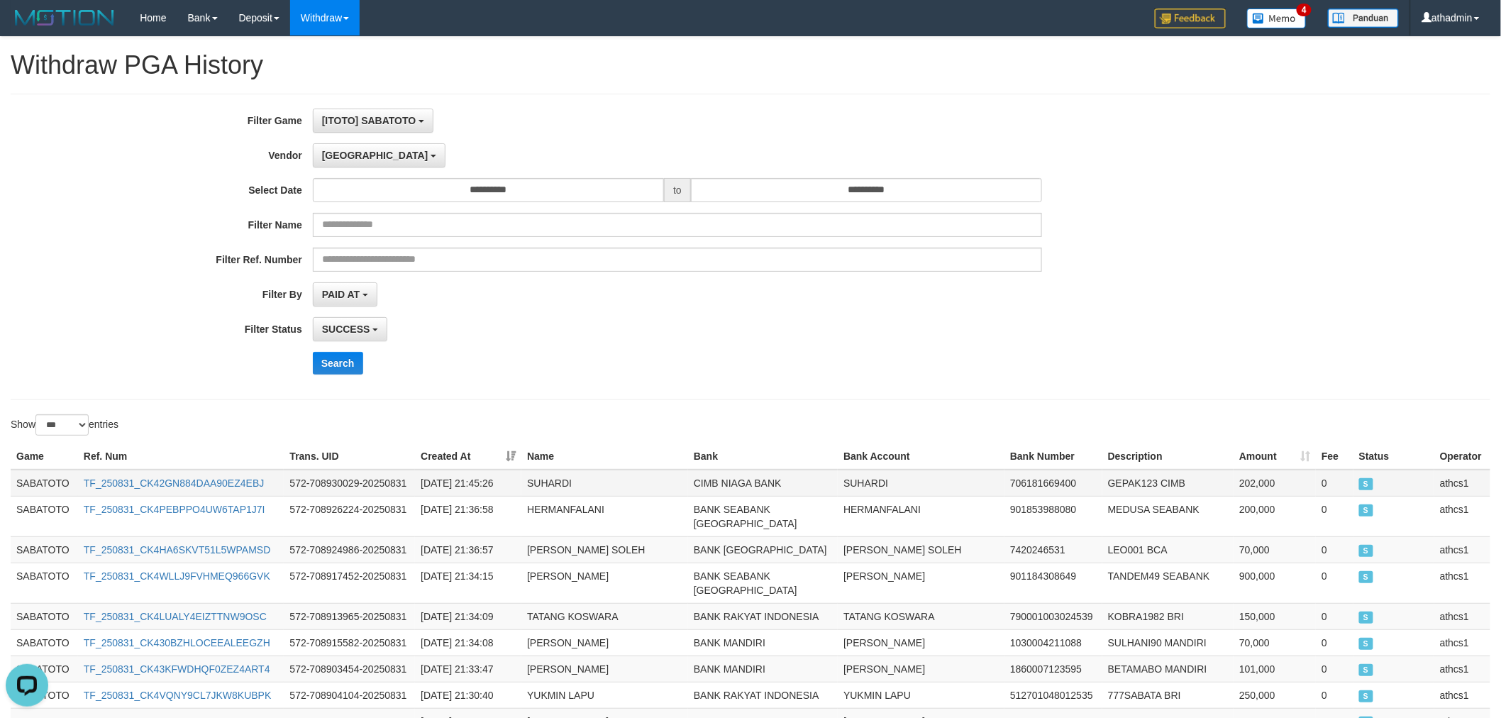
click at [43, 487] on td "SABATOTO" at bounding box center [44, 483] width 67 height 27
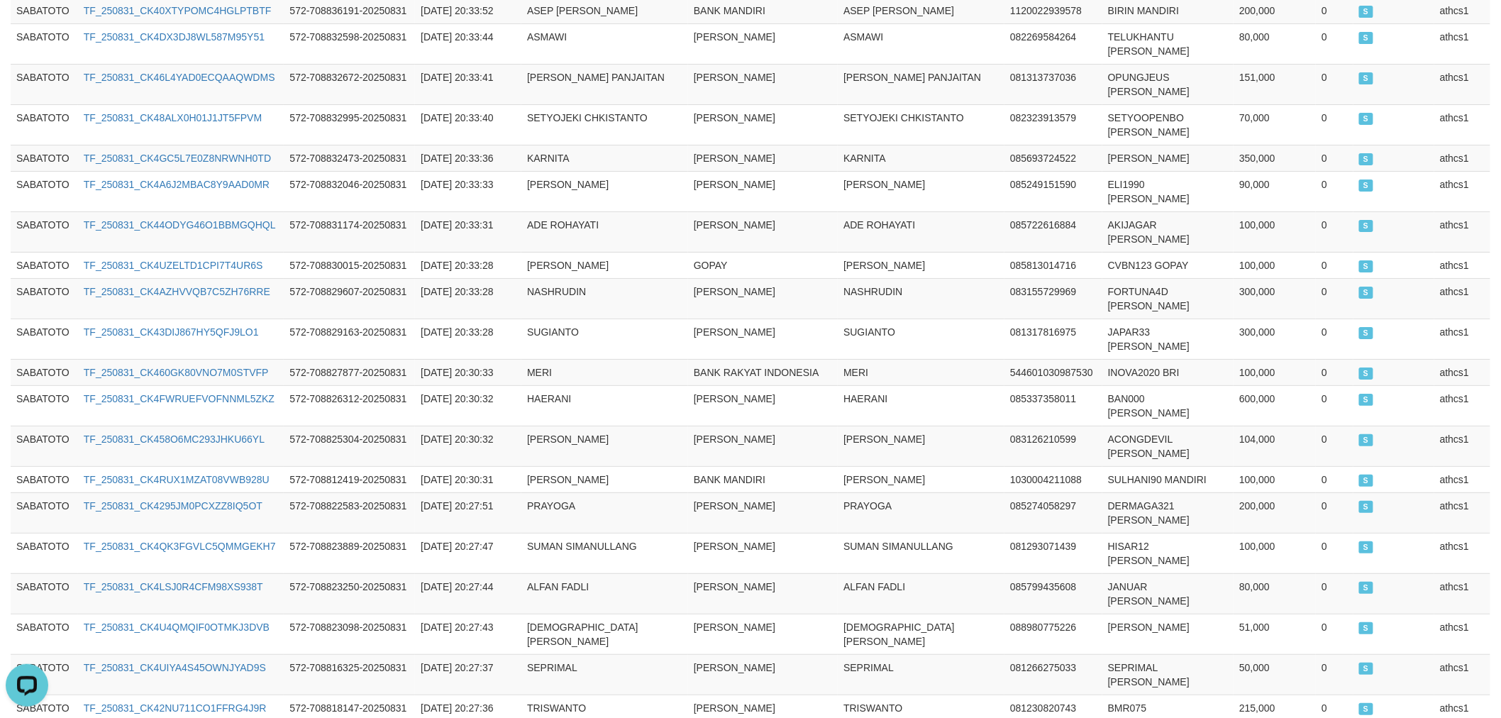
scroll to position [2562, 0]
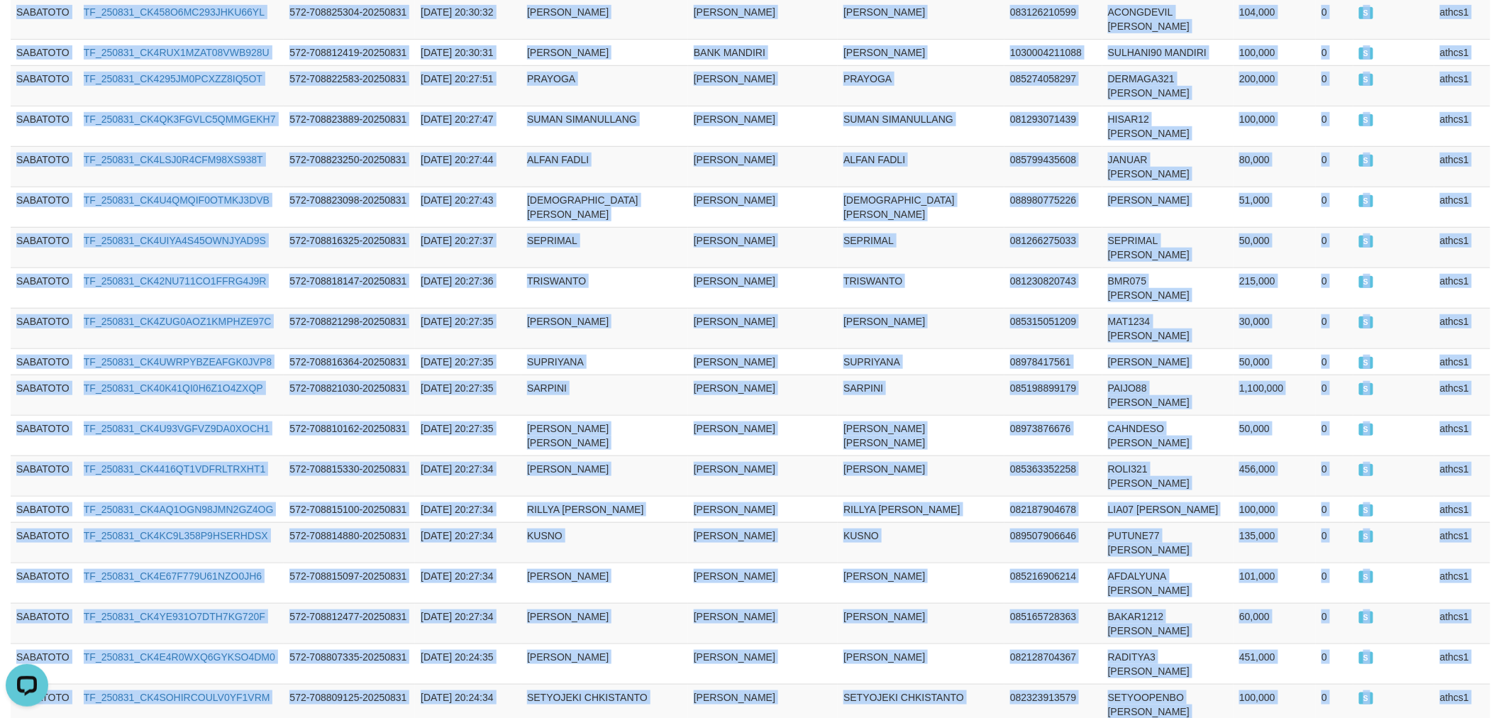
copy tbody "SABATOTO TF_250831_CK42GN884DAA90EZ4EBJ 572-708930029-20250831 2025-08-31 21:45…"
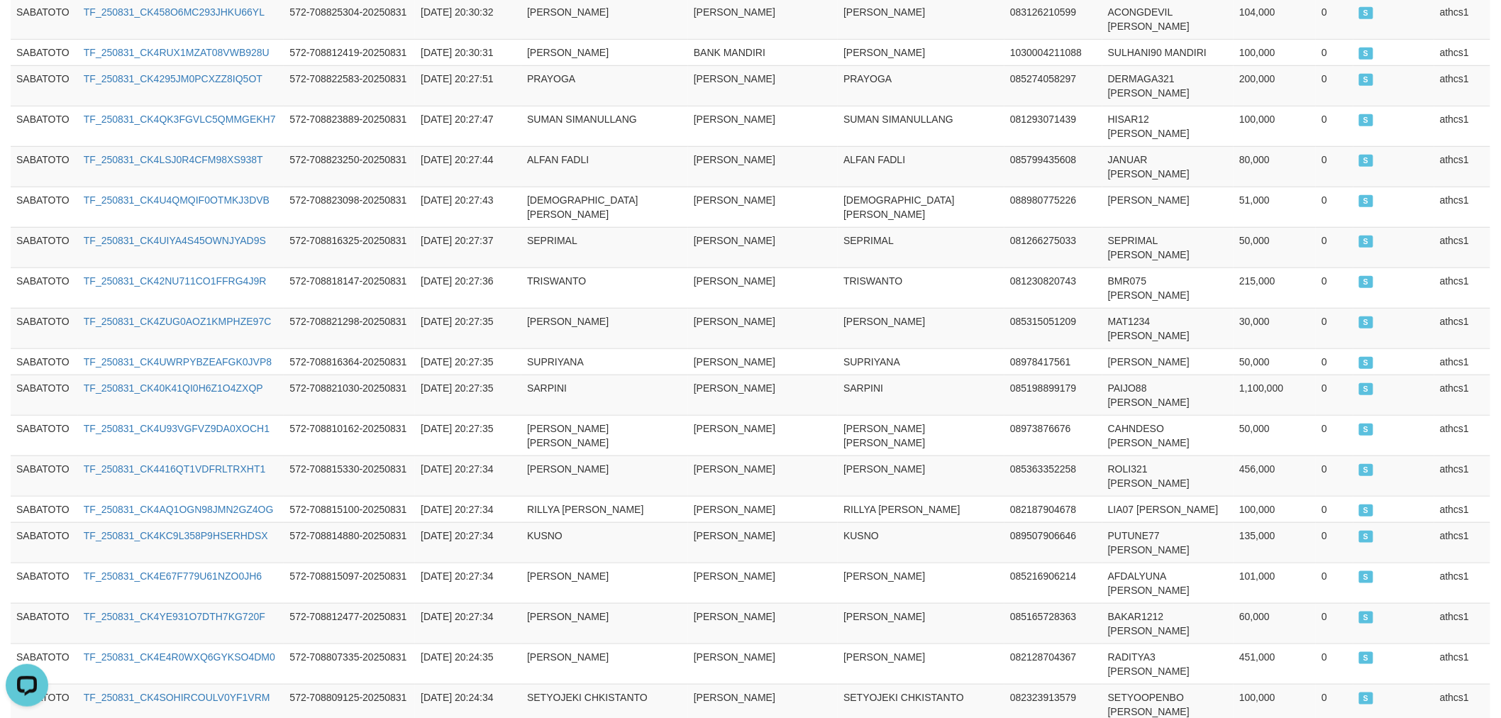
copy span "285,771,000"
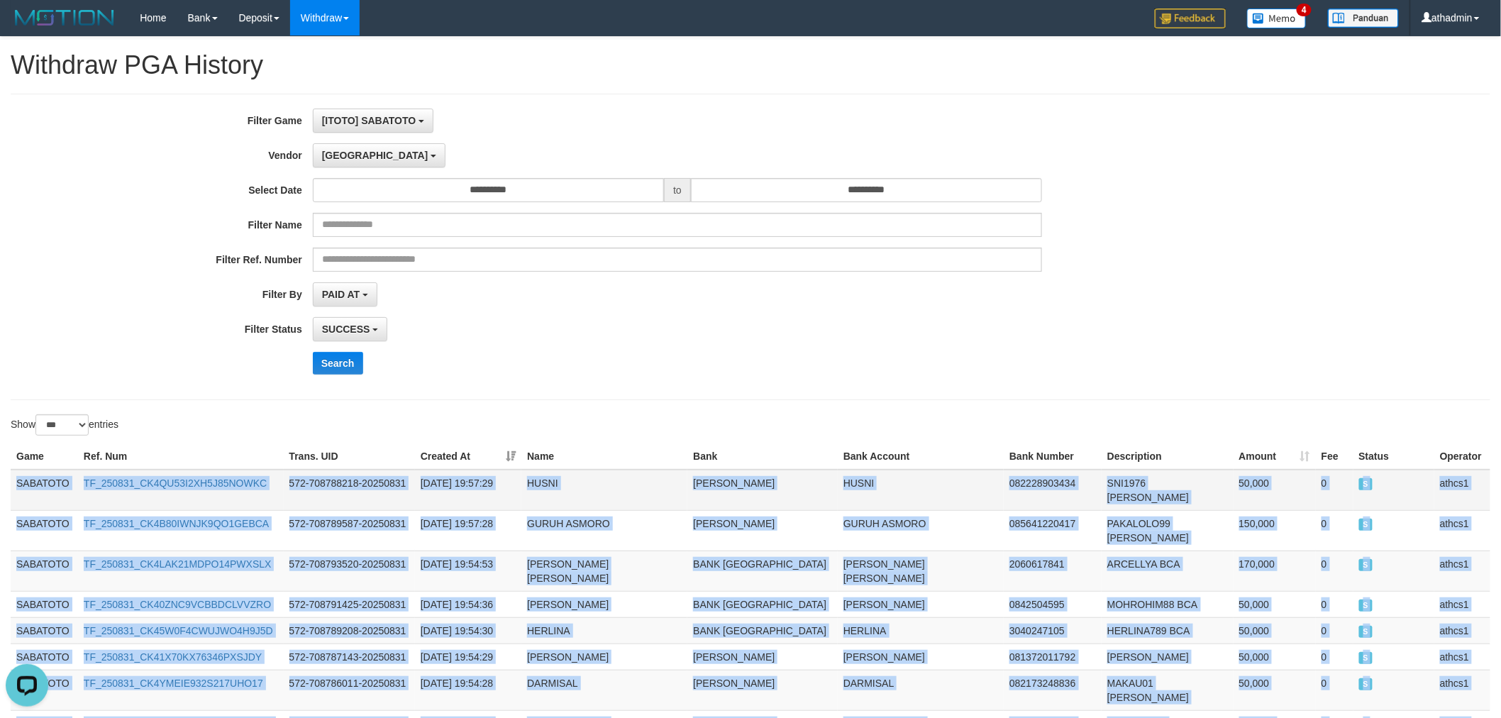
click at [51, 483] on td "SABATOTO" at bounding box center [44, 490] width 67 height 41
copy tbody "SABATOTO TF_250831_CK4QU53I2XH5J85NOWKC 572-708788218-20250831 2025-08-31 19:57…"
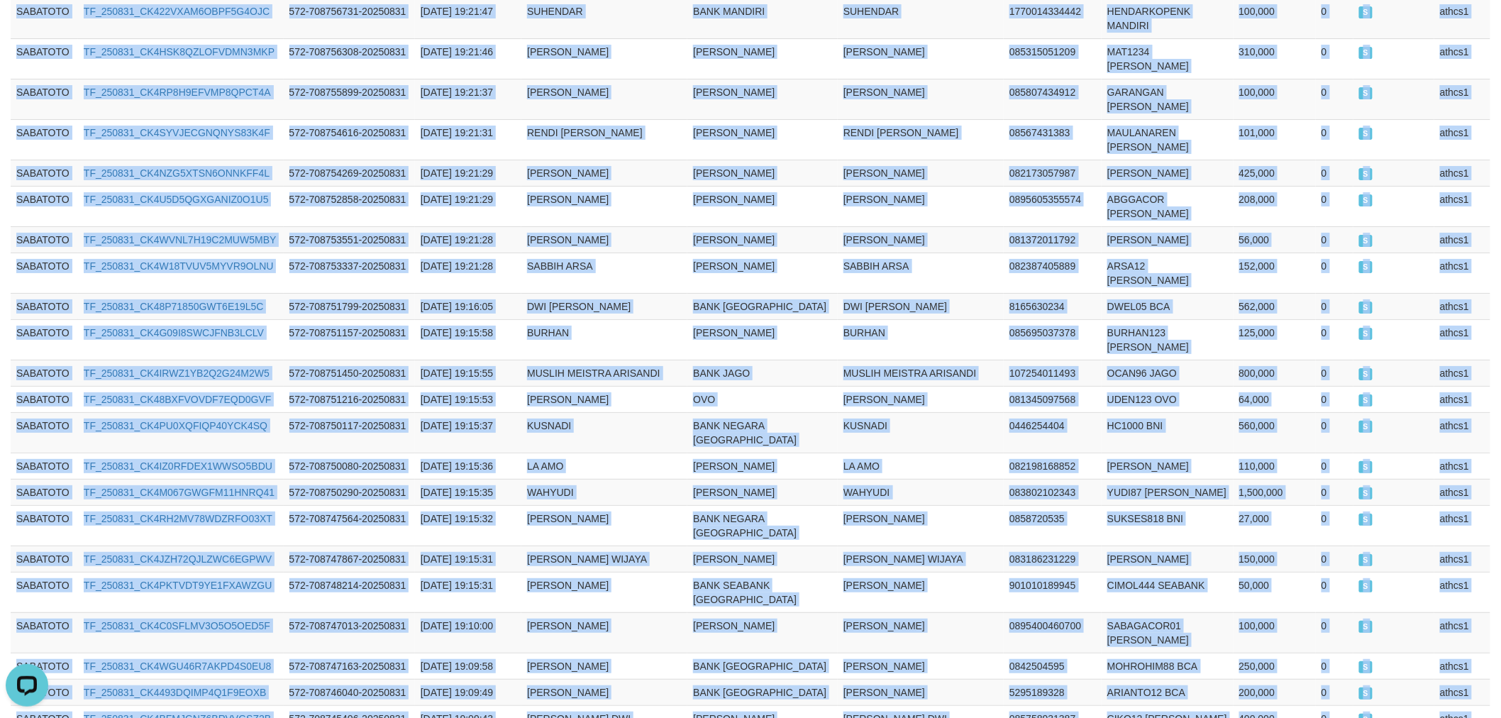
scroll to position [2604, 0]
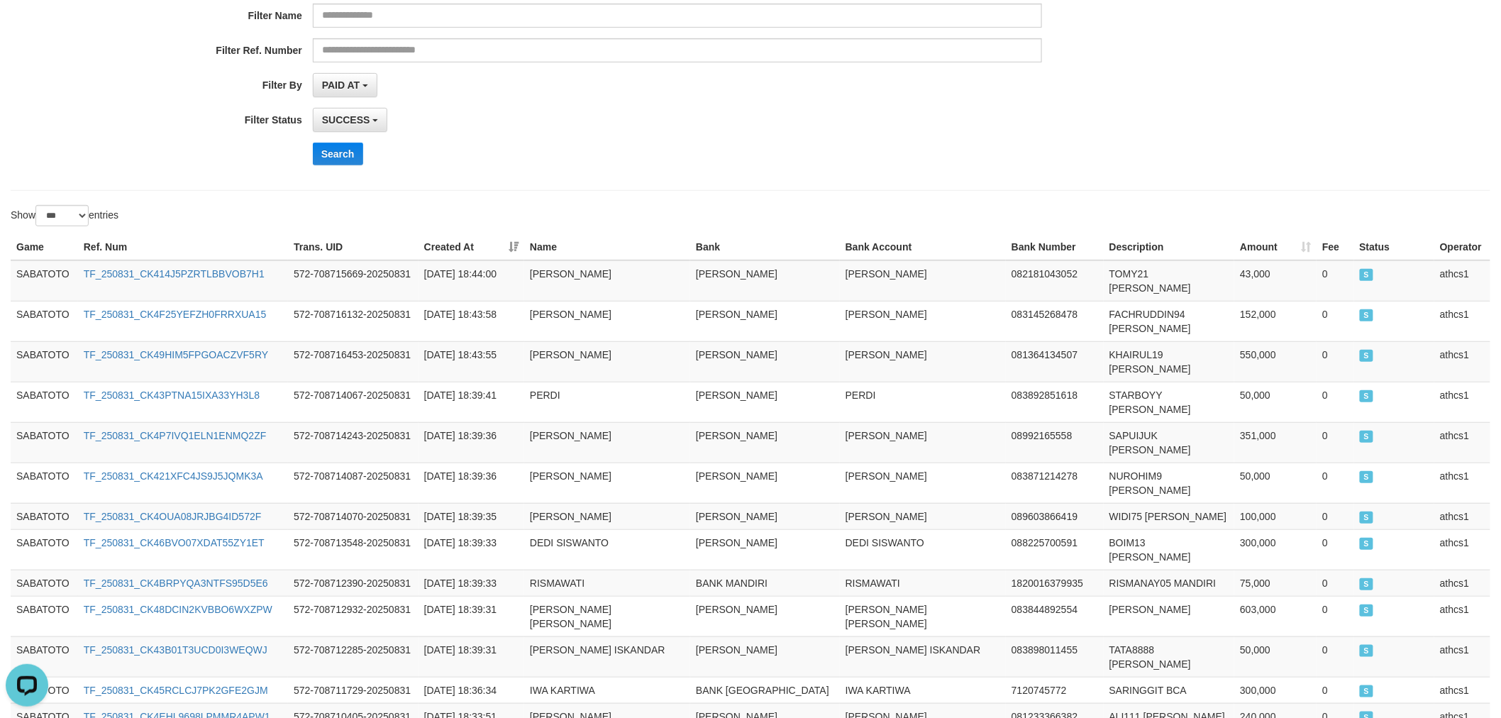
scroll to position [0, 0]
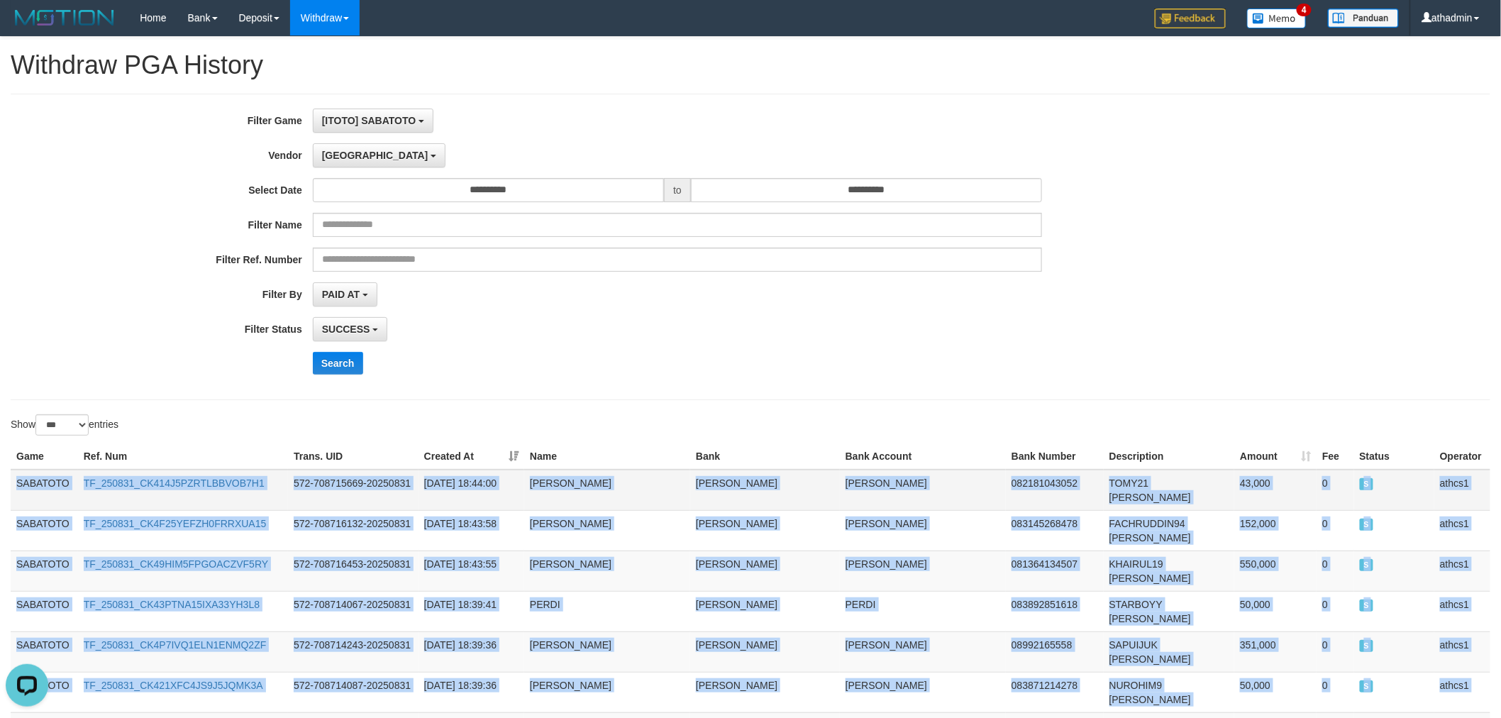
click at [47, 490] on td "SABATOTO" at bounding box center [44, 490] width 67 height 41
copy tbody "SABATOTO TF_250831_CK414J5PZRTLBBVOB7H1 572-708715669-20250831 2025-08-31 18:44…"
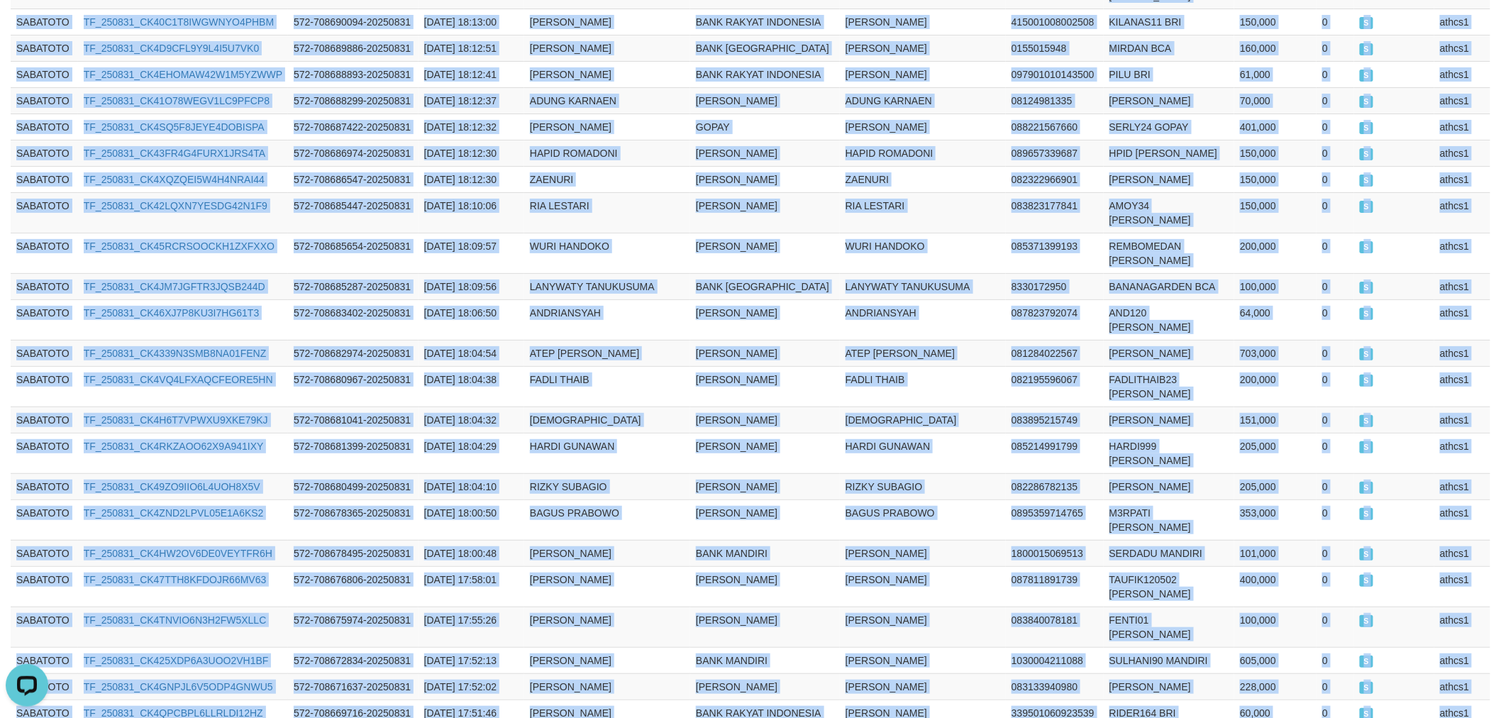
scroll to position [2562, 0]
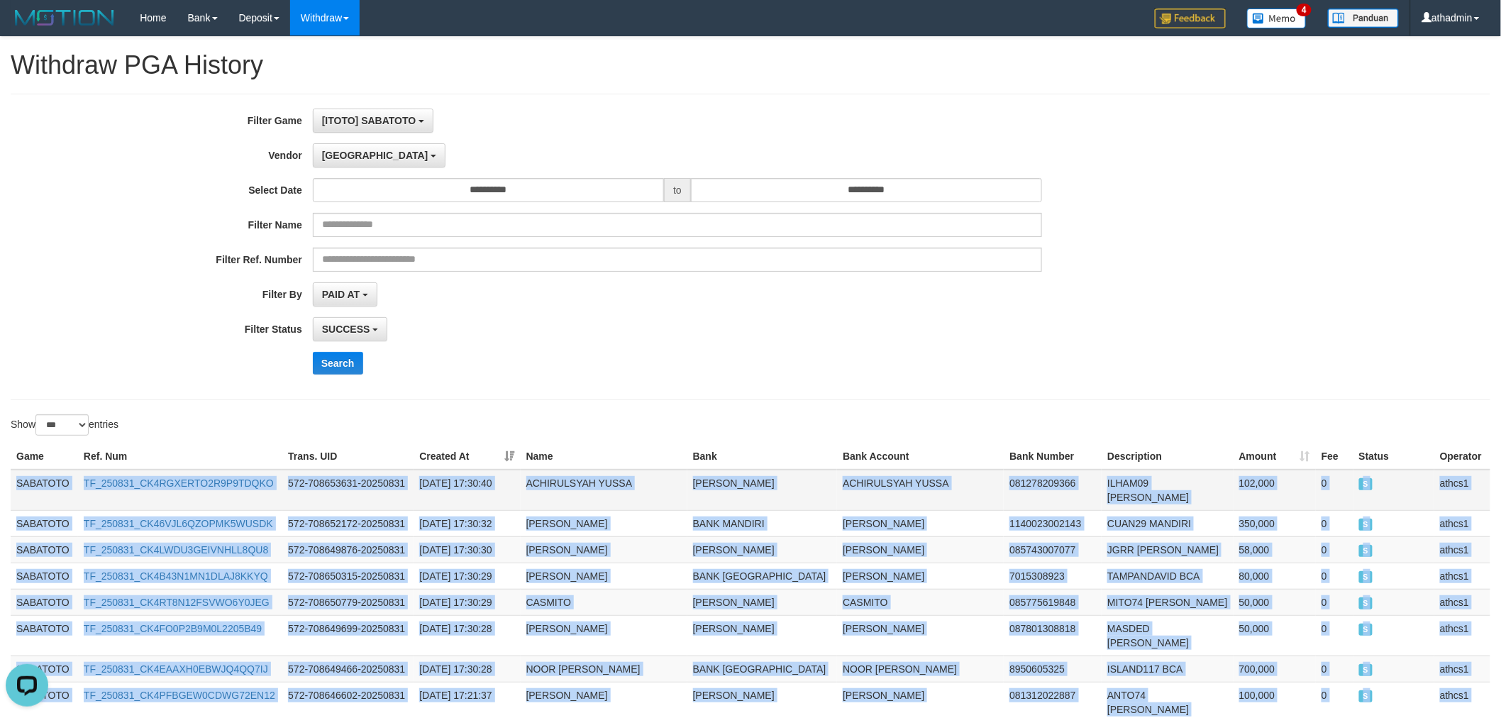
click at [36, 486] on td "SABATOTO" at bounding box center [44, 490] width 67 height 41
copy tbody "SABATOTO TF_250831_CK4RGXERTO2R9P9TDQKO 572-708653631-20250831 2025-08-31 17:30…"
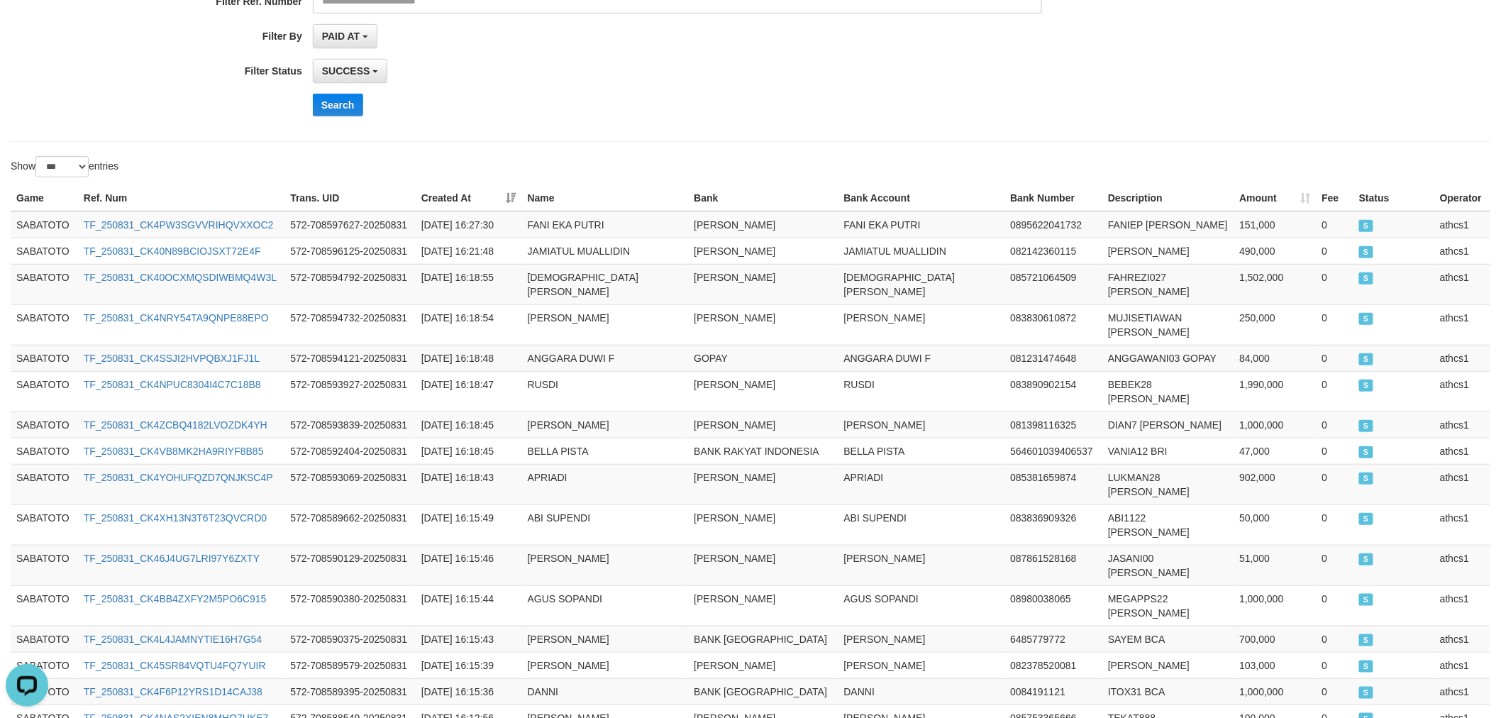
scroll to position [0, 0]
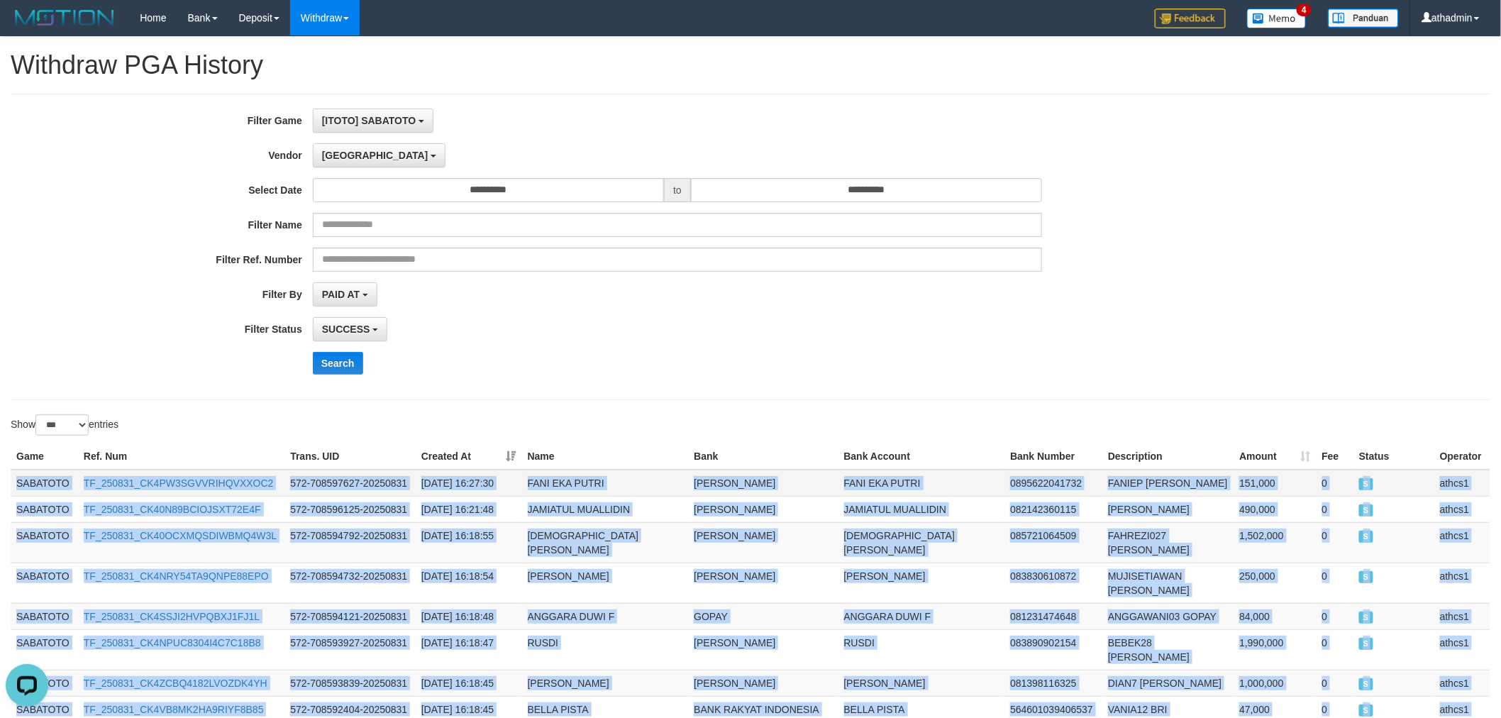
click at [35, 482] on td "SABATOTO" at bounding box center [44, 483] width 67 height 27
copy tbody "SABATOTO TF_250831_CK4PW3SGVVRIHQVXXOC2 572-708597627-20250831 2025-08-31 16:27…"
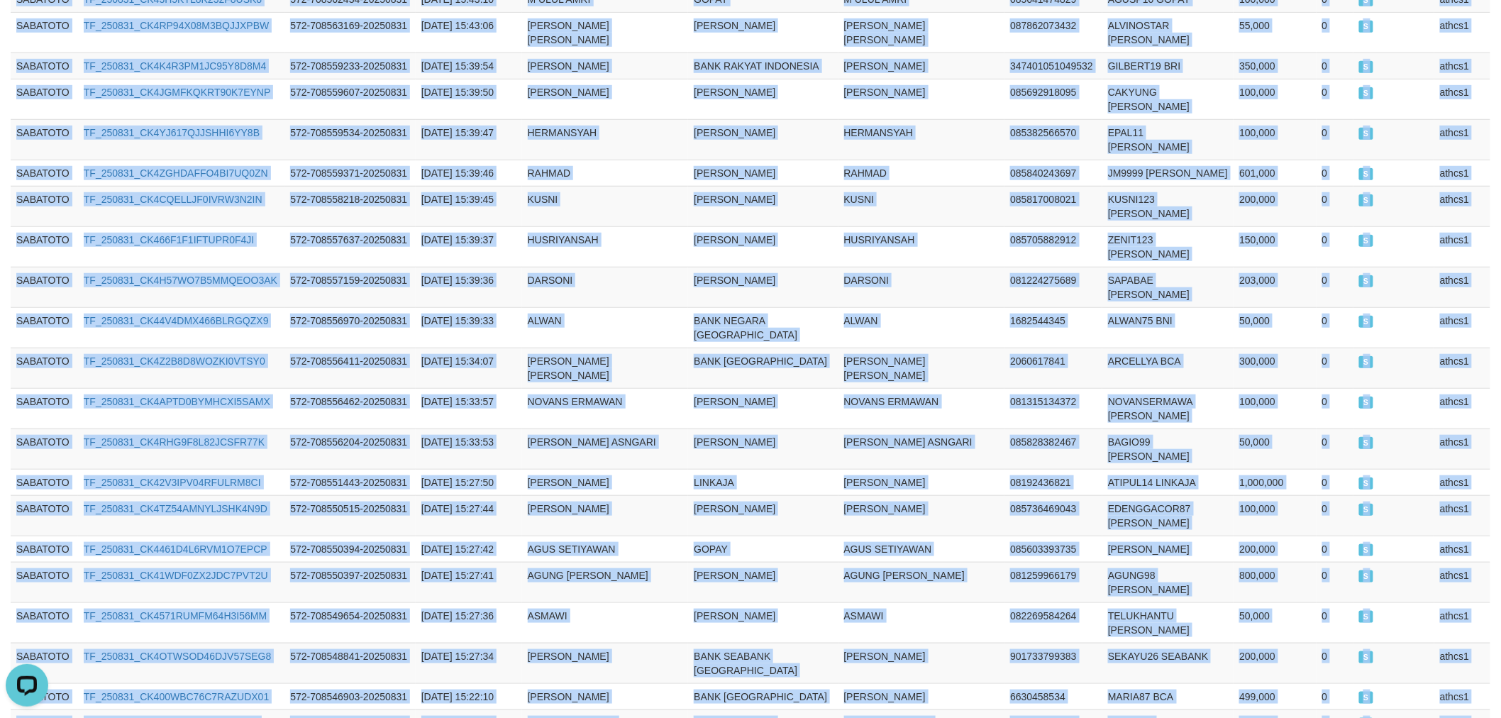
scroll to position [2576, 0]
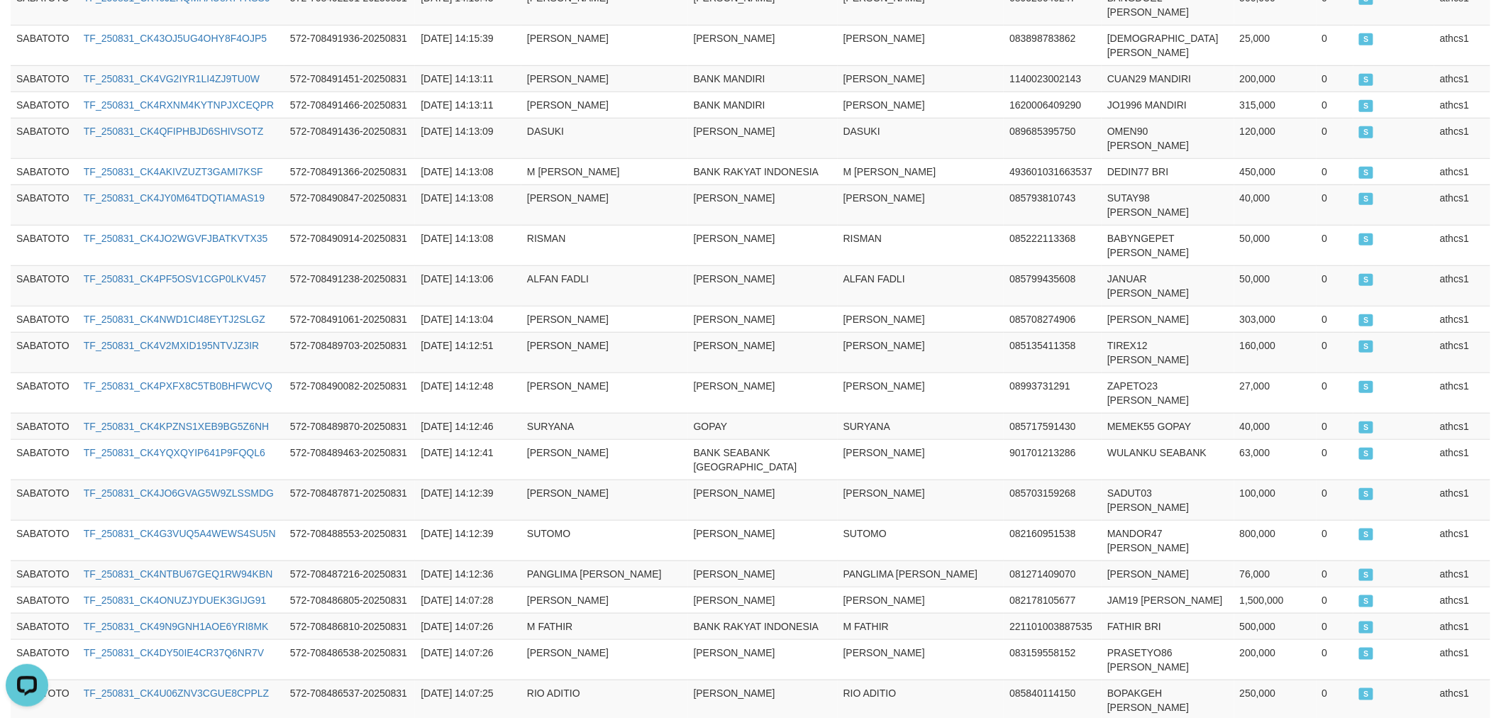
scroll to position [2590, 0]
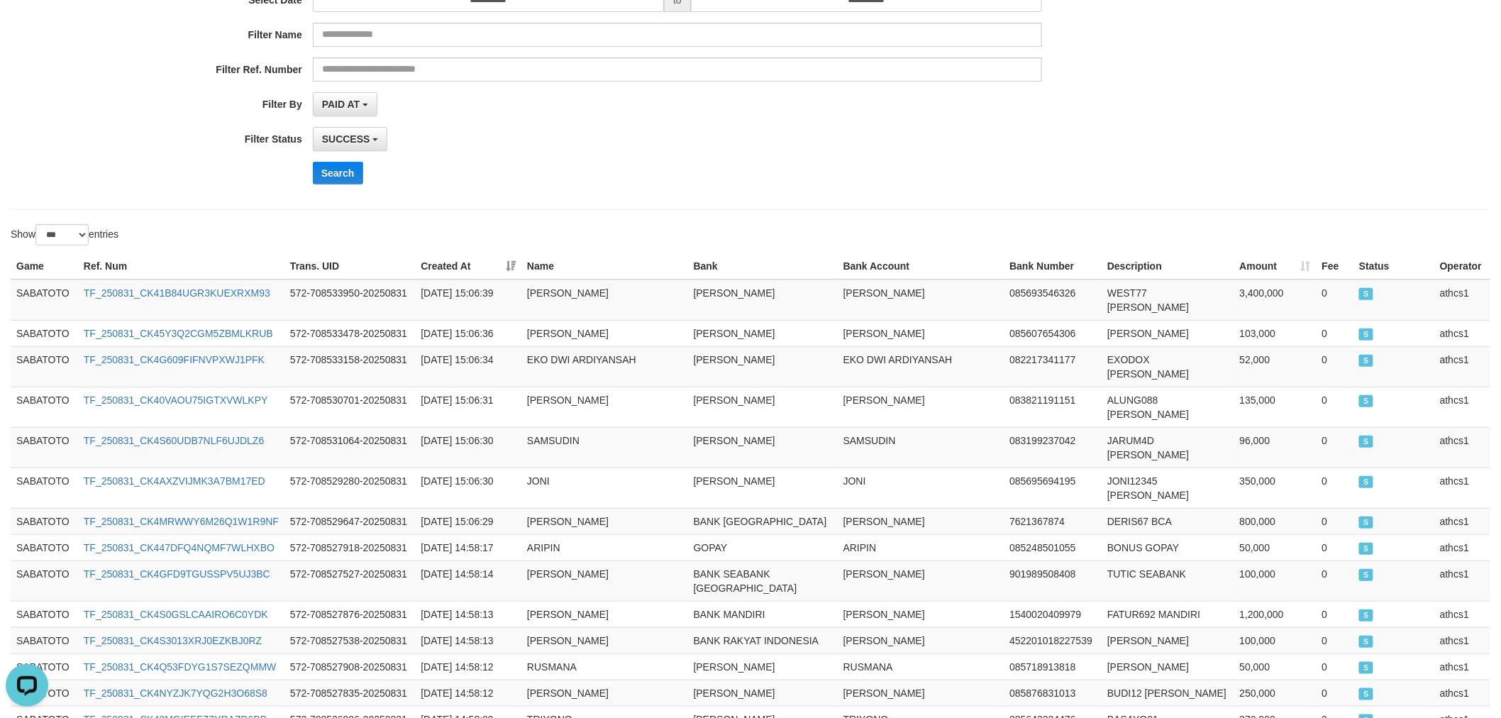
scroll to position [0, 0]
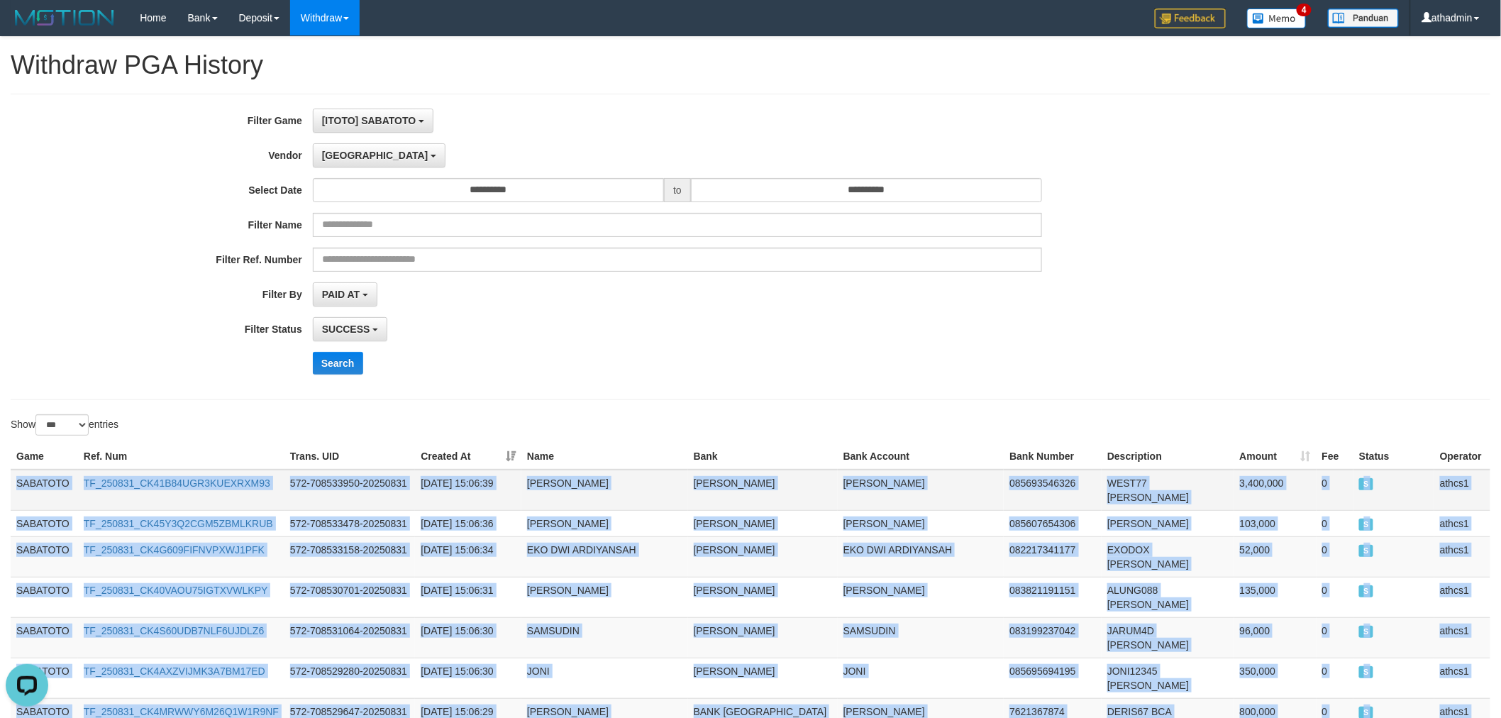
click at [48, 494] on td "SABATOTO" at bounding box center [44, 490] width 67 height 41
copy tbody "SABATOTO TF_250831_CK41B84UGR3KUEXRXM93 572-708533950-20250831 2025-08-31 15:06…"
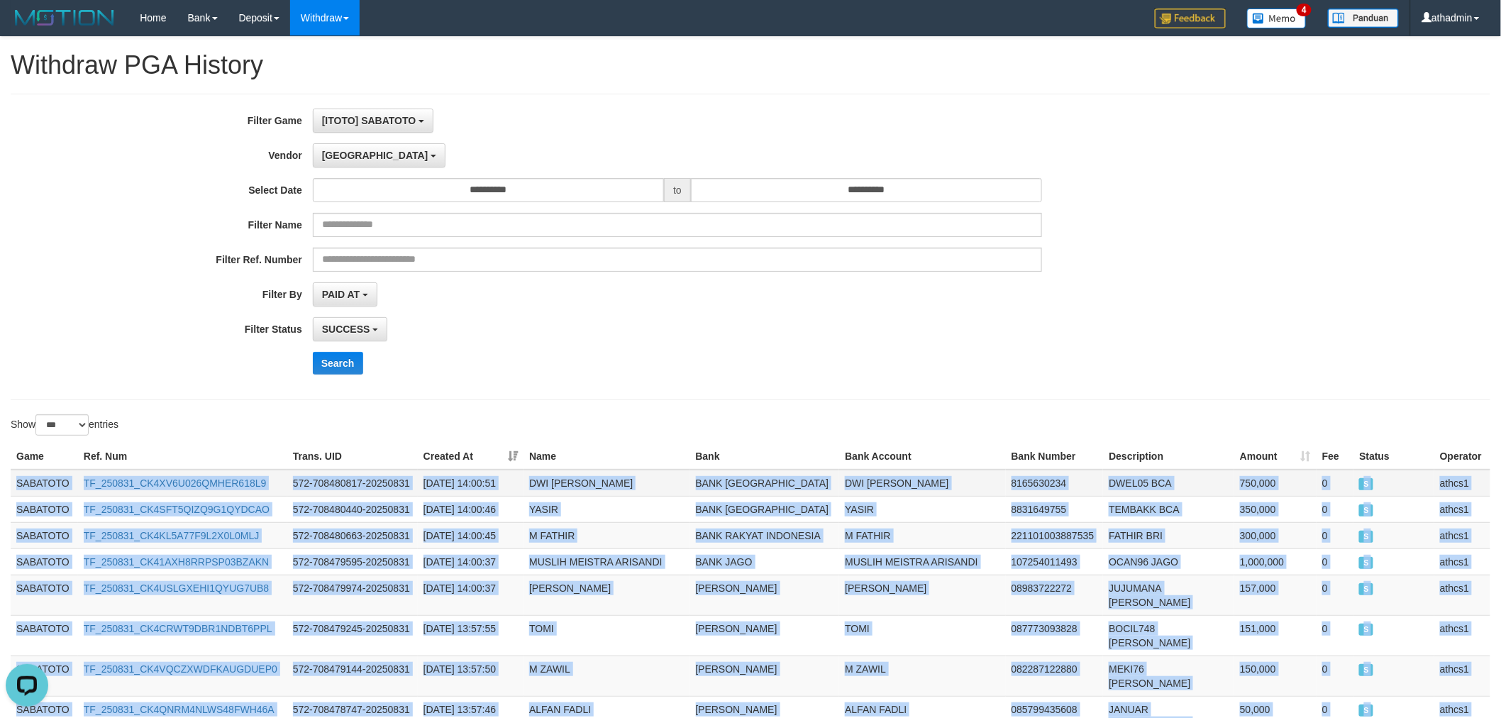
click at [29, 475] on td "SABATOTO" at bounding box center [44, 483] width 67 height 27
copy tbody "SABATOTO TF_250831_CK4XV6U026QMHER618L9 572-708480817-20250831 2025-08-31 14:00…"
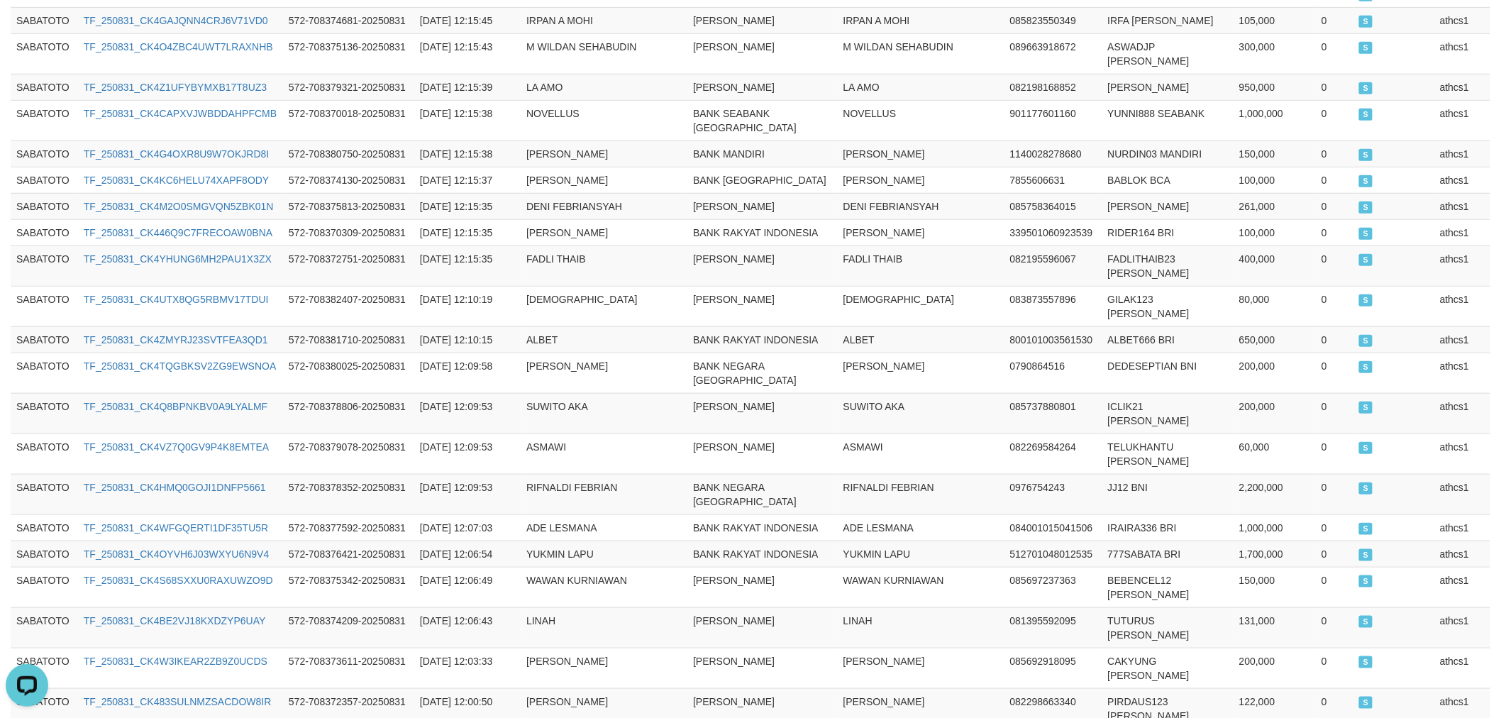
scroll to position [2576, 0]
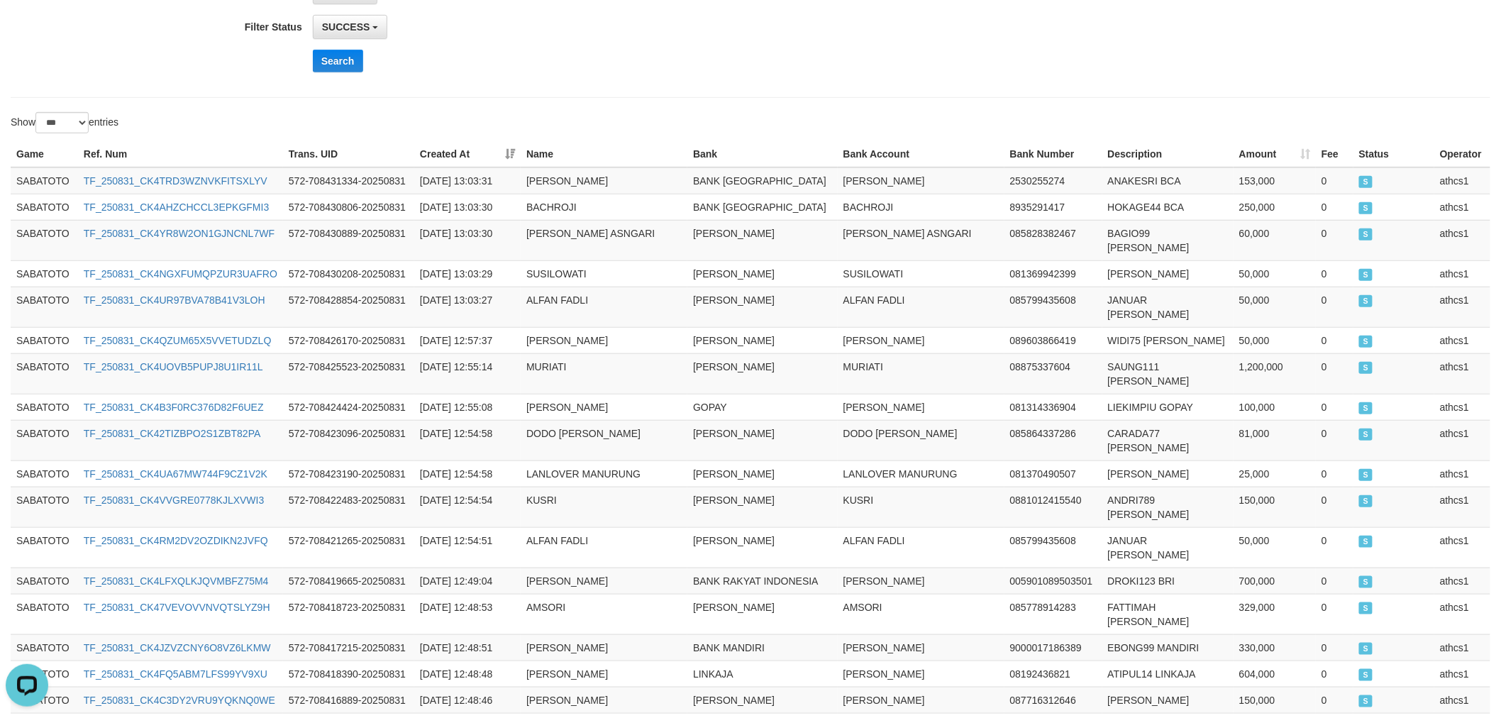
scroll to position [0, 0]
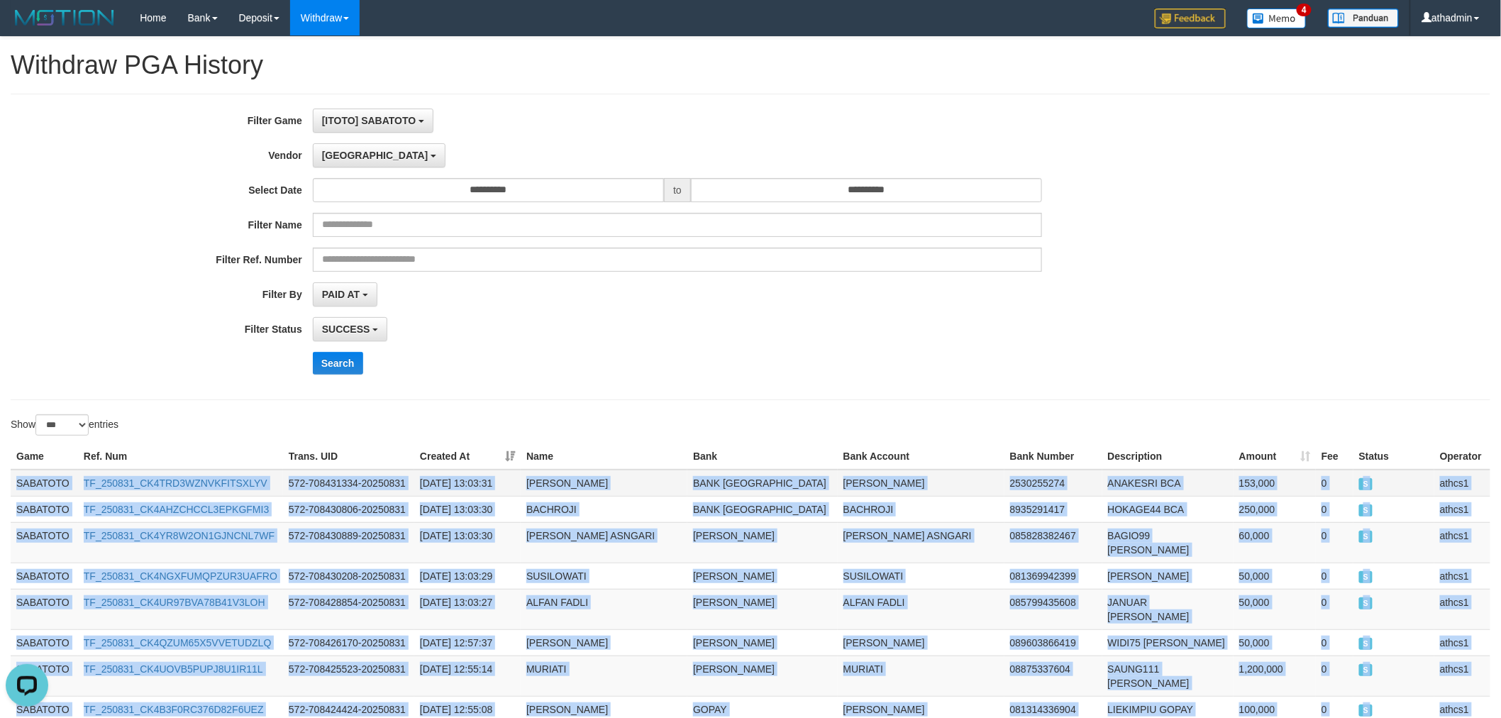
click at [30, 486] on td "SABATOTO" at bounding box center [44, 483] width 67 height 27
copy tbody "SABATOTO TF_250831_CK4TRD3WZNVKFITSXLYV 572-708431334-20250831 2025-08-31 13:03…"
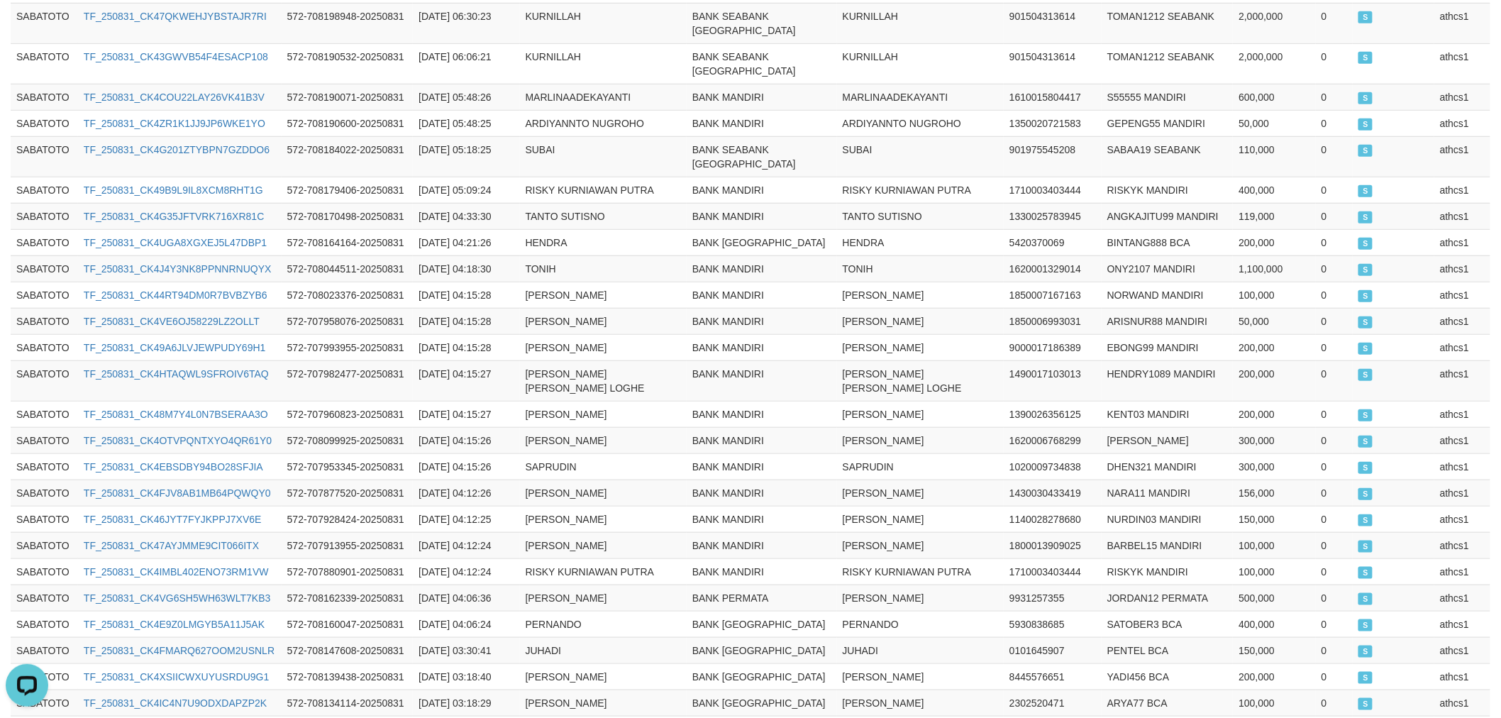
scroll to position [2447, 0]
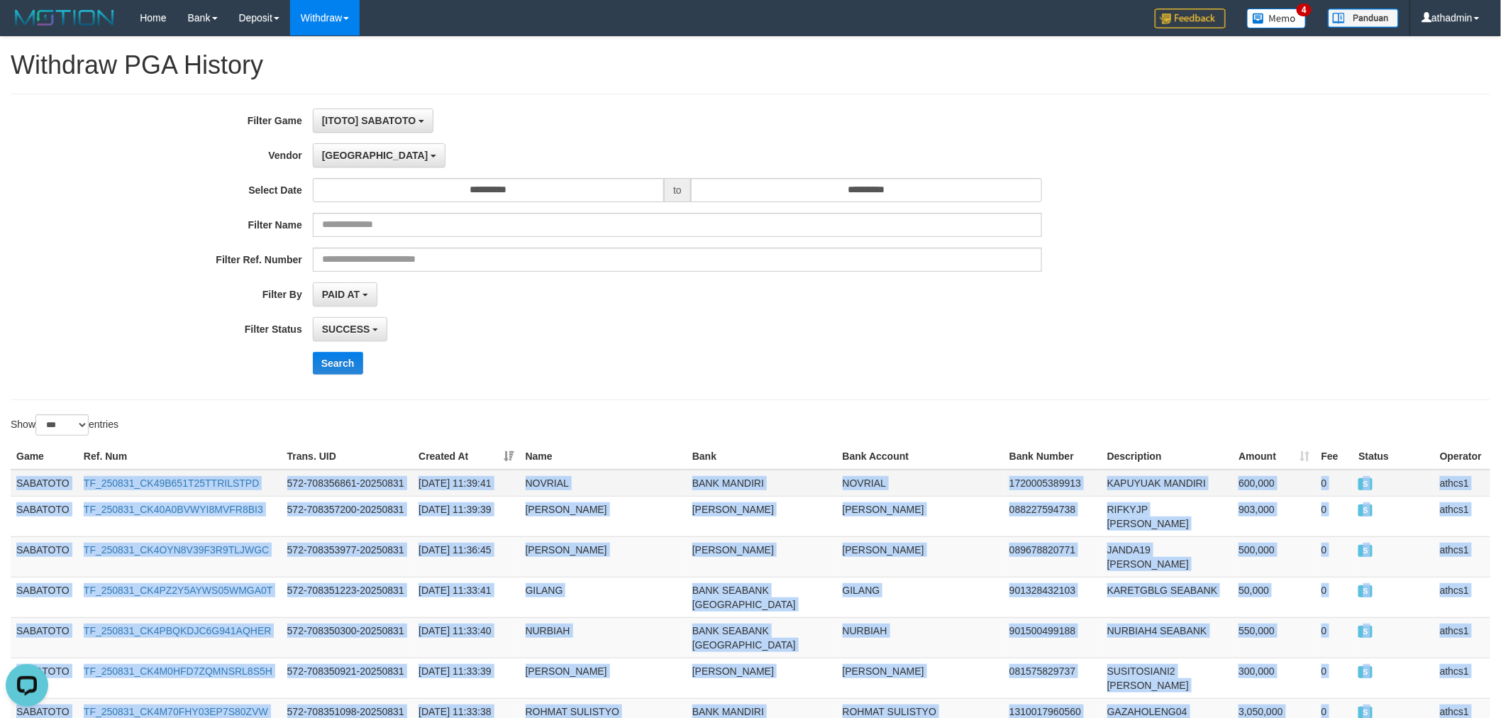
click at [11, 484] on td "SABATOTO" at bounding box center [44, 483] width 67 height 27
copy tbody "SABATOTO TF_250831_CK49B651T25TTRILSTPD 572-708356861-20250831 2025-08-31 11:39…"
click at [325, 157] on span "[GEOGRAPHIC_DATA]" at bounding box center [375, 155] width 106 height 11
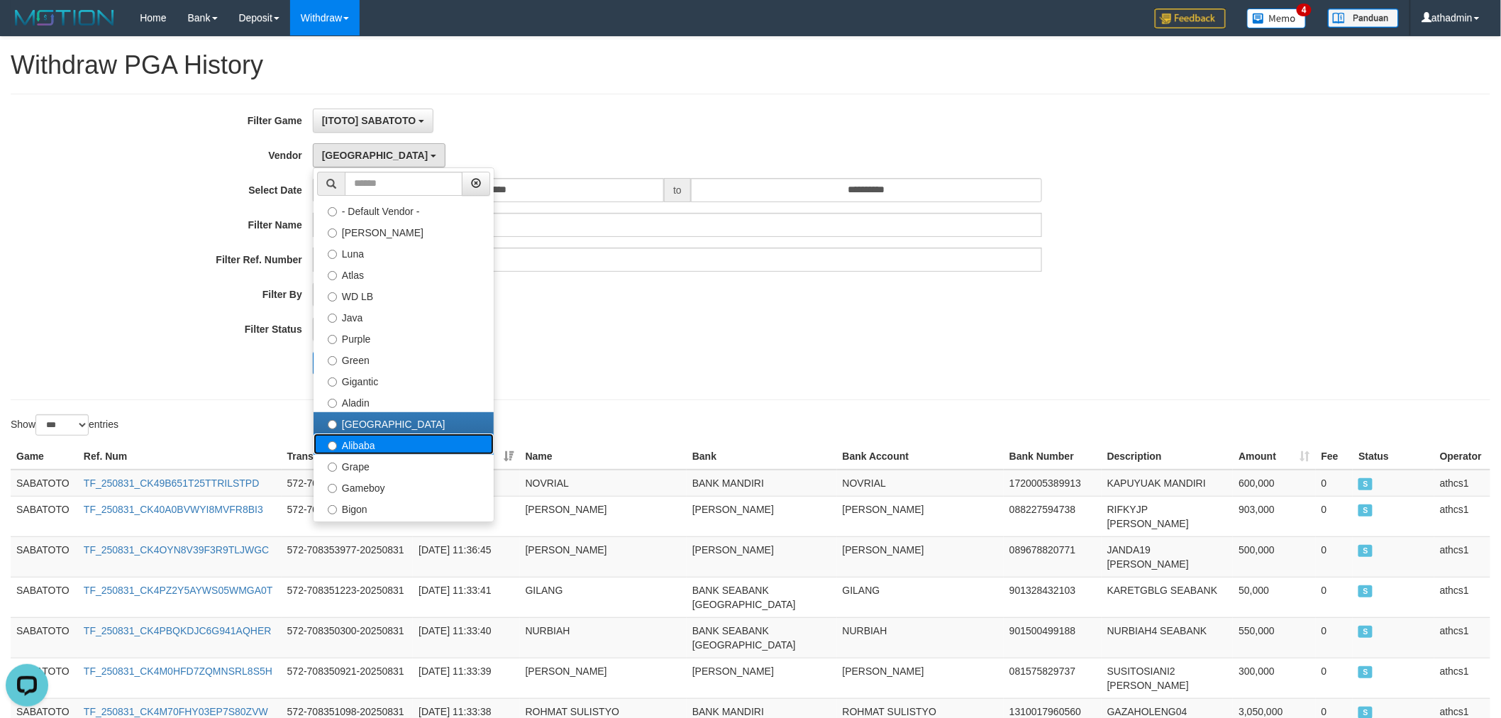
click at [387, 445] on label "Alibaba" at bounding box center [403, 443] width 180 height 21
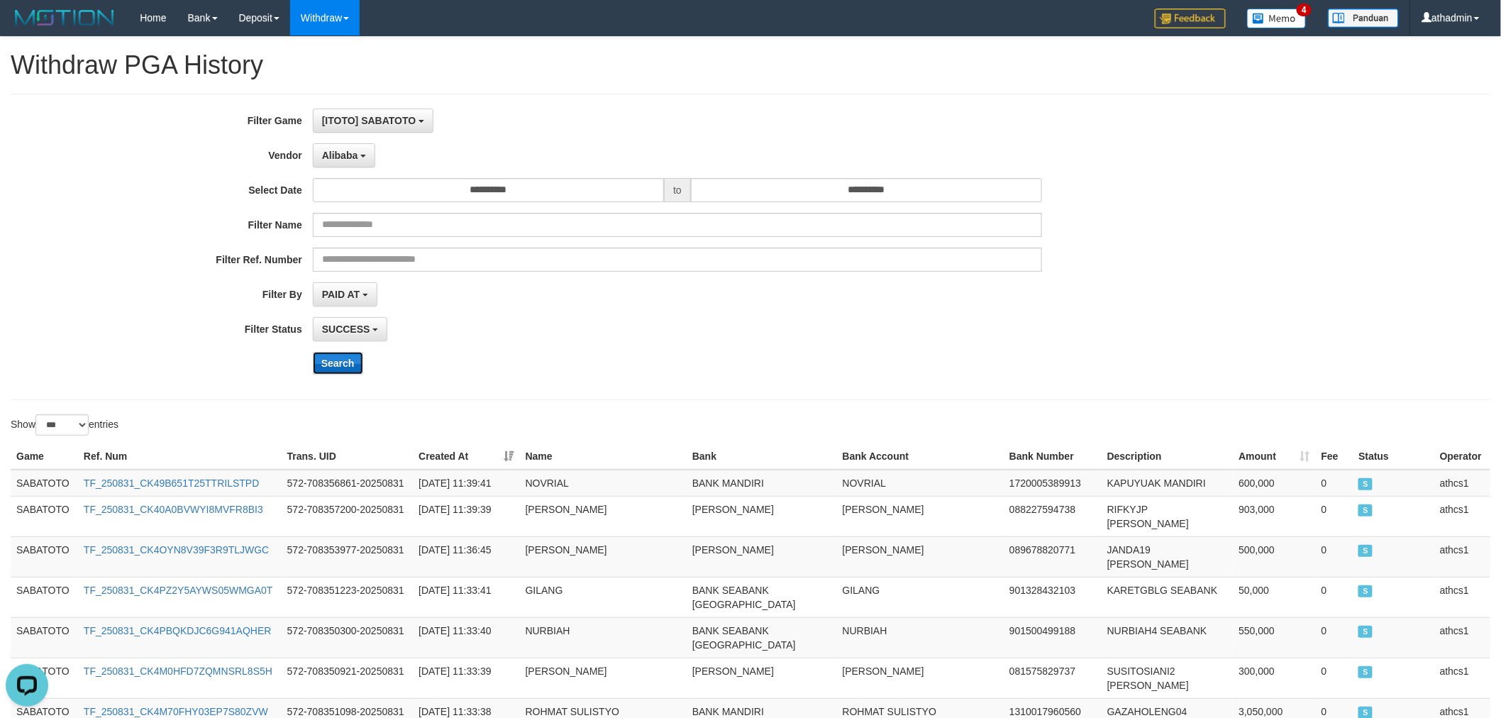
click at [336, 372] on button "Search" at bounding box center [338, 363] width 50 height 23
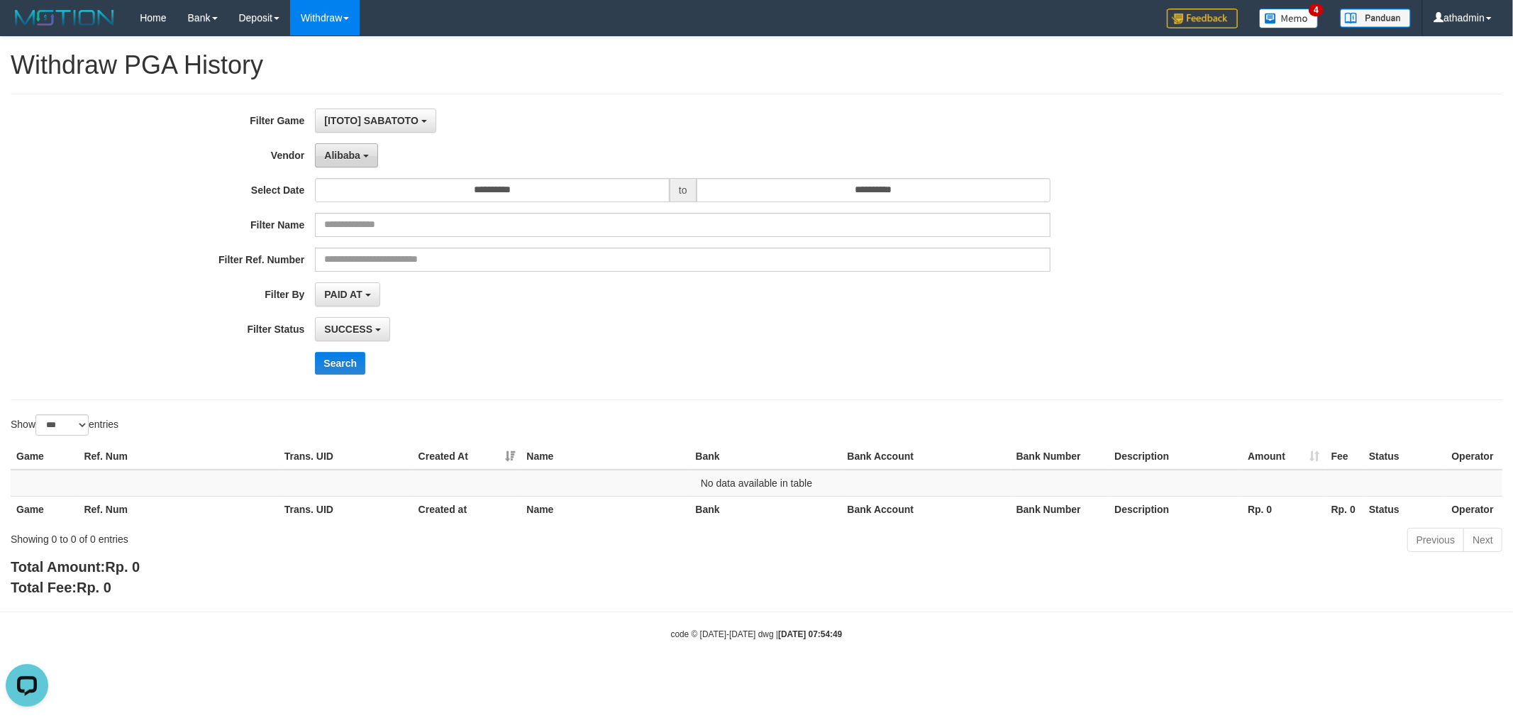
click at [341, 150] on span "Alibaba" at bounding box center [342, 155] width 36 height 11
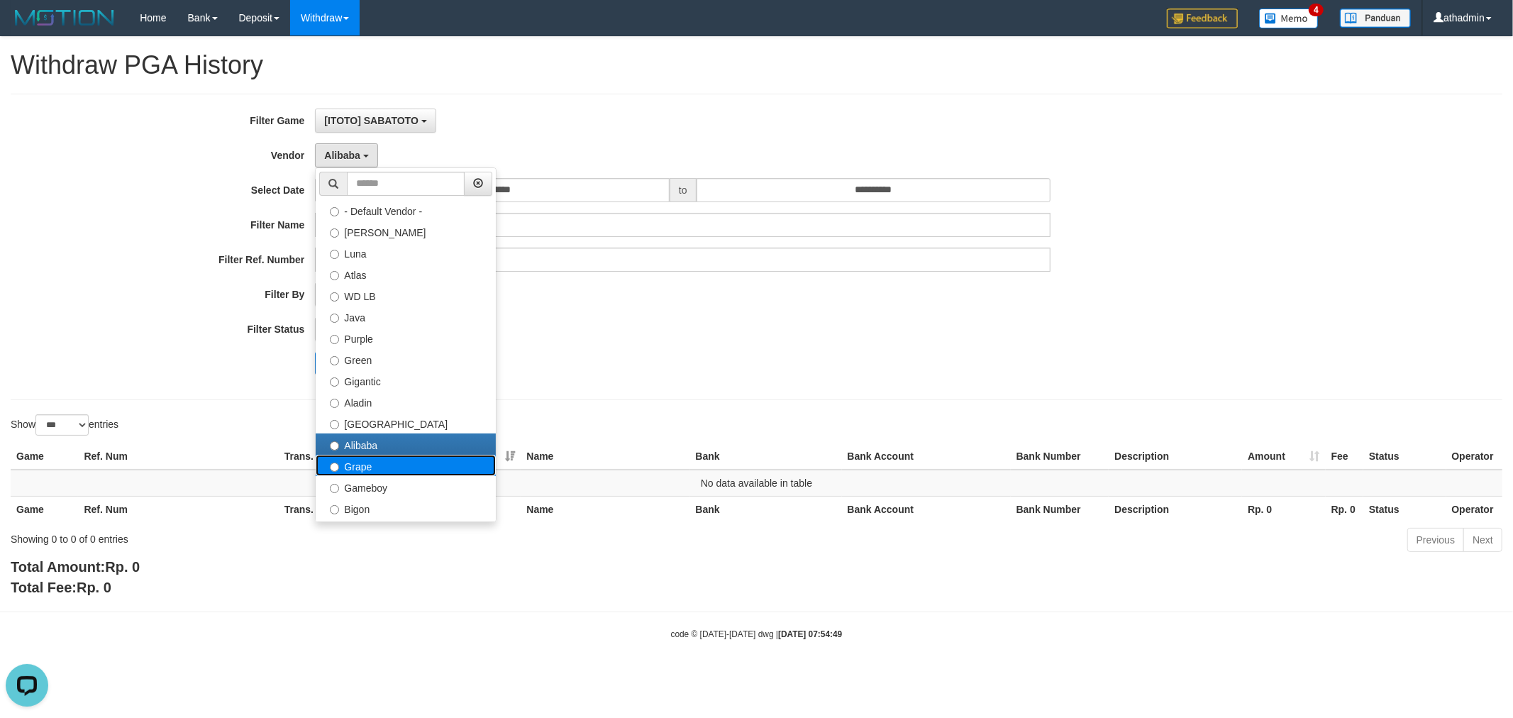
click at [371, 472] on label "Grape" at bounding box center [406, 465] width 180 height 21
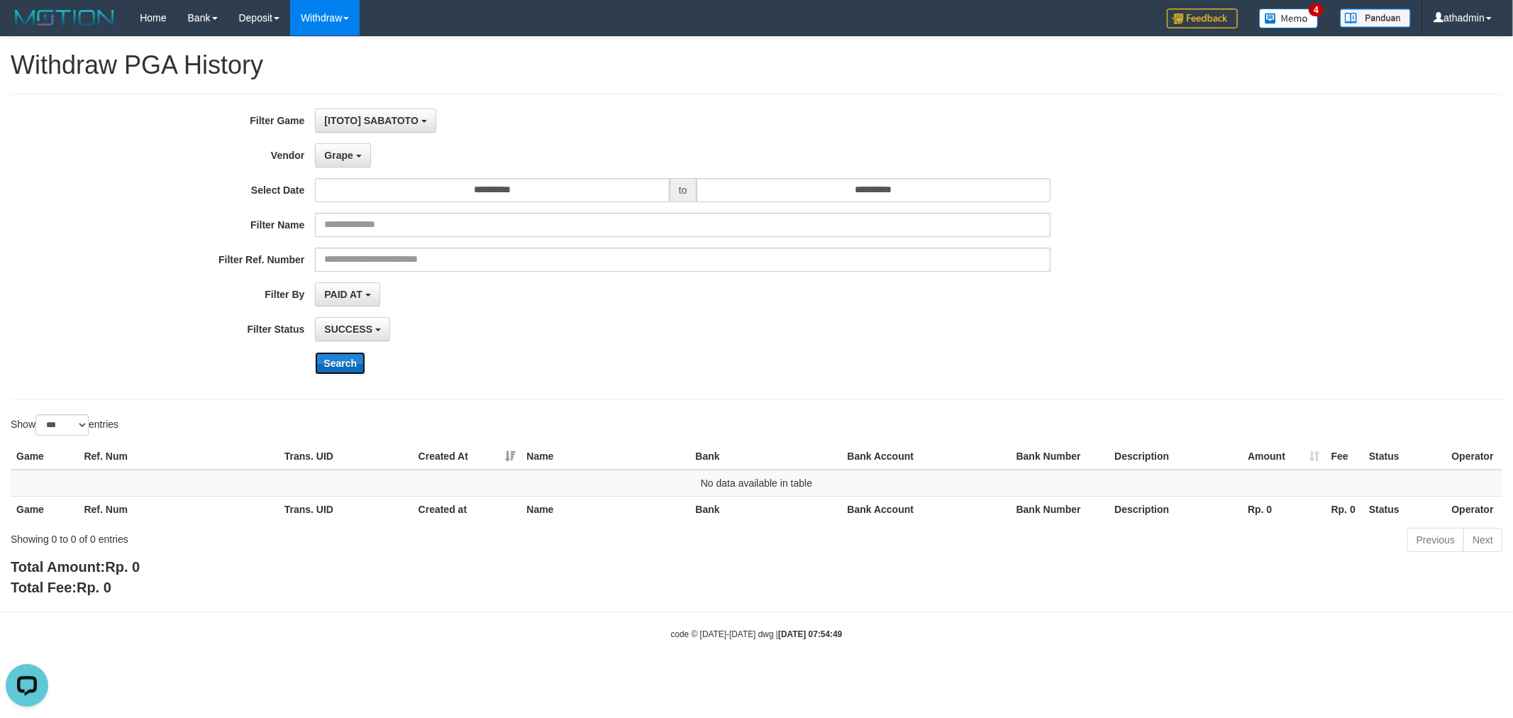
click at [336, 362] on button "Search" at bounding box center [340, 363] width 50 height 23
click at [356, 160] on button "Grape" at bounding box center [342, 155] width 55 height 24
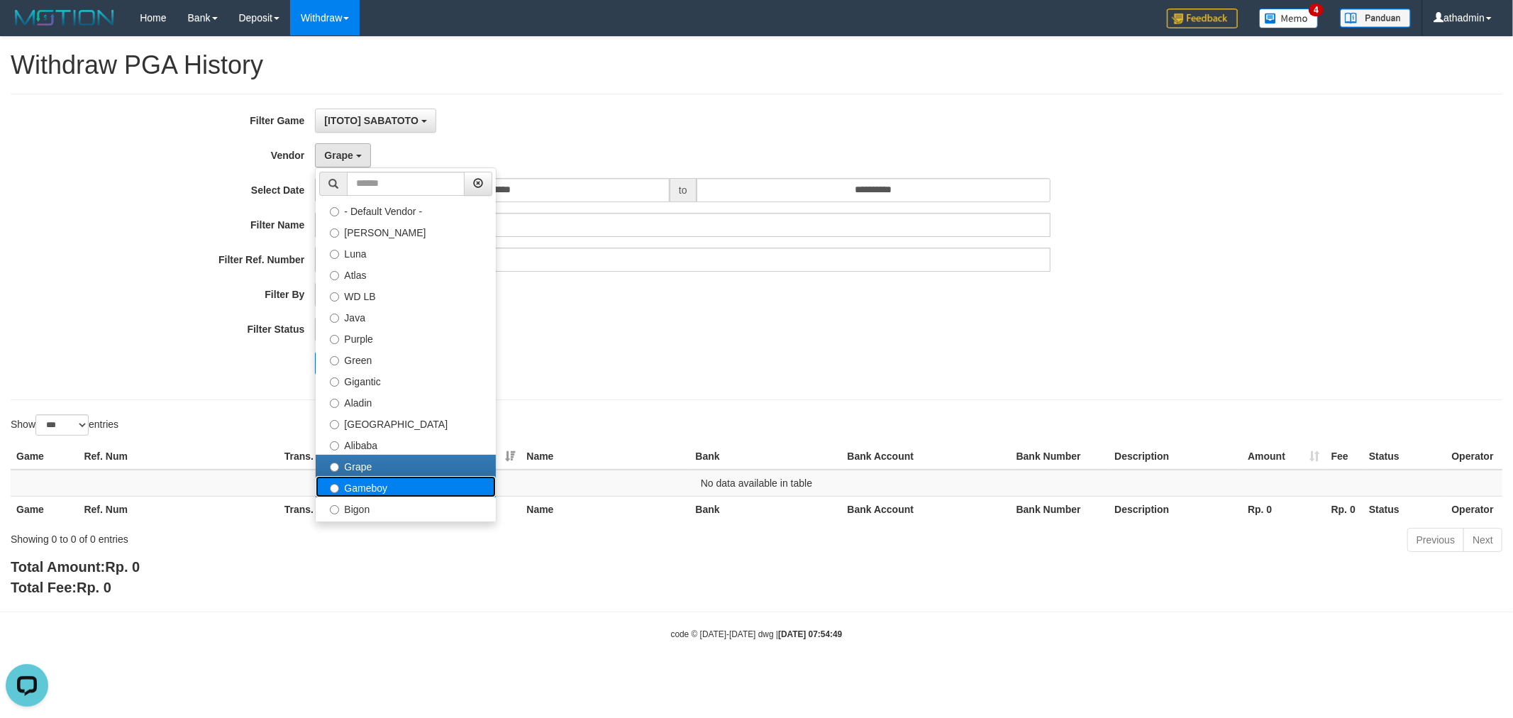
click at [372, 486] on label "Gameboy" at bounding box center [406, 486] width 180 height 21
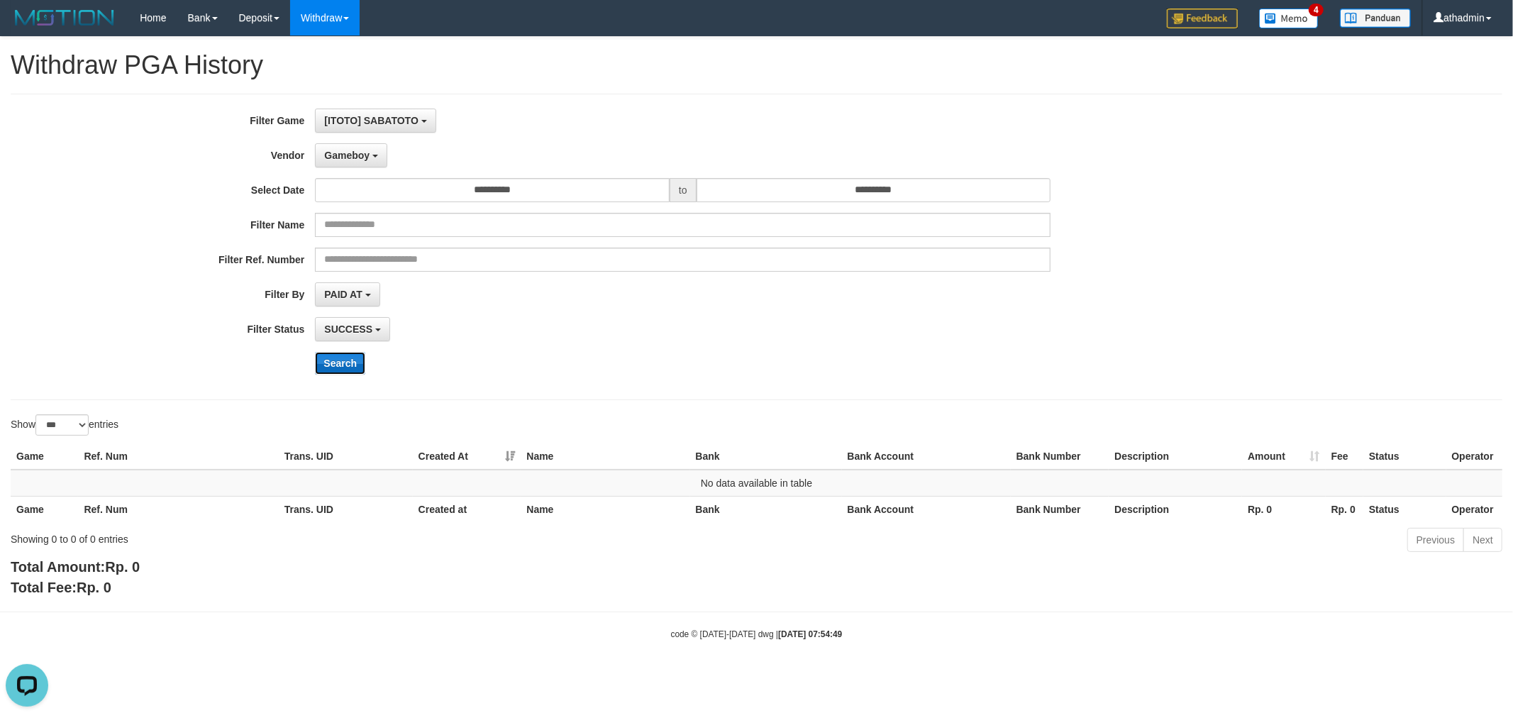
click at [344, 366] on button "Search" at bounding box center [340, 363] width 50 height 23
click at [358, 172] on div "**********" at bounding box center [630, 247] width 1261 height 277
click at [360, 145] on button "Gameboy" at bounding box center [351, 155] width 72 height 24
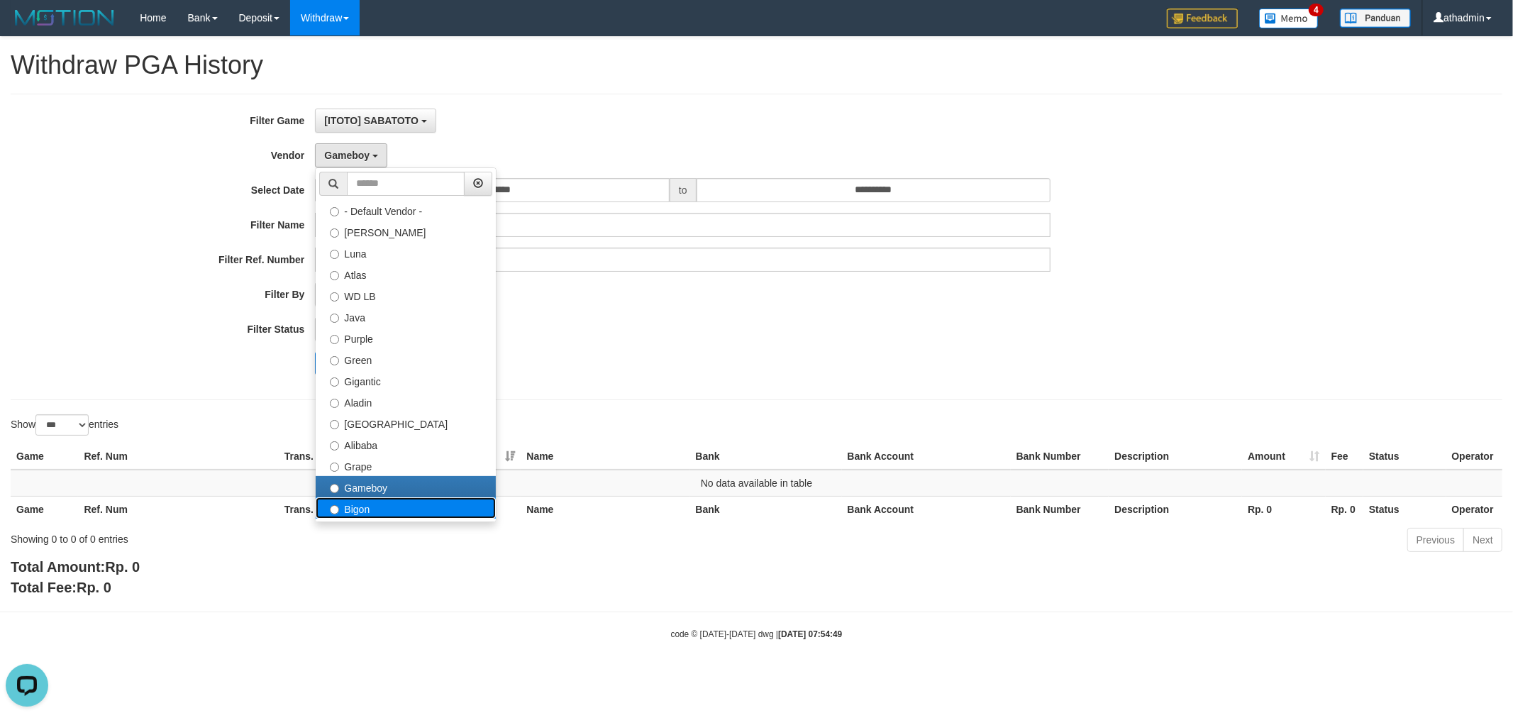
click at [362, 504] on label "Bigon" at bounding box center [406, 507] width 180 height 21
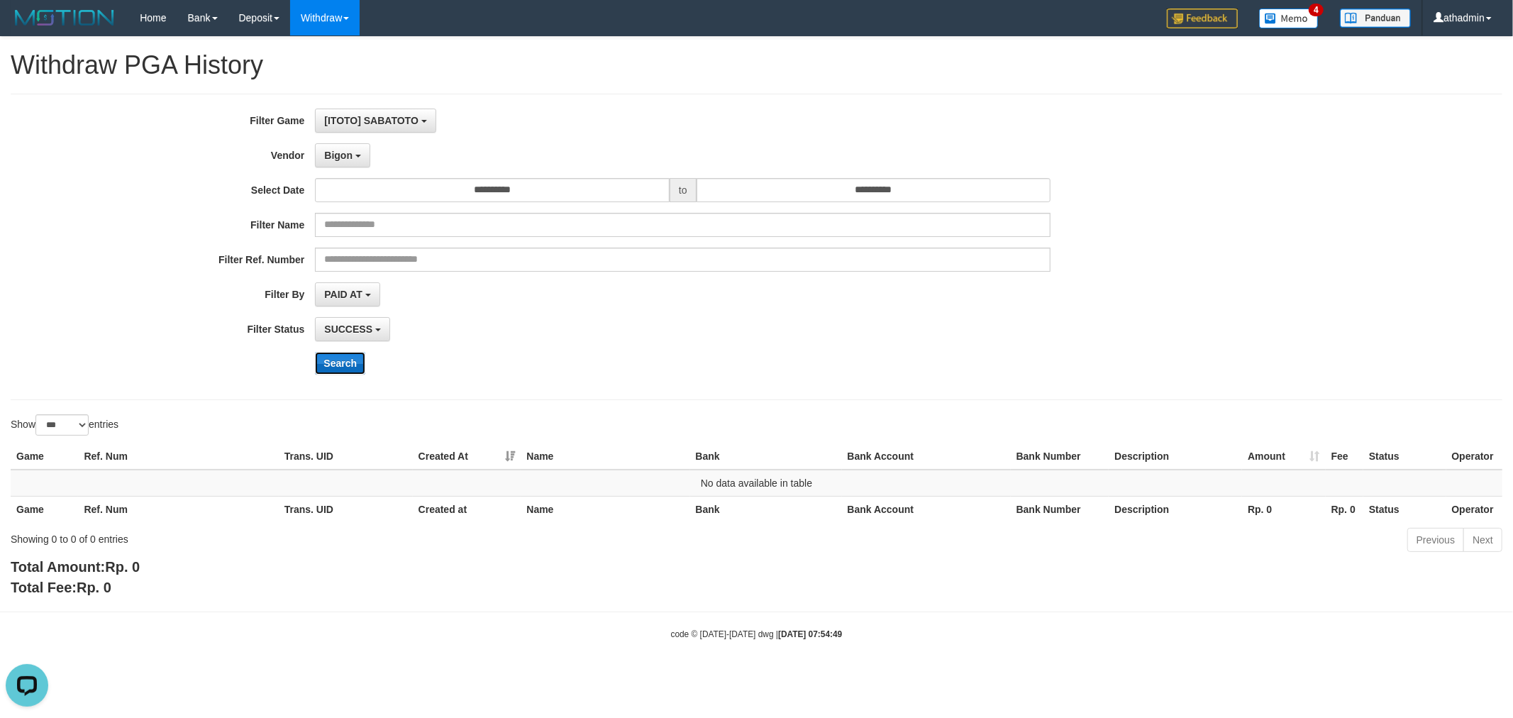
click at [331, 357] on button "Search" at bounding box center [340, 363] width 50 height 23
click at [345, 154] on span "Bigon" at bounding box center [338, 155] width 28 height 11
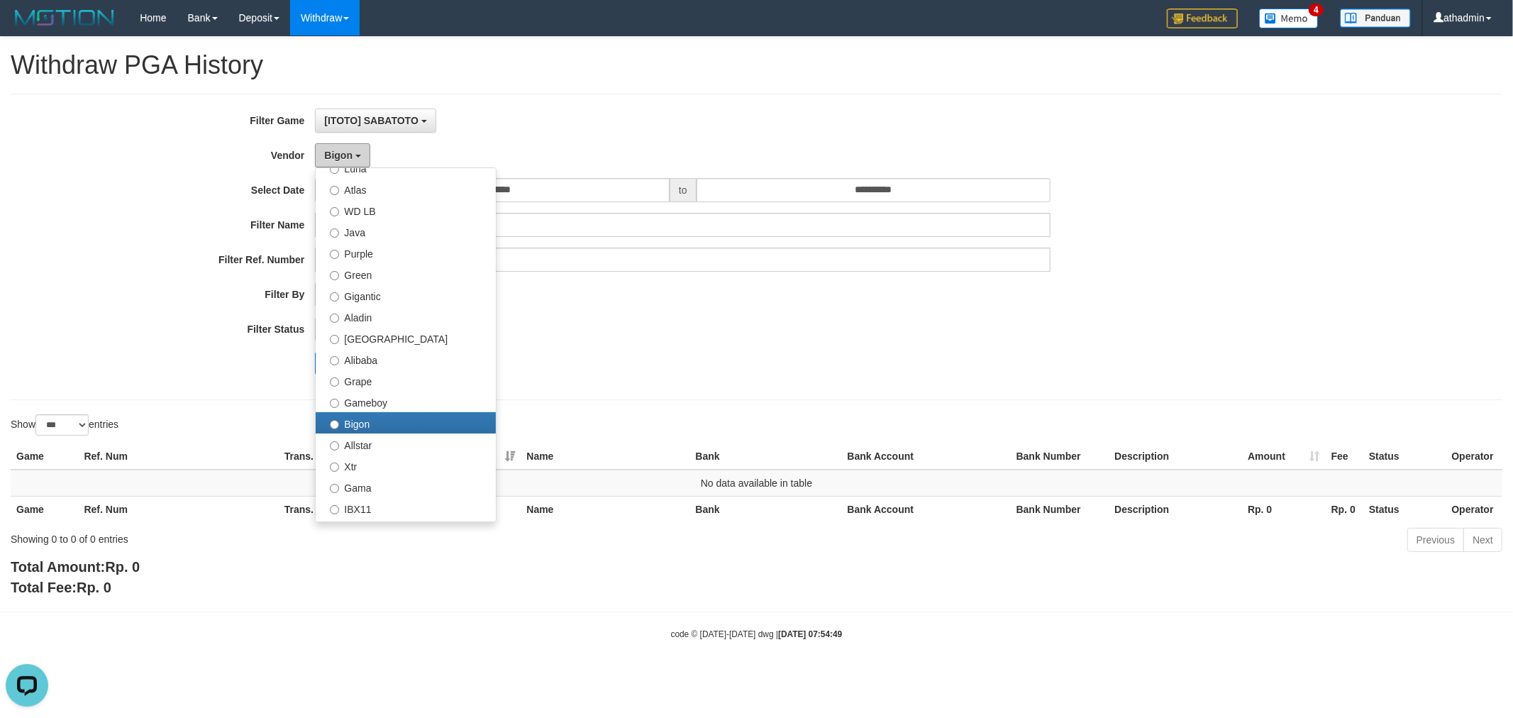
scroll to position [87, 0]
click at [422, 435] on label "Allstar" at bounding box center [406, 441] width 180 height 21
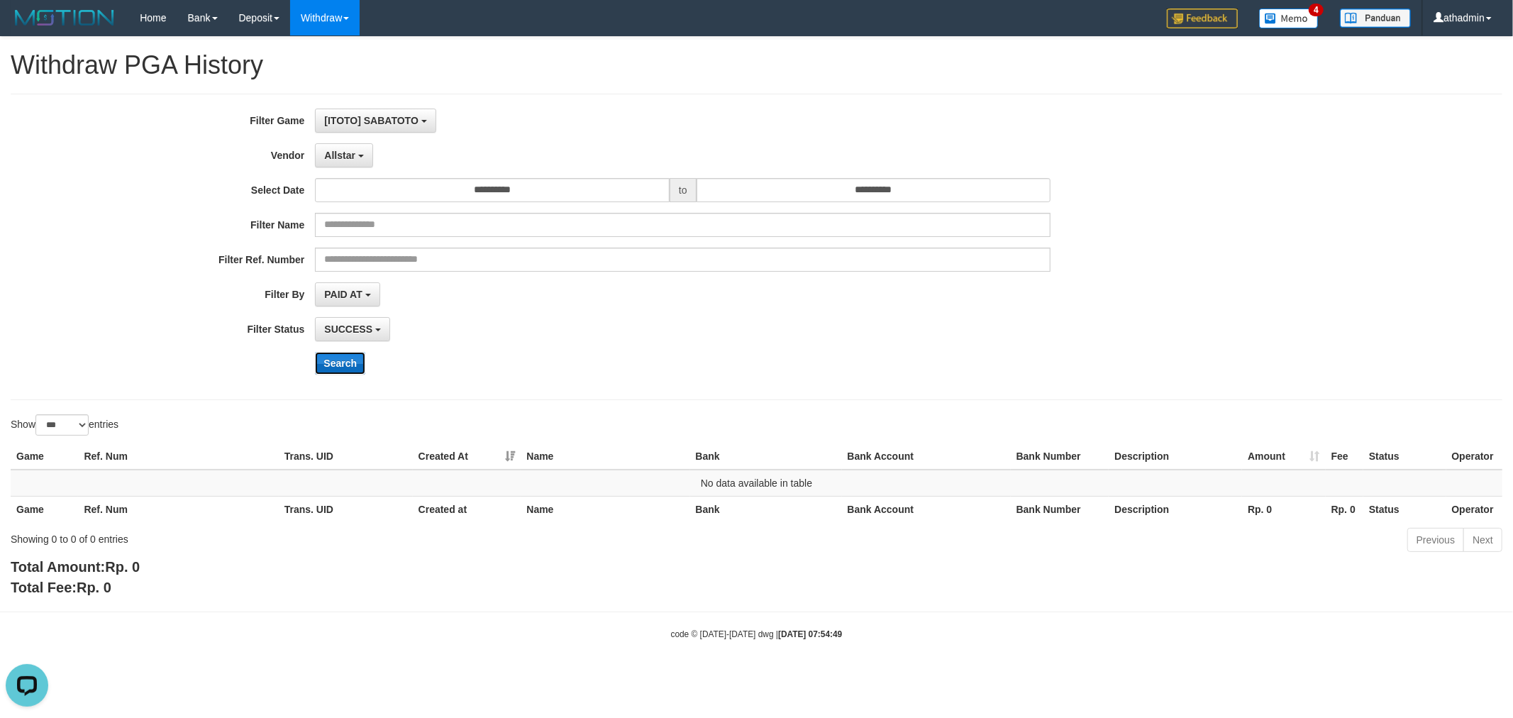
click at [355, 369] on button "Search" at bounding box center [340, 363] width 50 height 23
click at [350, 156] on span "Allstar" at bounding box center [339, 155] width 31 height 11
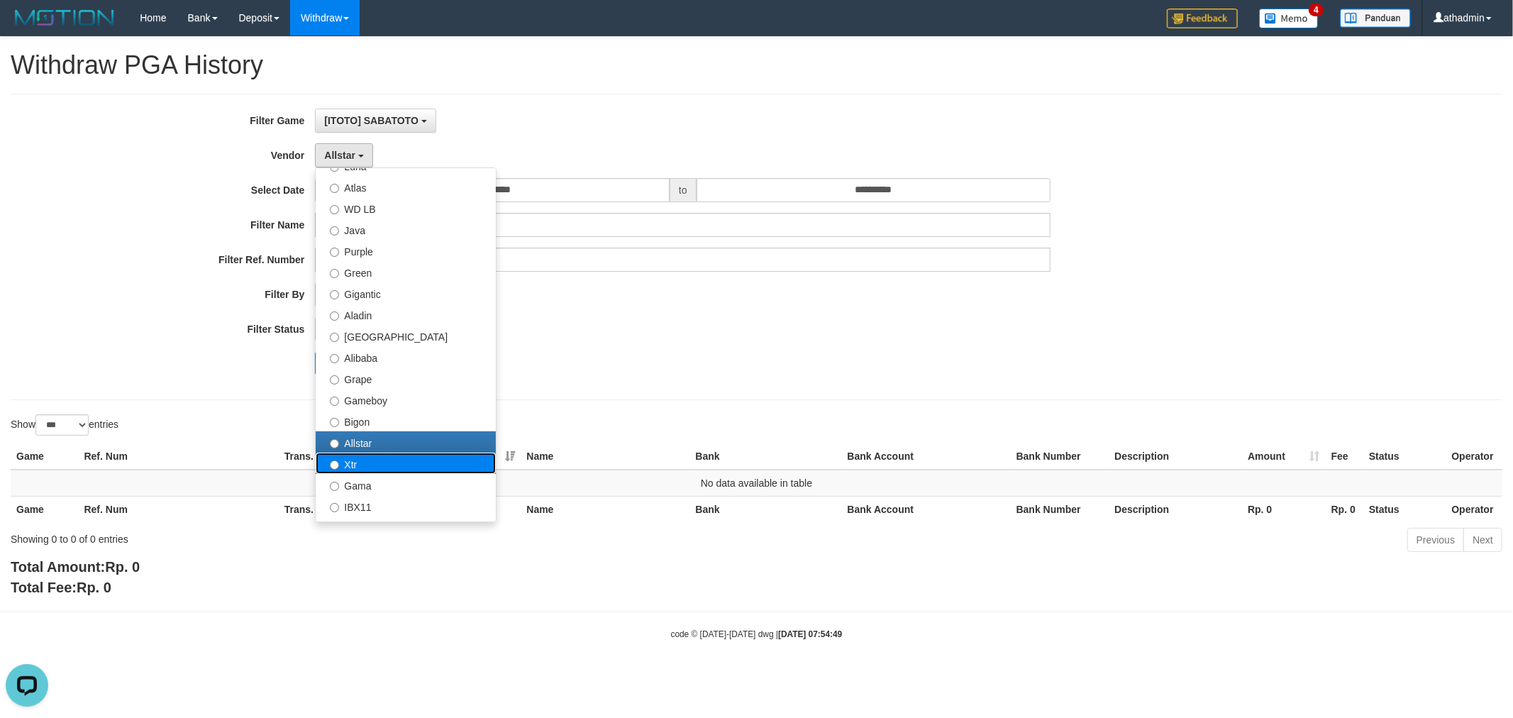
click at [394, 459] on label "Xtr" at bounding box center [406, 462] width 180 height 21
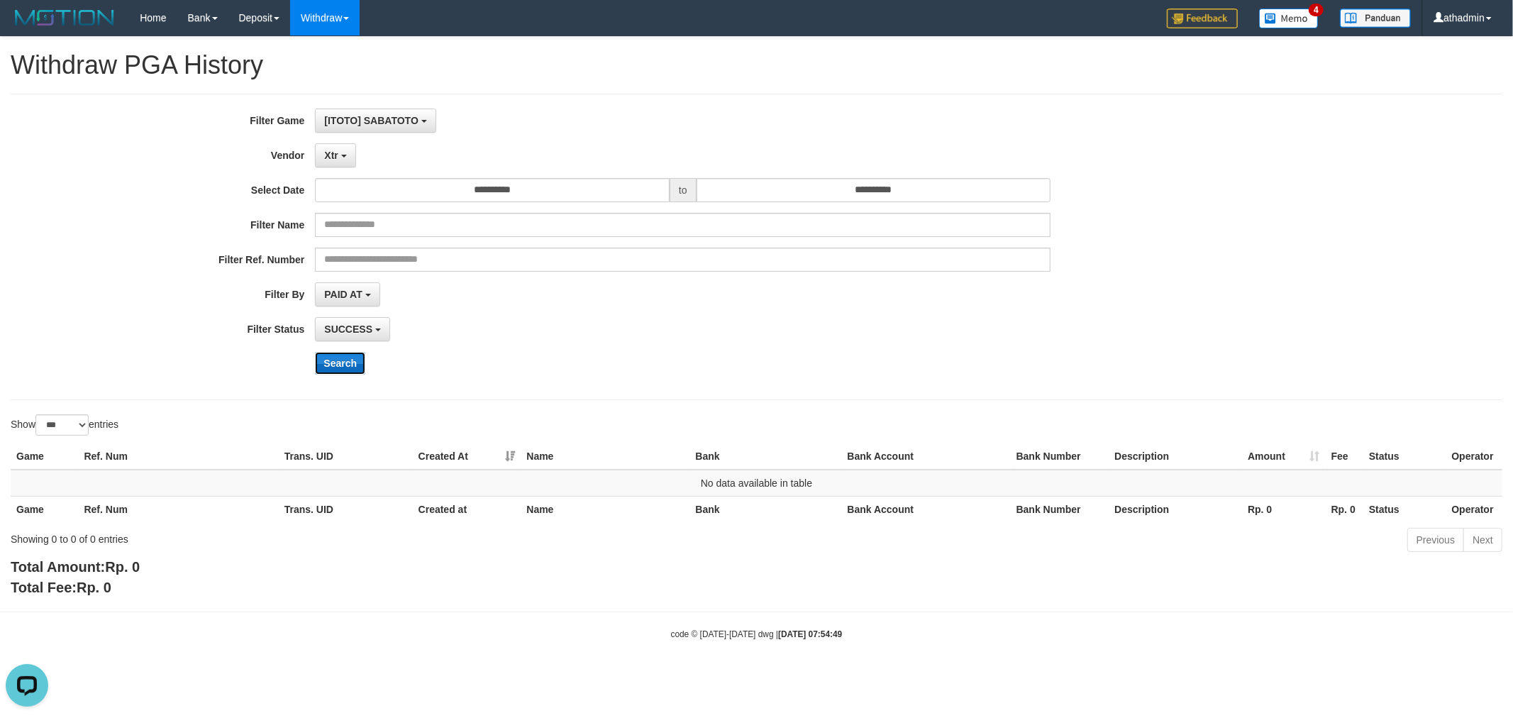
click at [339, 362] on button "Search" at bounding box center [340, 363] width 50 height 23
click at [337, 162] on button "Xtr" at bounding box center [335, 155] width 40 height 24
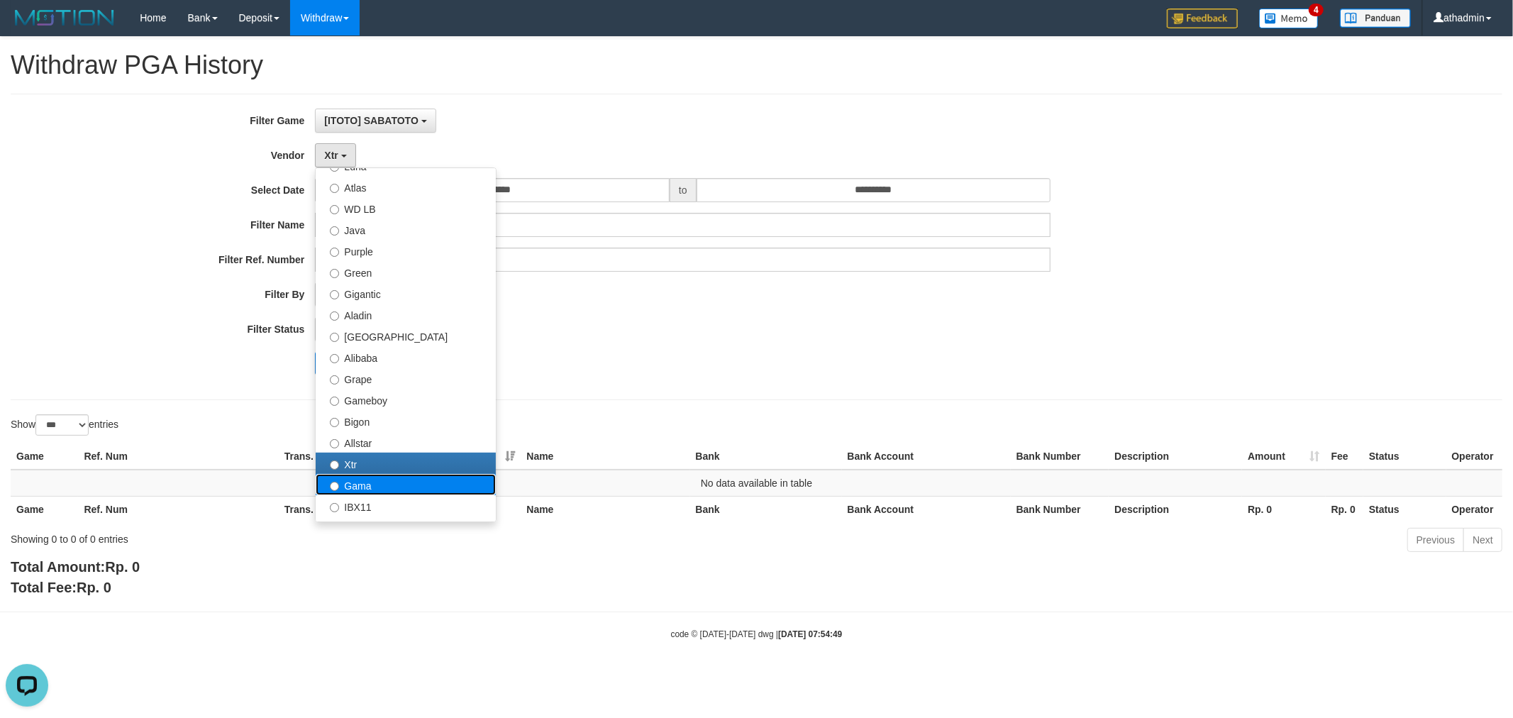
click at [357, 483] on label "Gama" at bounding box center [406, 484] width 180 height 21
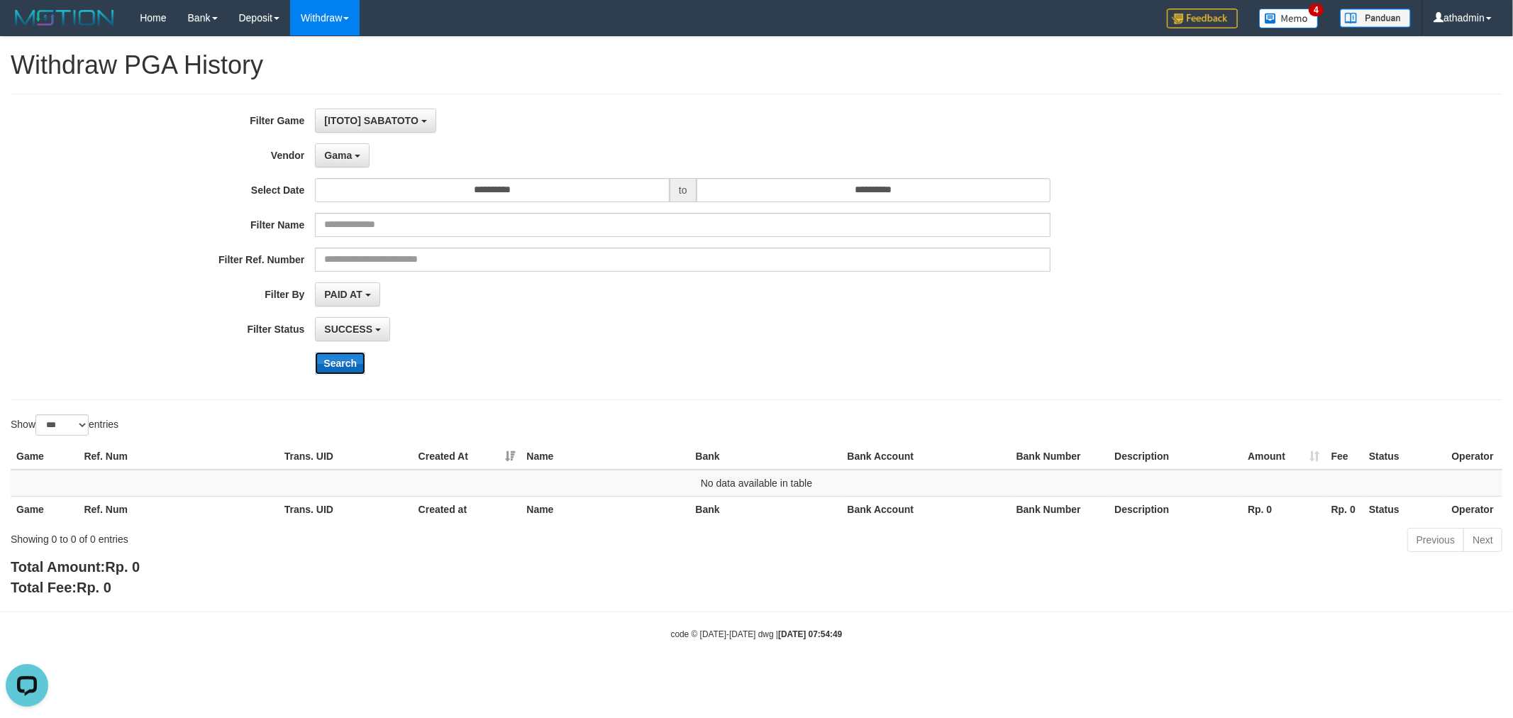
click at [343, 362] on button "Search" at bounding box center [340, 363] width 50 height 23
click at [351, 155] on span "Gama" at bounding box center [338, 155] width 28 height 11
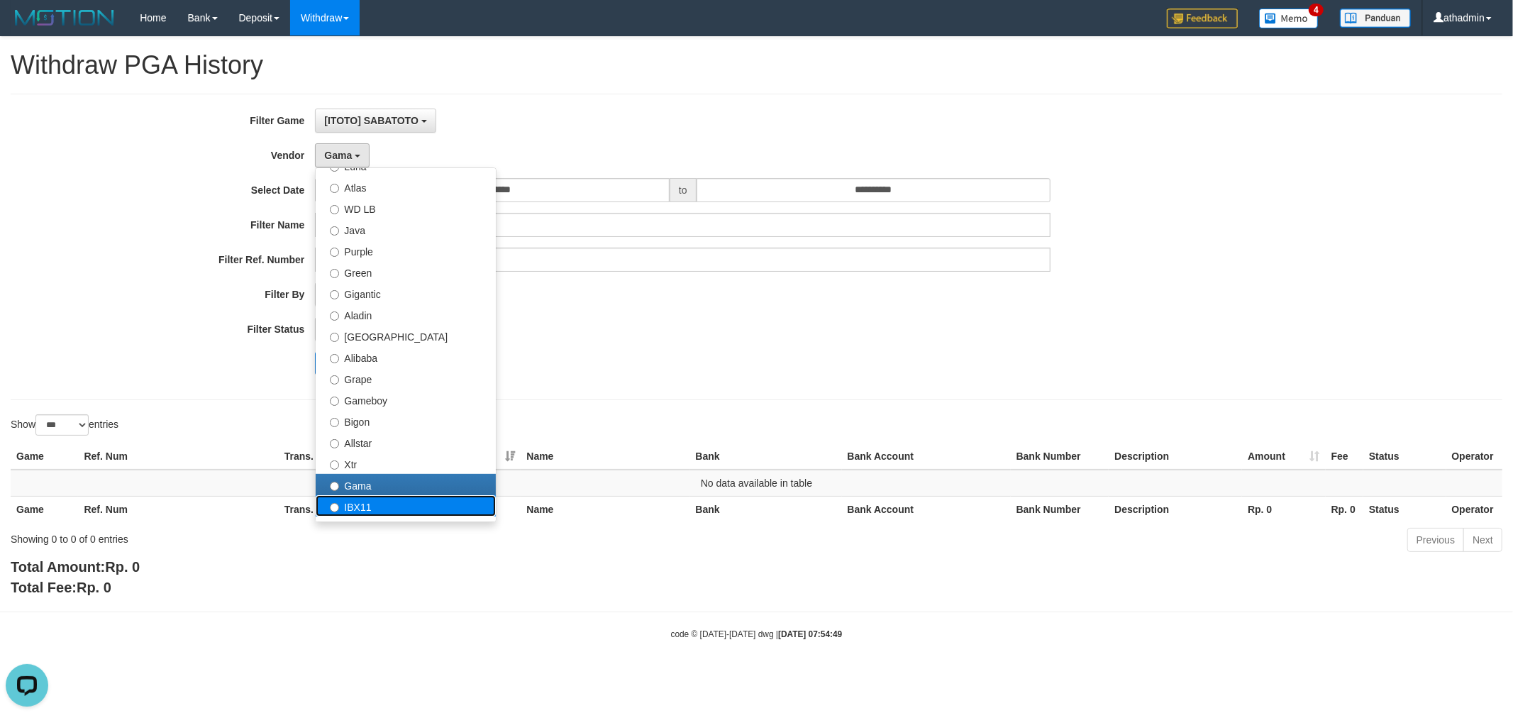
click at [409, 509] on label "IBX11" at bounding box center [406, 505] width 180 height 21
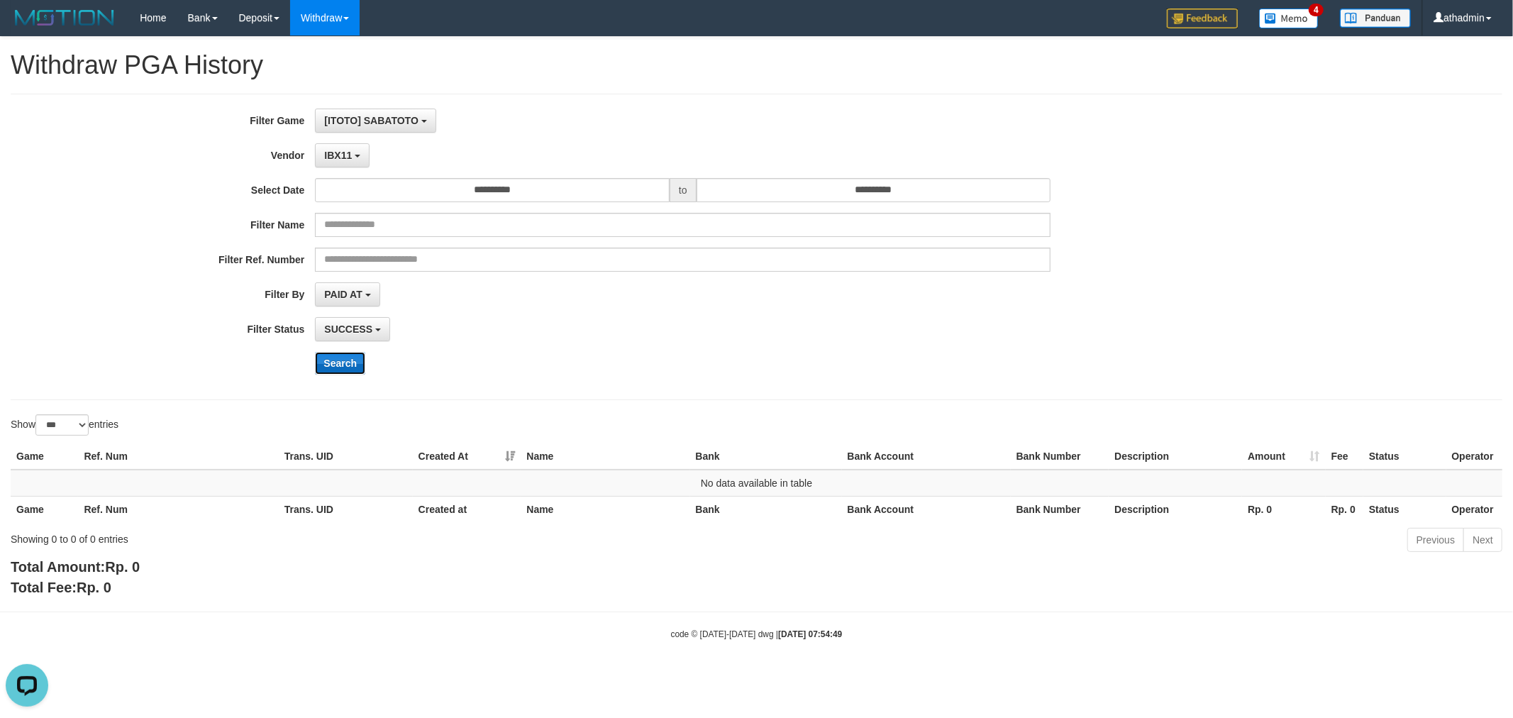
click at [348, 369] on button "Search" at bounding box center [340, 363] width 50 height 23
click at [346, 151] on span "IBX11" at bounding box center [338, 155] width 28 height 11
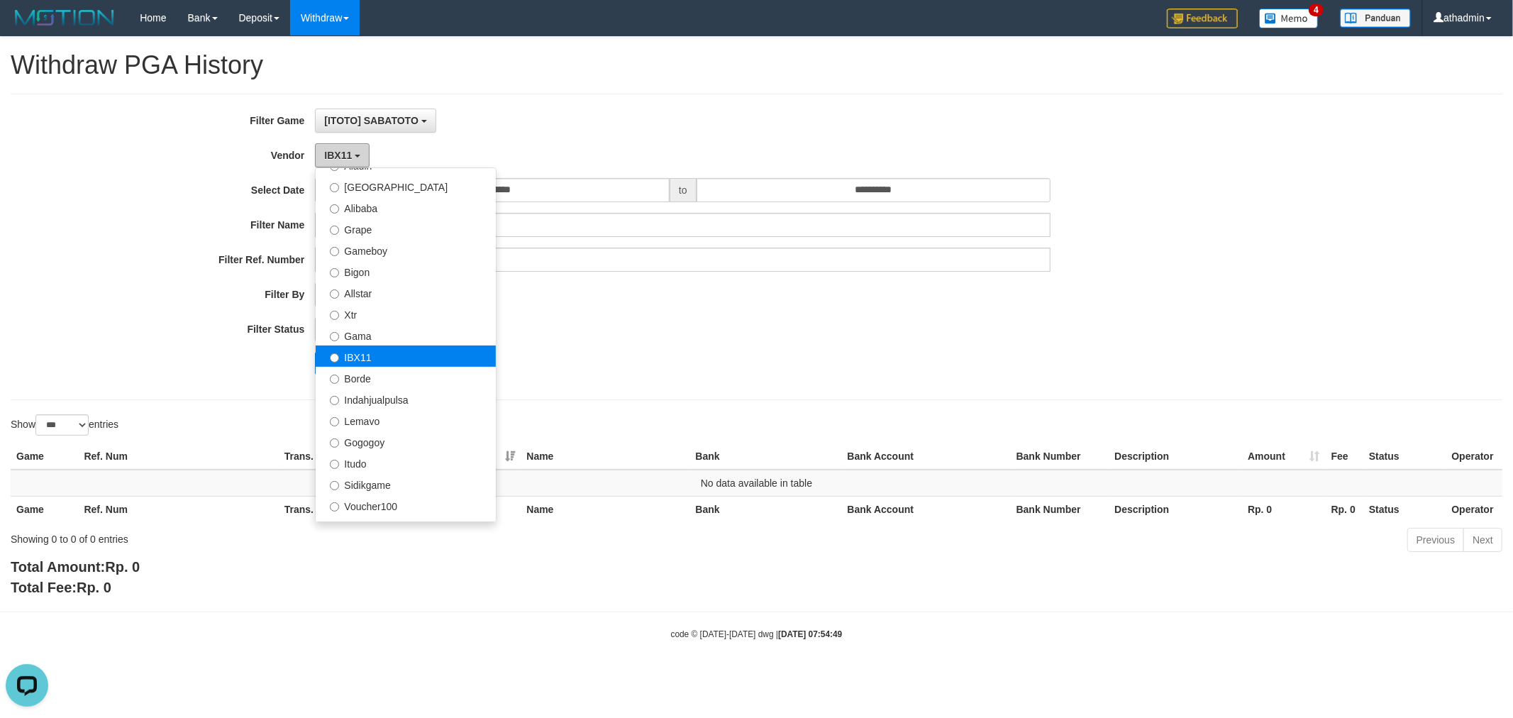
scroll to position [271, 0]
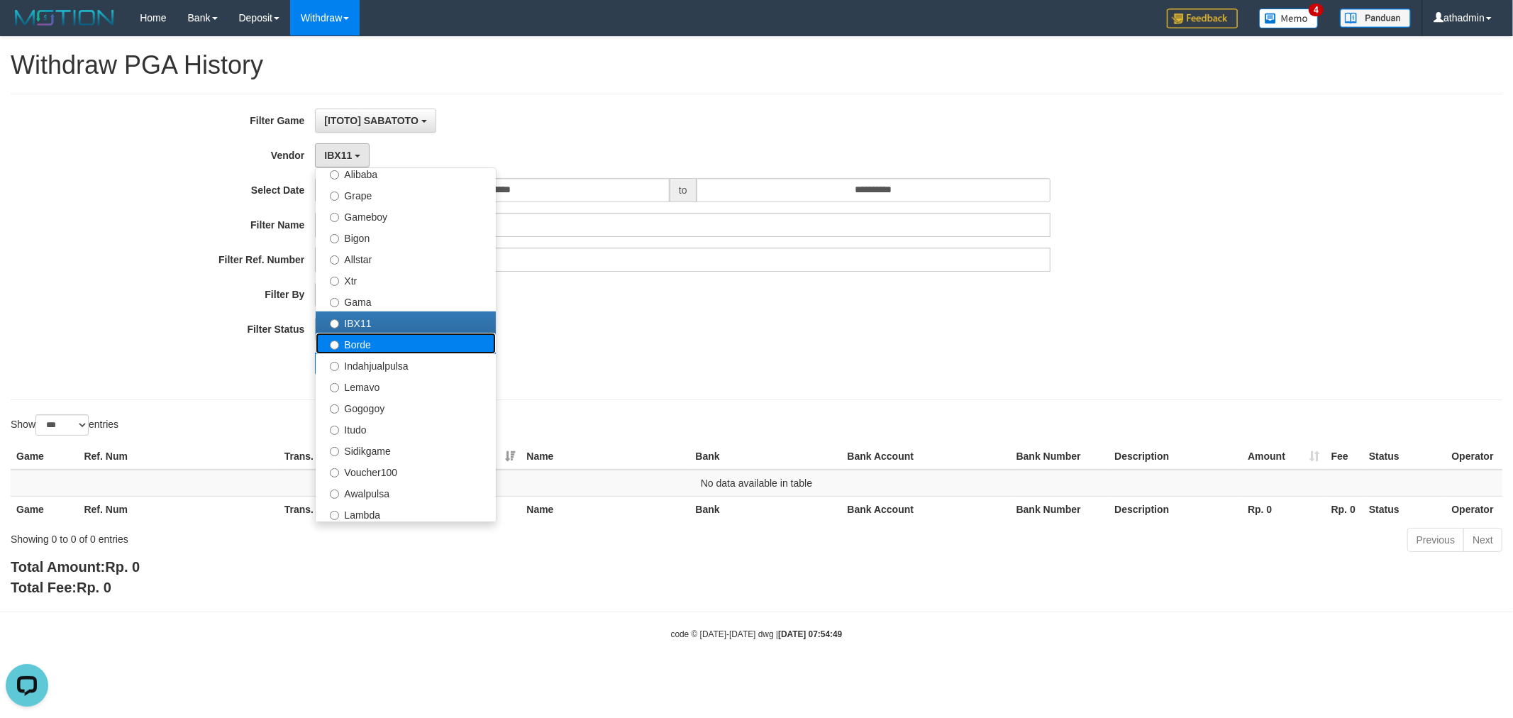
click at [403, 342] on label "Borde" at bounding box center [406, 343] width 180 height 21
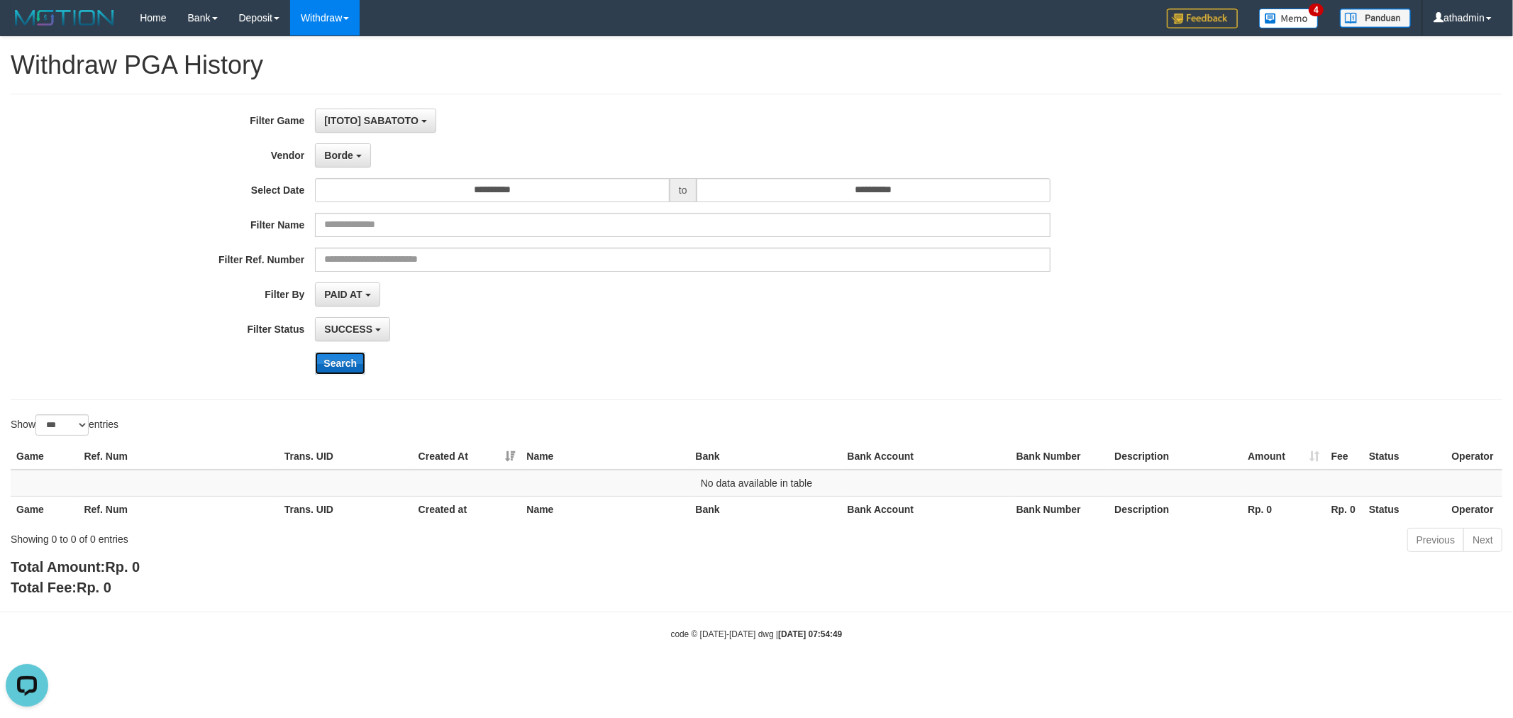
click at [345, 363] on button "Search" at bounding box center [340, 363] width 50 height 23
click at [356, 160] on button "Borde" at bounding box center [342, 155] width 55 height 24
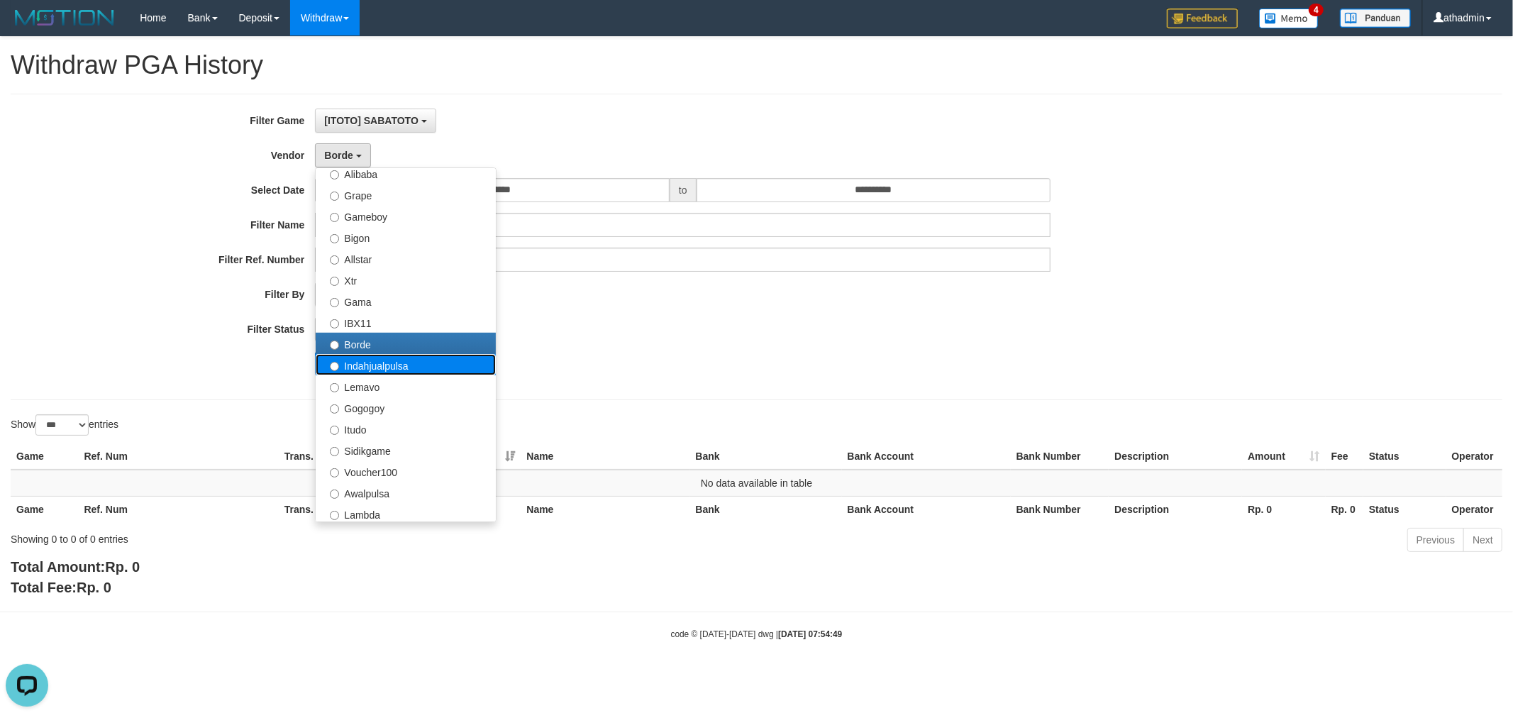
click at [384, 362] on label "Indahjualpulsa" at bounding box center [406, 364] width 180 height 21
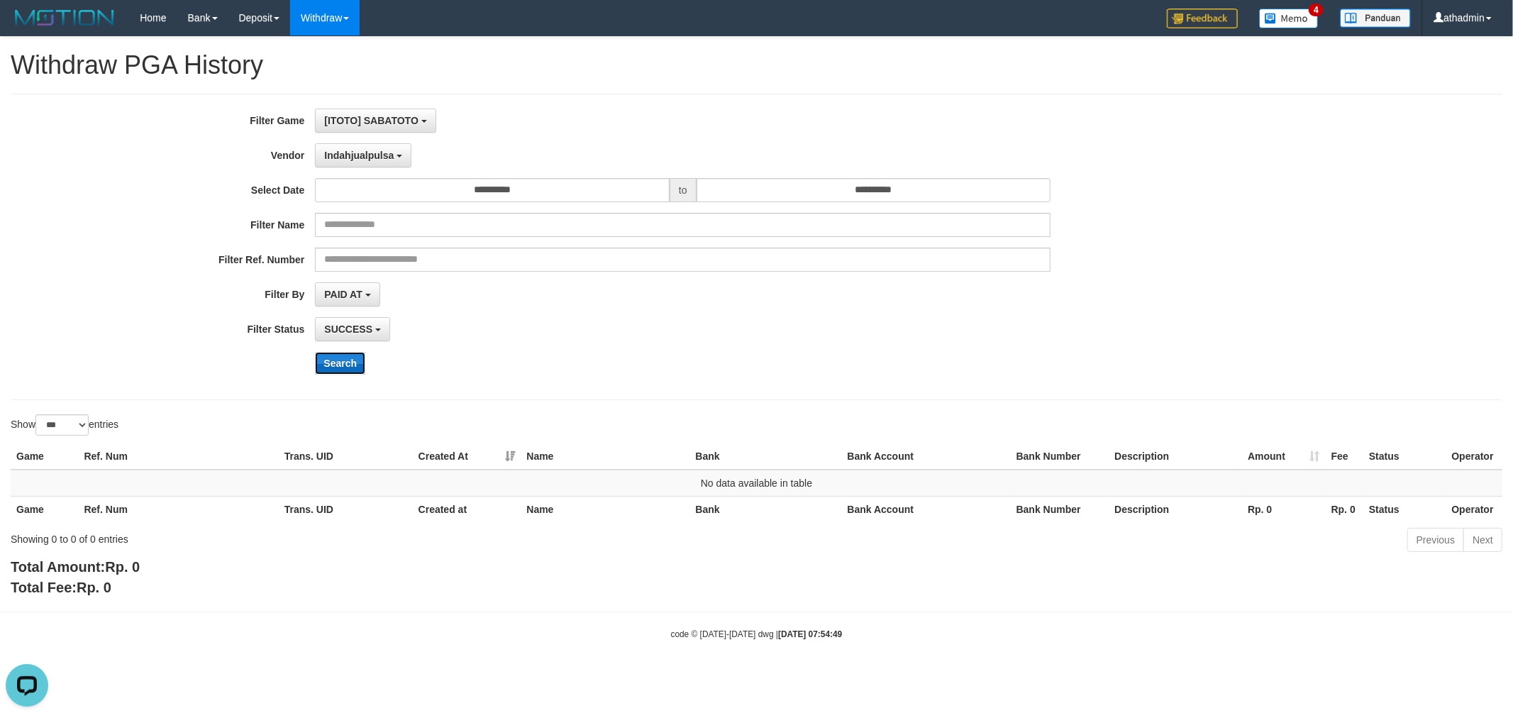
click at [348, 366] on button "Search" at bounding box center [340, 363] width 50 height 23
click at [370, 155] on span "Indahjualpulsa" at bounding box center [359, 155] width 70 height 11
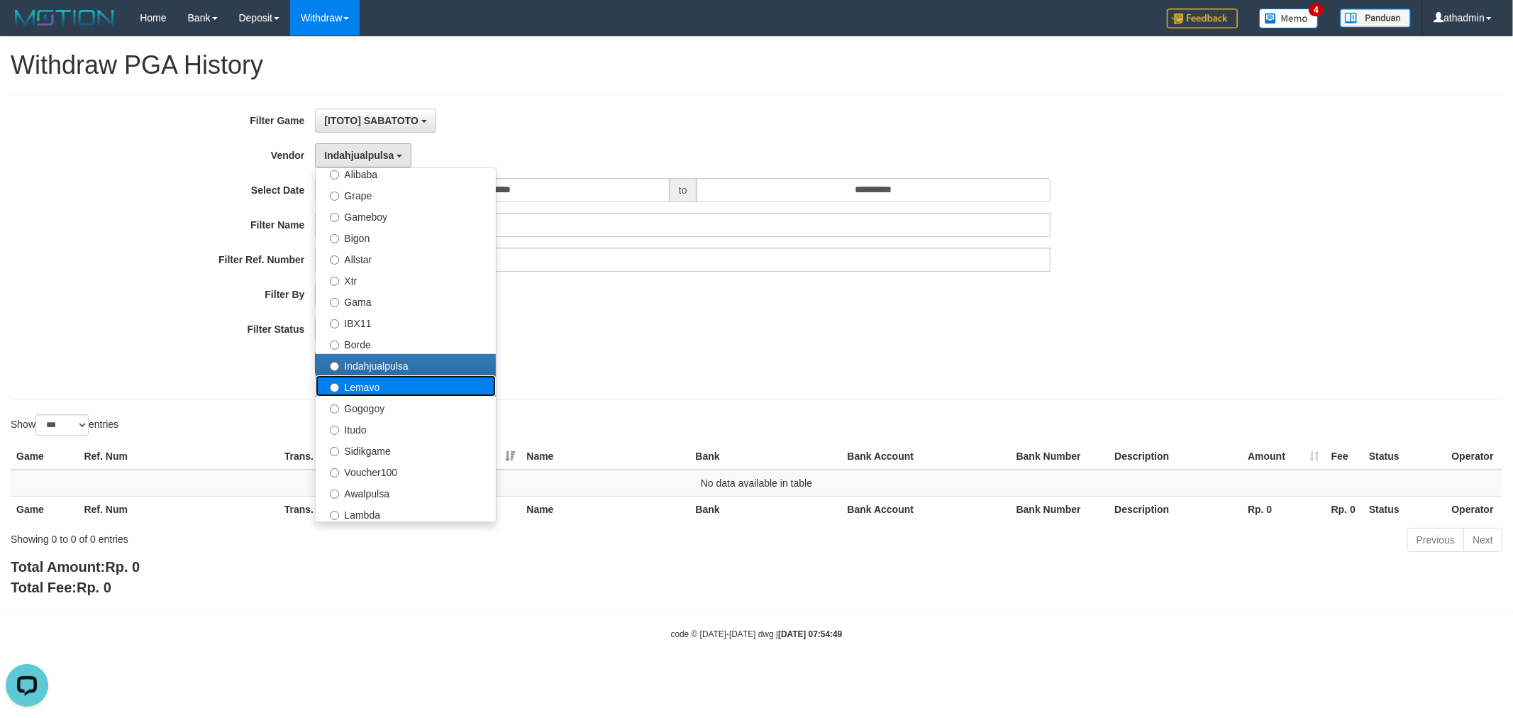
click at [387, 391] on label "Lemavo" at bounding box center [406, 385] width 180 height 21
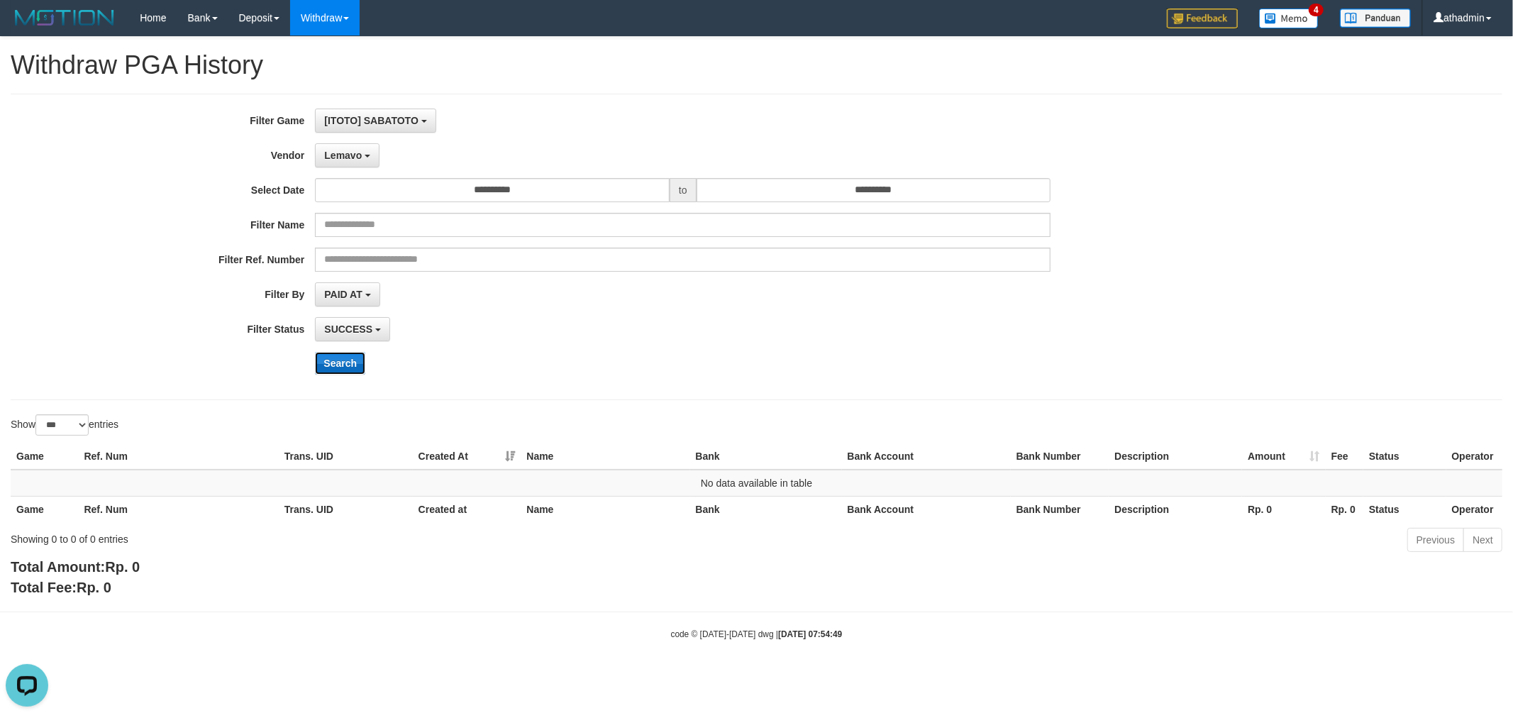
click at [346, 357] on button "Search" at bounding box center [340, 363] width 50 height 23
click at [352, 160] on span "Lemavo" at bounding box center [343, 155] width 38 height 11
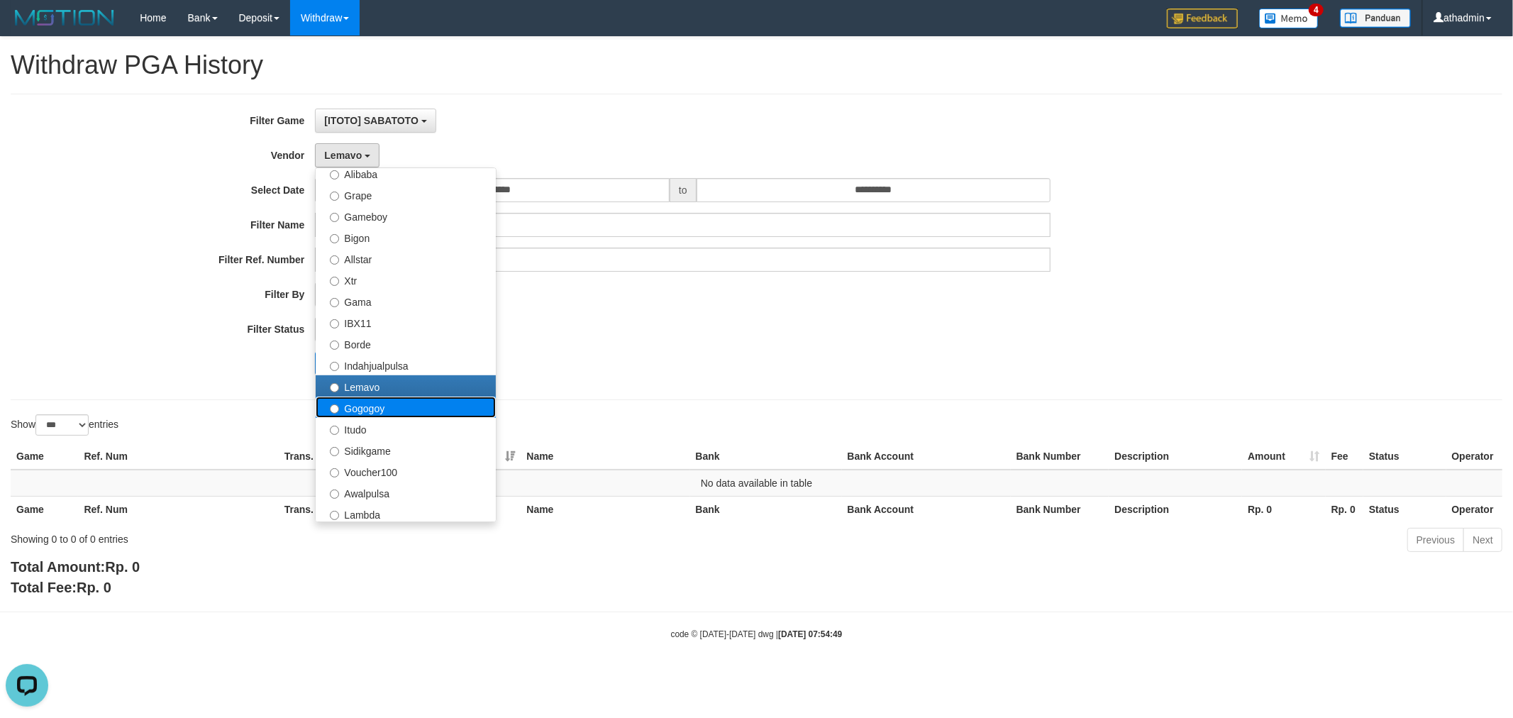
click at [389, 408] on label "Gogogoy" at bounding box center [406, 406] width 180 height 21
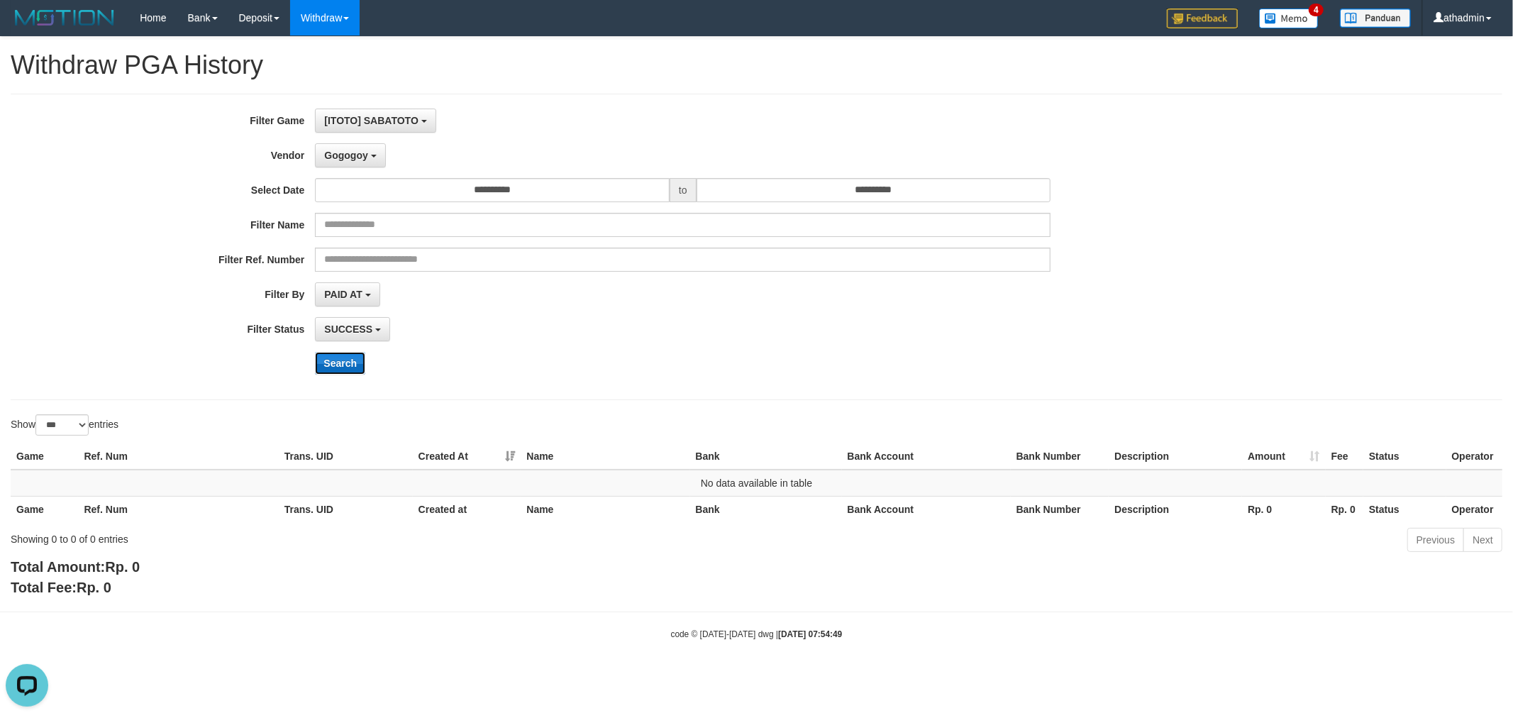
click at [350, 369] on button "Search" at bounding box center [340, 363] width 50 height 23
click at [346, 167] on button "Gogogoy" at bounding box center [350, 155] width 70 height 24
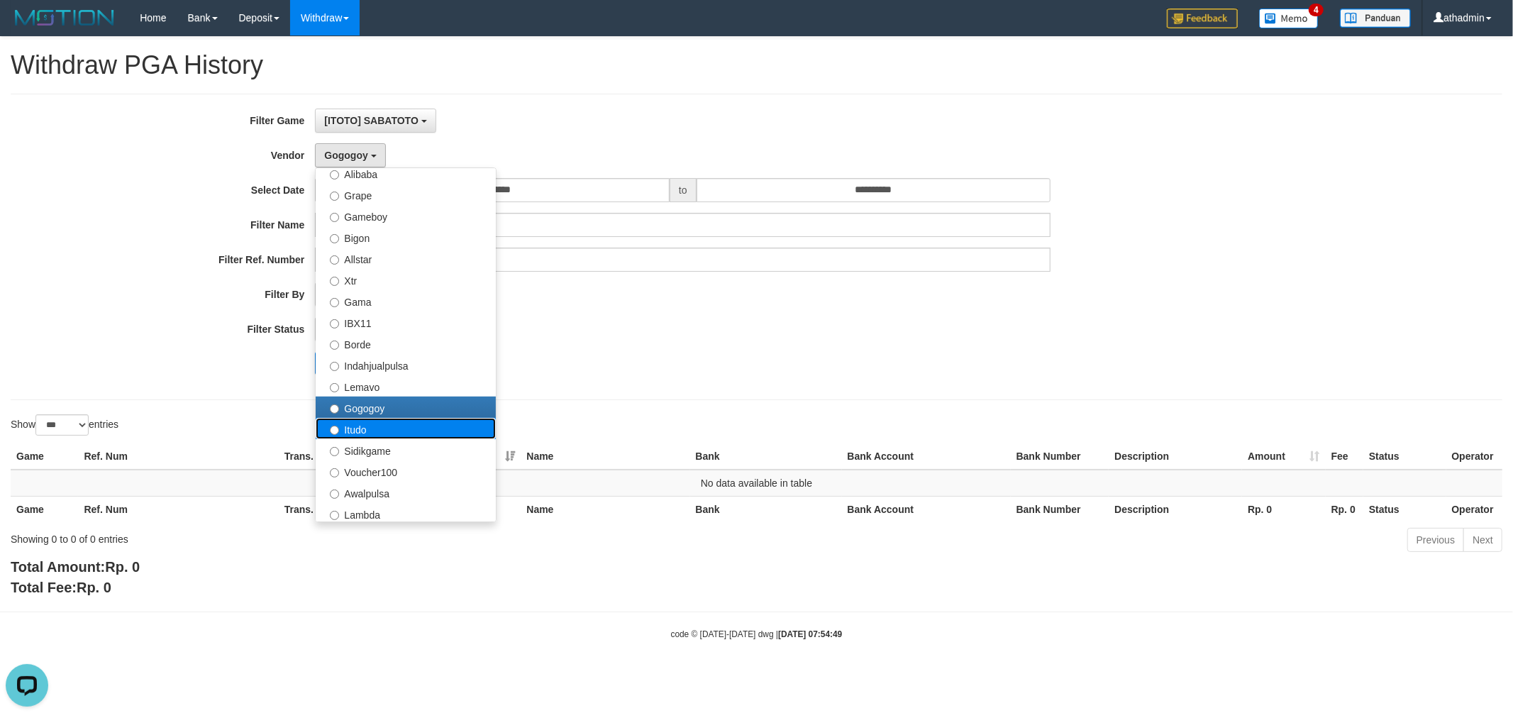
click at [435, 426] on label "Itudo" at bounding box center [406, 428] width 180 height 21
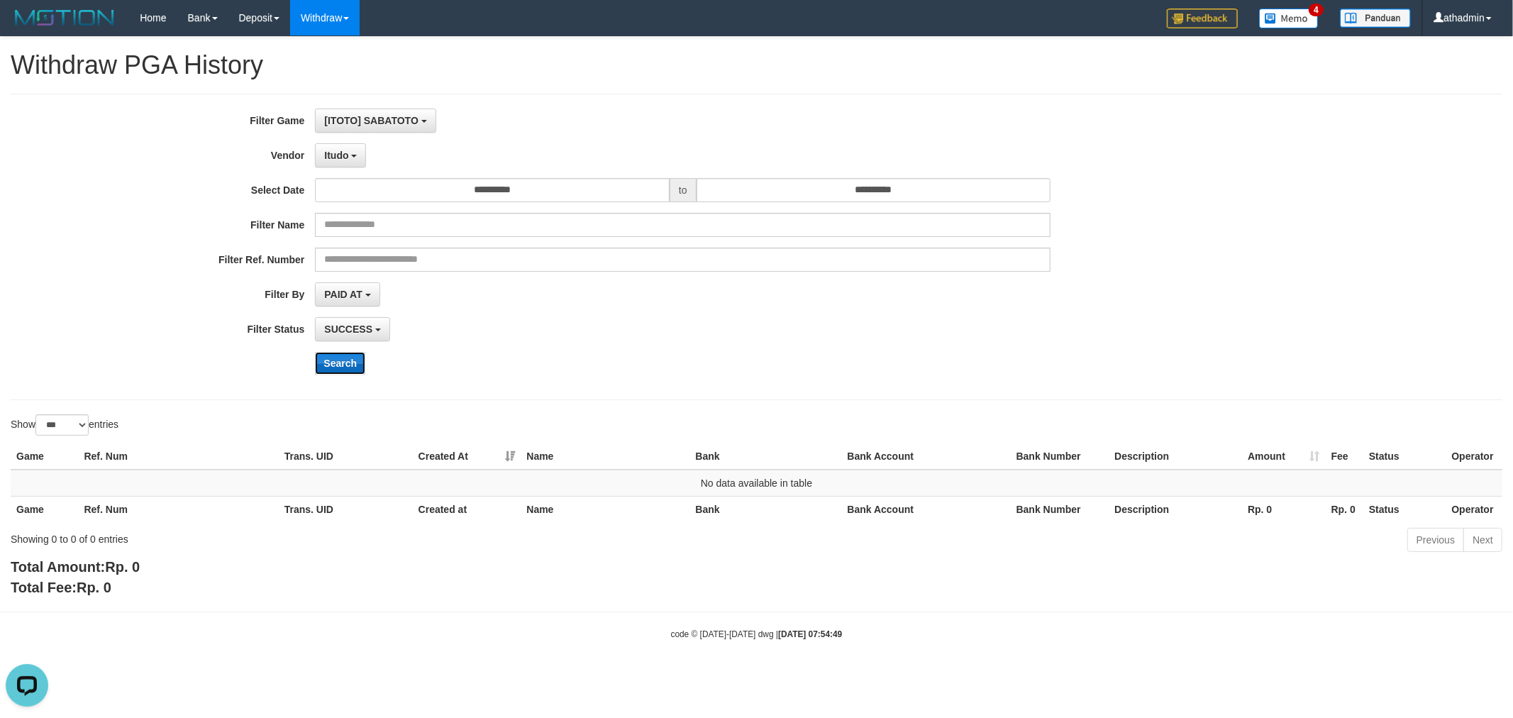
click at [356, 359] on button "Search" at bounding box center [340, 363] width 50 height 23
click at [349, 153] on button "Itudo" at bounding box center [340, 155] width 51 height 24
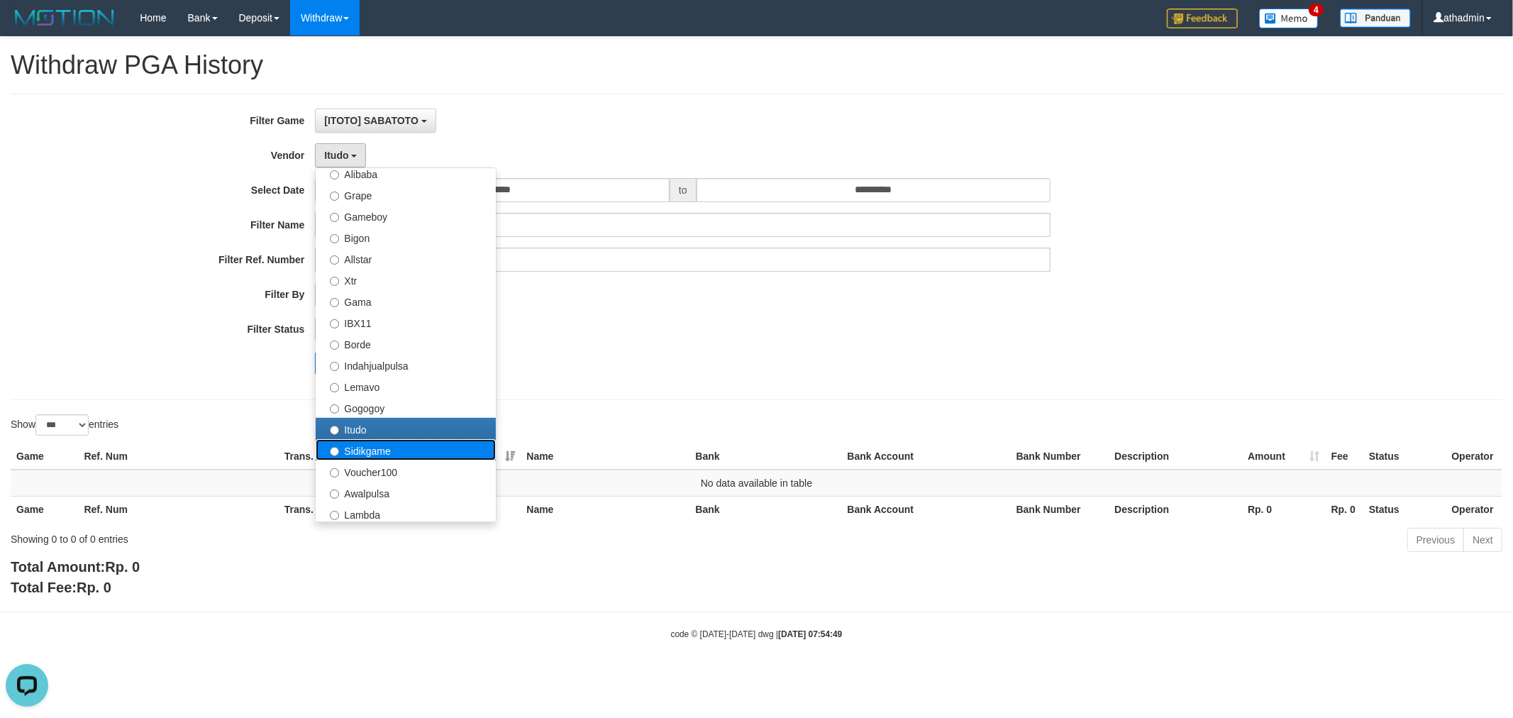
click at [349, 440] on label "Sidikgame" at bounding box center [406, 449] width 180 height 21
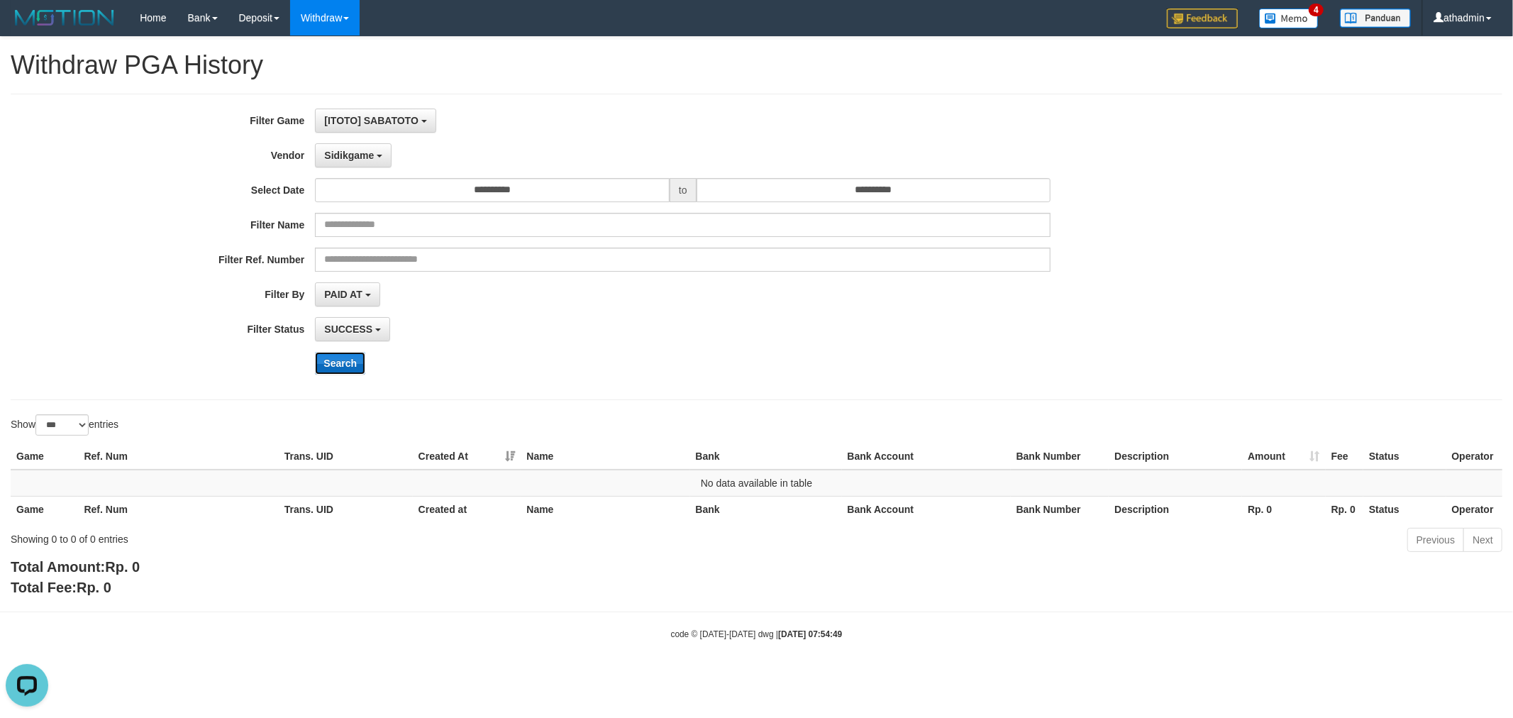
click at [334, 357] on button "Search" at bounding box center [340, 363] width 50 height 23
click at [357, 155] on span "Sidikgame" at bounding box center [349, 155] width 50 height 11
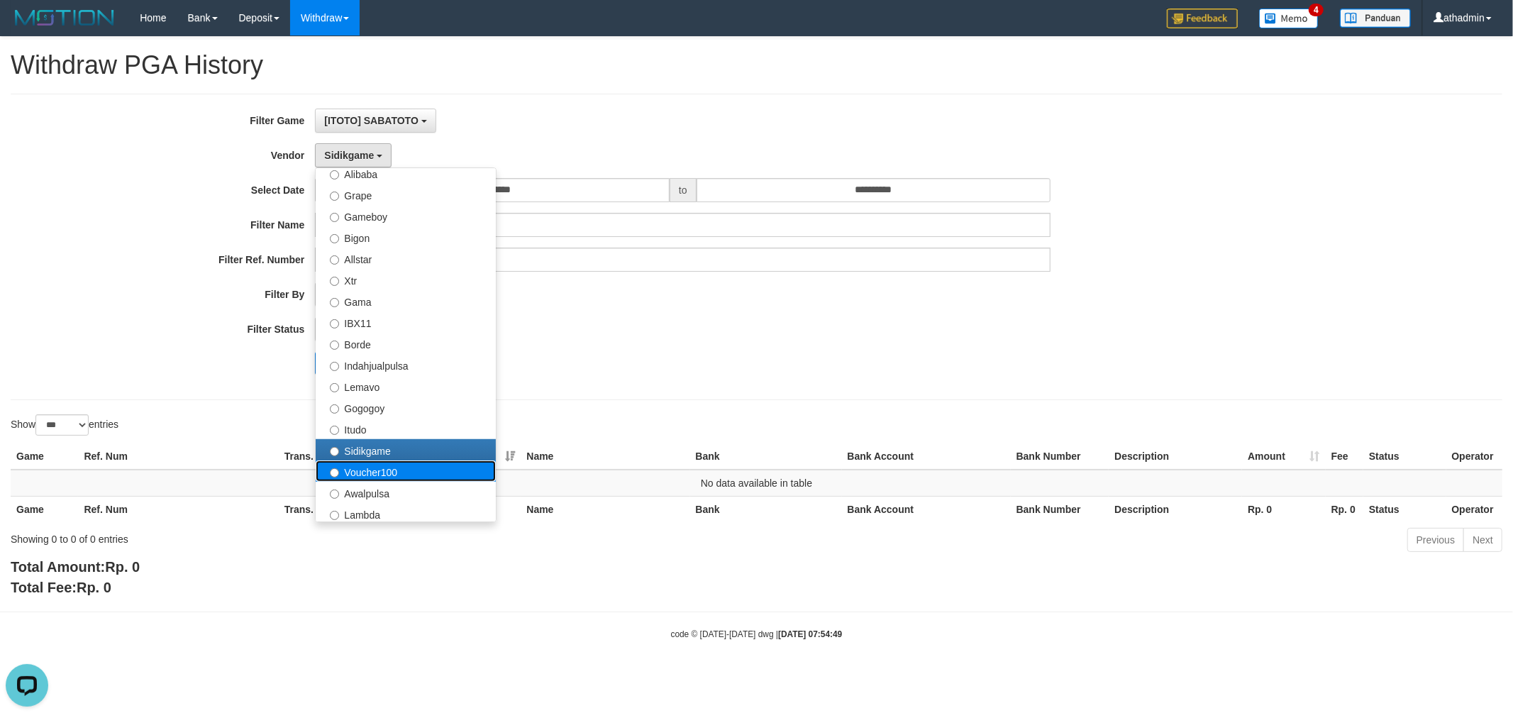
click at [378, 466] on label "Voucher100" at bounding box center [406, 470] width 180 height 21
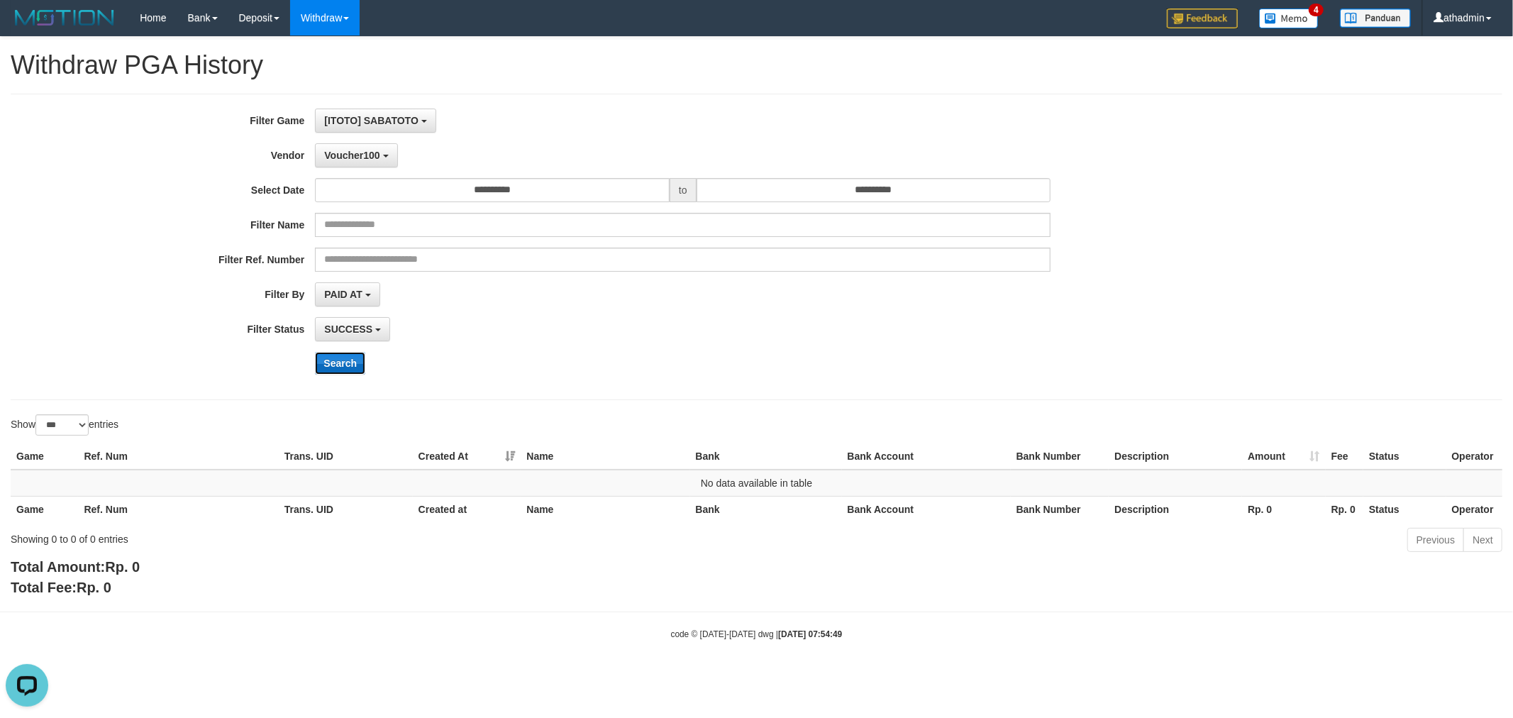
click at [343, 363] on button "Search" at bounding box center [340, 363] width 50 height 23
click at [348, 152] on span "Voucher100" at bounding box center [351, 155] width 55 height 11
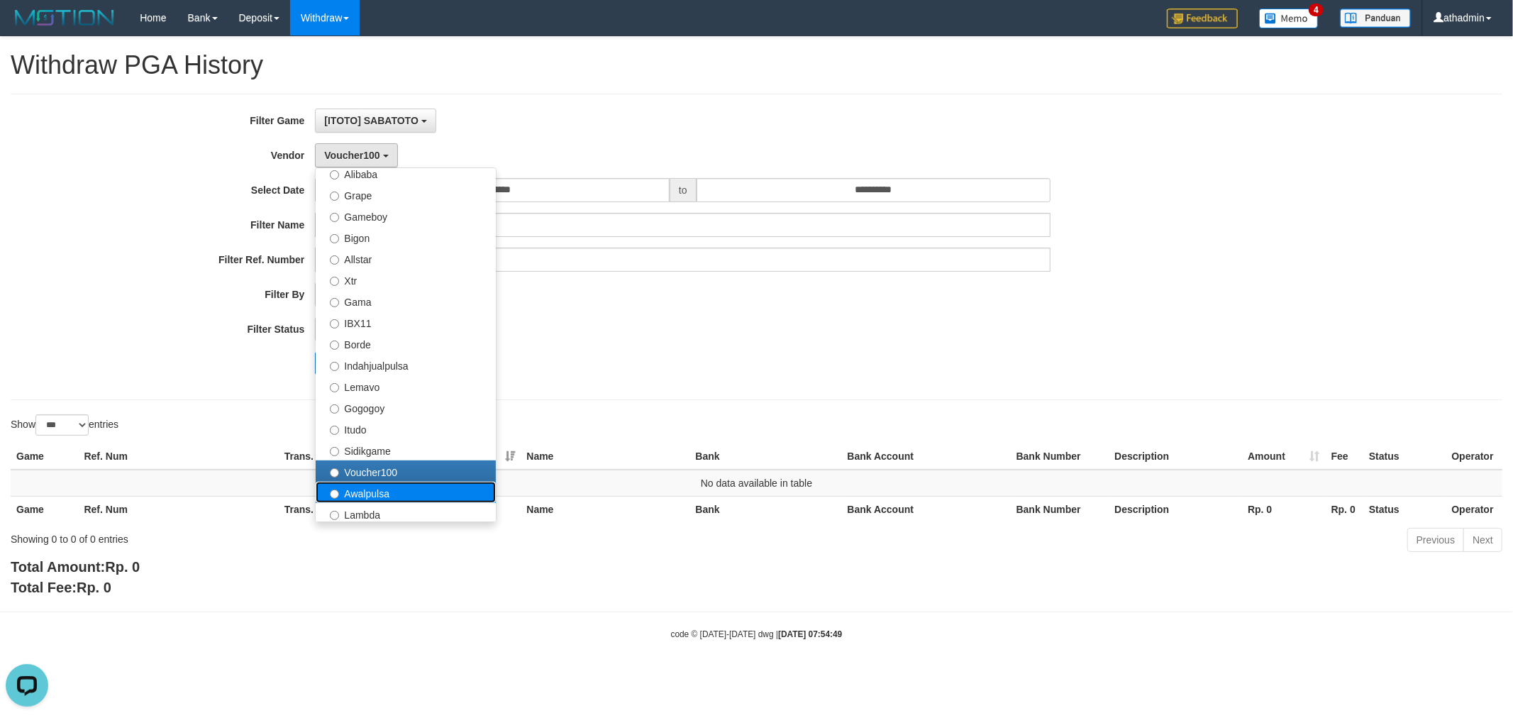
click at [389, 482] on label "Awalpulsa" at bounding box center [406, 492] width 180 height 21
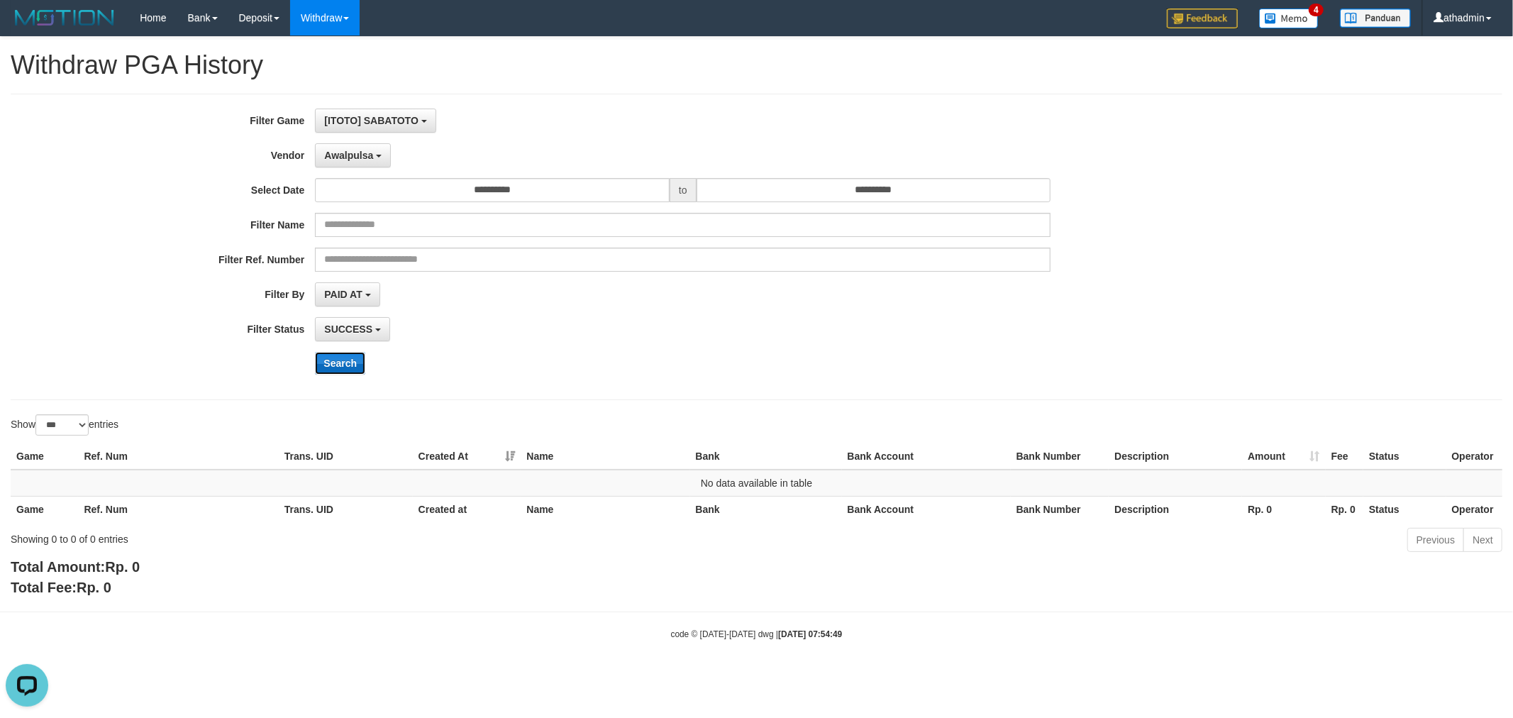
click at [351, 365] on button "Search" at bounding box center [340, 363] width 50 height 23
click at [362, 161] on button "Awalpulsa" at bounding box center [353, 155] width 76 height 24
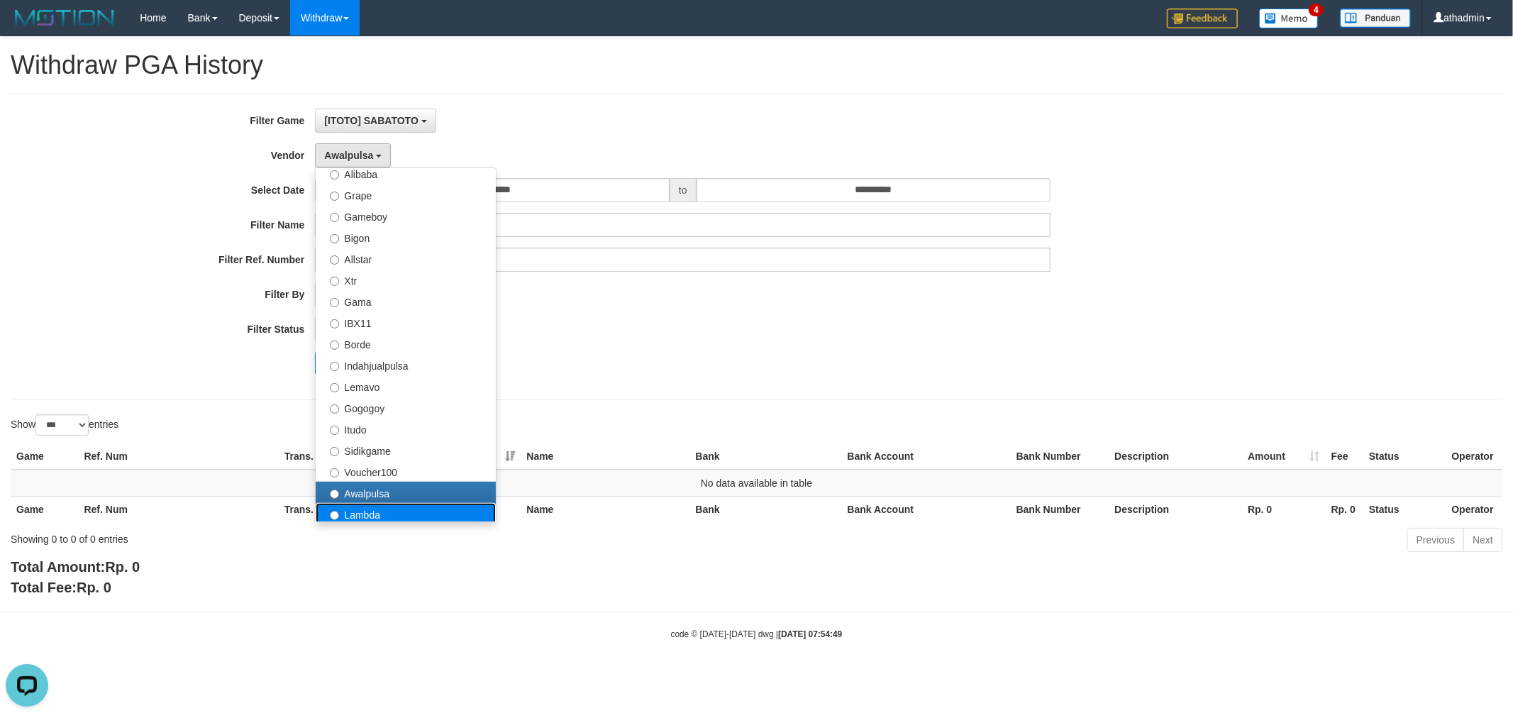
click at [417, 504] on label "Lambda" at bounding box center [406, 513] width 180 height 21
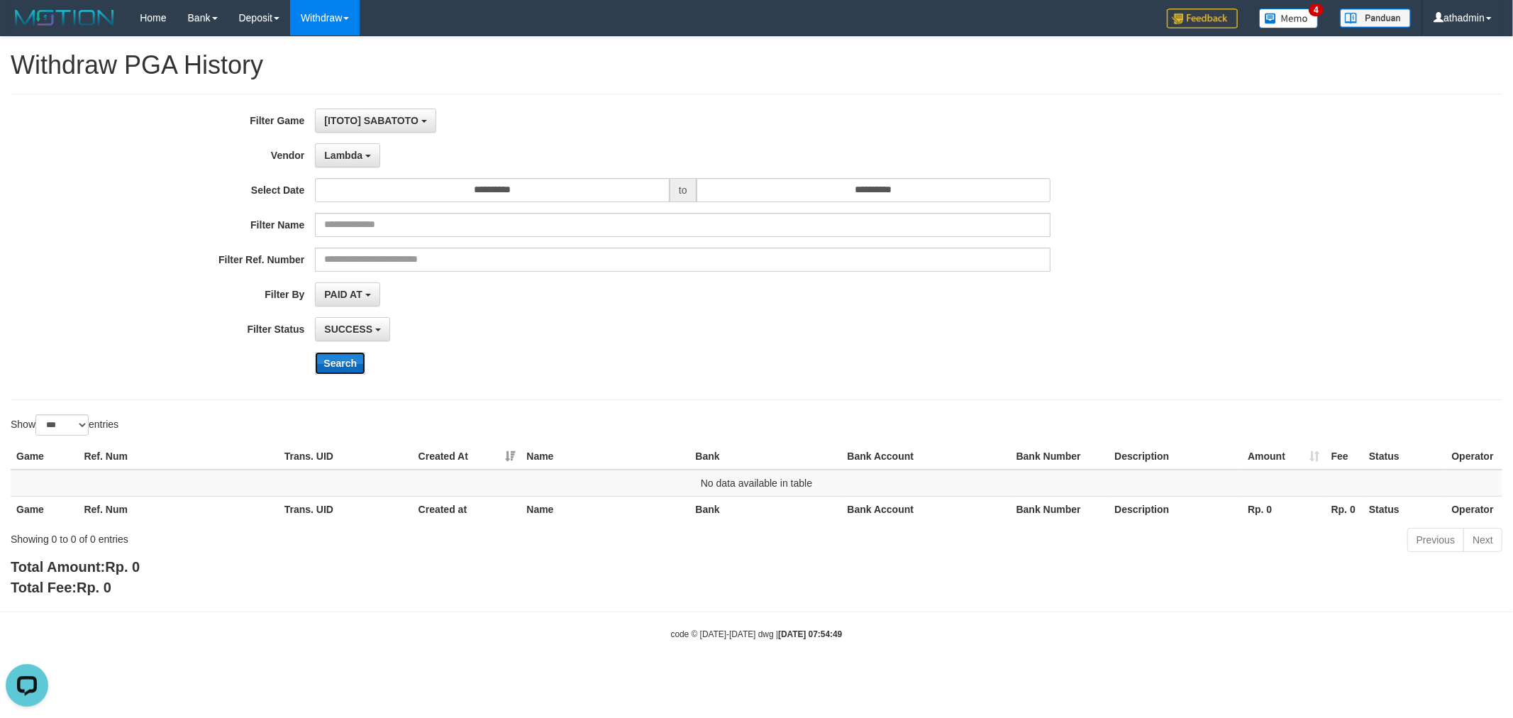
click at [350, 360] on button "Search" at bounding box center [340, 363] width 50 height 23
click at [360, 153] on span "Lambda" at bounding box center [343, 155] width 38 height 11
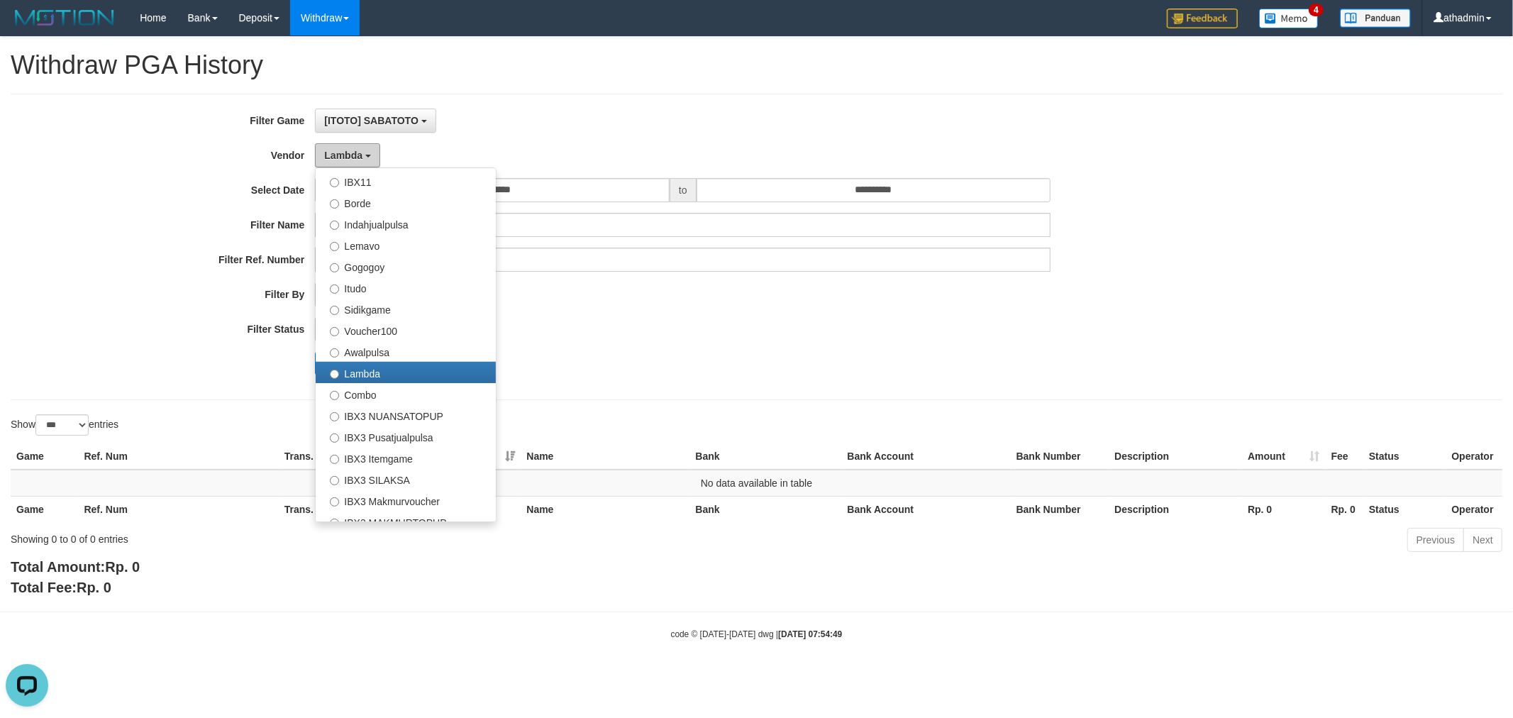
scroll to position [417, 0]
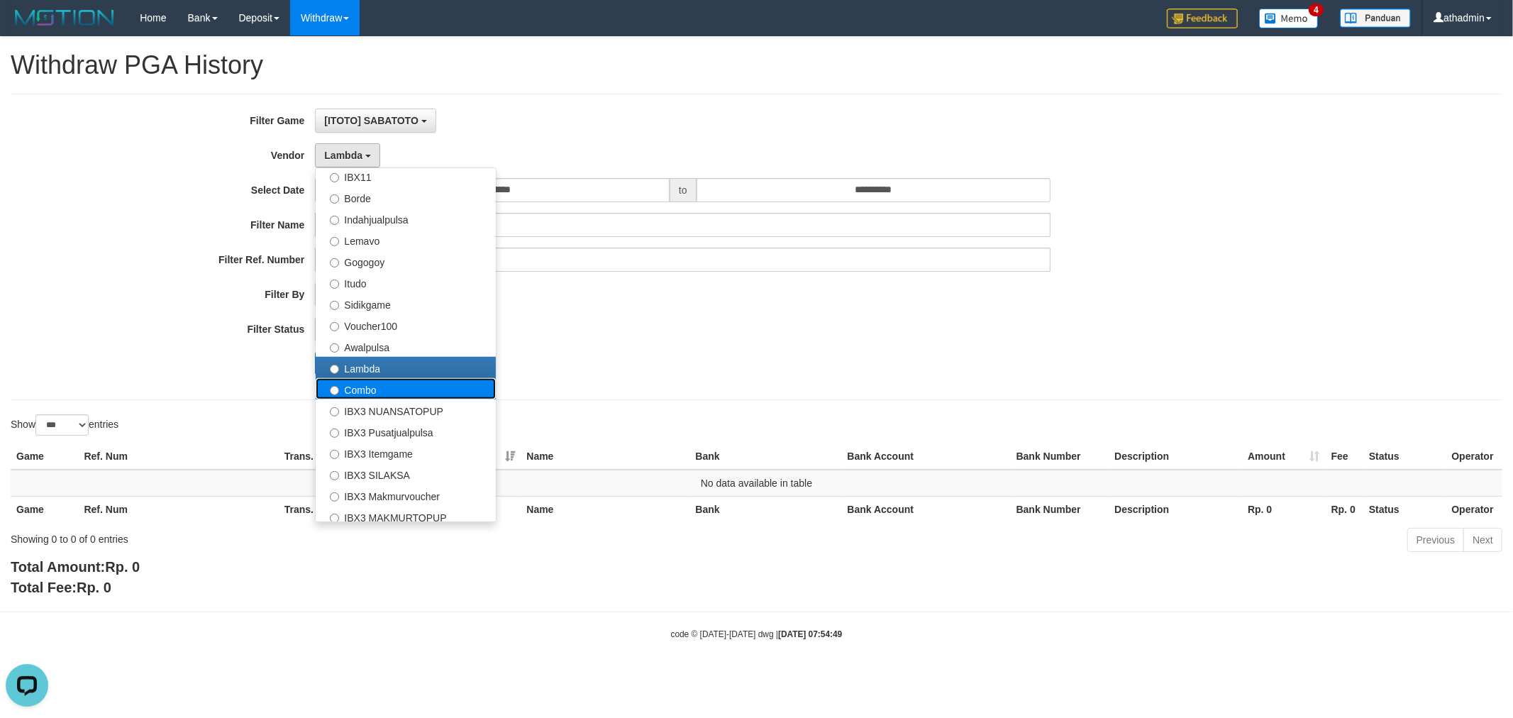
click at [440, 384] on label "Combo" at bounding box center [406, 388] width 180 height 21
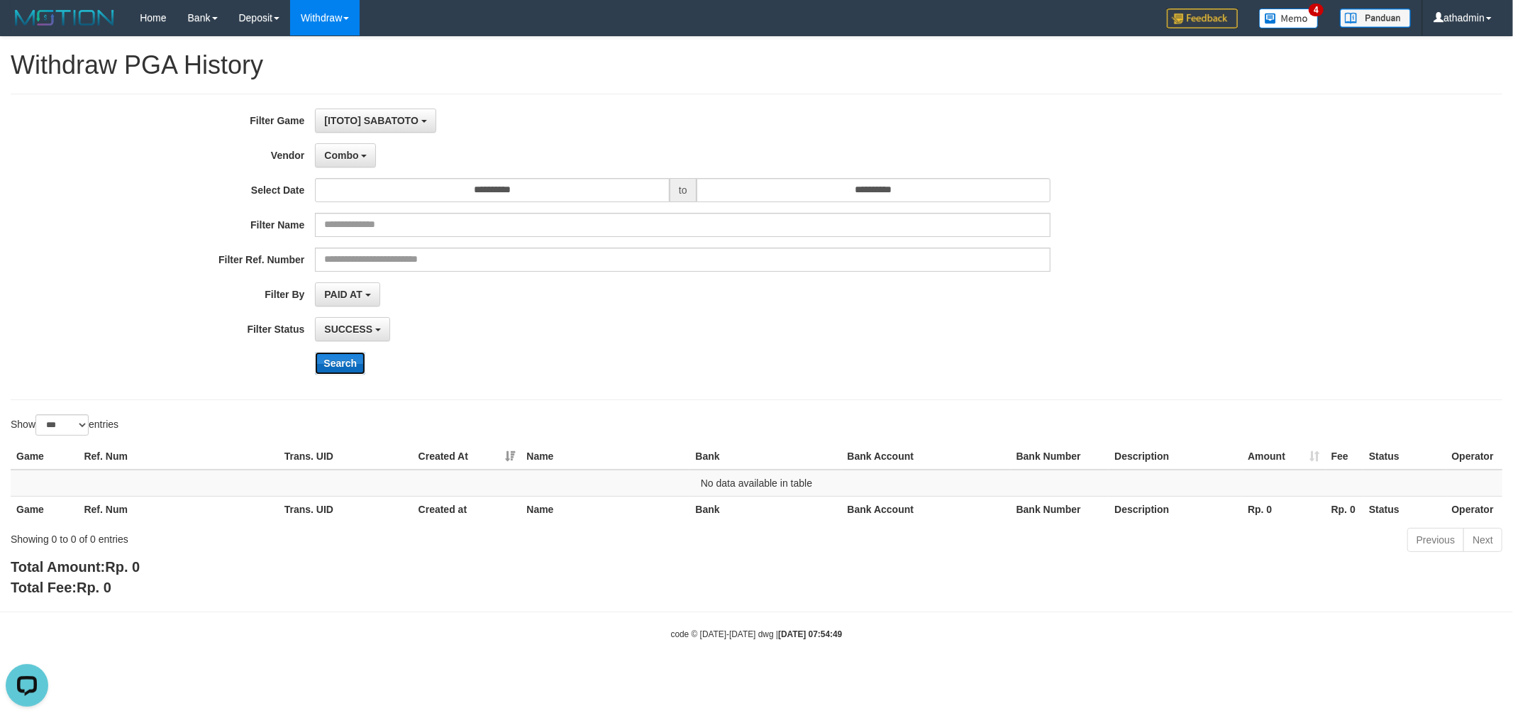
click at [360, 372] on button "Search" at bounding box center [340, 363] width 50 height 23
click at [343, 159] on span "Combo" at bounding box center [341, 155] width 34 height 11
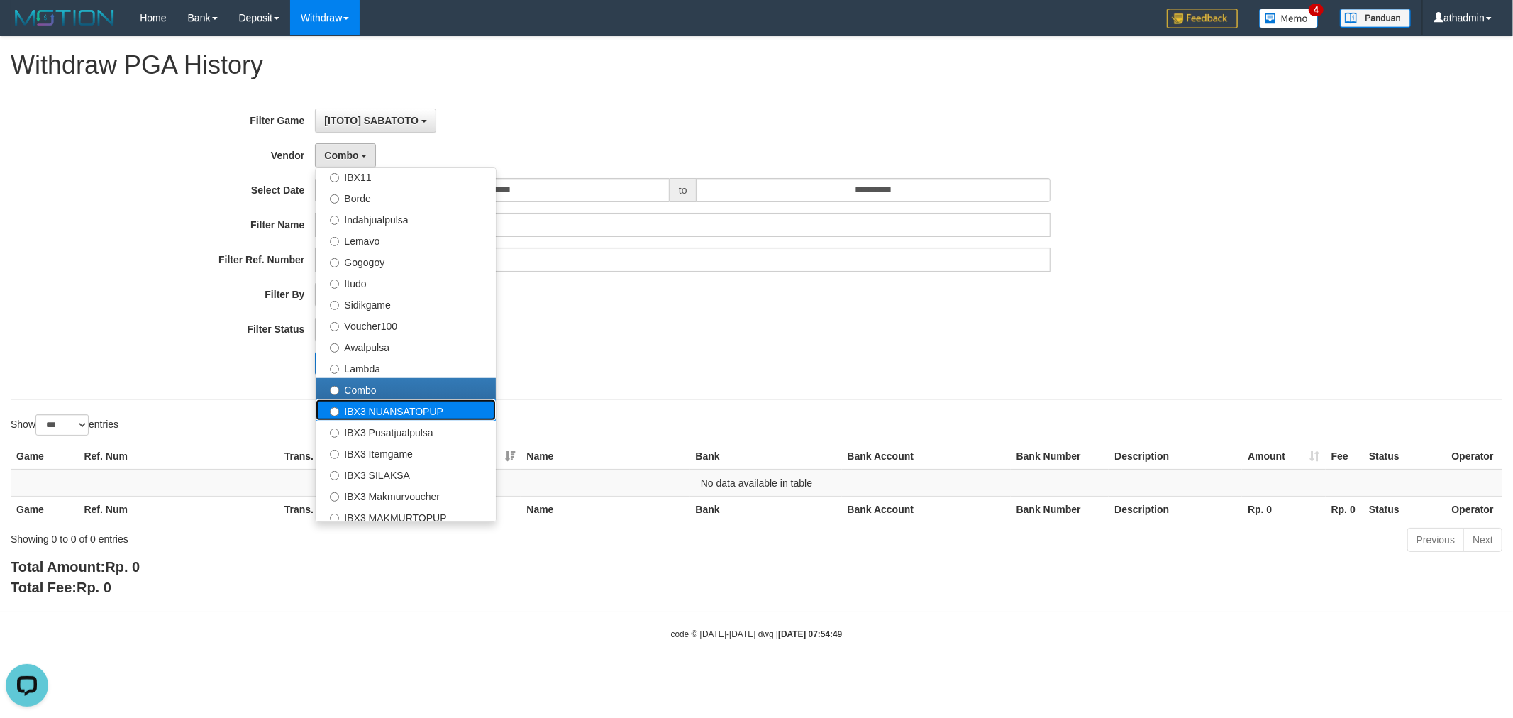
click at [413, 401] on label "IBX3 NUANSATOPUP" at bounding box center [406, 409] width 180 height 21
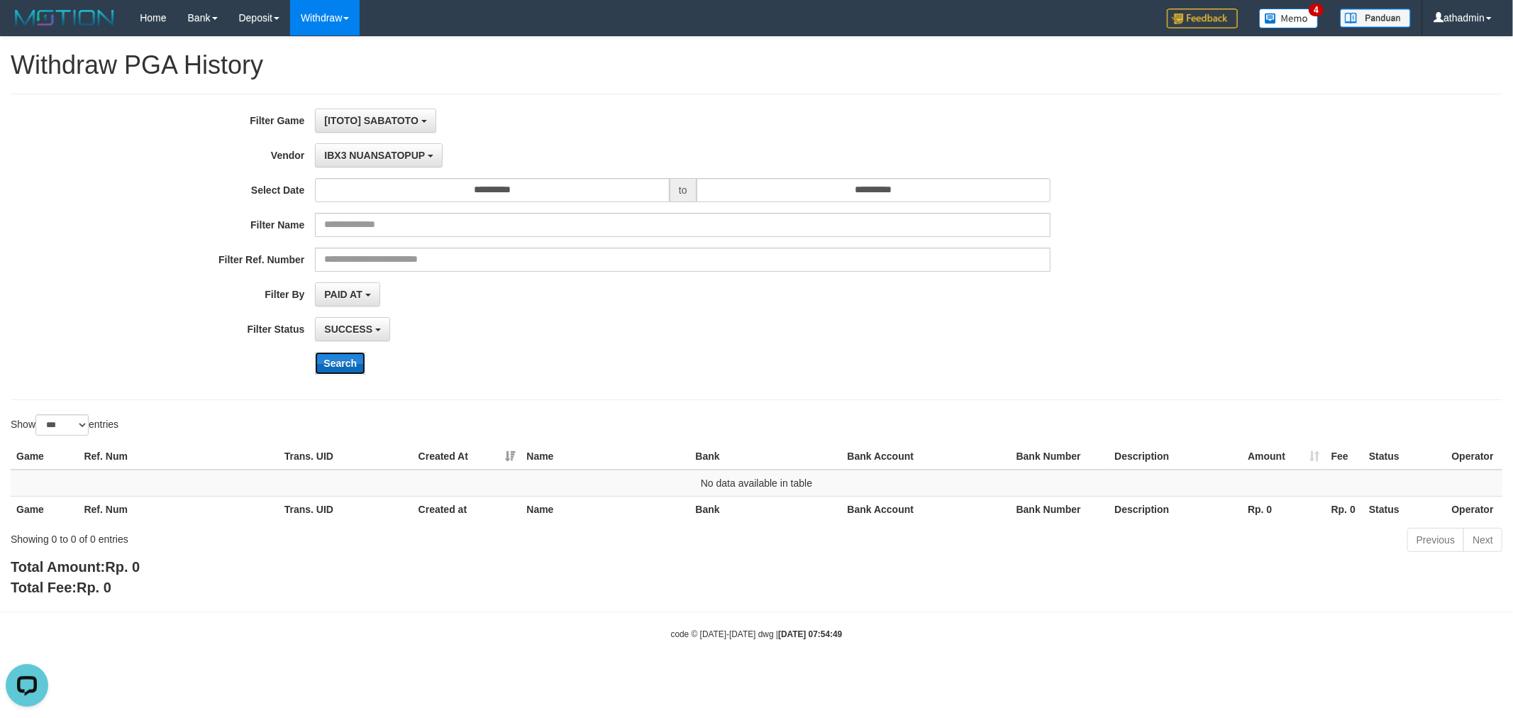
click at [338, 358] on button "Search" at bounding box center [340, 363] width 50 height 23
click at [413, 157] on span "IBX3 NUANSATOPUP" at bounding box center [374, 155] width 101 height 11
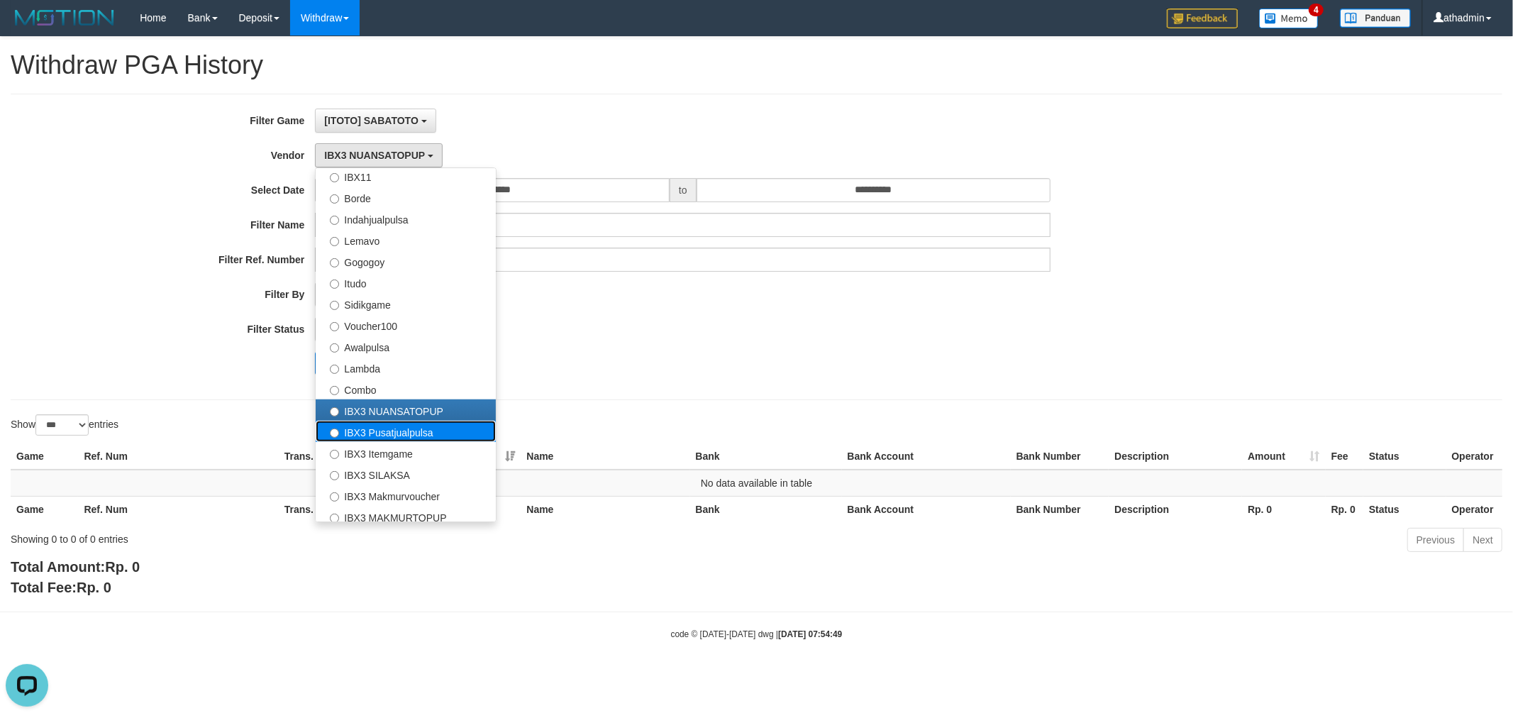
click at [391, 428] on label "IBX3 Pusatjualpulsa" at bounding box center [406, 431] width 180 height 21
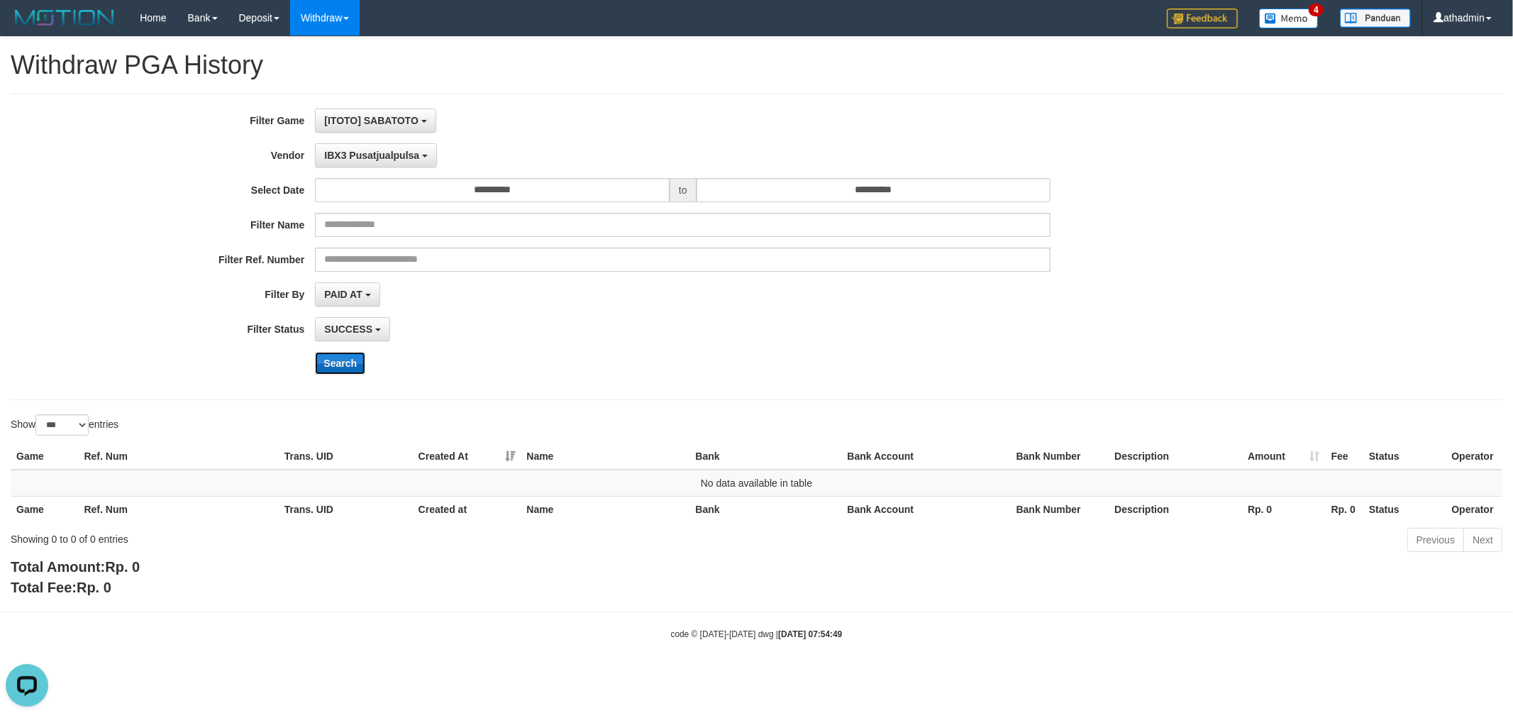
click at [348, 357] on button "Search" at bounding box center [340, 363] width 50 height 23
click at [383, 167] on button "IBX3 Pusatjualpulsa" at bounding box center [376, 155] width 122 height 24
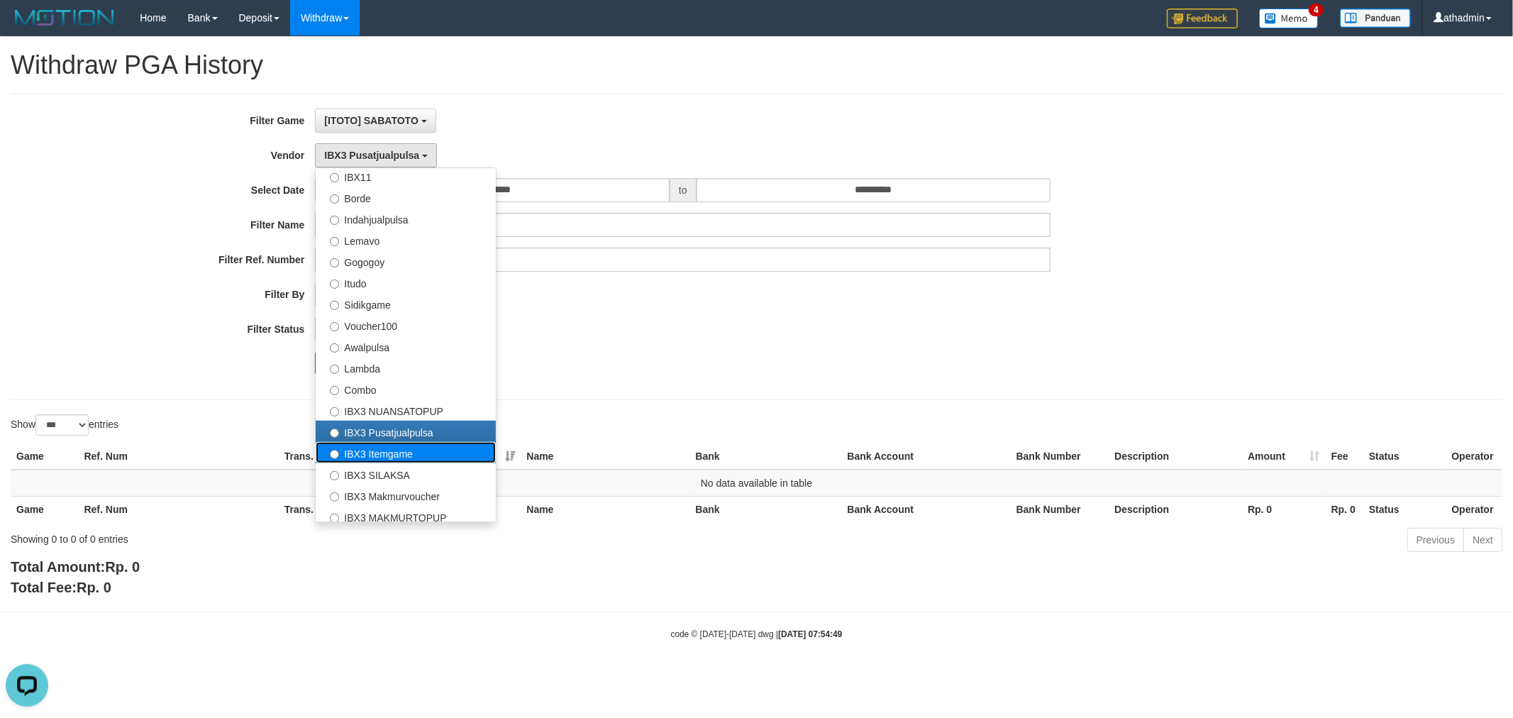
click at [409, 448] on label "IBX3 Itemgame" at bounding box center [406, 452] width 180 height 21
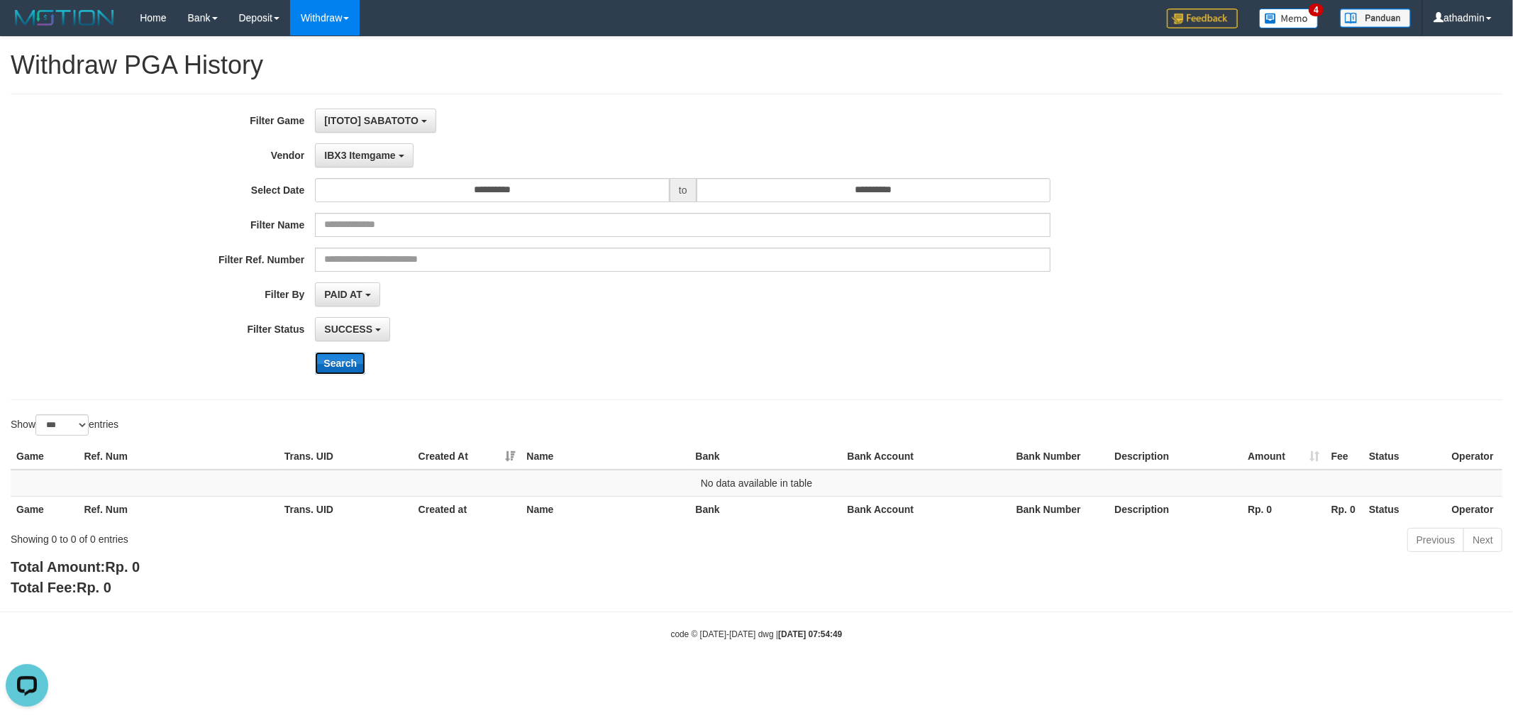
click at [332, 364] on button "Search" at bounding box center [340, 363] width 50 height 23
click at [385, 171] on div "**********" at bounding box center [630, 247] width 1261 height 277
click at [383, 162] on button "IBX3 Itemgame" at bounding box center [364, 155] width 98 height 24
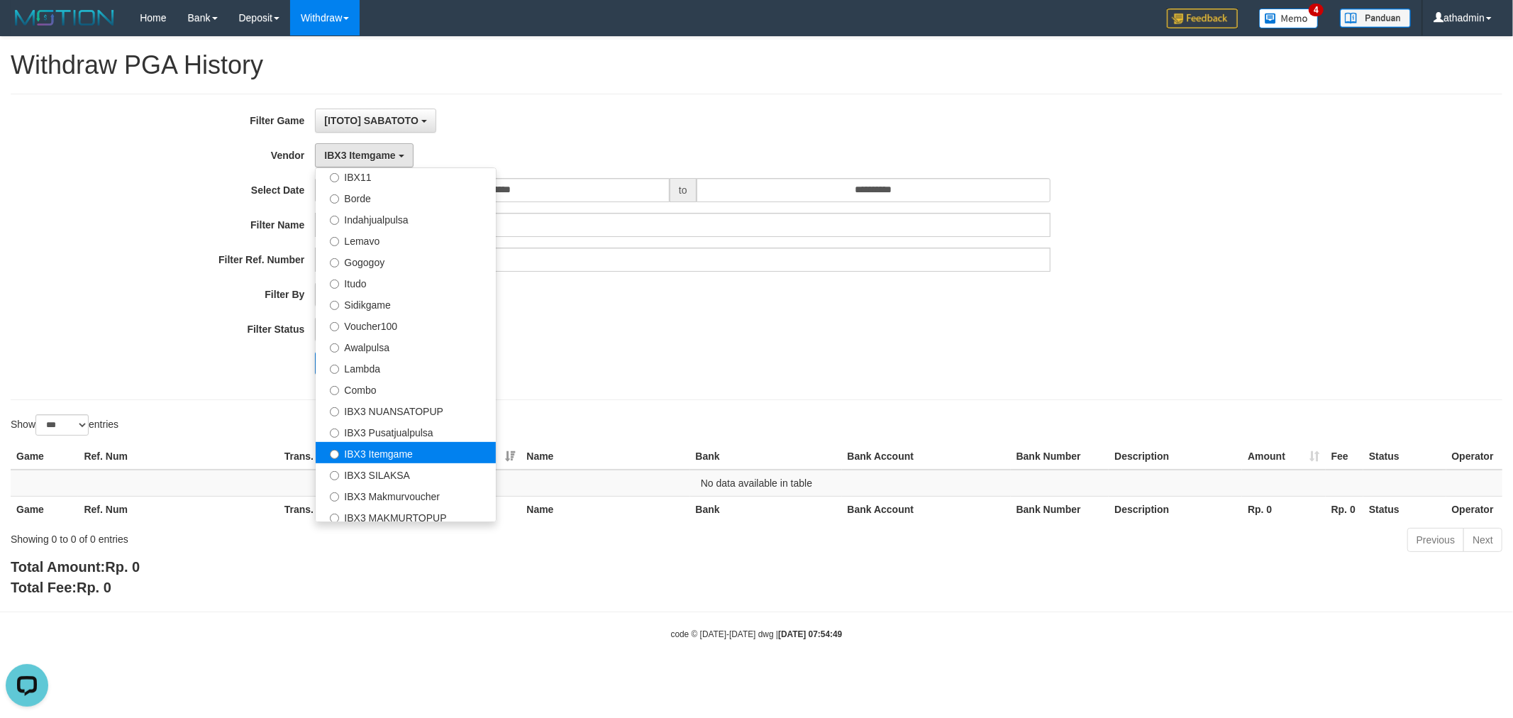
click at [395, 461] on label "IBX3 Itemgame" at bounding box center [406, 452] width 180 height 21
click at [387, 467] on label "IBX3 SILAKSA" at bounding box center [406, 473] width 180 height 21
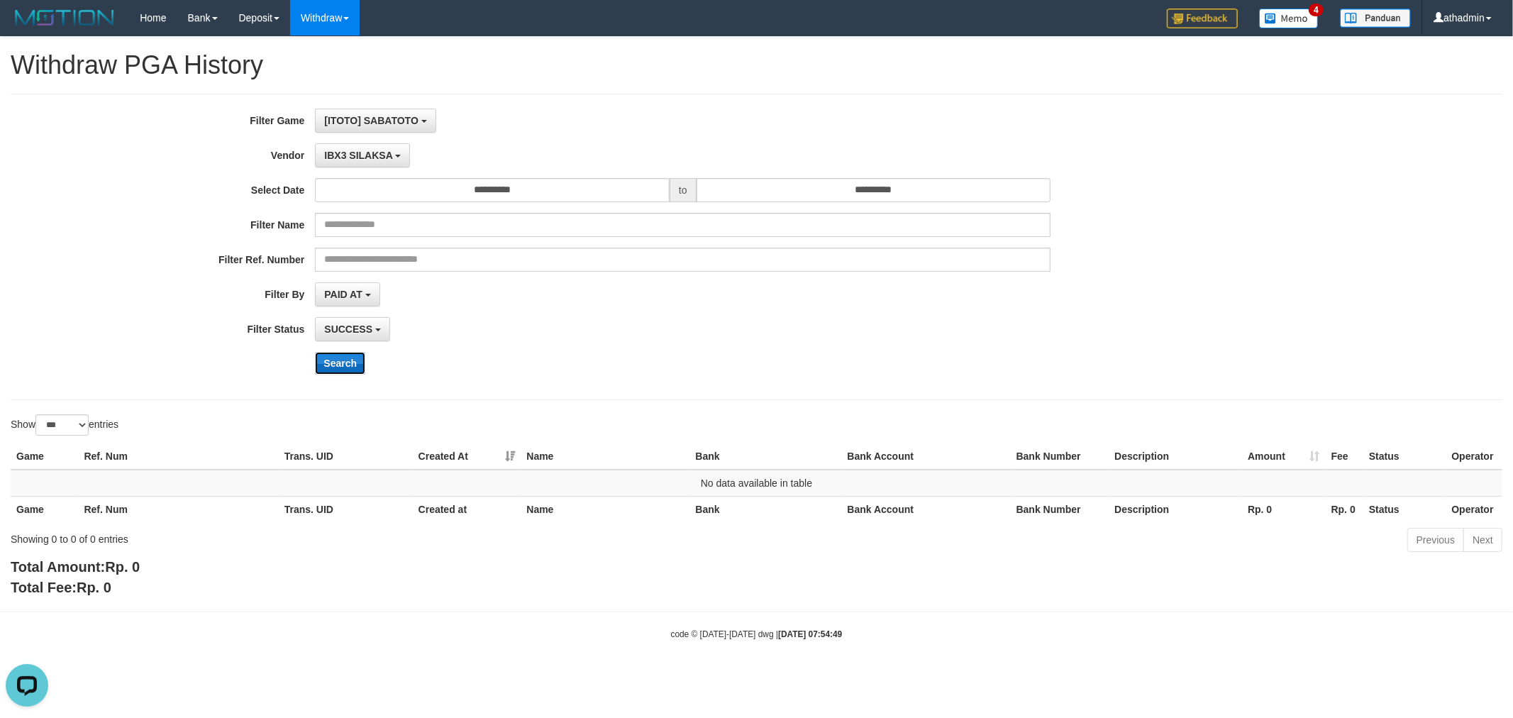
click at [343, 360] on button "Search" at bounding box center [340, 363] width 50 height 23
click at [377, 157] on span "IBX3 SILAKSA" at bounding box center [358, 155] width 68 height 11
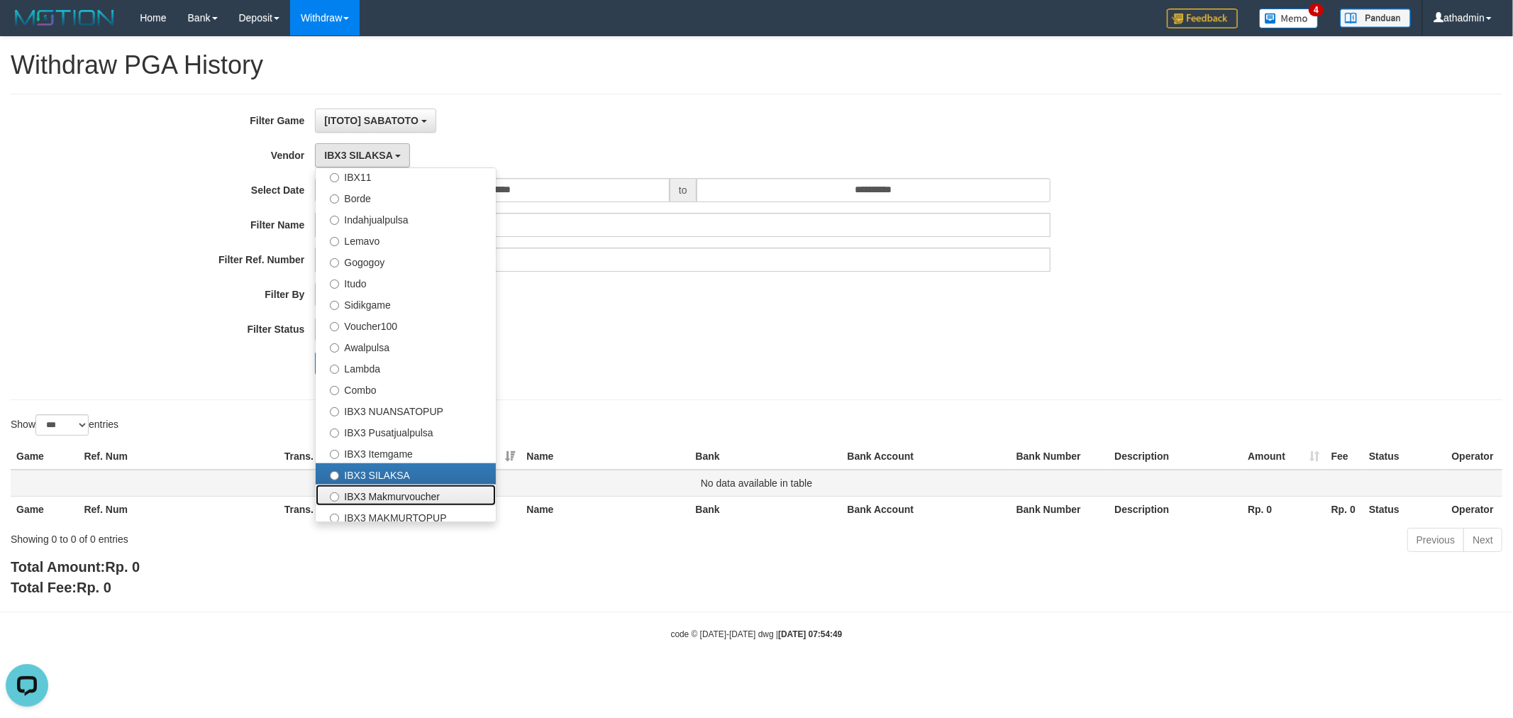
click at [401, 491] on label "IBX3 Makmurvoucher" at bounding box center [406, 494] width 180 height 21
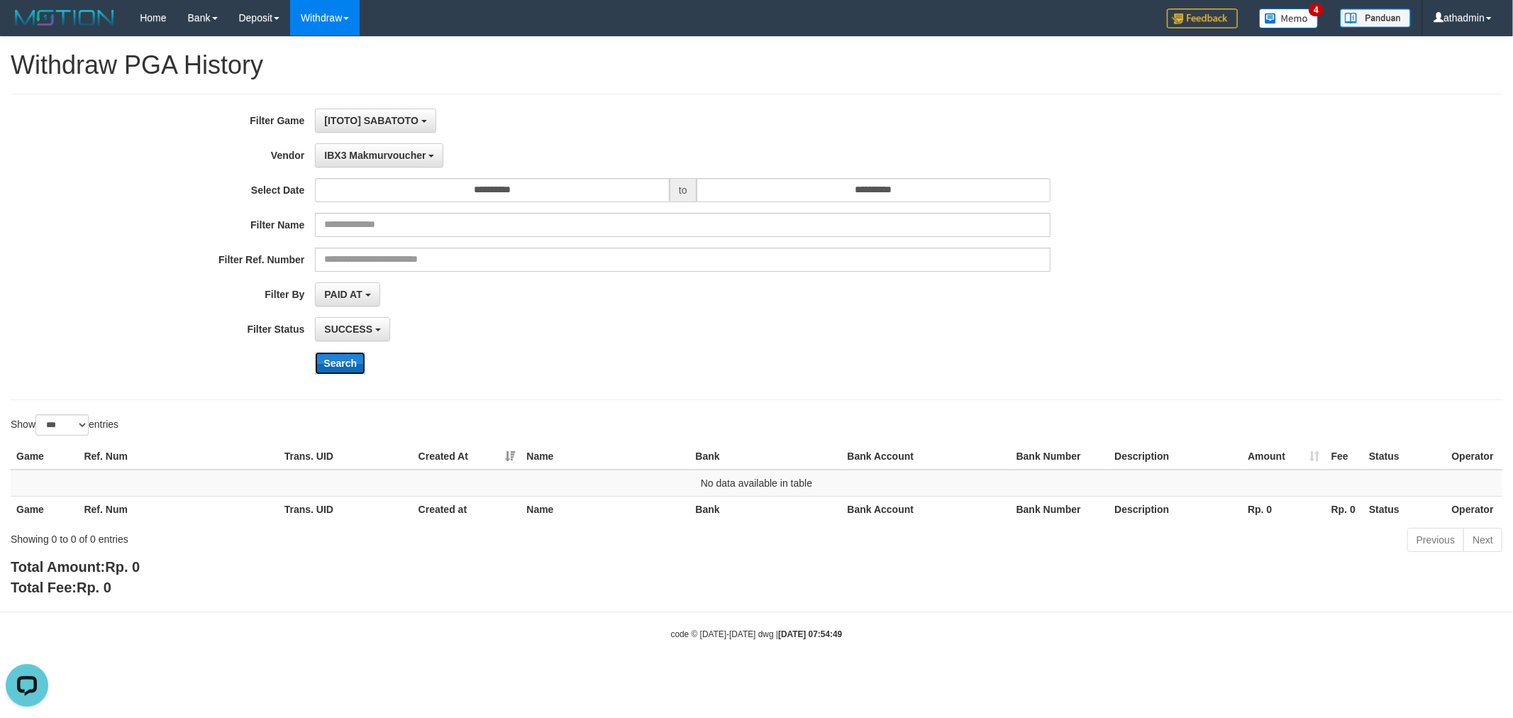
click at [338, 353] on button "Search" at bounding box center [340, 363] width 50 height 23
click at [397, 165] on button "IBX3 Makmurvoucher" at bounding box center [379, 155] width 128 height 24
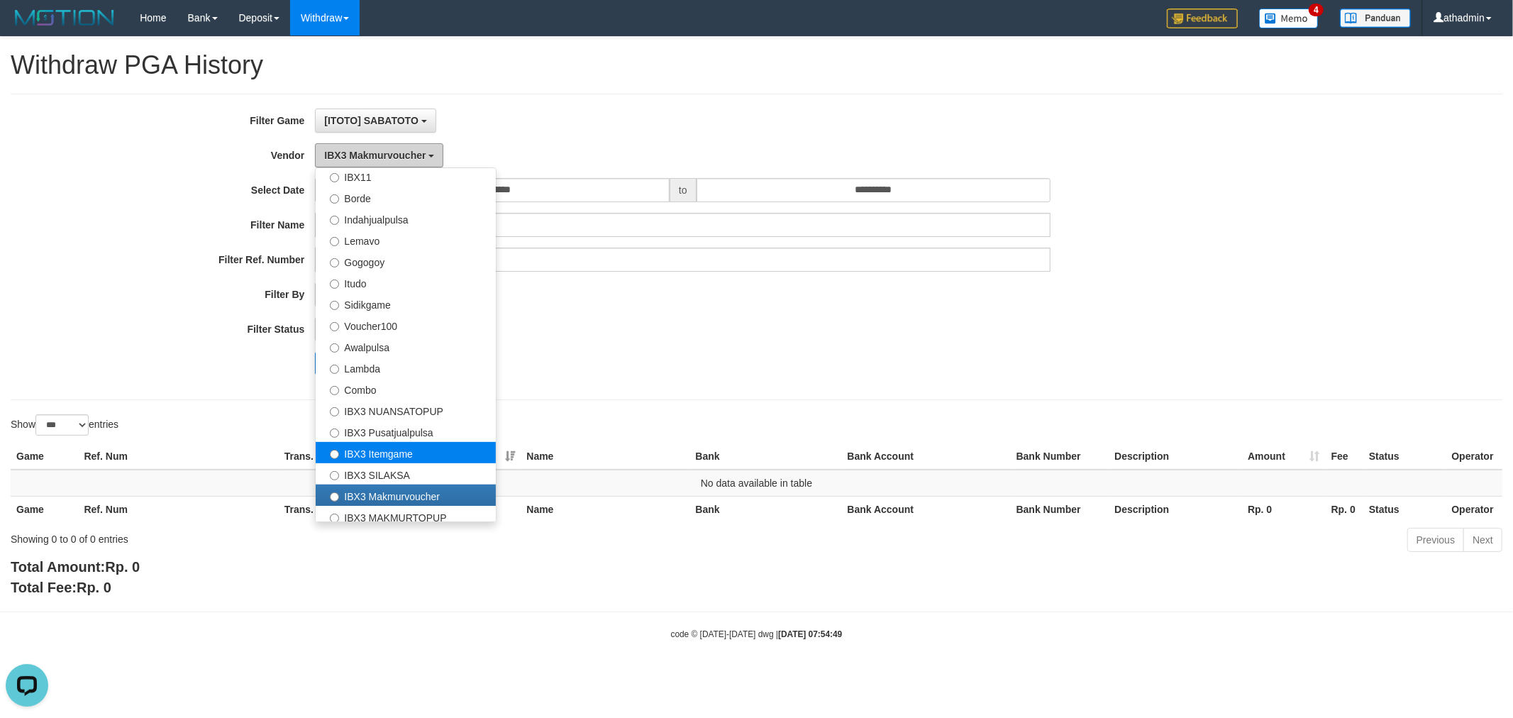
scroll to position [464, 0]
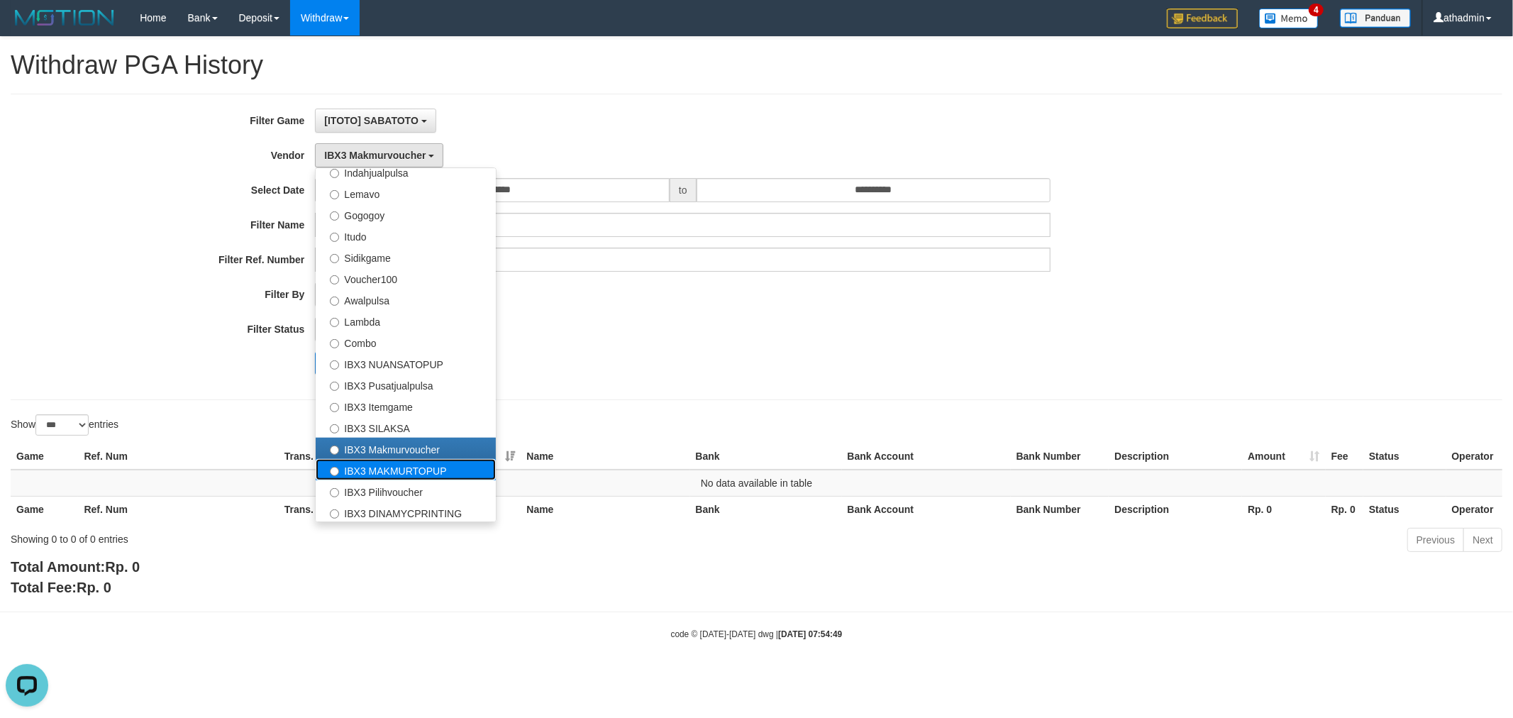
click at [435, 466] on label "IBX3 MAKMURTOPUP" at bounding box center [406, 469] width 180 height 21
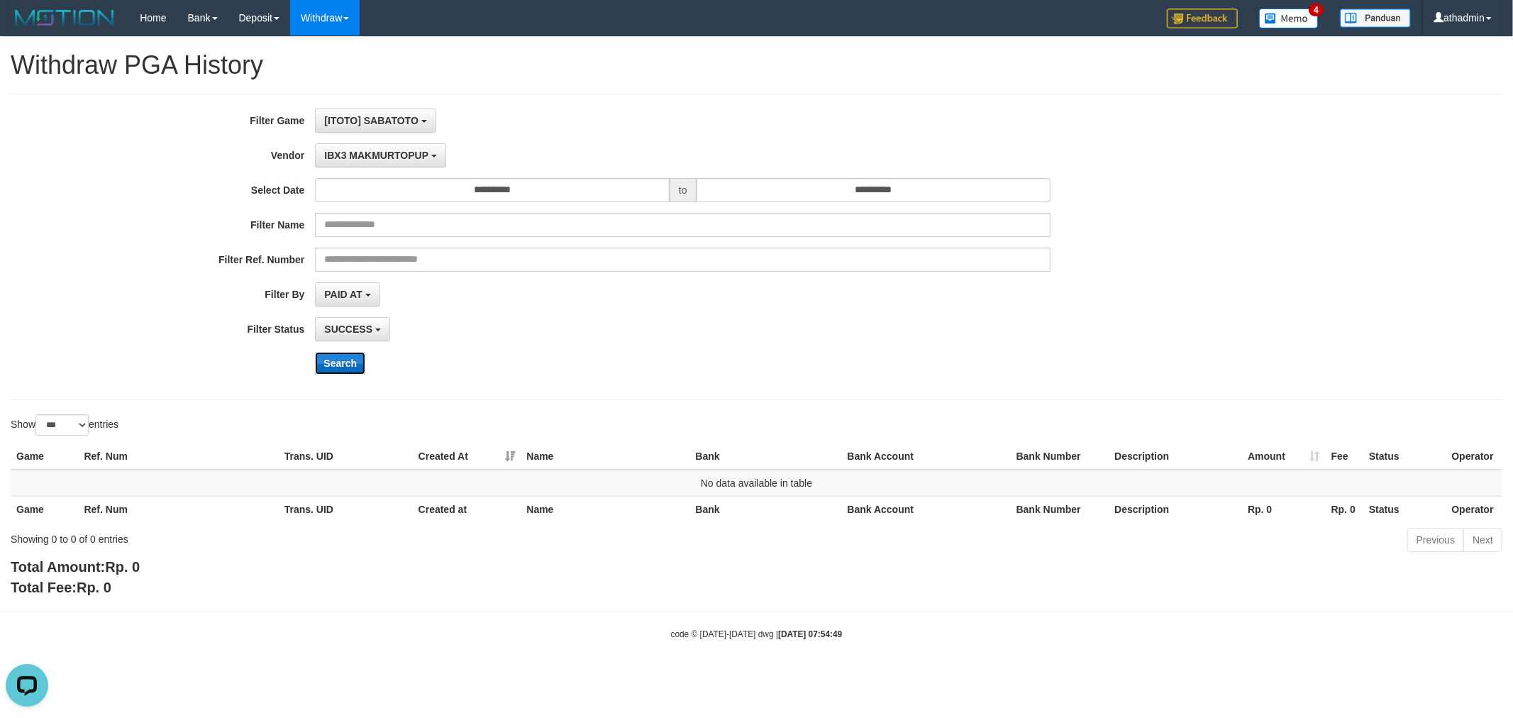
click at [344, 362] on button "Search" at bounding box center [340, 363] width 50 height 23
click at [394, 154] on span "IBX3 MAKMURTOPUP" at bounding box center [376, 155] width 104 height 11
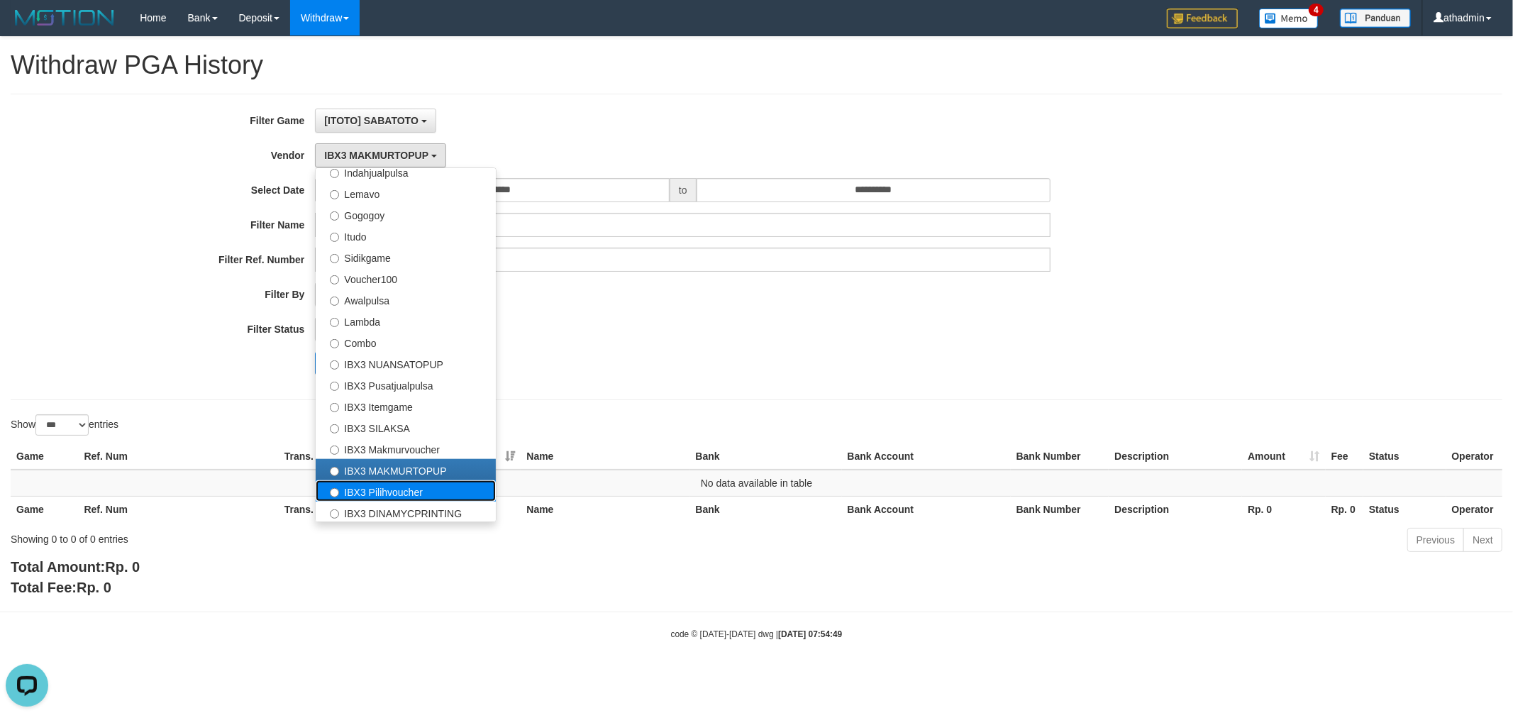
click at [423, 491] on label "IBX3 Pilihvoucher" at bounding box center [406, 490] width 180 height 21
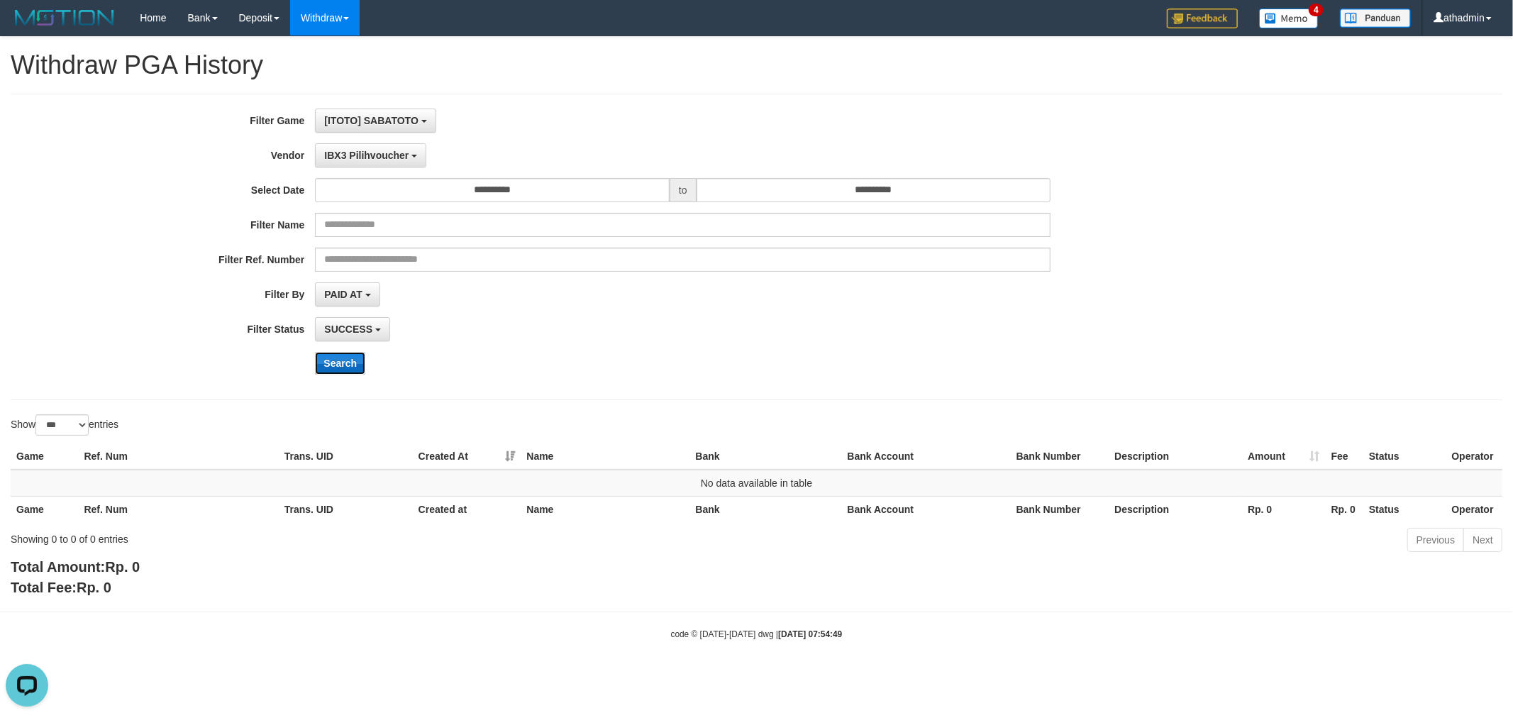
click at [355, 359] on button "Search" at bounding box center [340, 363] width 50 height 23
click at [373, 146] on button "IBX3 Pilihvoucher" at bounding box center [370, 155] width 111 height 24
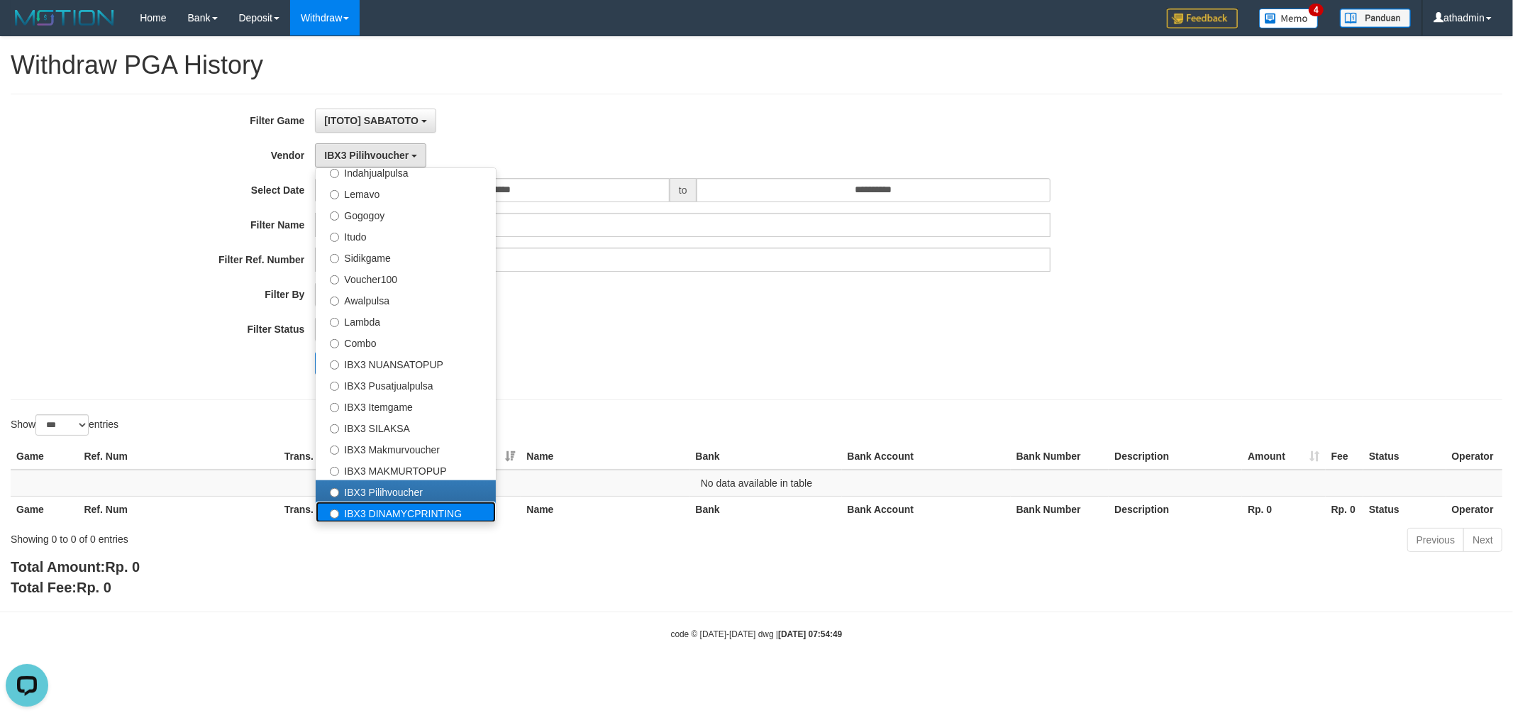
click at [412, 511] on label "IBX3 DINAMYCPRINTING" at bounding box center [406, 511] width 180 height 21
select select "**********"
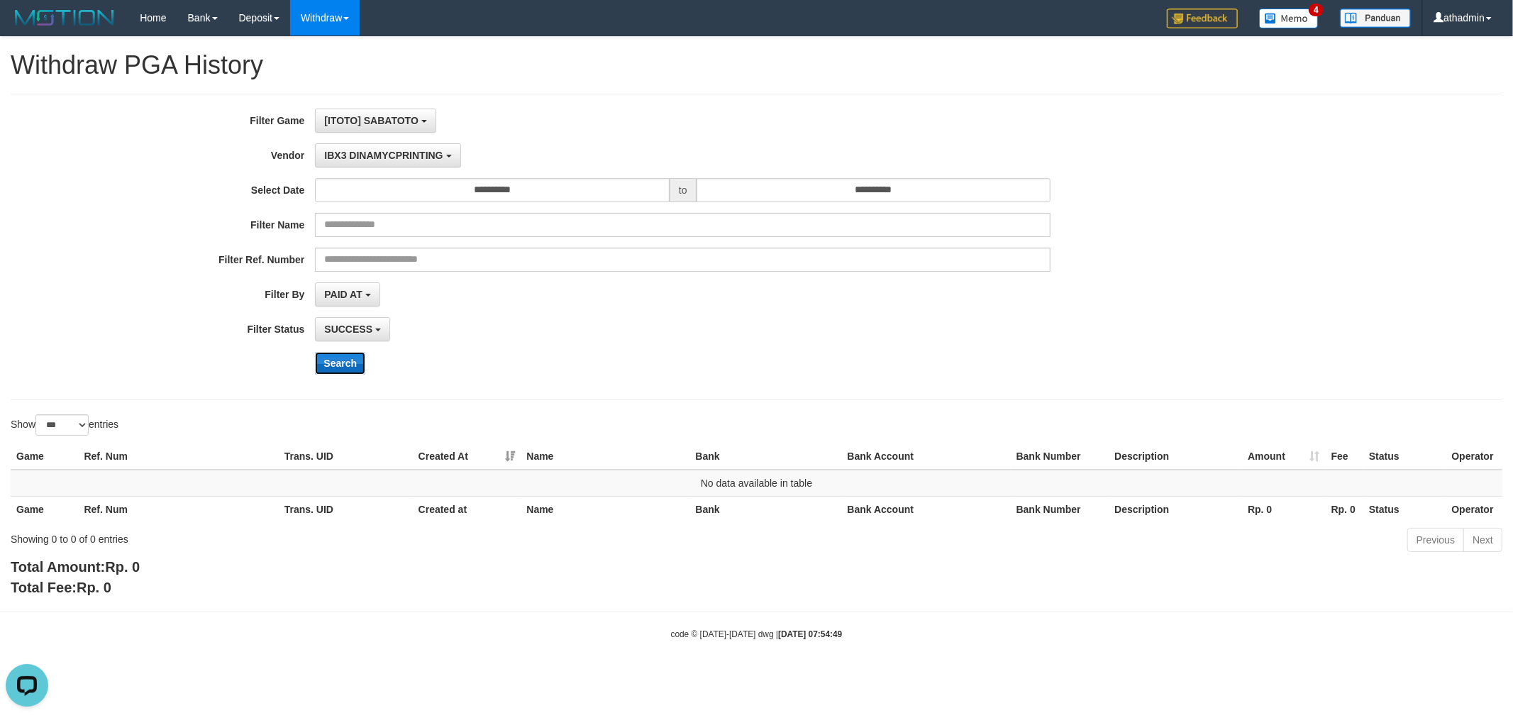
click at [342, 366] on button "Search" at bounding box center [340, 363] width 50 height 23
click at [395, 160] on span "IBX3 DINAMYCPRINTING" at bounding box center [383, 155] width 118 height 11
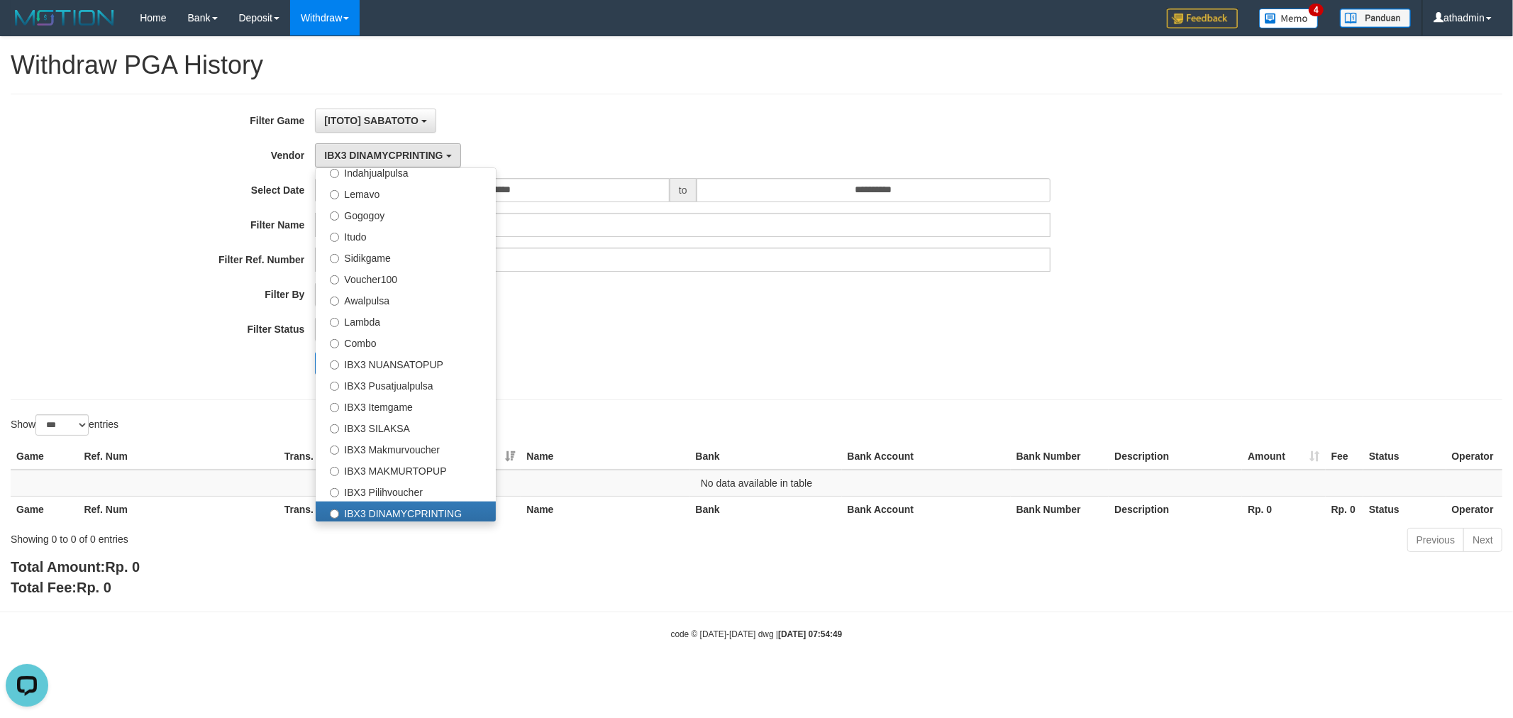
click at [709, 343] on div "**********" at bounding box center [630, 247] width 1261 height 277
